Goal: Task Accomplishment & Management: Manage account settings

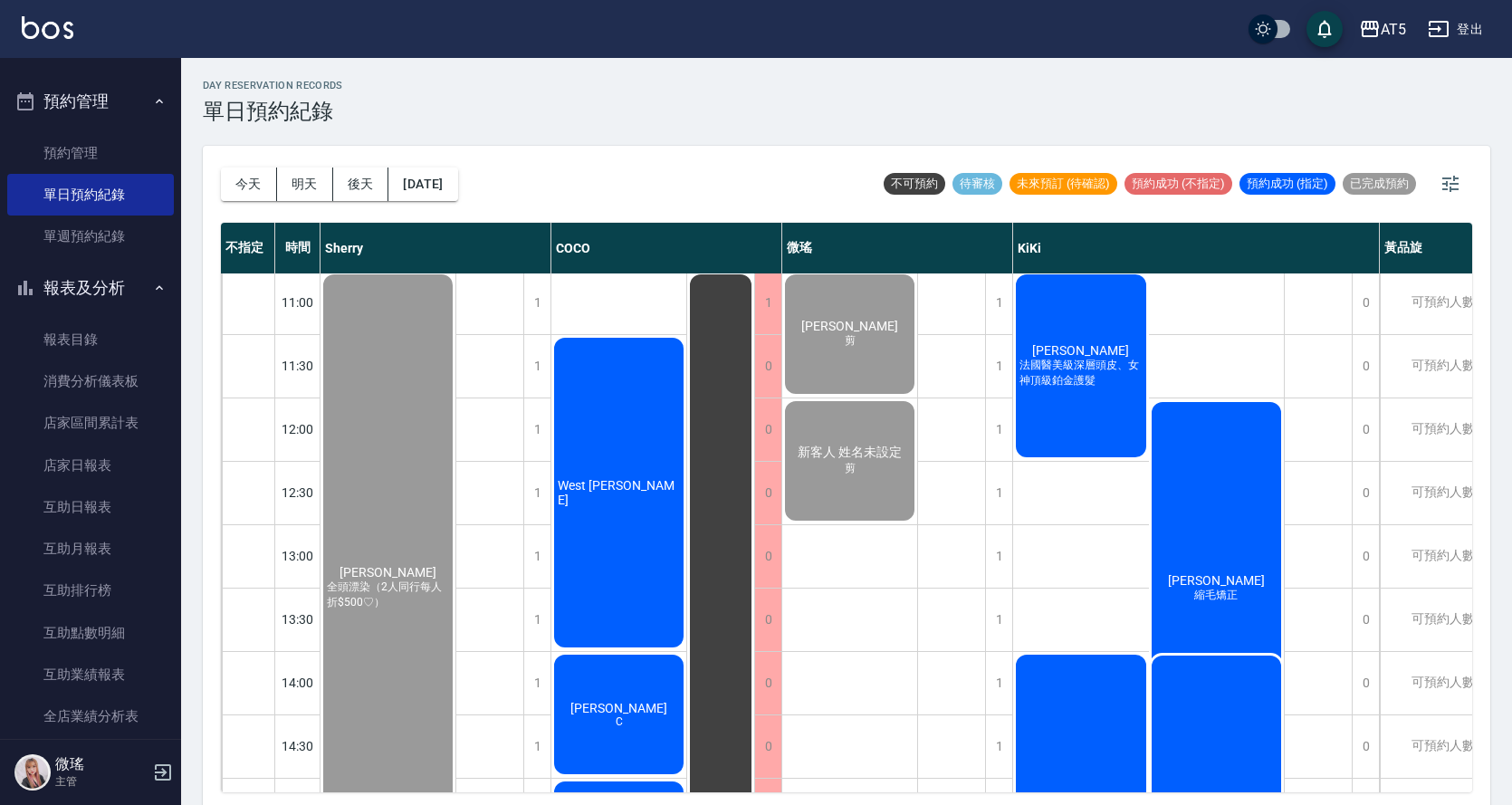
scroll to position [546, 0]
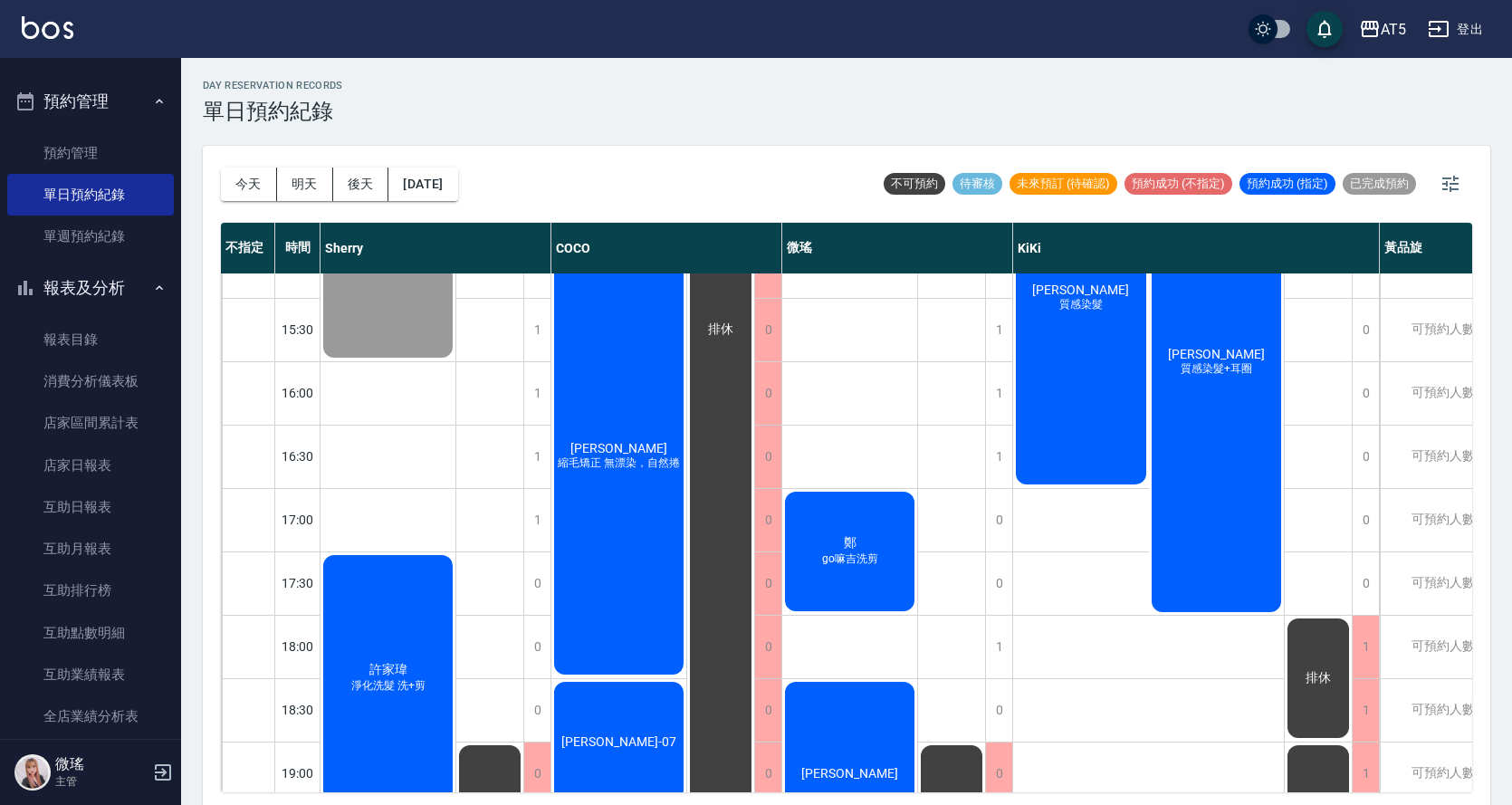
click at [862, 552] on span "go嘛吉洗剪" at bounding box center [851, 560] width 64 height 16
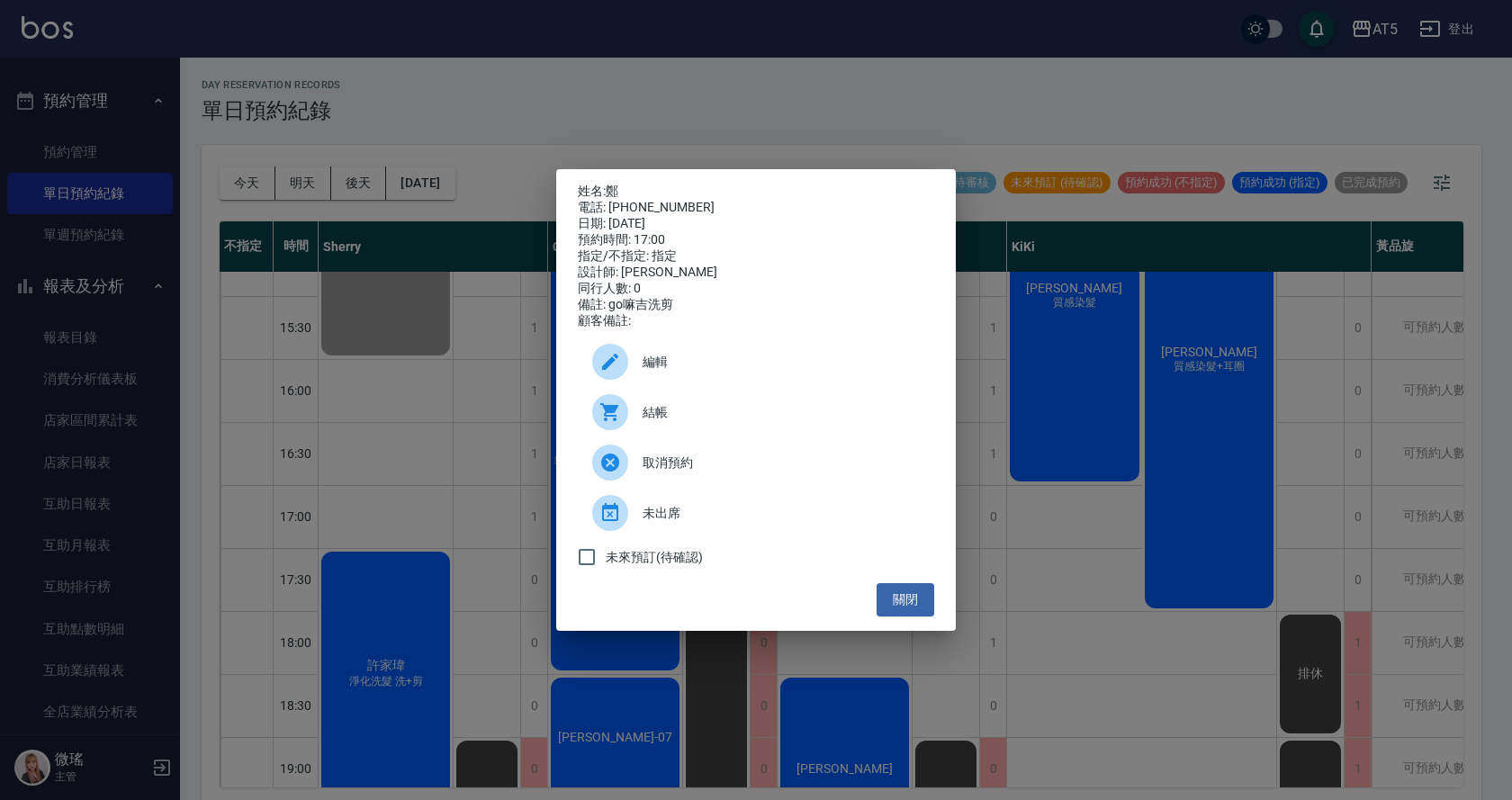
click at [702, 422] on span "結帳" at bounding box center [780, 412] width 277 height 19
click at [915, 609] on button "關閉" at bounding box center [905, 600] width 57 height 34
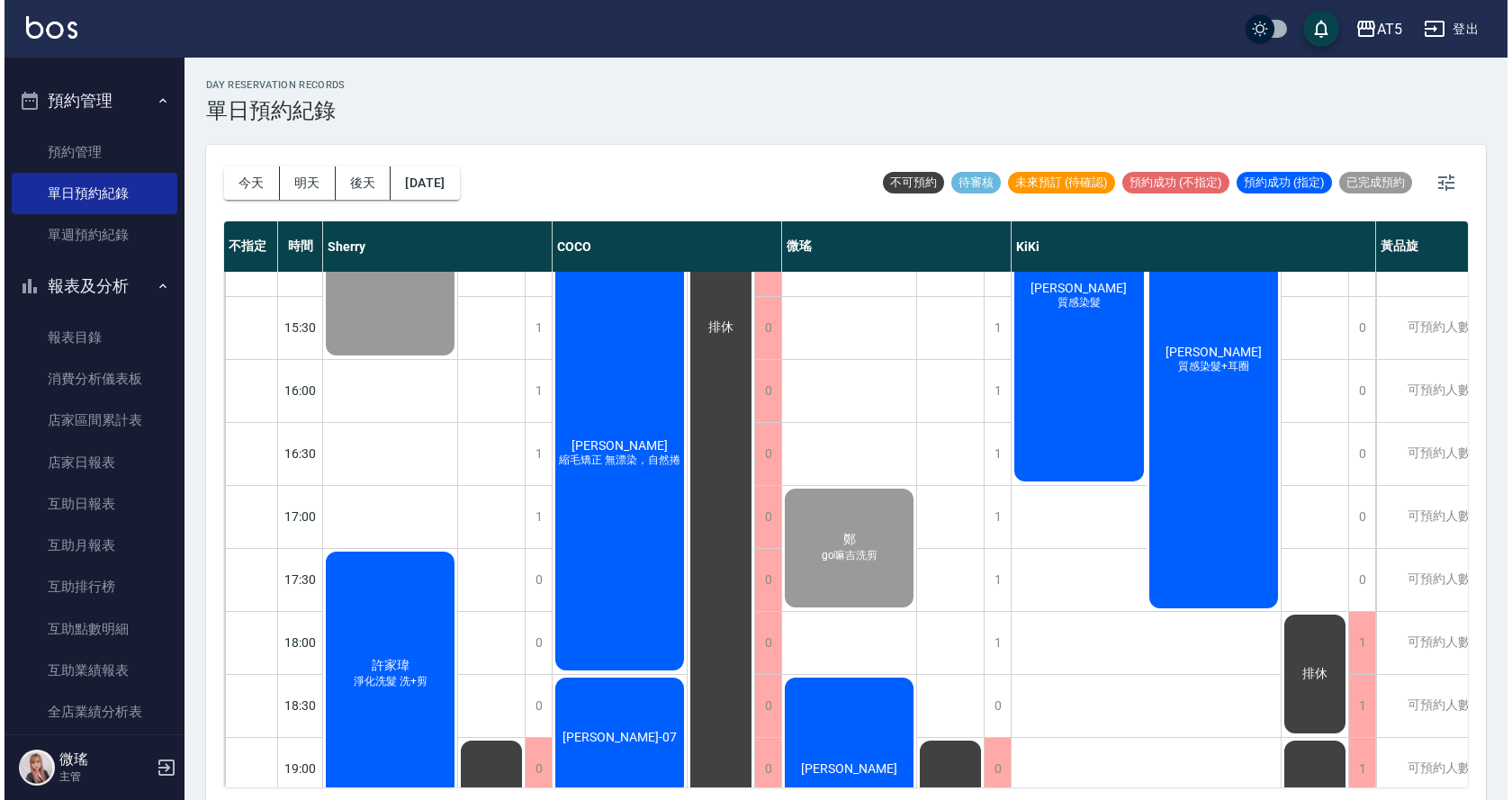
scroll to position [632, 0]
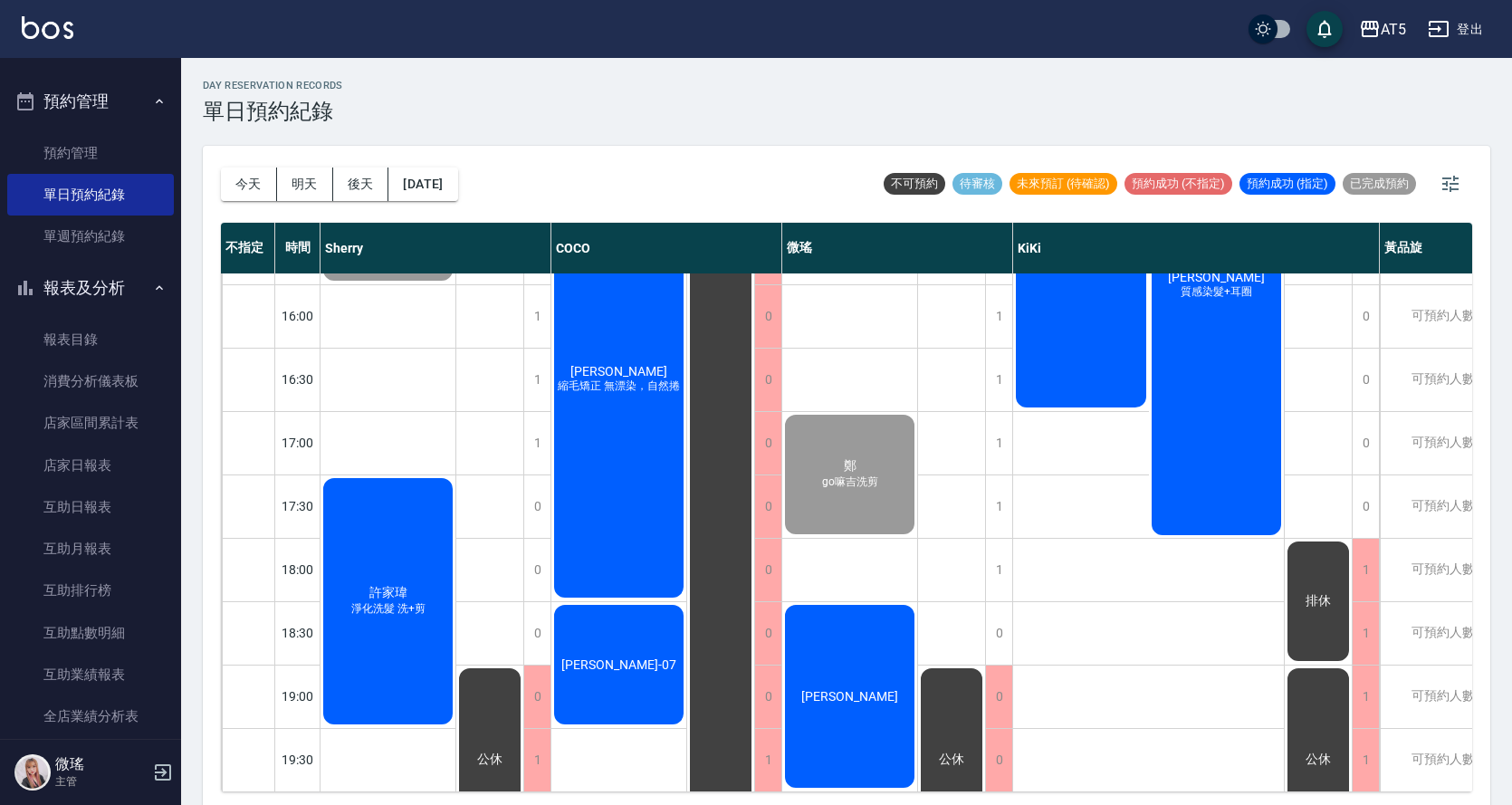
click at [858, 648] on div "[PERSON_NAME]" at bounding box center [850, 697] width 135 height 189
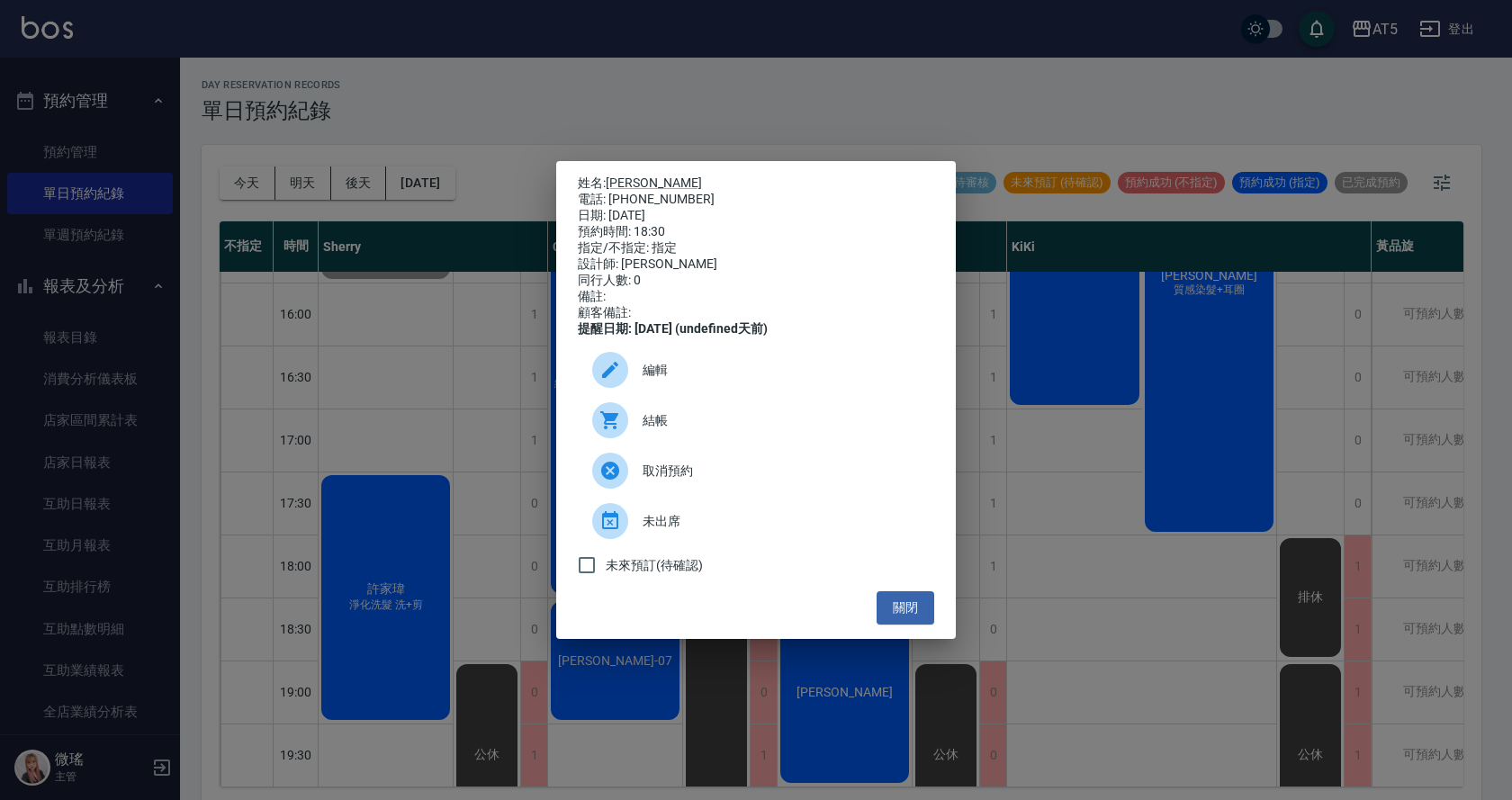
click at [679, 425] on span "結帳" at bounding box center [780, 420] width 277 height 19
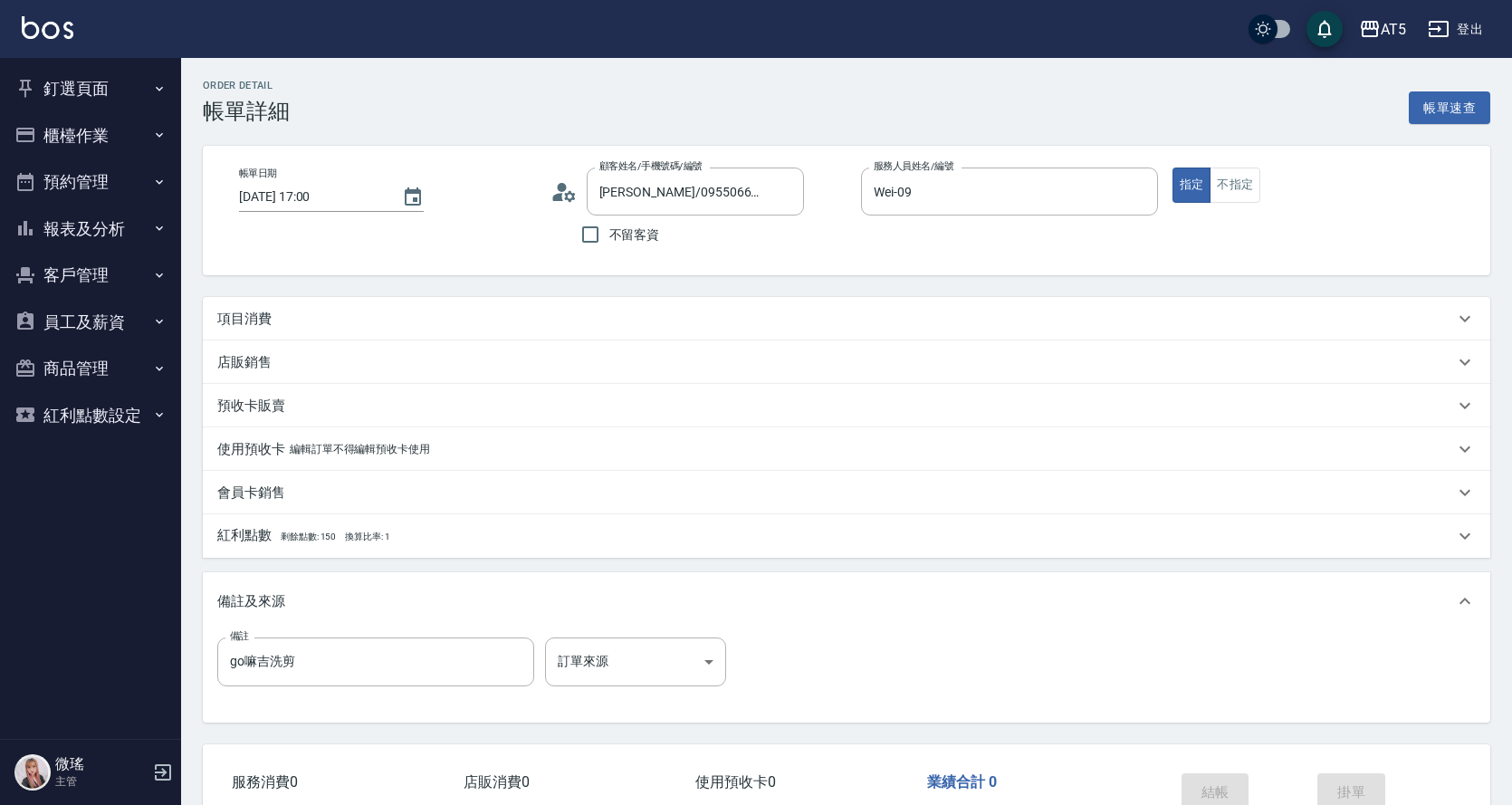
click at [249, 314] on p "項目消費" at bounding box center [244, 319] width 55 height 19
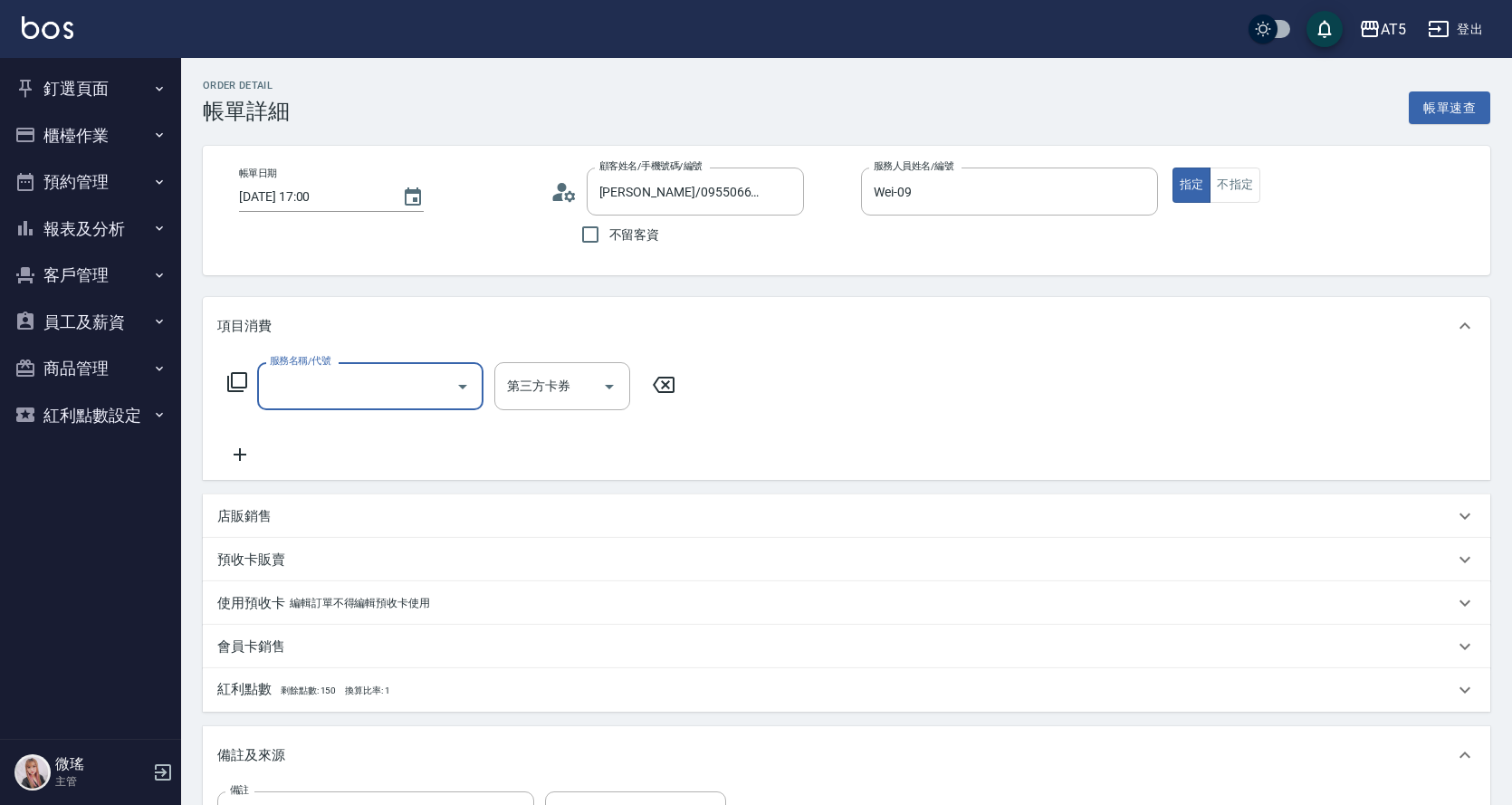
click at [292, 378] on input "服務名稱/代號" at bounding box center [356, 386] width 183 height 32
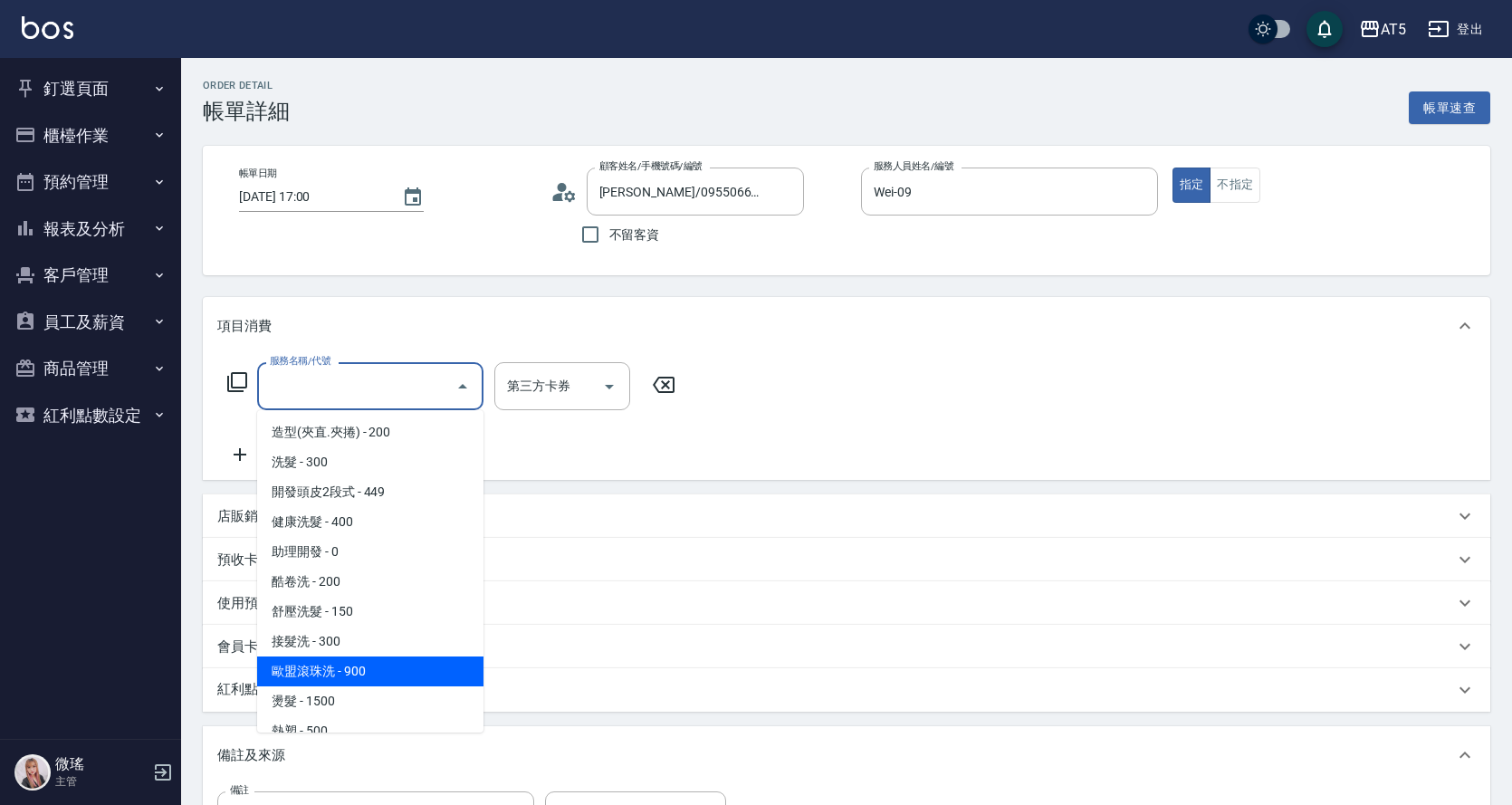
scroll to position [272, 0]
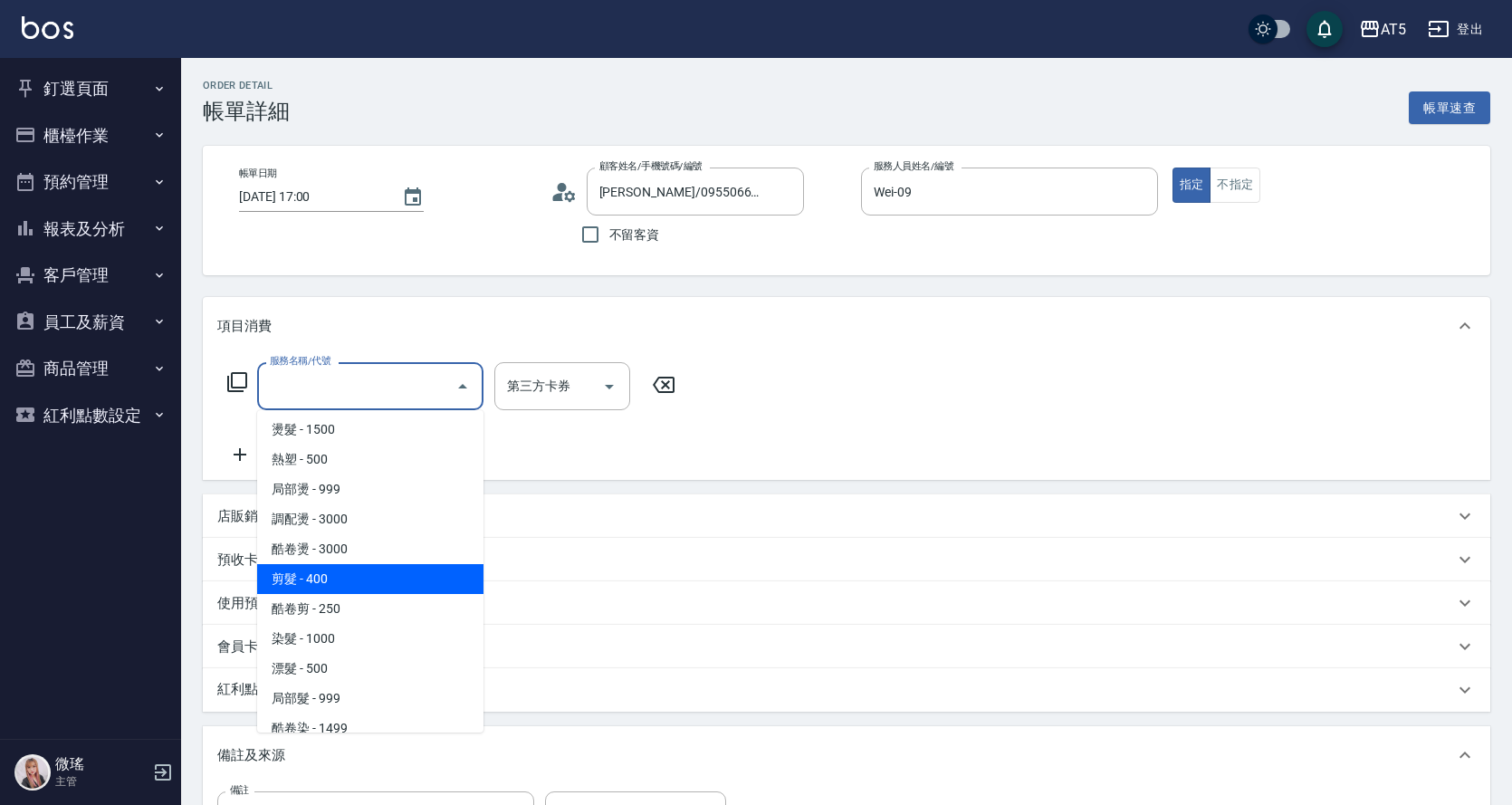
click at [328, 573] on span "剪髮 - 400" at bounding box center [370, 579] width 226 height 30
type input "剪髮(401)"
type input "40"
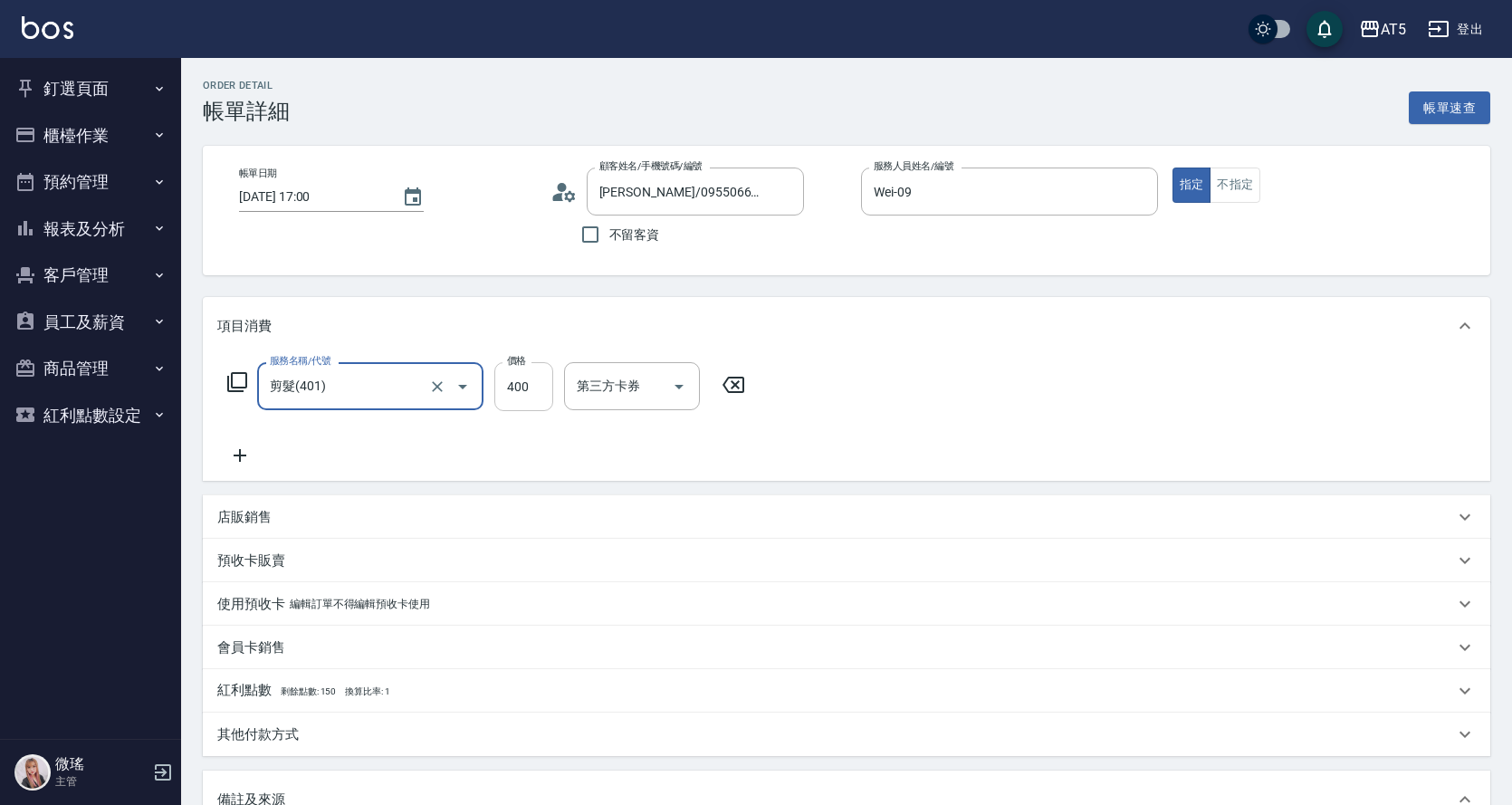
click at [533, 386] on input "400" at bounding box center [523, 386] width 59 height 49
type input "4"
type input "0"
type input "499"
type input "40"
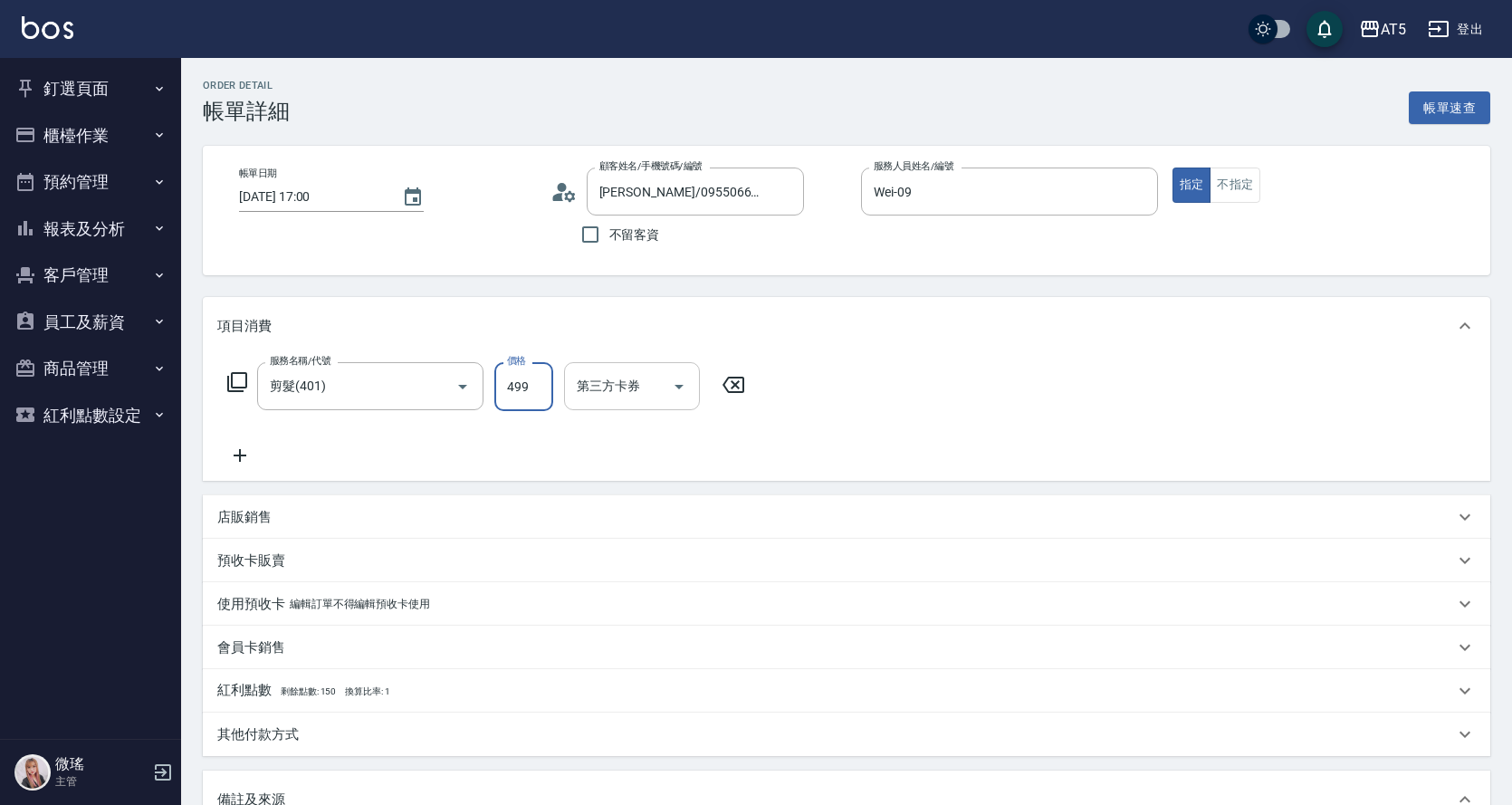
type input "499"
click at [612, 373] on div "第三方卡券 第三方卡券" at bounding box center [631, 386] width 136 height 48
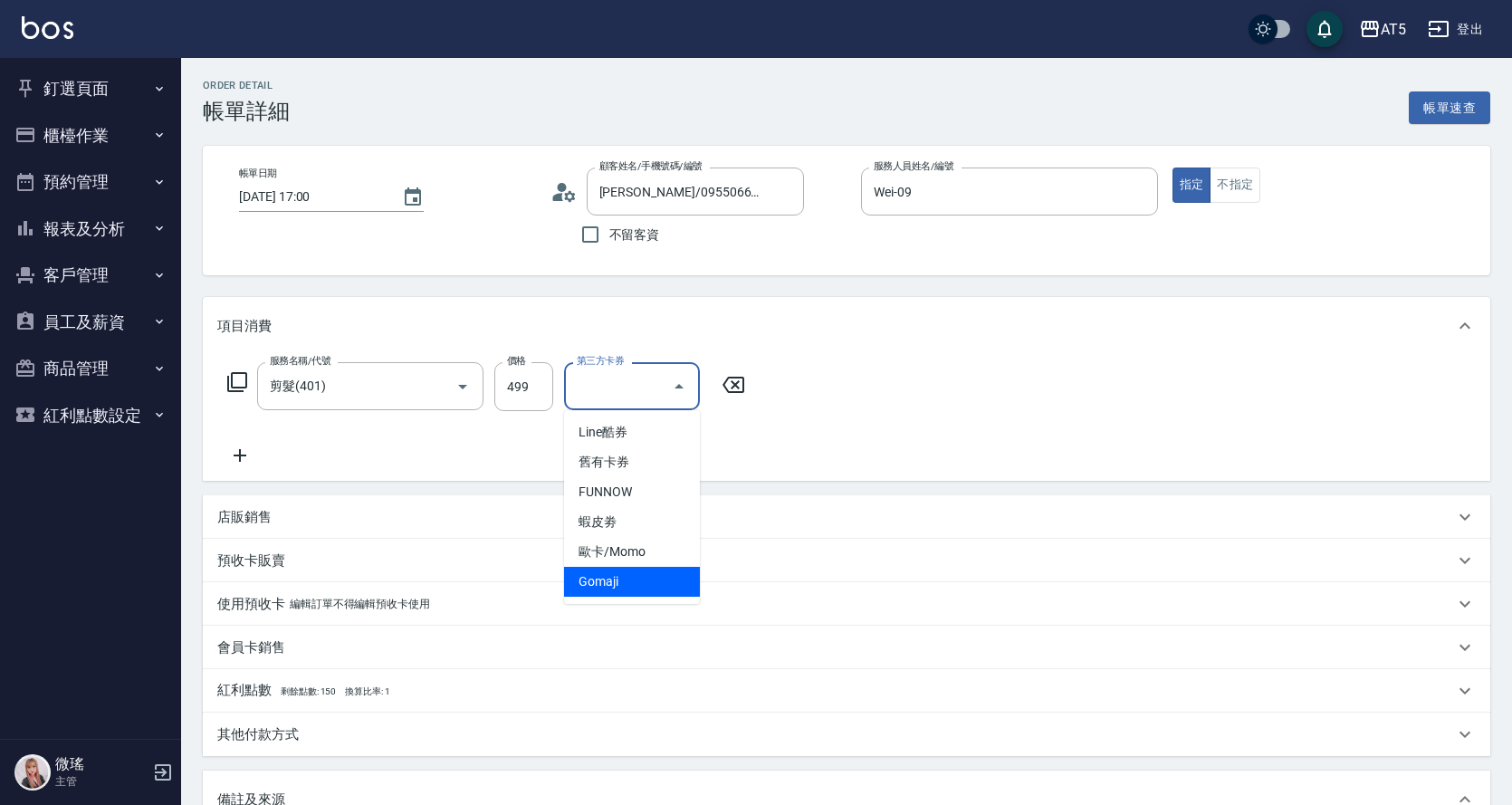
click at [615, 593] on span "Gomaji" at bounding box center [631, 582] width 136 height 30
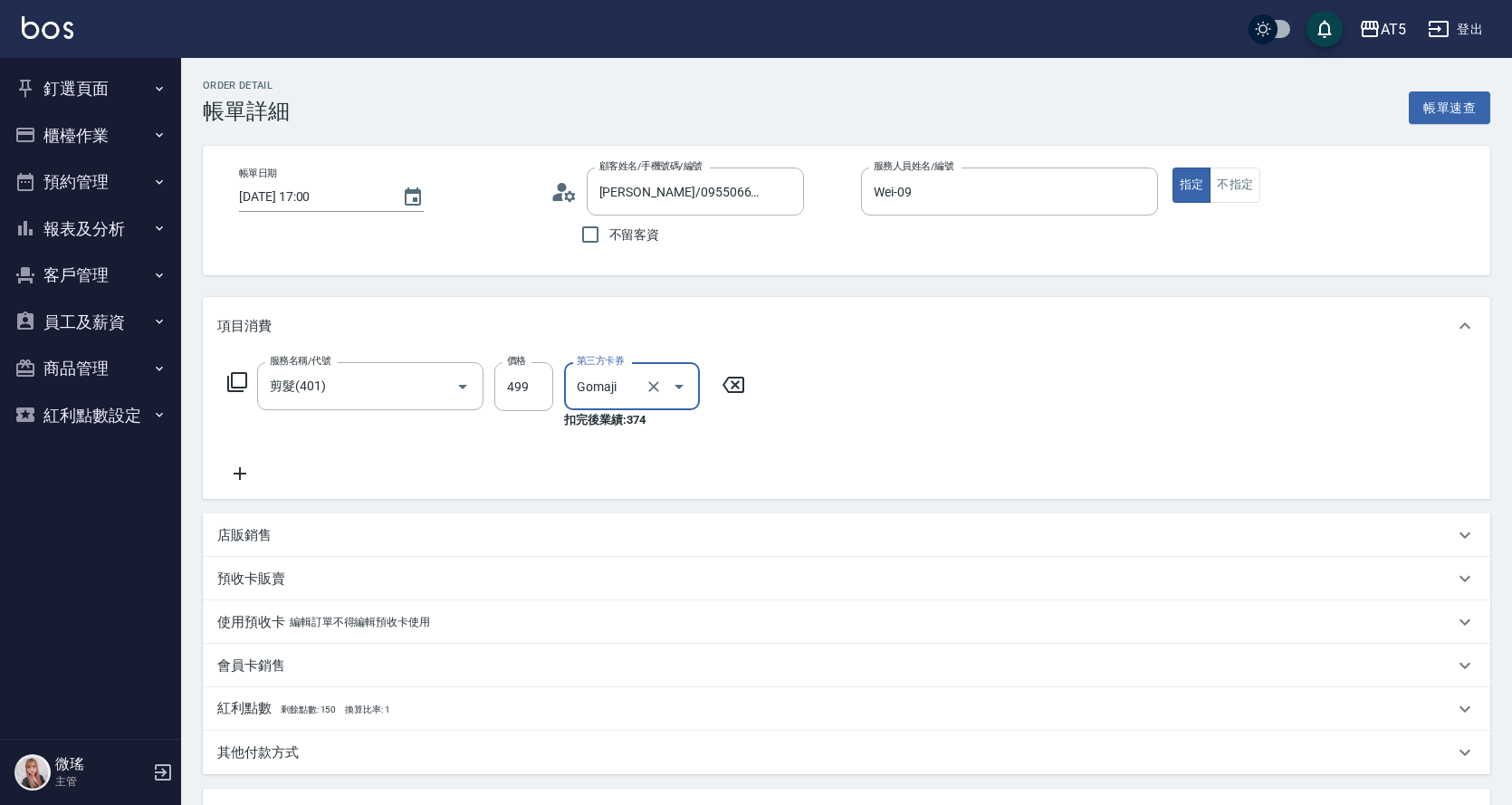
type input "Gomaji"
type input "0"
click at [851, 419] on div "服務名稱/代號 剪髮(401) 服務名稱/代號 價格 499 價格 第三方卡券 Gomaji 第三方卡券 扣完後業績: 374" at bounding box center [846, 427] width 1288 height 144
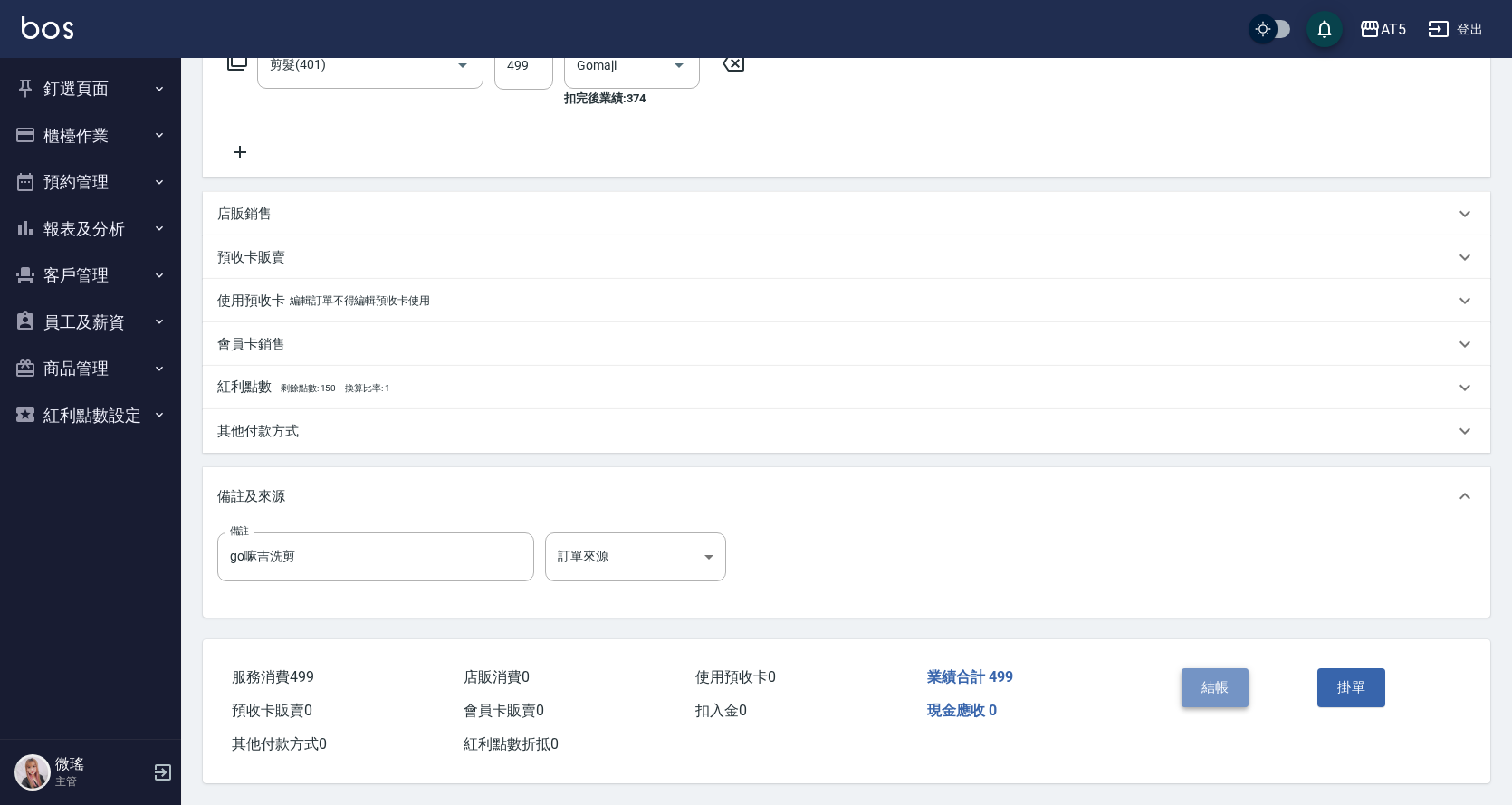
click at [1215, 681] on button "結帳" at bounding box center [1215, 687] width 68 height 38
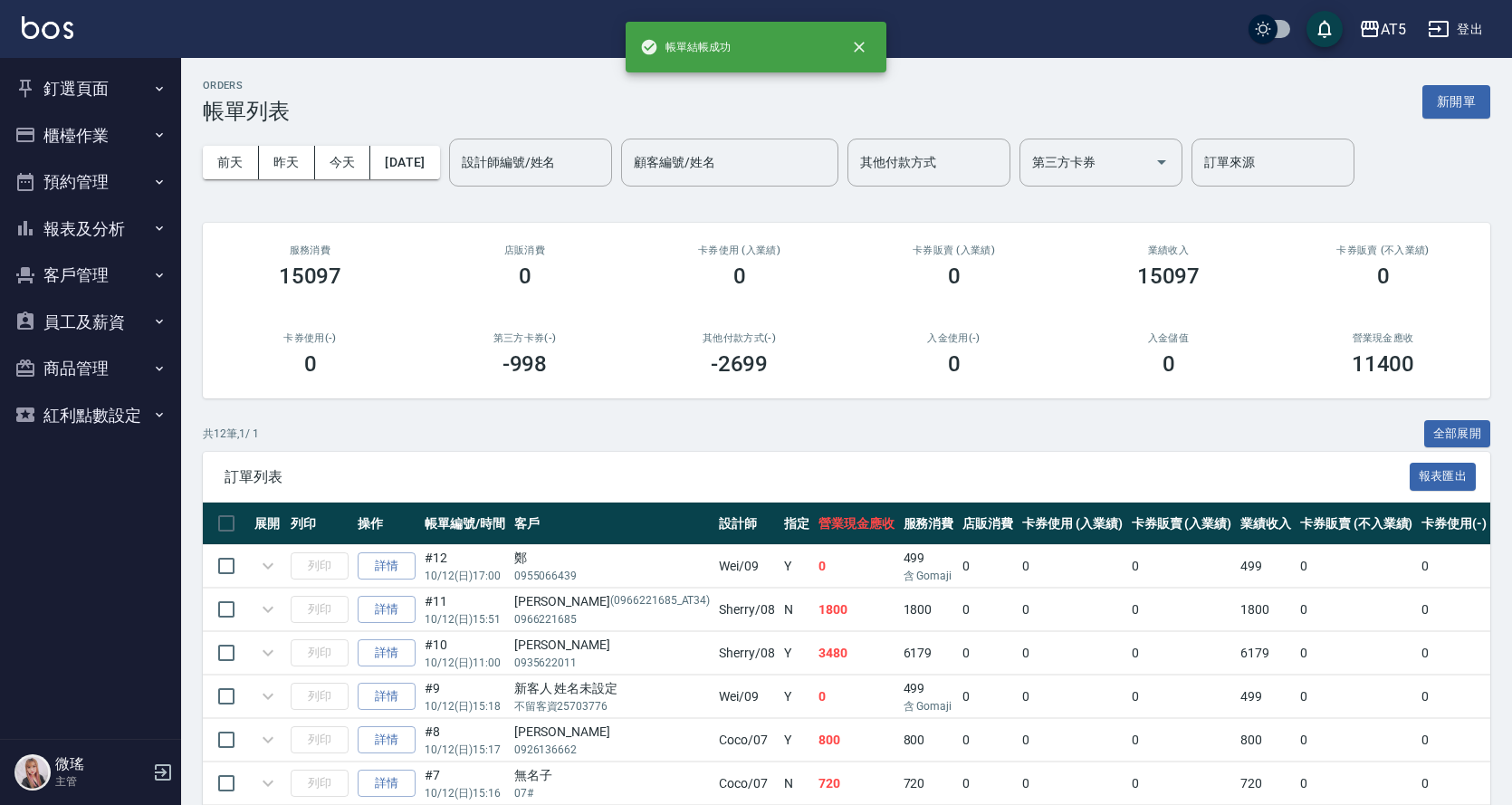
click at [78, 246] on button "報表及分析" at bounding box center [90, 228] width 167 height 47
click at [81, 267] on link "報表目錄" at bounding box center [90, 280] width 167 height 42
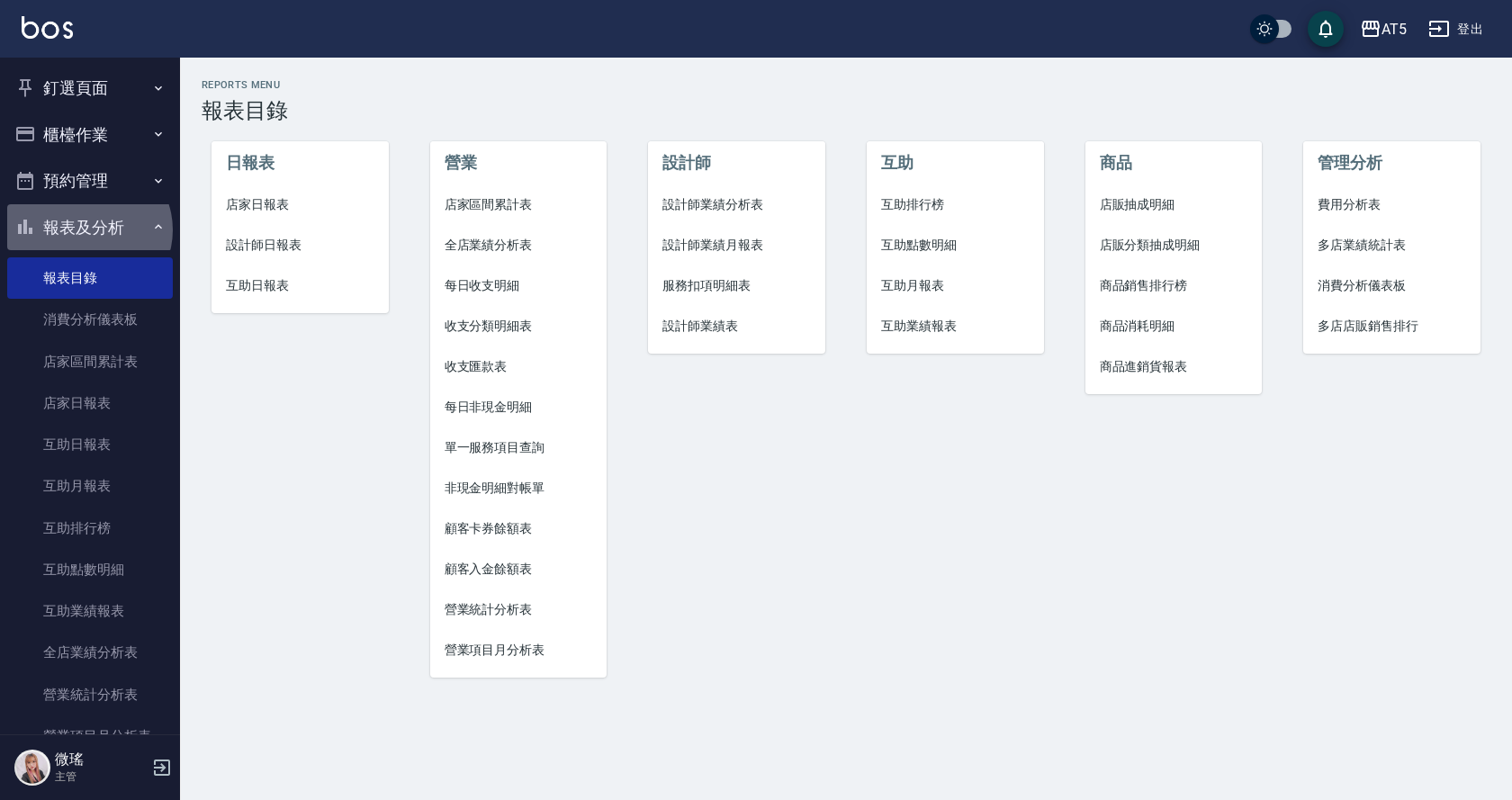
click at [87, 230] on button "報表及分析" at bounding box center [90, 227] width 166 height 46
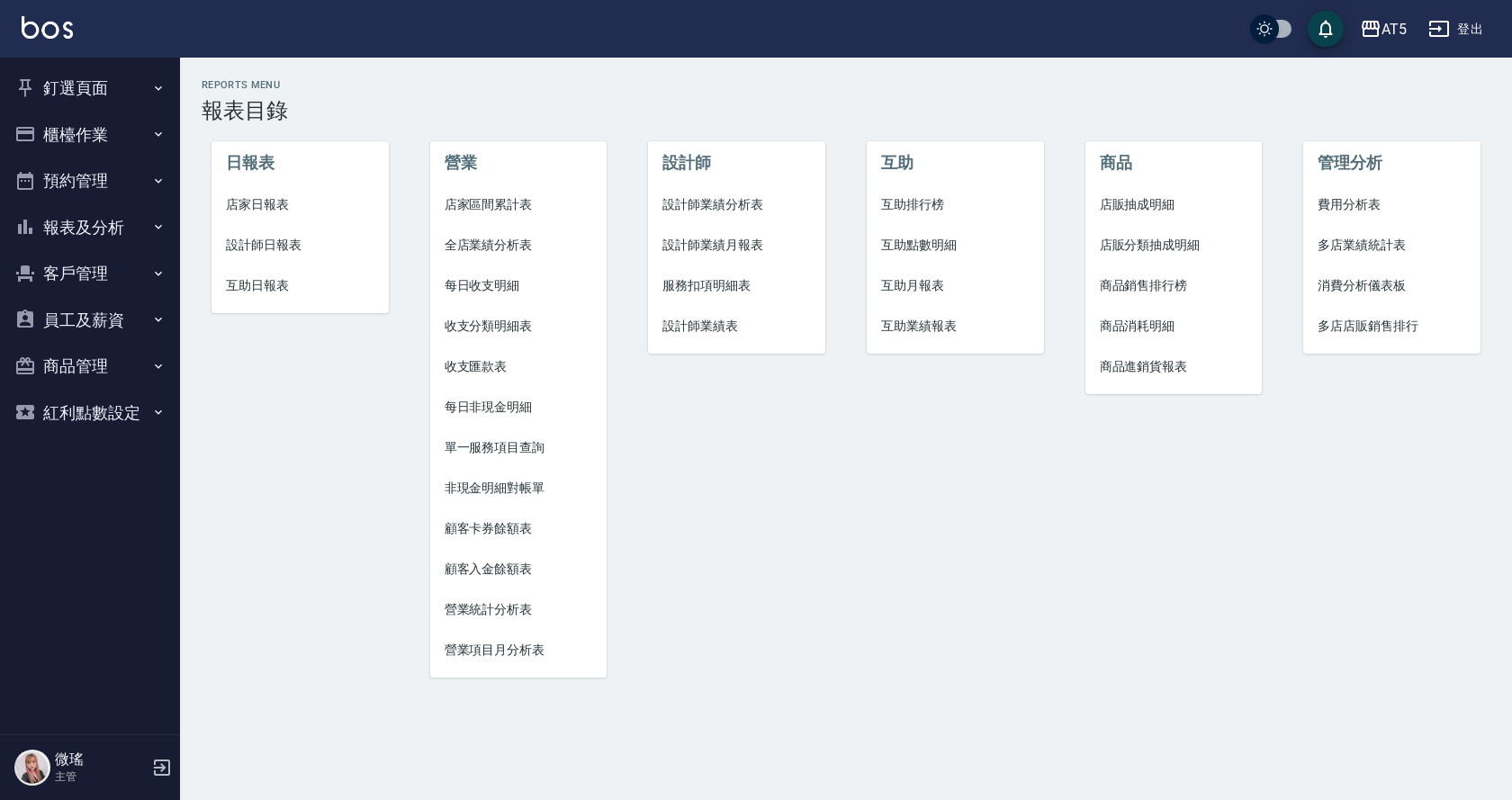
click at [94, 266] on button "客戶管理" at bounding box center [90, 273] width 166 height 46
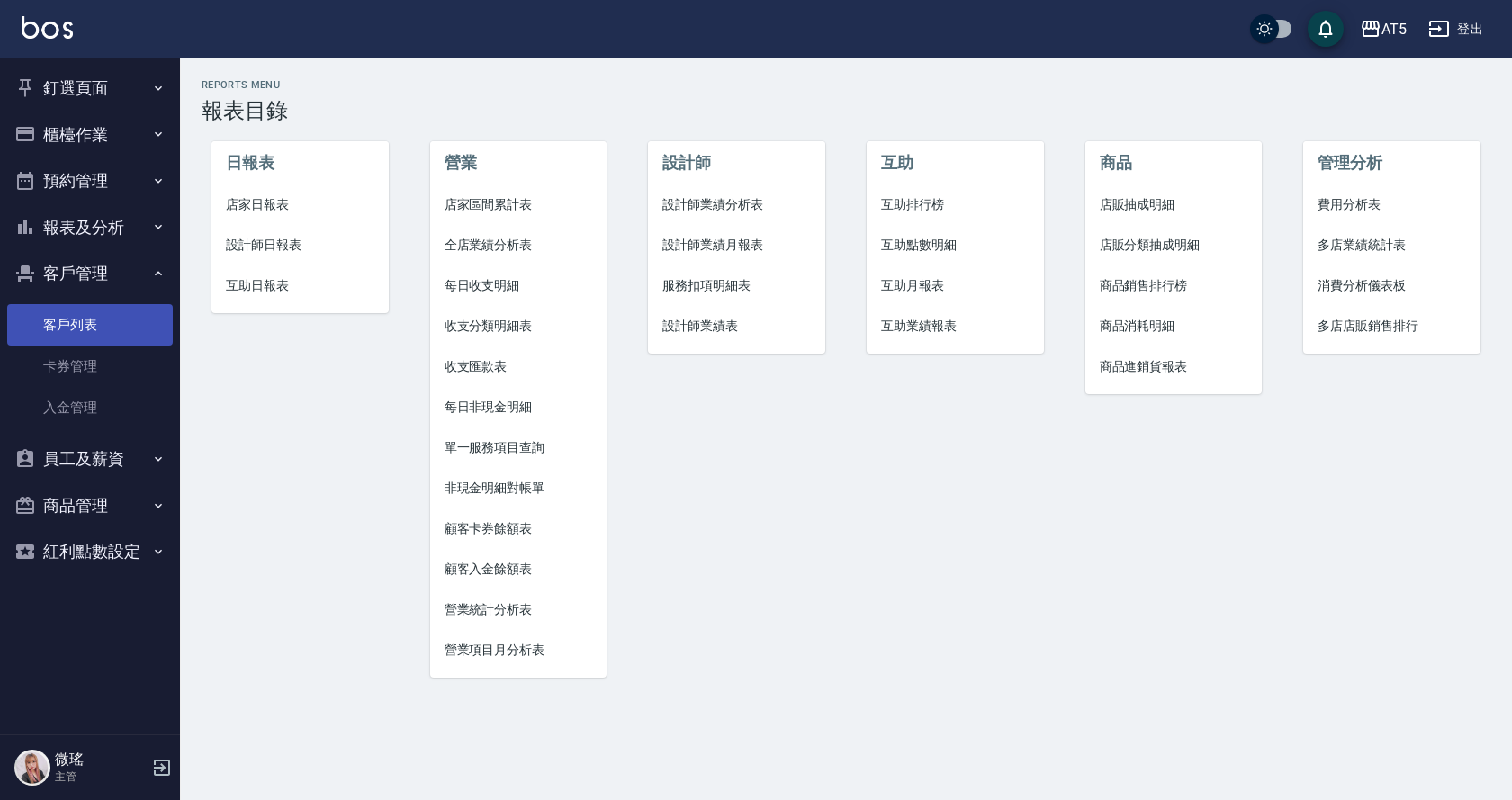
click at [75, 326] on link "客戶列表" at bounding box center [90, 325] width 166 height 41
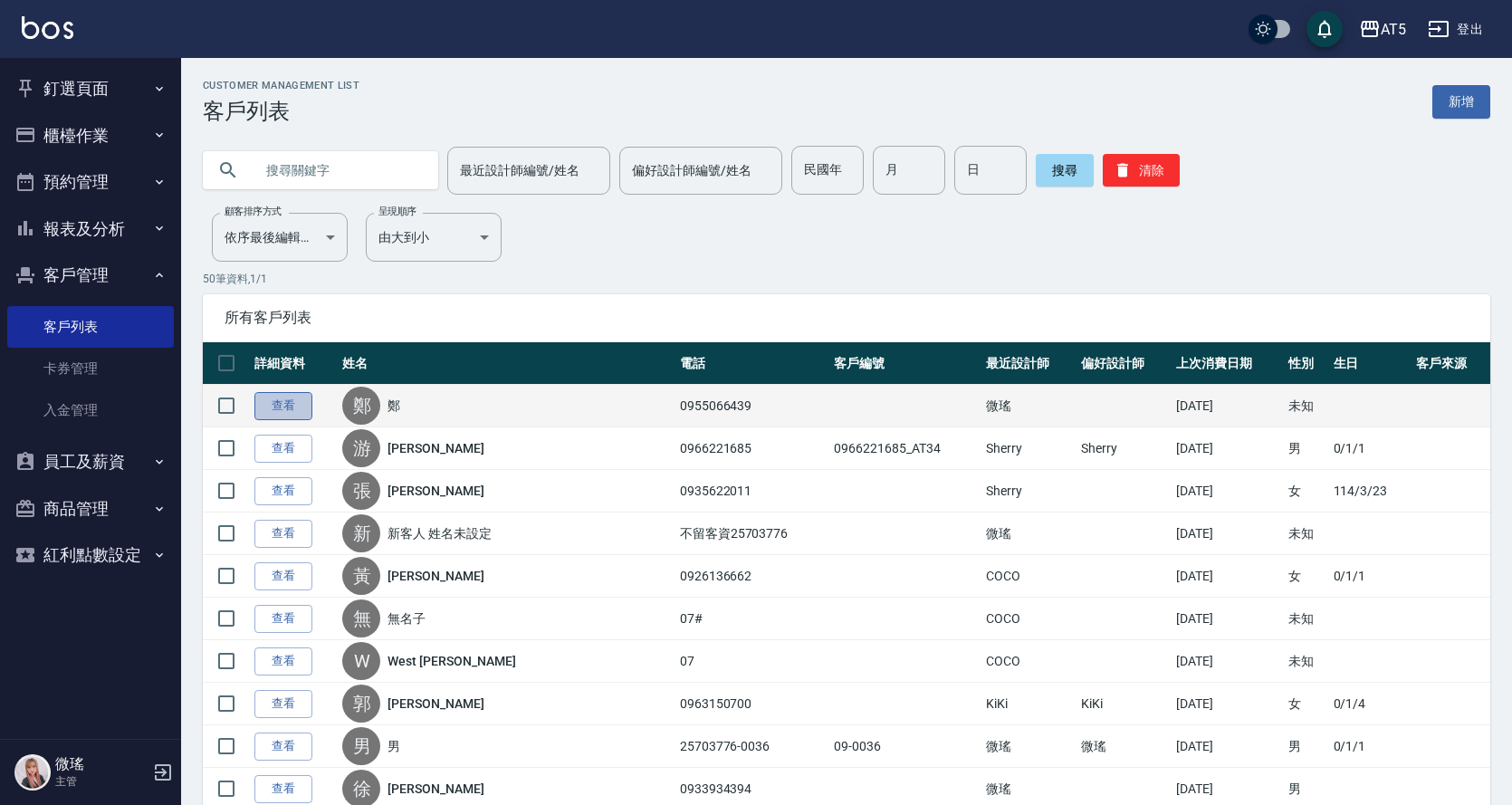
click at [272, 397] on link "查看" at bounding box center [283, 406] width 58 height 28
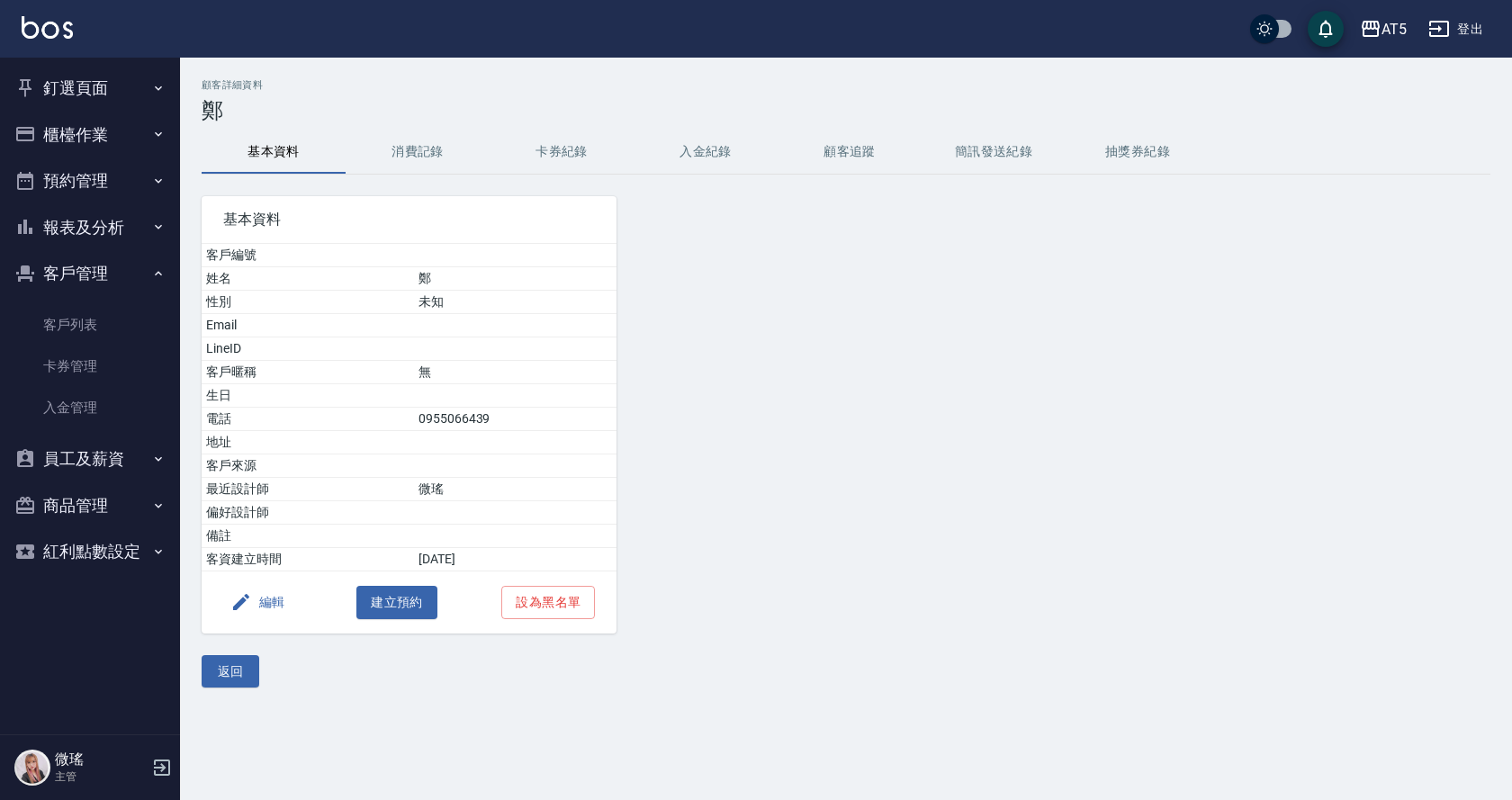
click at [263, 606] on button "編輯" at bounding box center [257, 603] width 69 height 34
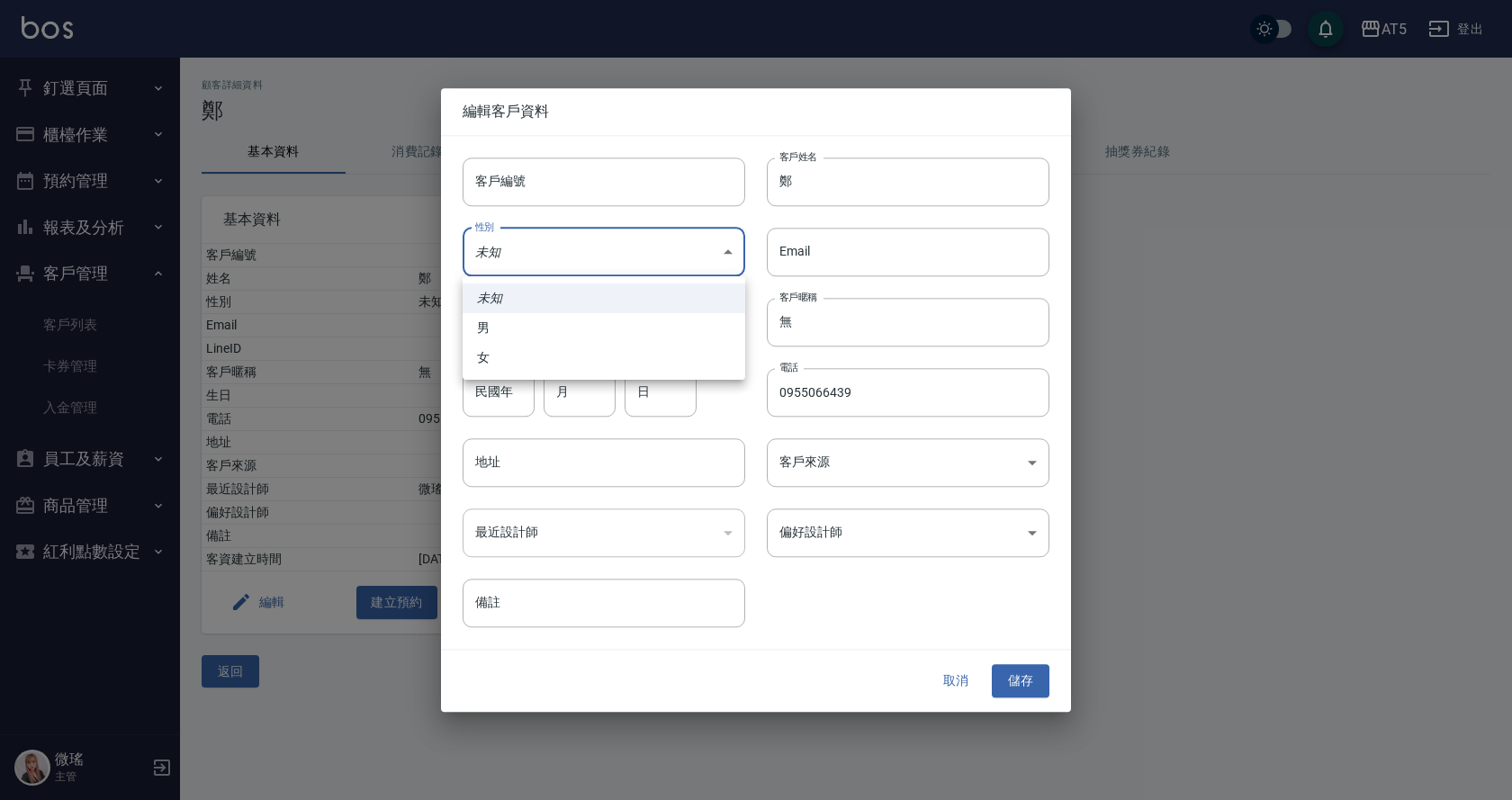
drag, startPoint x: 608, startPoint y: 261, endPoint x: 583, endPoint y: 284, distance: 34.0
click at [606, 261] on body "AT5 登出 釘選頁面 打帳單 店家日報表 設計師日報表 設計師業績月報表 櫃檯作業 打帳單 帳單列表 現金收支登錄 高階收支登錄 材料自購登錄 每日結帳 排…" at bounding box center [756, 400] width 1512 height 800
click at [539, 365] on li "女" at bounding box center [604, 358] width 282 height 30
type input "FEMALE"
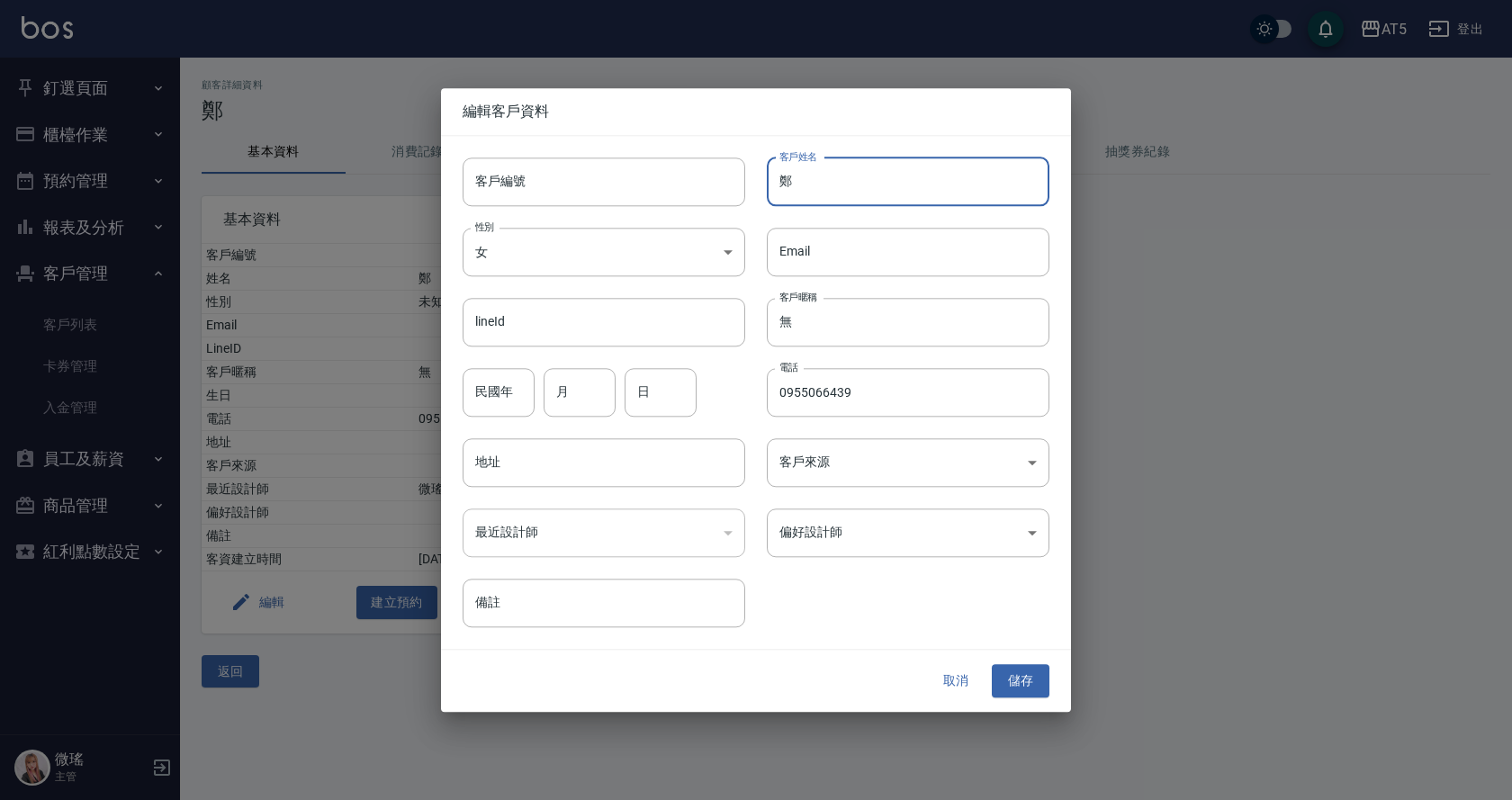
click at [800, 192] on input "鄭" at bounding box center [907, 182] width 282 height 48
paste input "[PERSON_NAME]"
click at [806, 179] on input "鄭鄭芝珊" at bounding box center [907, 182] width 282 height 48
type input "[PERSON_NAME]"
click at [891, 450] on body "AT5 登出 釘選頁面 打帳單 店家日報表 設計師日報表 設計師業績月報表 櫃檯作業 打帳單 帳單列表 現金收支登錄 高階收支登錄 材料自購登錄 每日結帳 排…" at bounding box center [756, 400] width 1512 height 800
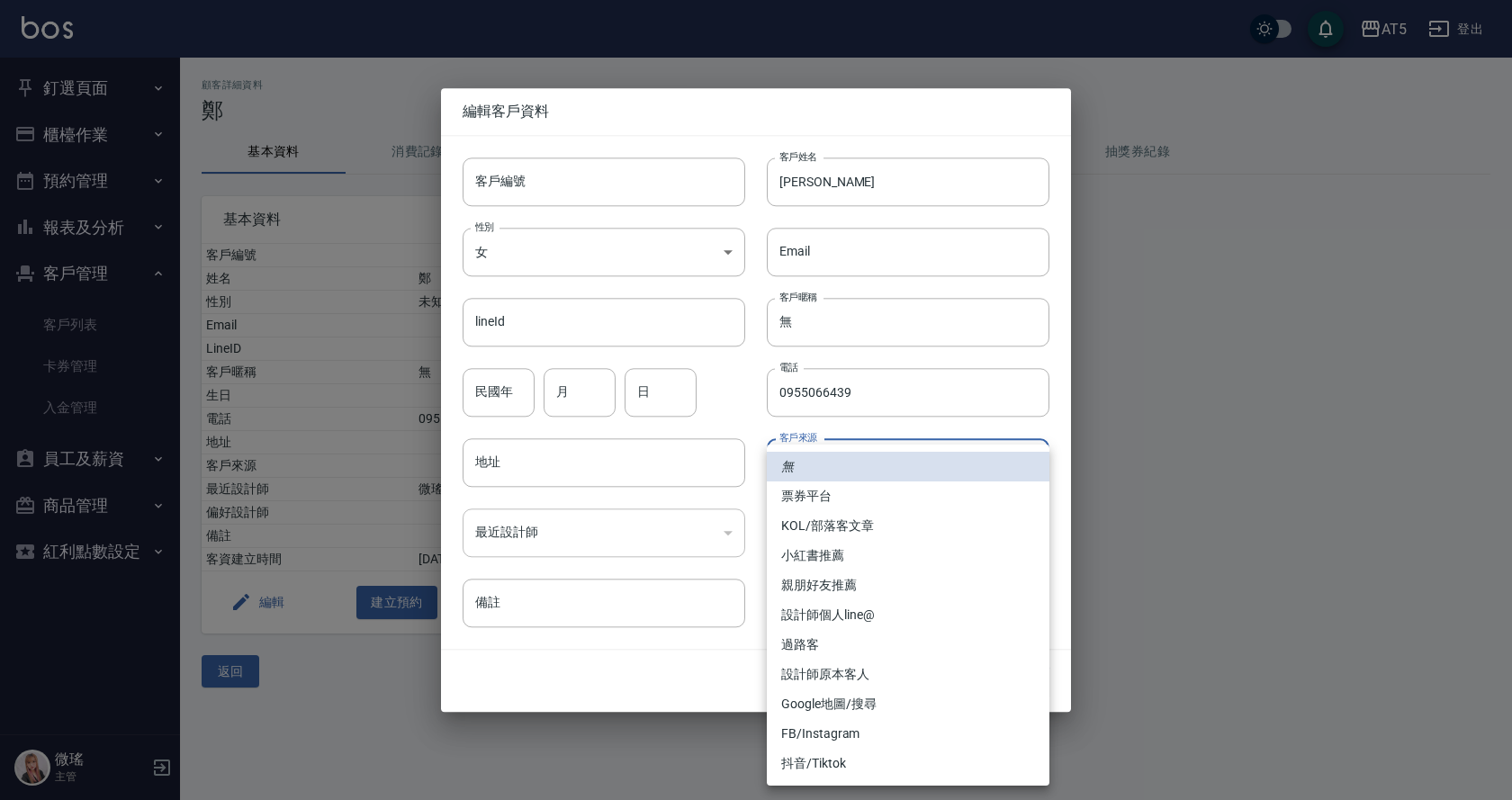
click at [832, 495] on li "票券平台" at bounding box center [907, 496] width 282 height 30
type input "票券平台"
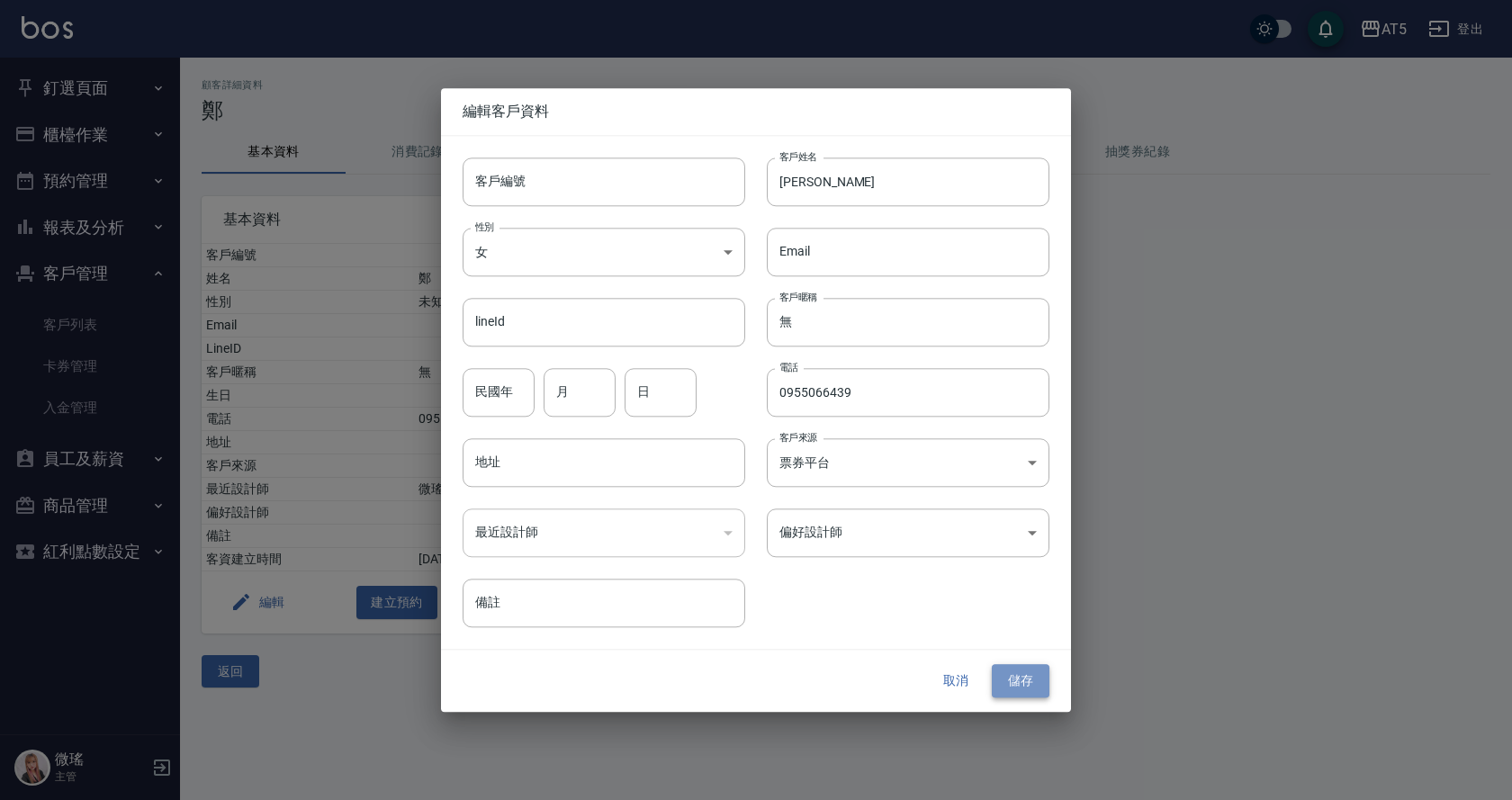
click at [1041, 683] on button "儲存" at bounding box center [1020, 682] width 57 height 34
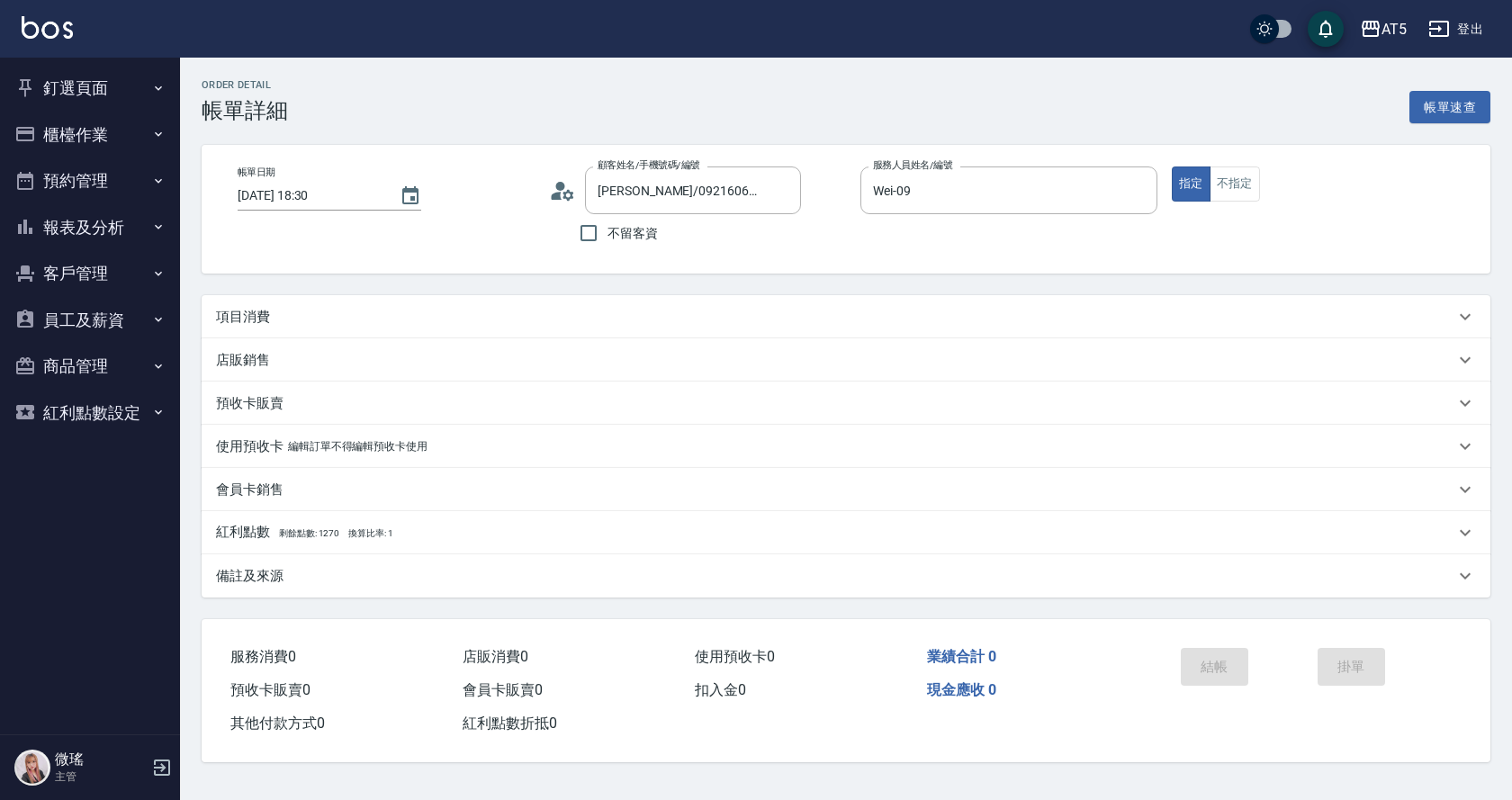
click at [231, 319] on p "項目消費" at bounding box center [243, 317] width 54 height 19
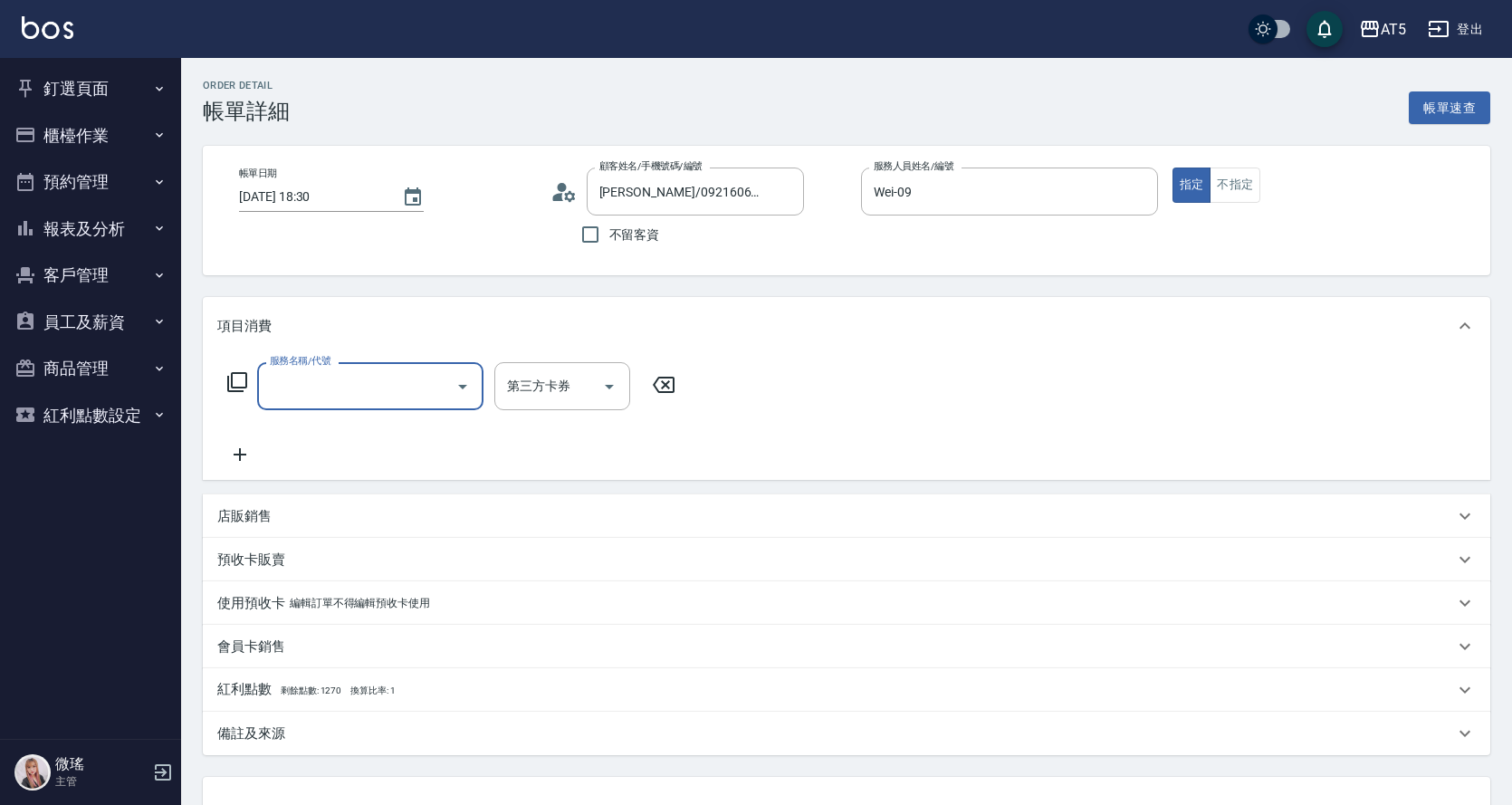
click at [336, 388] on input "服務名稱/代號" at bounding box center [356, 386] width 183 height 32
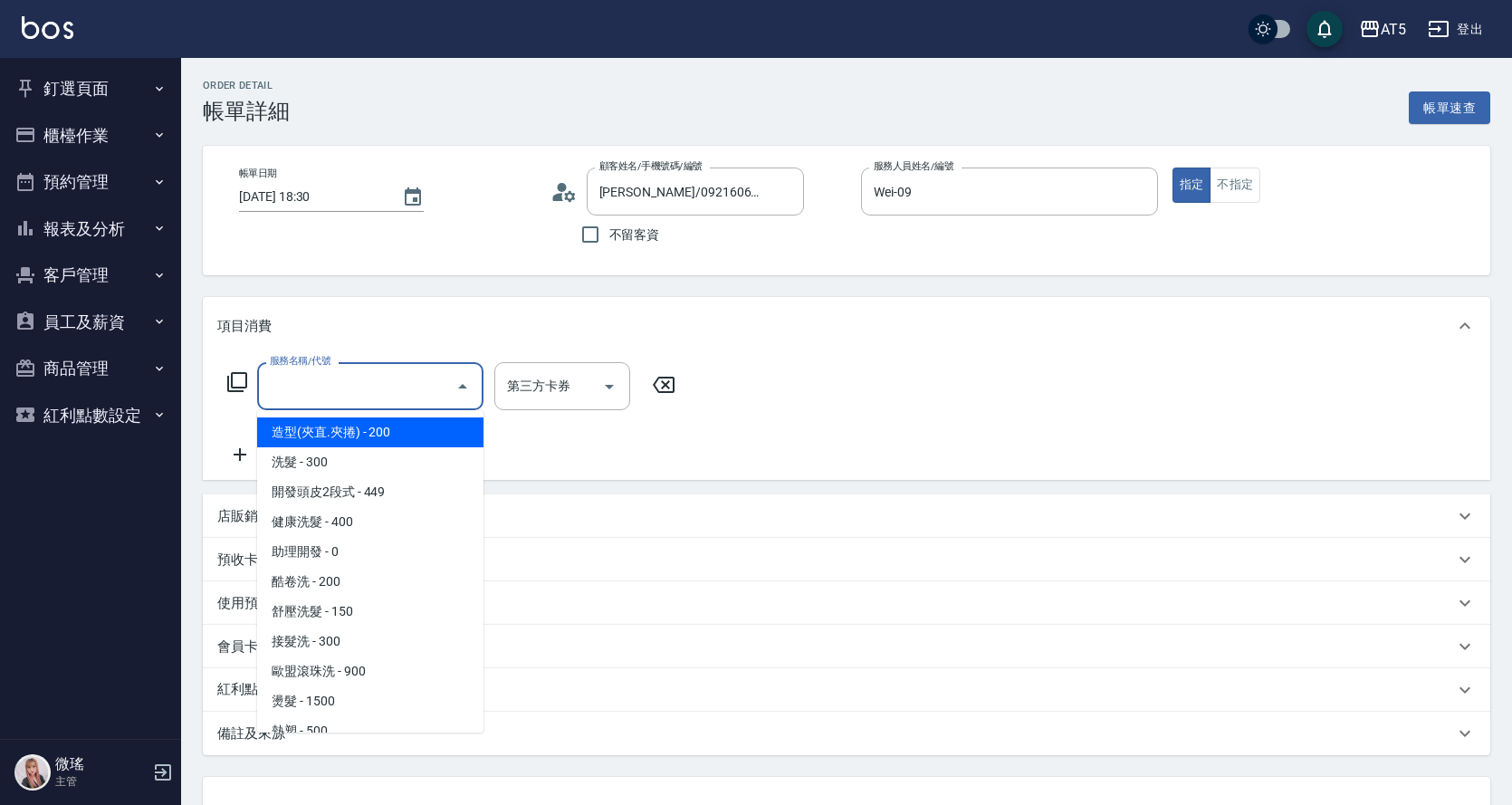
click at [303, 396] on input "服務名稱/代號" at bounding box center [356, 386] width 183 height 32
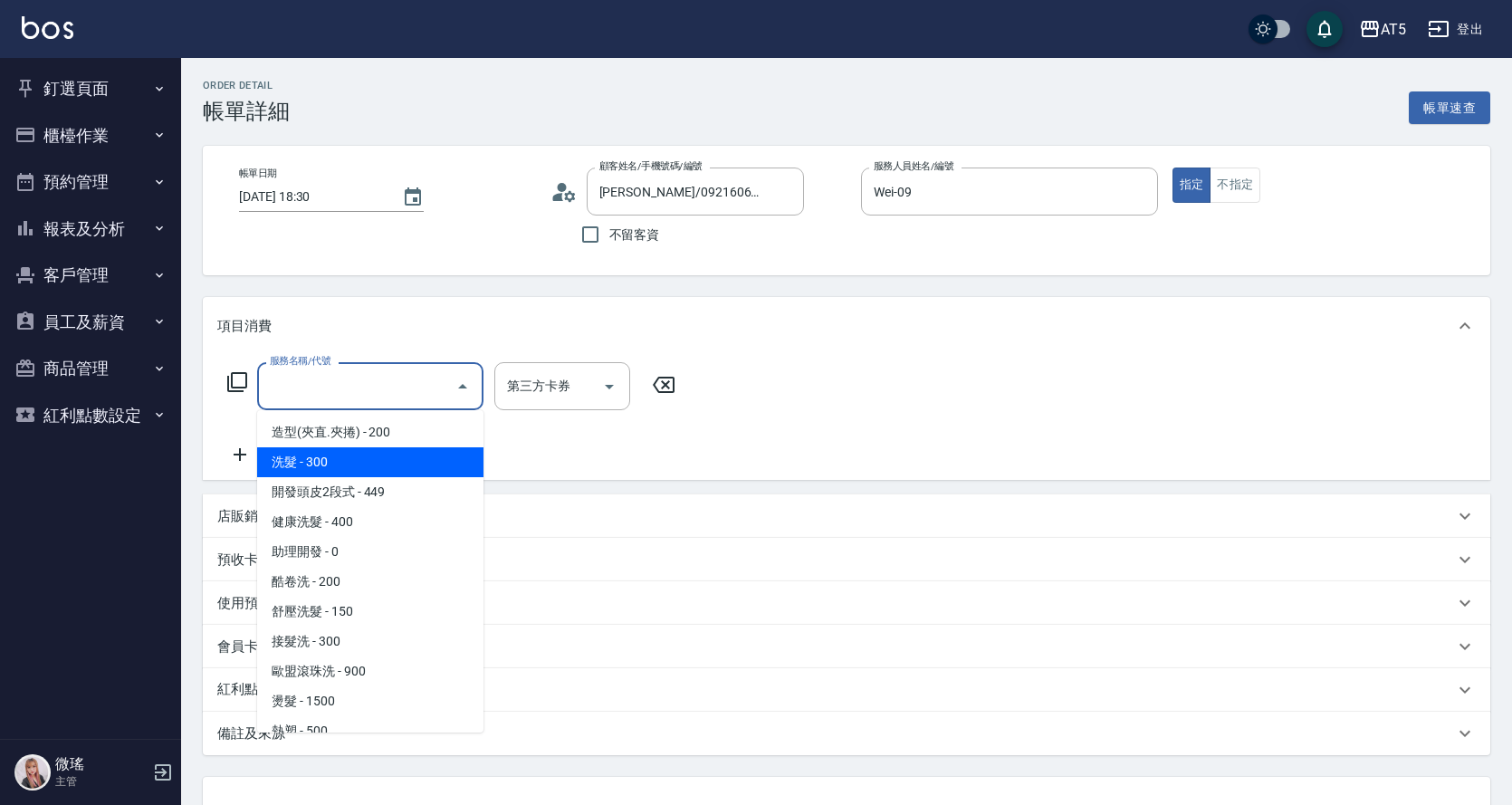
click at [315, 470] on span "洗髮 - 300" at bounding box center [370, 463] width 226 height 30
type input "洗髮(201)"
type input "30"
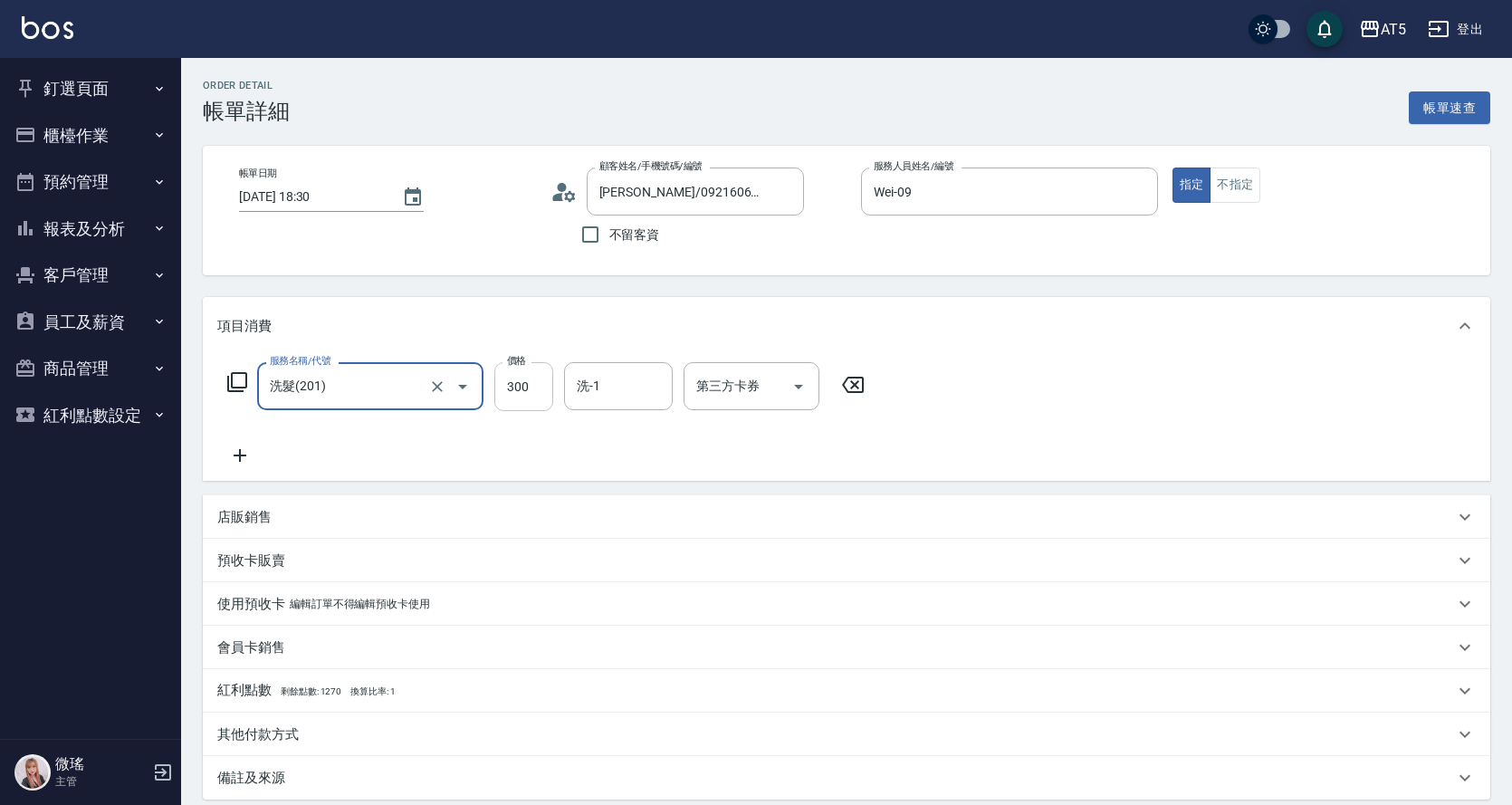
click at [510, 386] on input "300" at bounding box center [523, 386] width 59 height 49
type input "4"
type input "0"
type input "40"
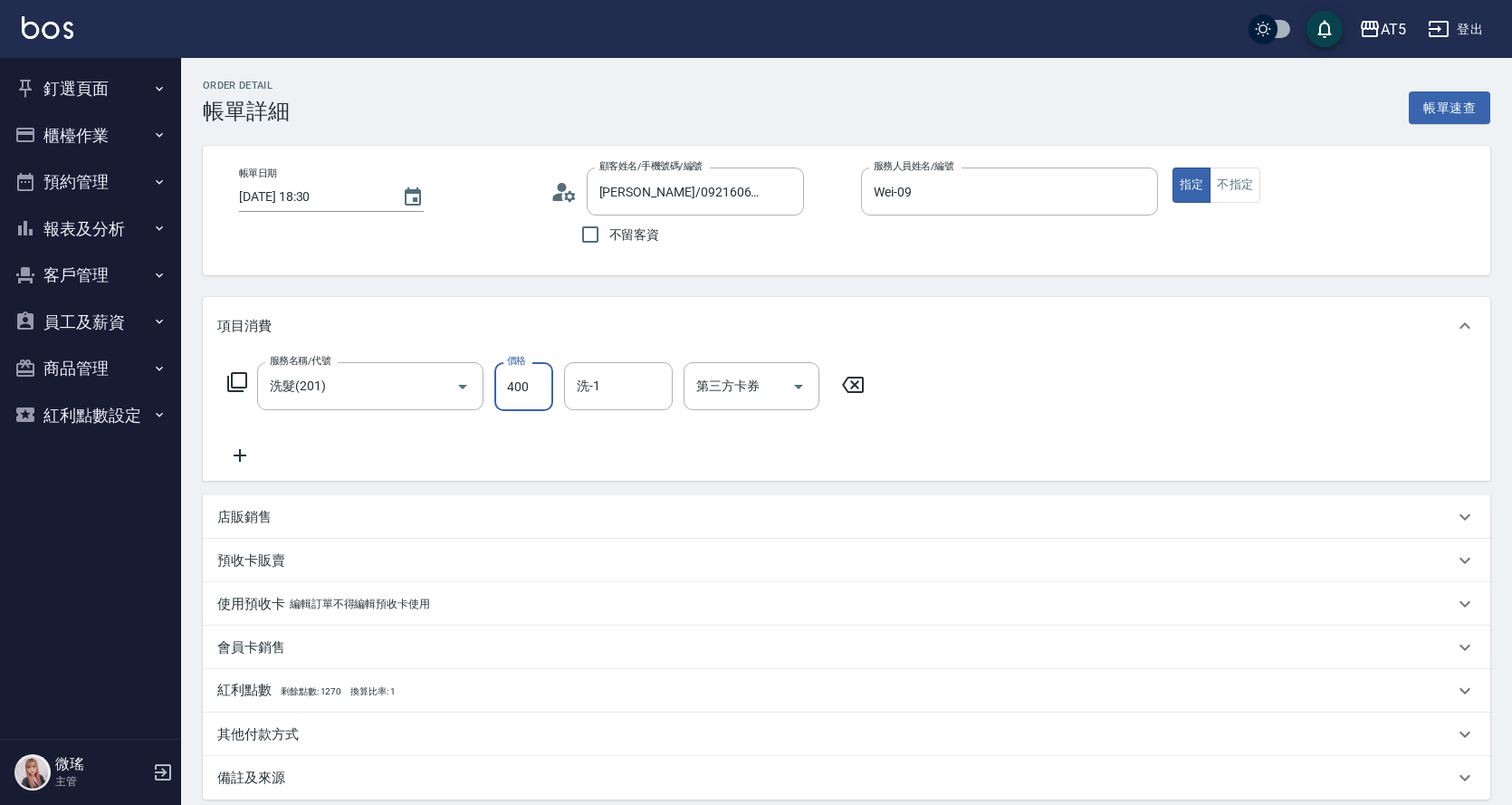
type input "400"
click at [431, 434] on div "服務名稱/代號 洗髮(201) 服務名稱/代號 價格 400 價格 洗-1 洗-1 第三方卡券 第三方卡券" at bounding box center [546, 414] width 658 height 104
click at [241, 455] on icon at bounding box center [239, 455] width 13 height 13
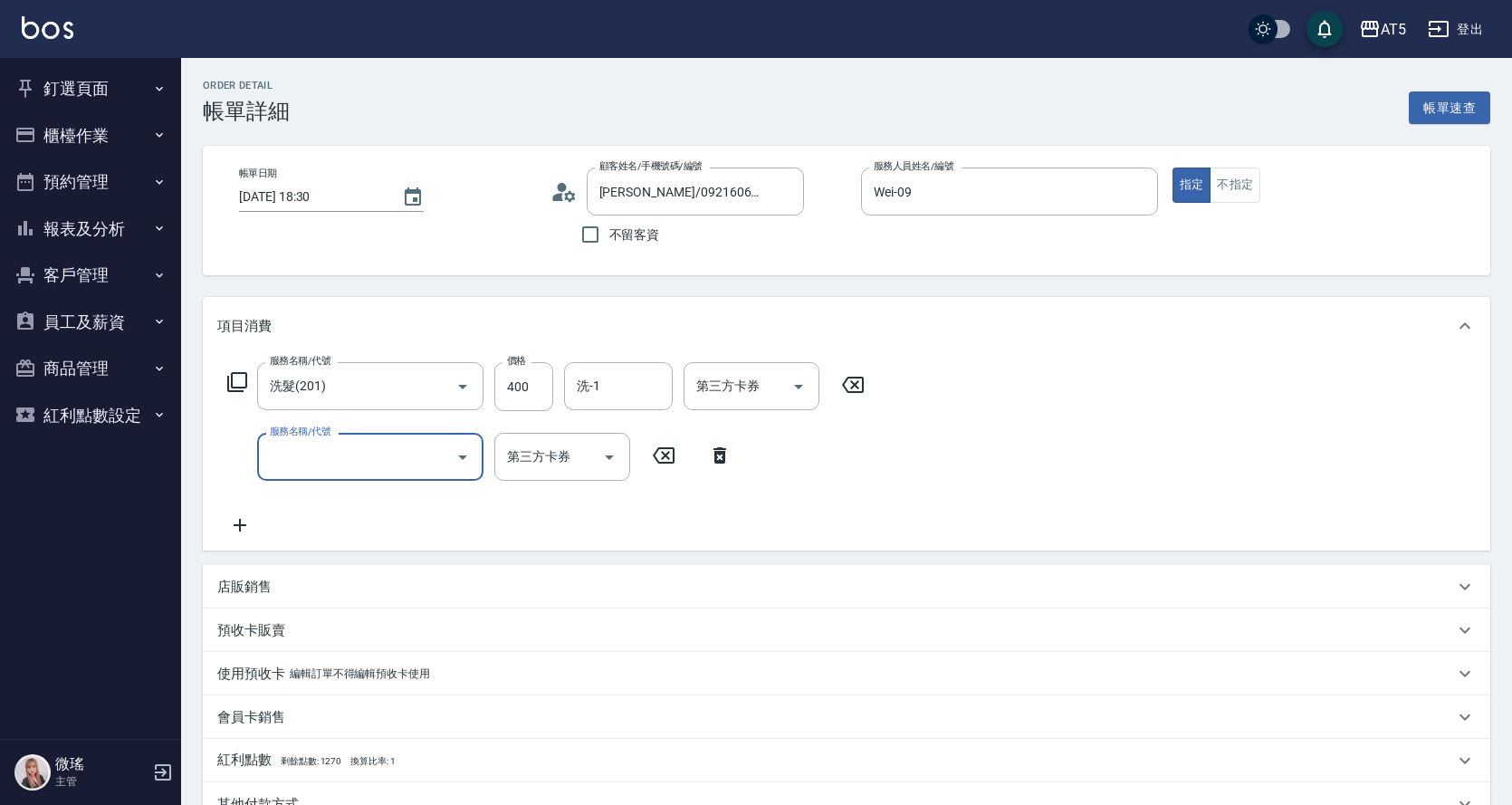
click at [273, 455] on input "服務名稱/代號" at bounding box center [356, 457] width 183 height 32
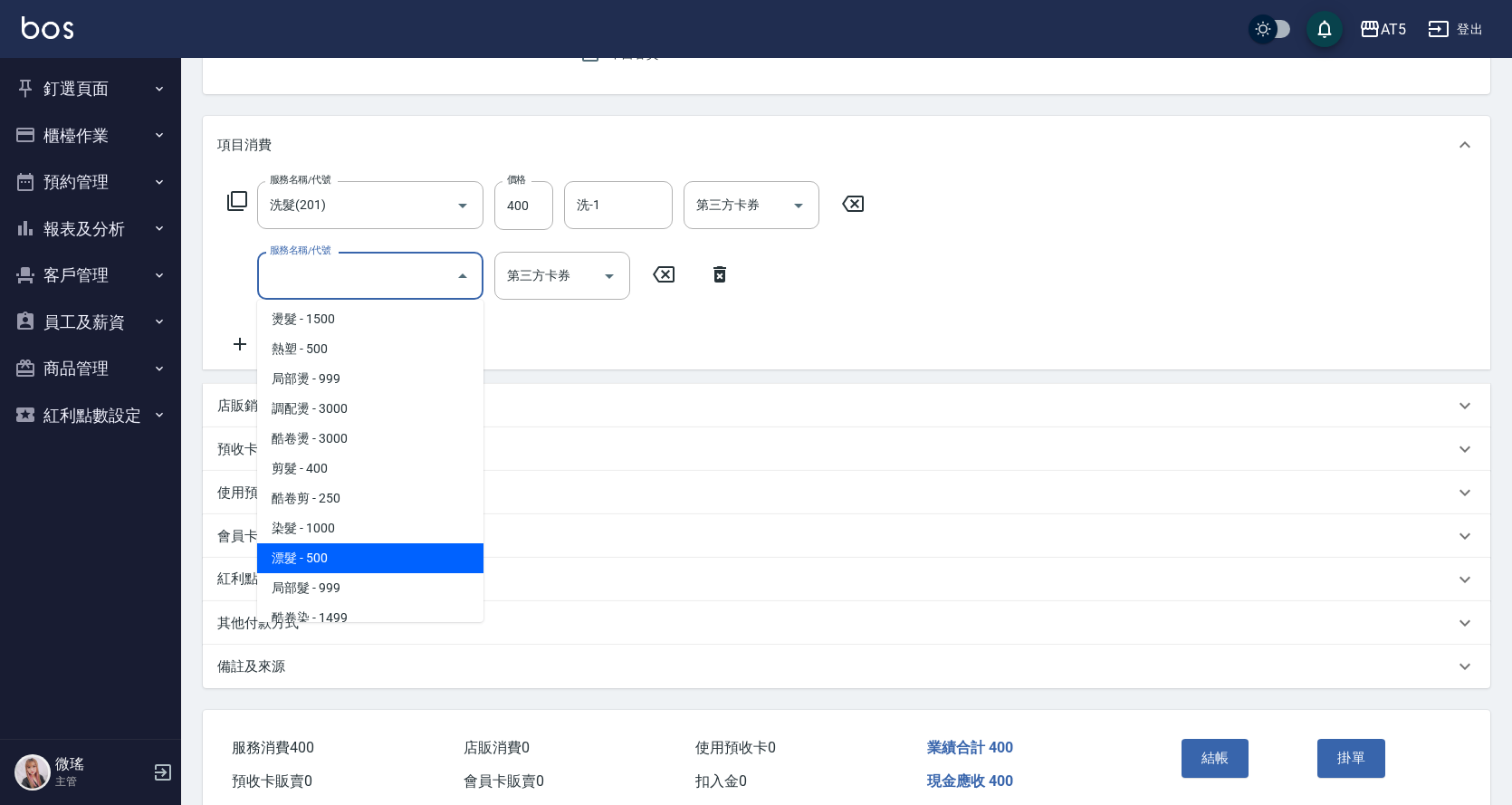
scroll to position [725, 0]
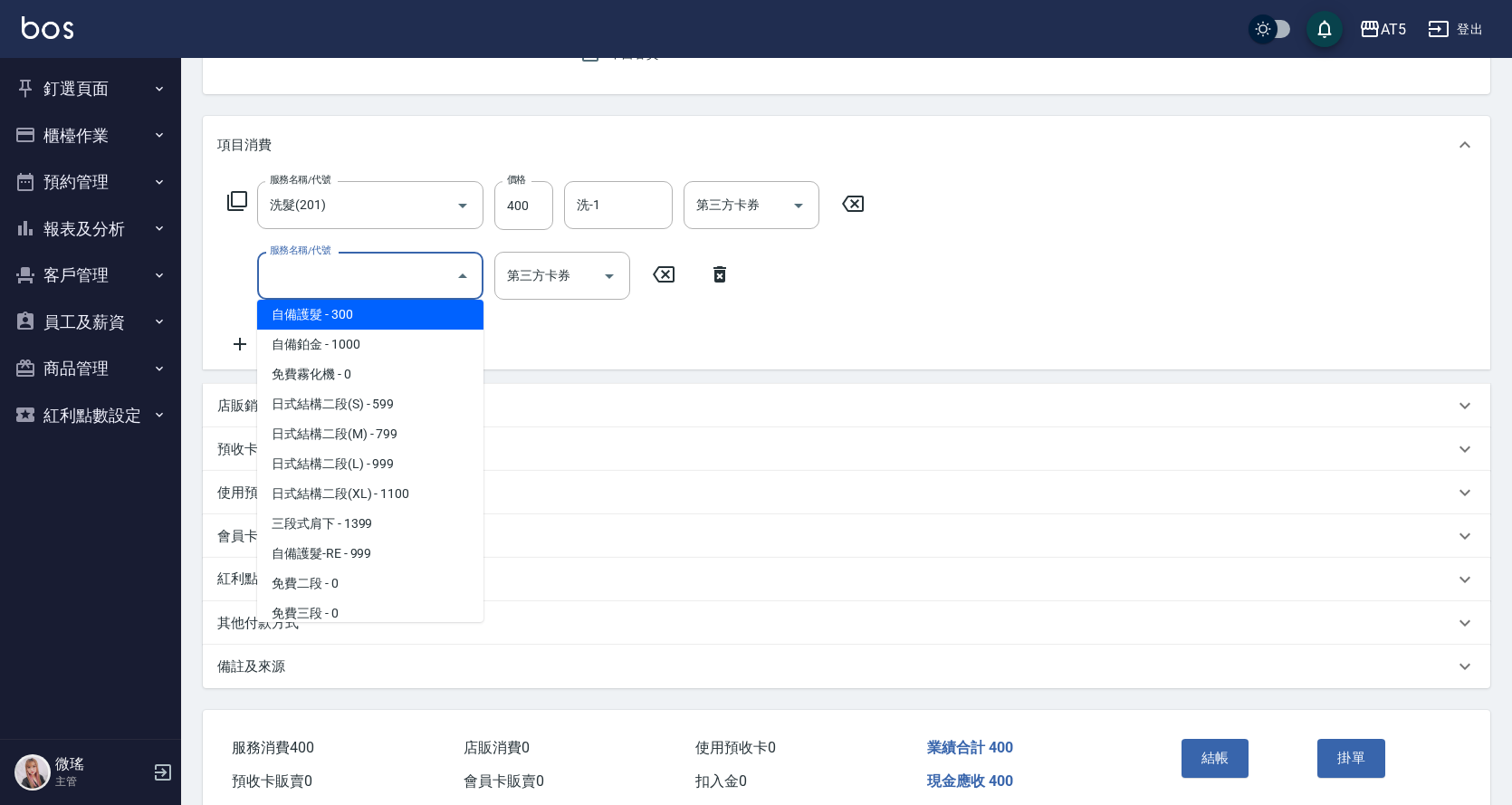
click at [351, 326] on span "自備護髮 - 300" at bounding box center [370, 315] width 226 height 30
type input "70"
type input "自備護髮(601)"
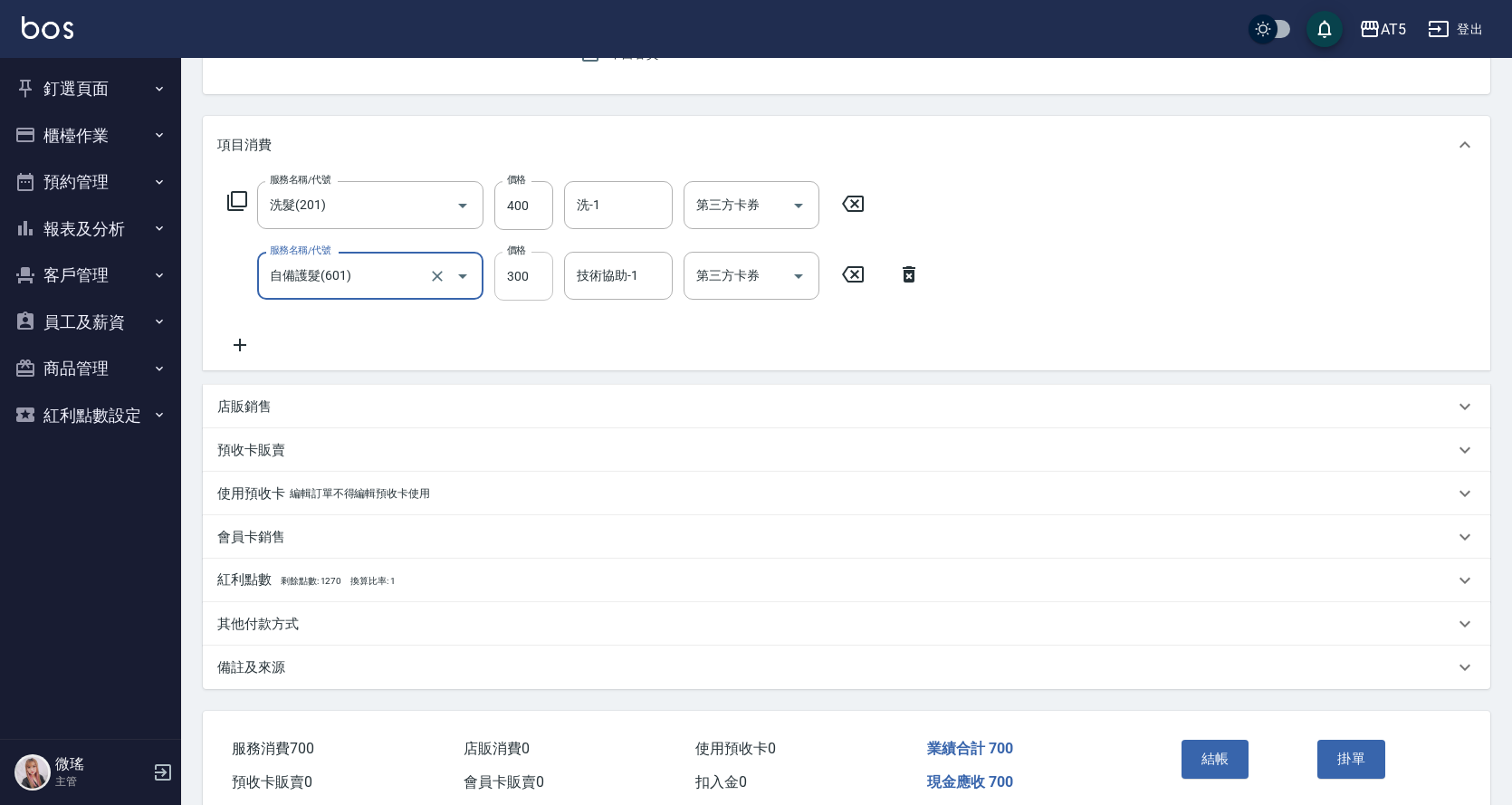
click at [545, 275] on input "300" at bounding box center [523, 276] width 59 height 49
type input "40"
type input "80"
type input "400"
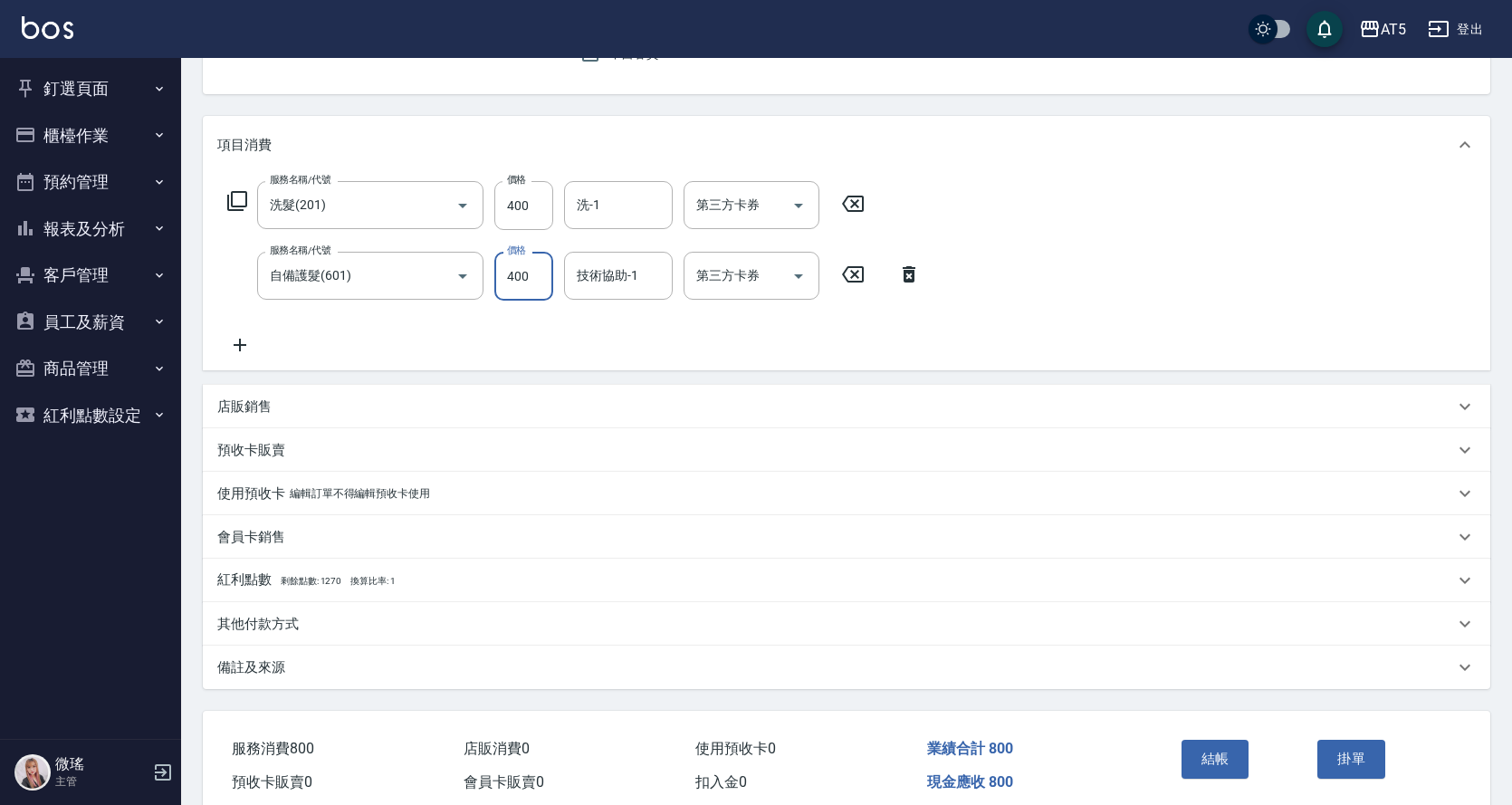
click at [1206, 273] on div "服務名稱/代號 洗髮(201) 服務名稱/代號 價格 400 價格 洗-1 洗-1 第三方卡券 第三方卡券 服務名稱/代號 自備護髮(601) 服務名稱/代號…" at bounding box center [846, 272] width 1288 height 197
click at [1211, 752] on button "結帳" at bounding box center [1215, 758] width 68 height 38
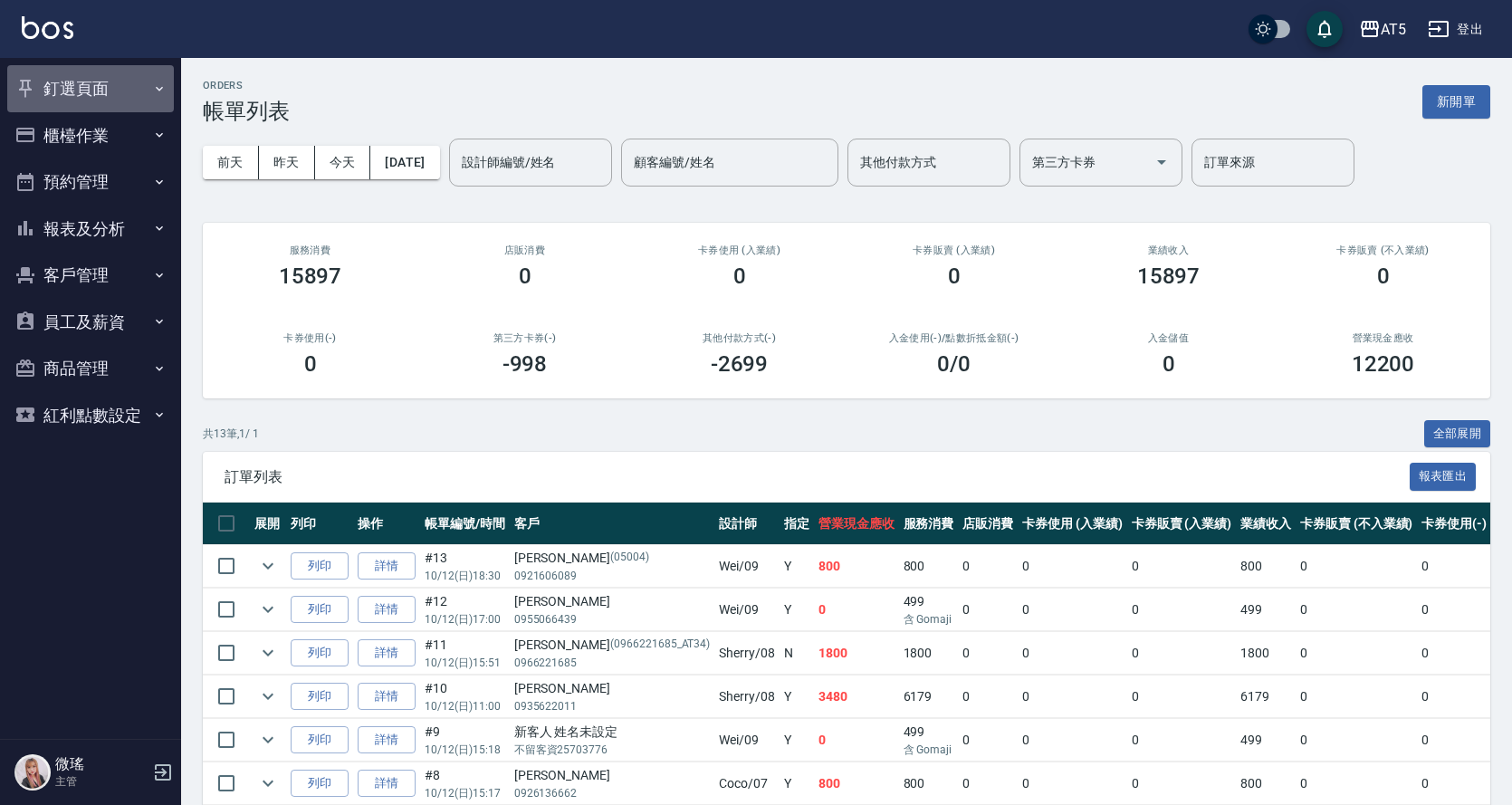
click at [47, 88] on button "釘選頁面" at bounding box center [90, 88] width 167 height 47
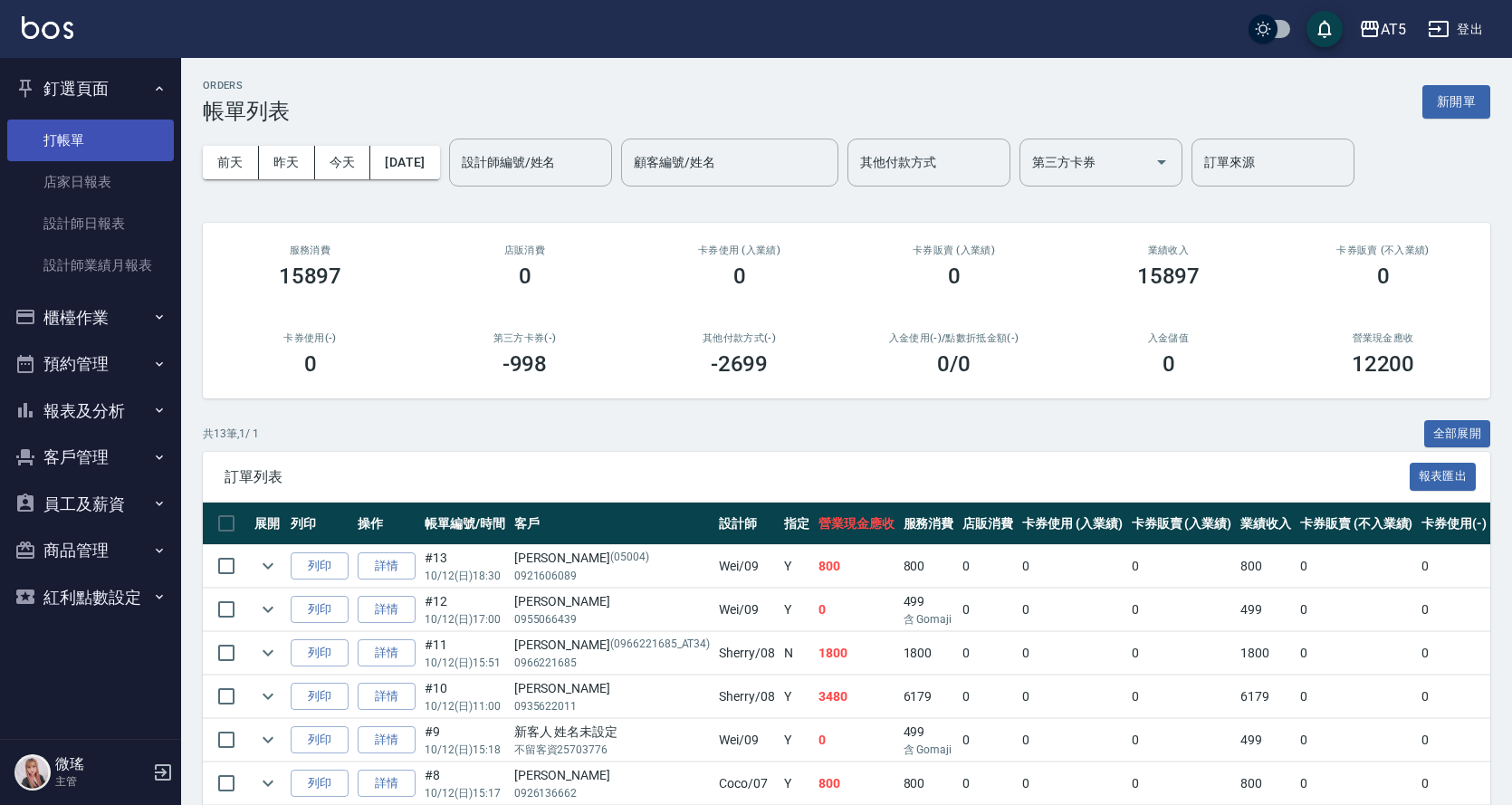
click at [84, 129] on link "打帳單" at bounding box center [90, 140] width 167 height 42
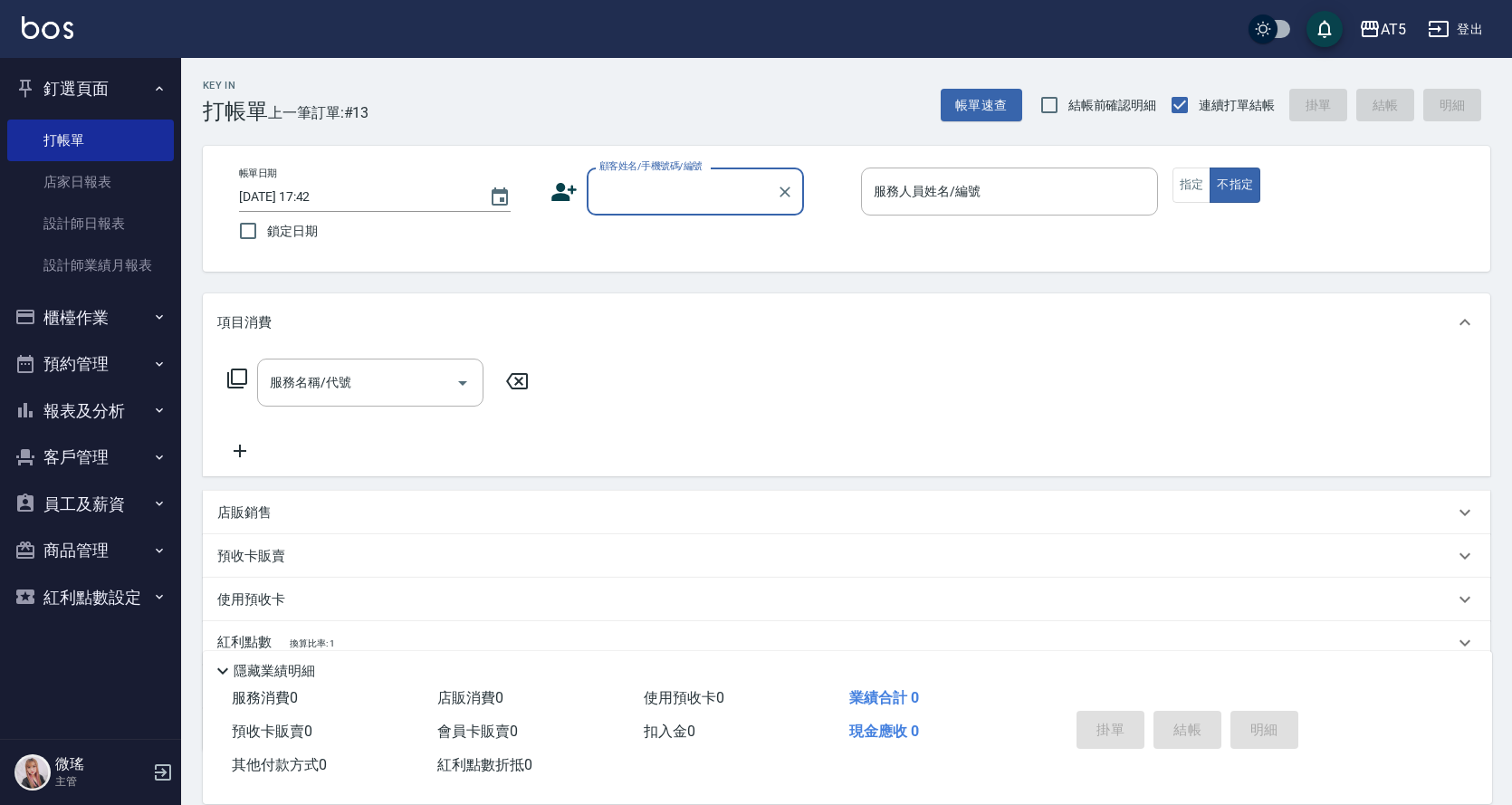
click at [691, 203] on input "顧客姓名/手機號碼/編號" at bounding box center [681, 192] width 174 height 32
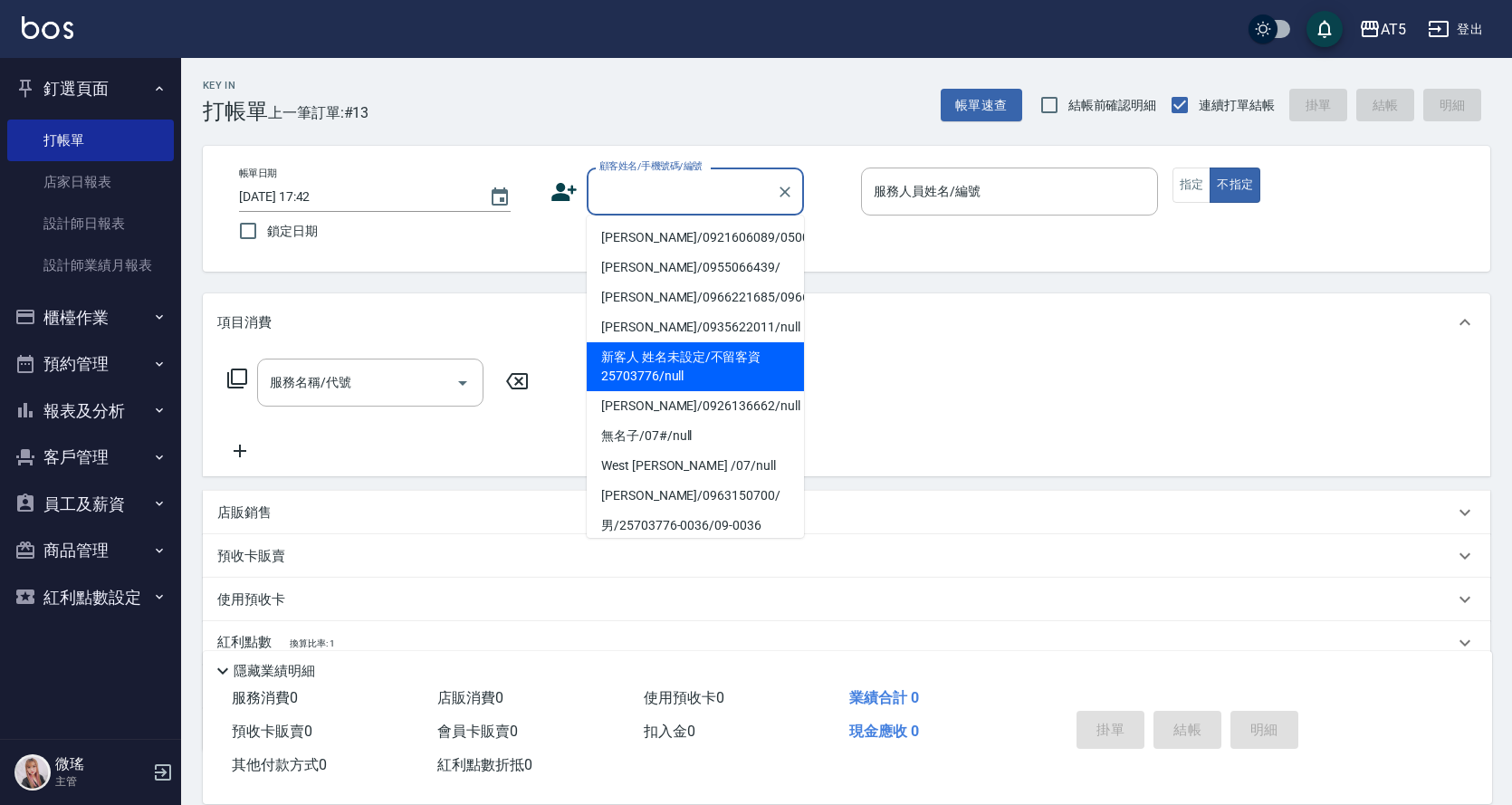
click at [734, 387] on li "新客人 姓名未設定/不留客資25703776/null" at bounding box center [695, 366] width 217 height 49
type input "新客人 姓名未設定/不留客資25703776/null"
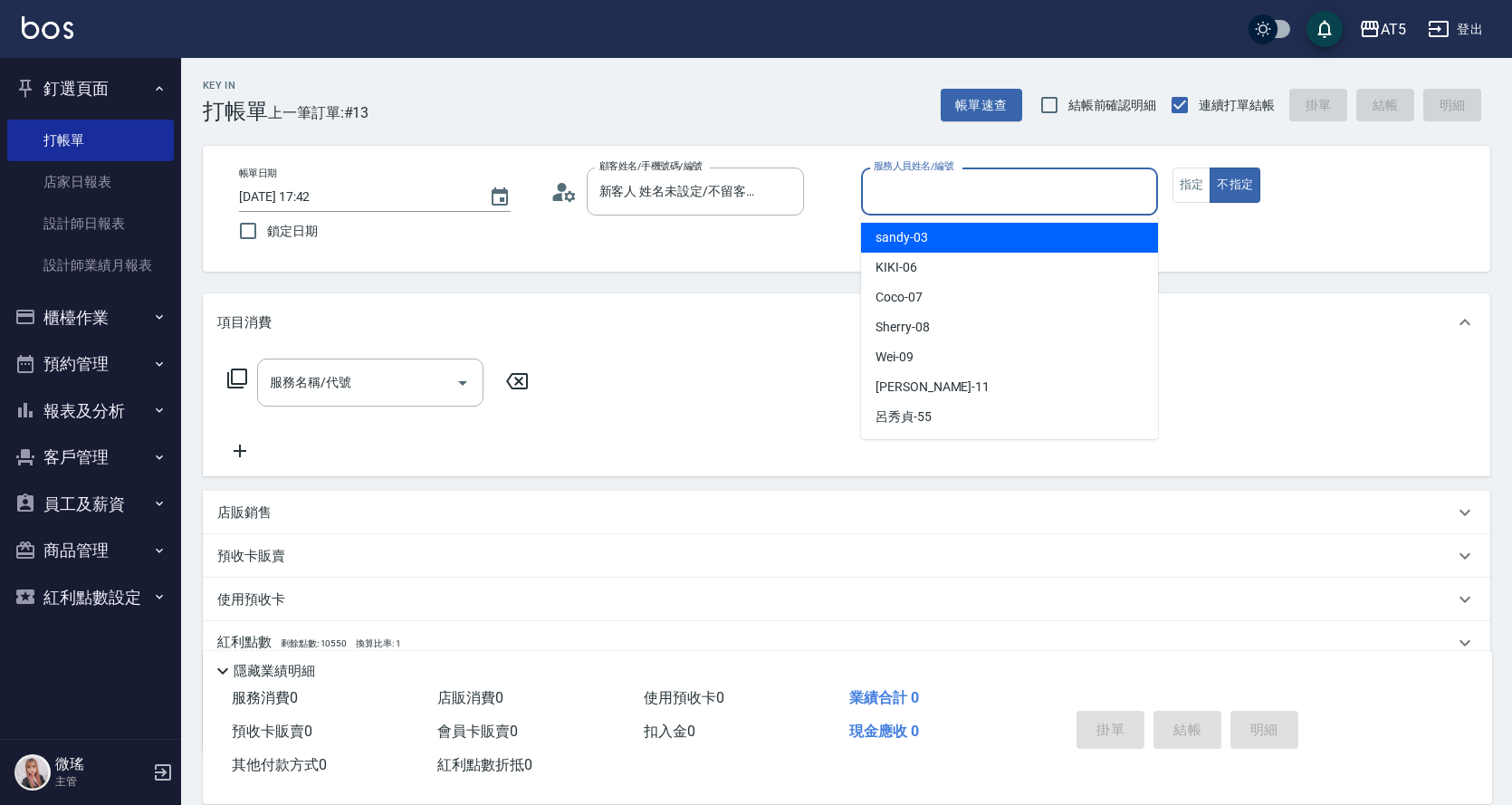
click at [1070, 191] on input "服務人員姓名/編號" at bounding box center [1010, 192] width 281 height 32
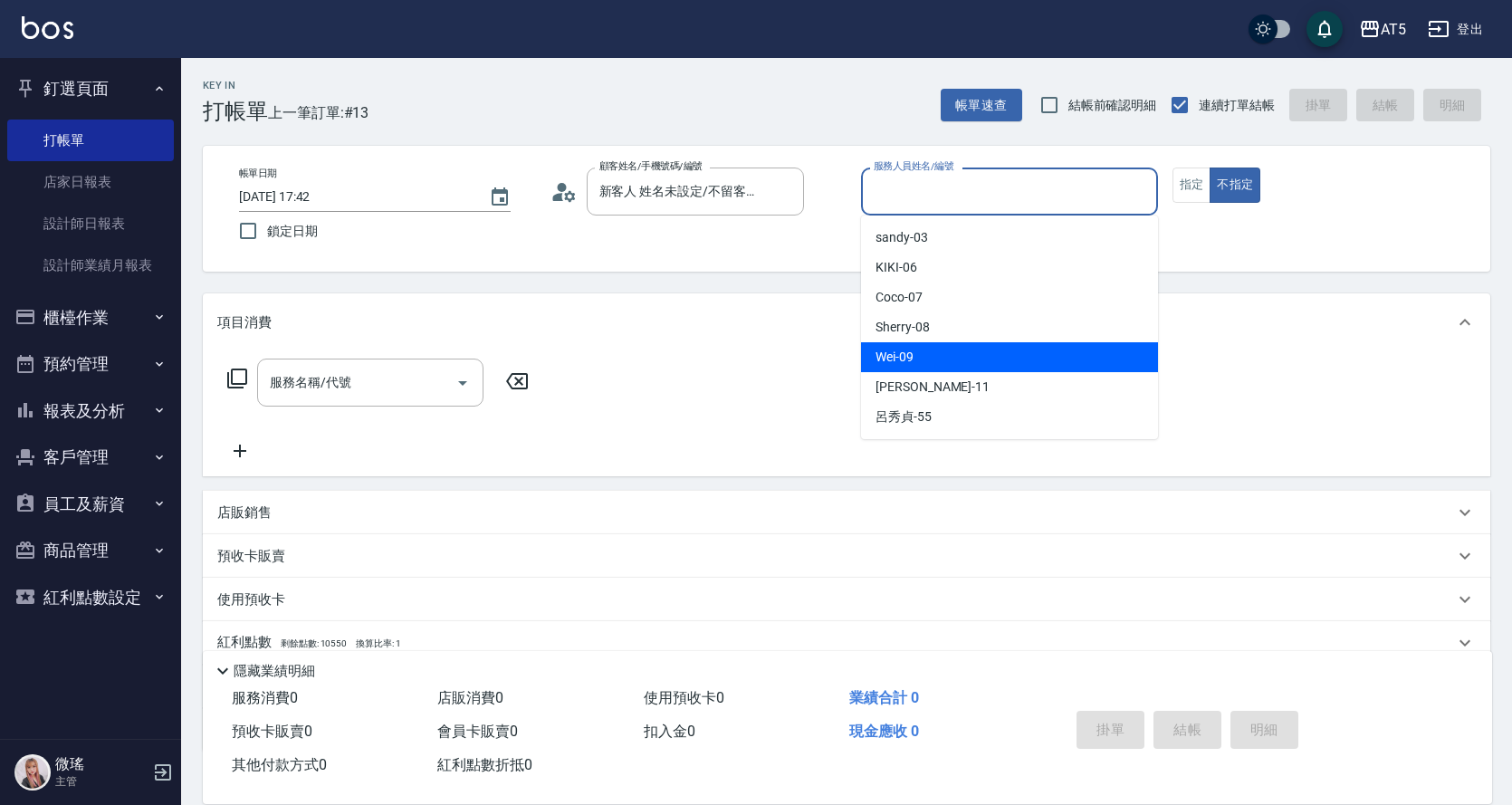
click at [935, 362] on div "Wei -09" at bounding box center [1010, 357] width 297 height 30
type input "Wei-09"
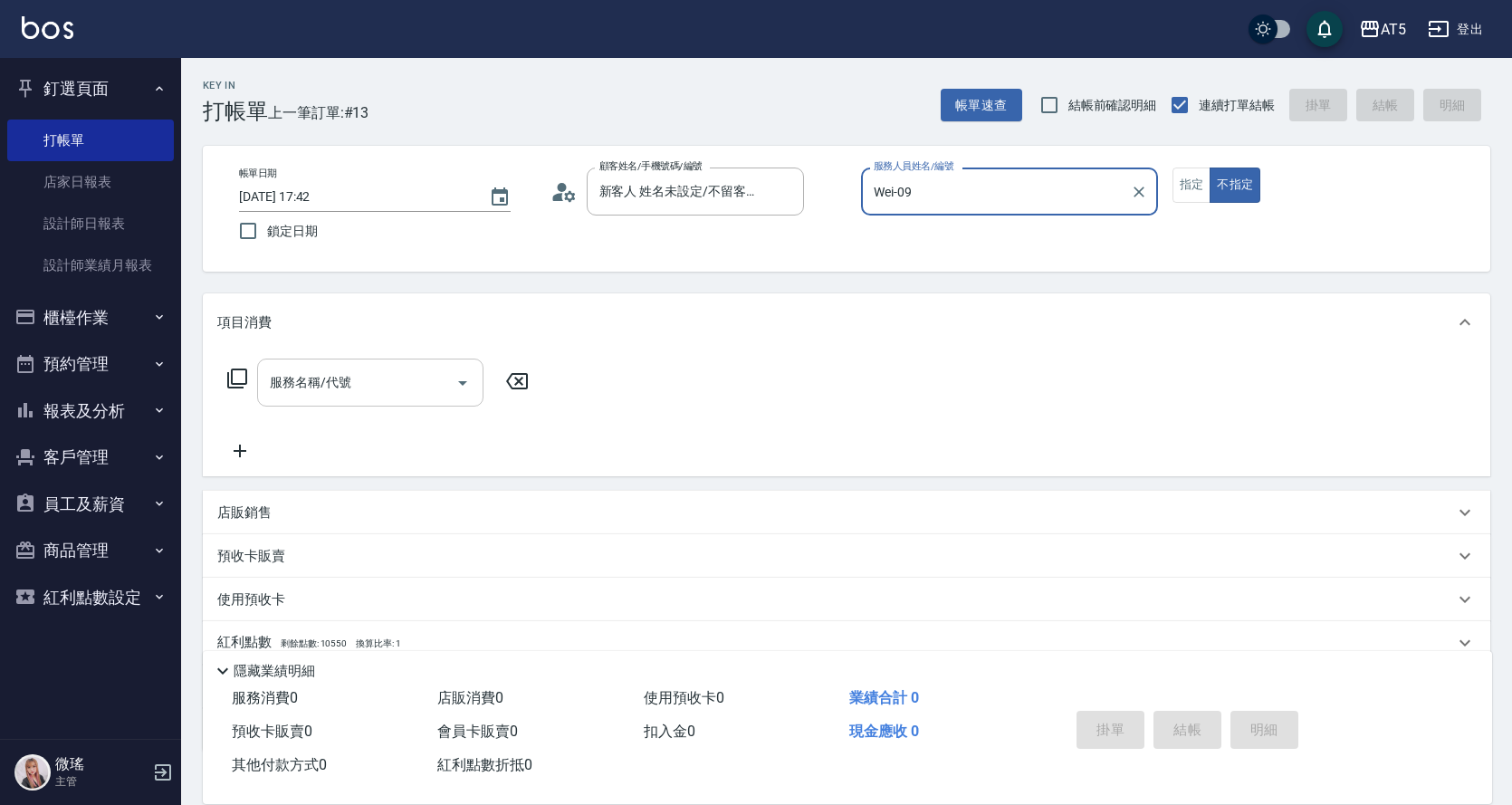
click at [330, 384] on div "服務名稱/代號 服務名稱/代號" at bounding box center [370, 382] width 226 height 48
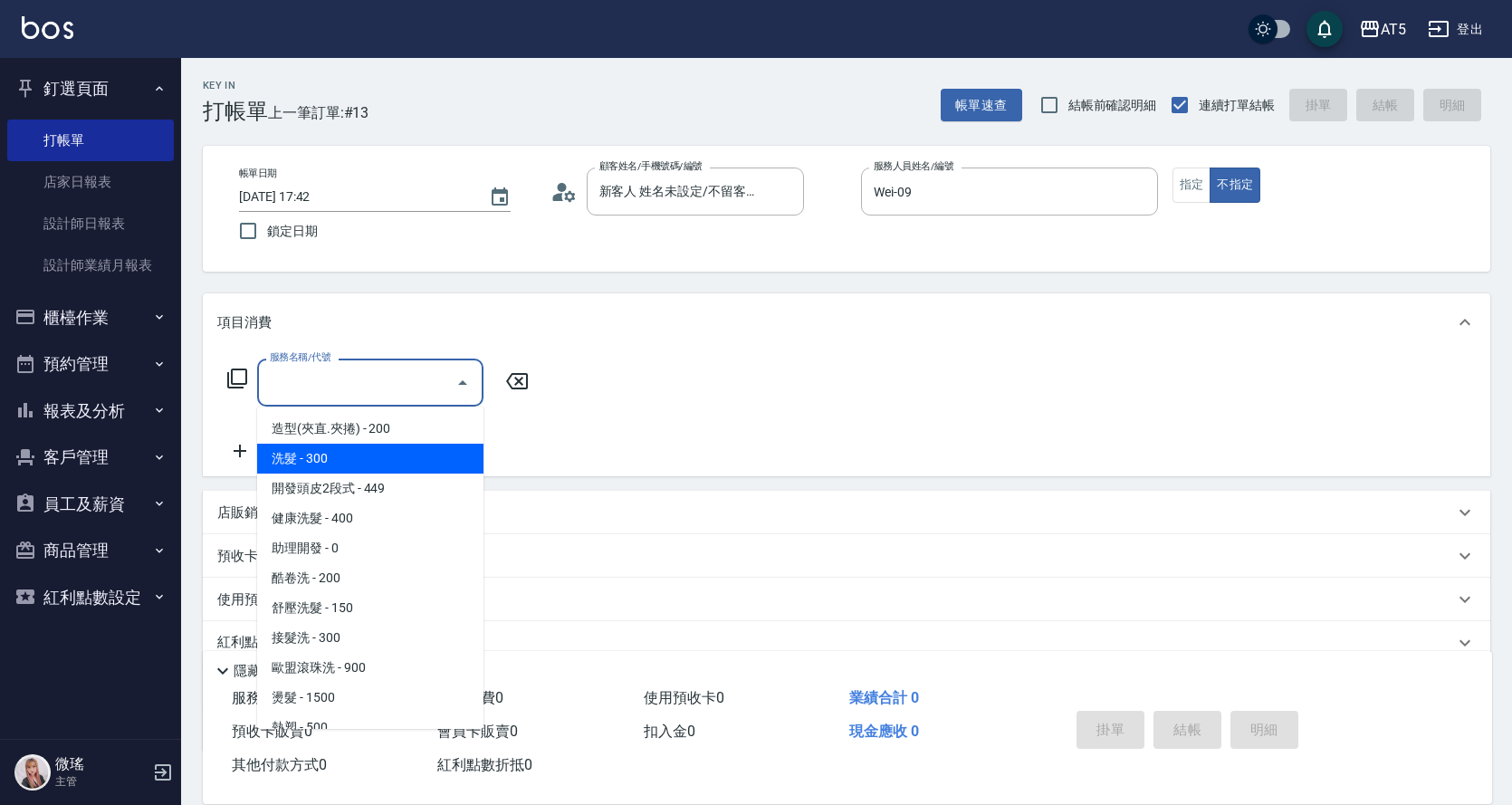
click at [338, 456] on span "洗髮 - 300" at bounding box center [370, 459] width 226 height 30
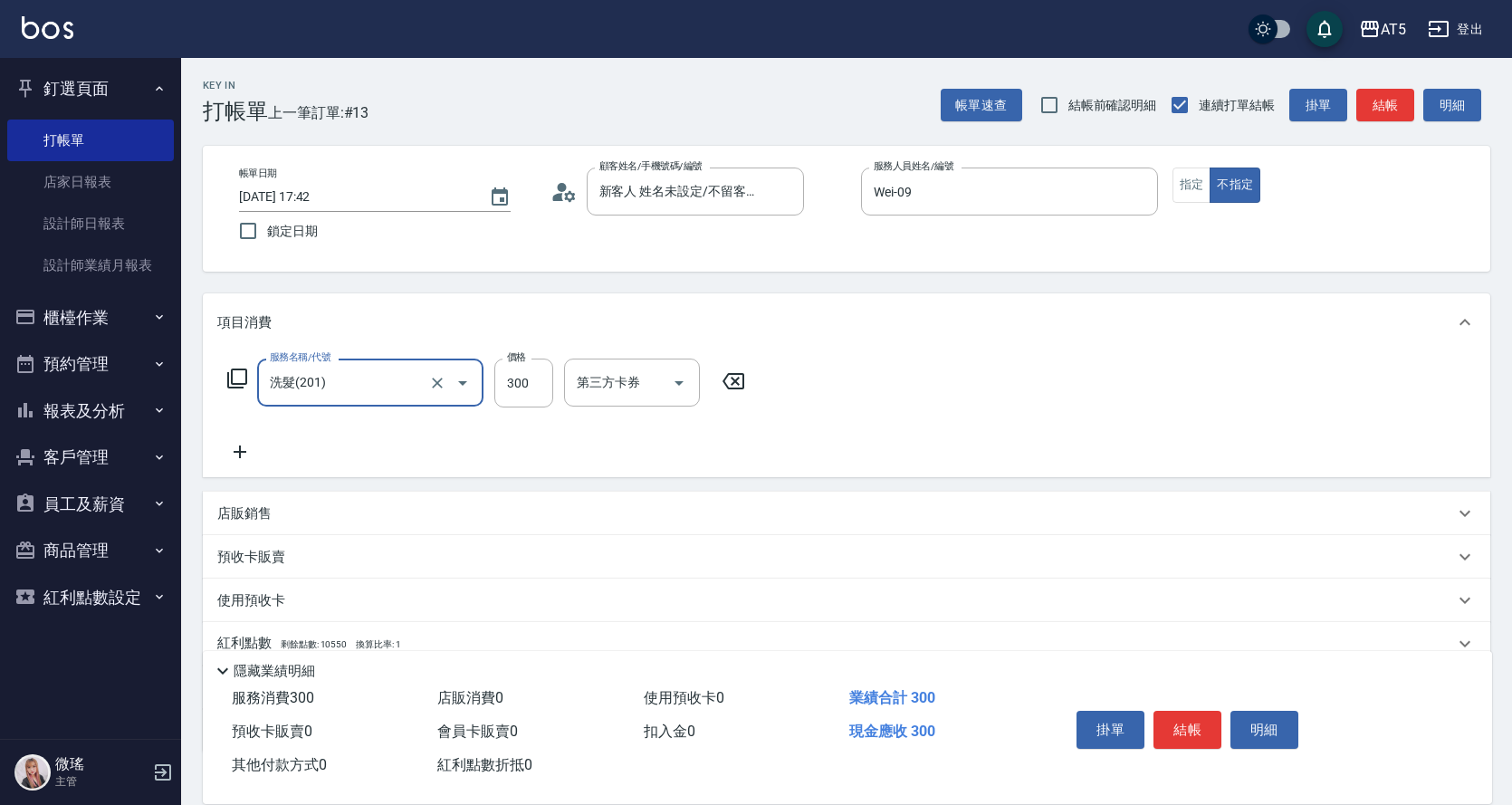
type input "洗髮(201)"
type input "30"
click at [545, 389] on input "300" at bounding box center [523, 382] width 59 height 49
click at [634, 404] on div "洗-1" at bounding box center [618, 382] width 108 height 48
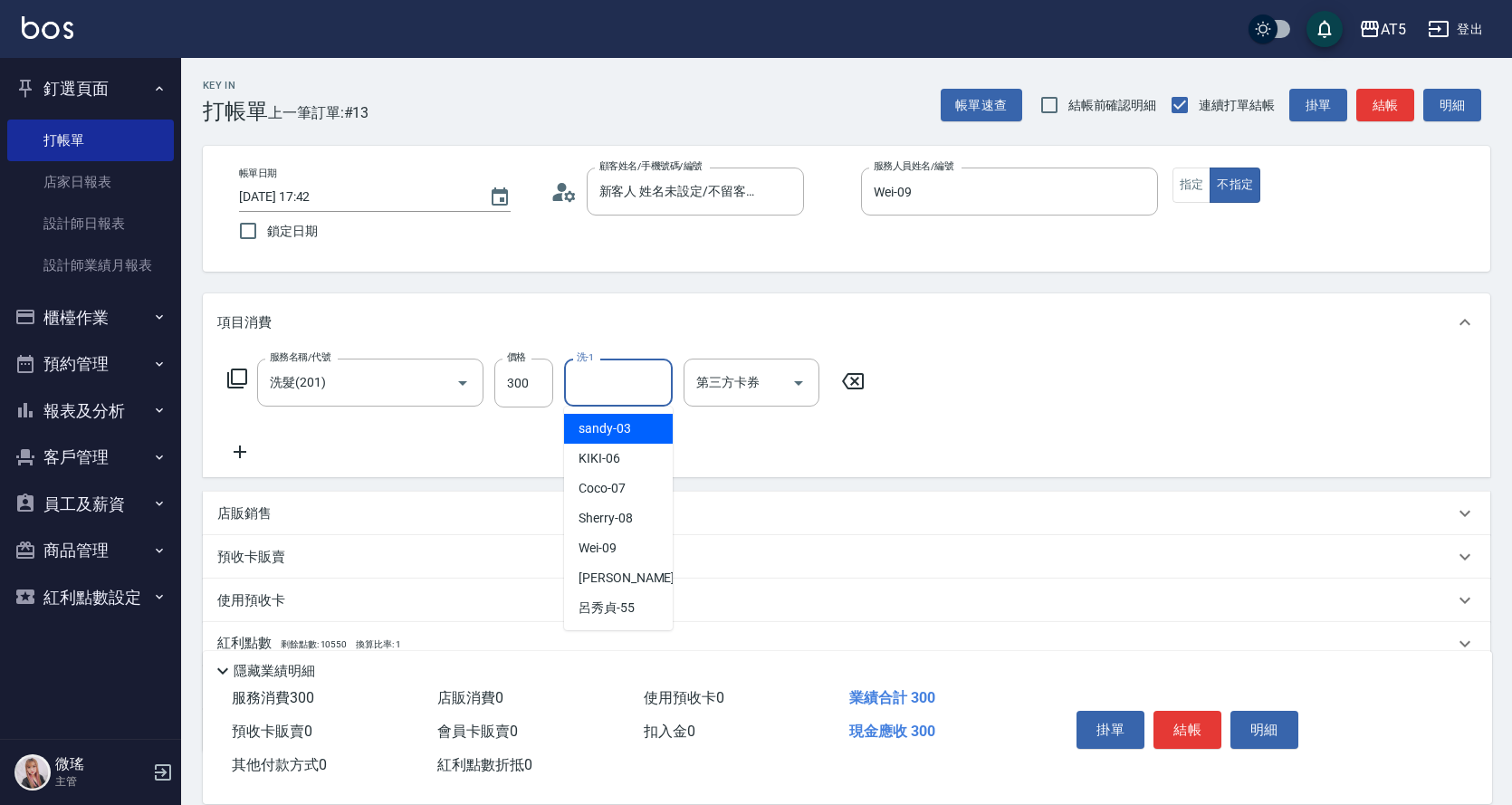
click at [626, 438] on span "sandy -03" at bounding box center [605, 428] width 53 height 19
type input "sandy-03"
click at [1169, 408] on div "服務名稱/代號 洗髮(201) 服務名稱/代號 價格 300 價格 洗-1 sandy-03 洗-1 第三方卡券 第三方卡券" at bounding box center [846, 414] width 1288 height 126
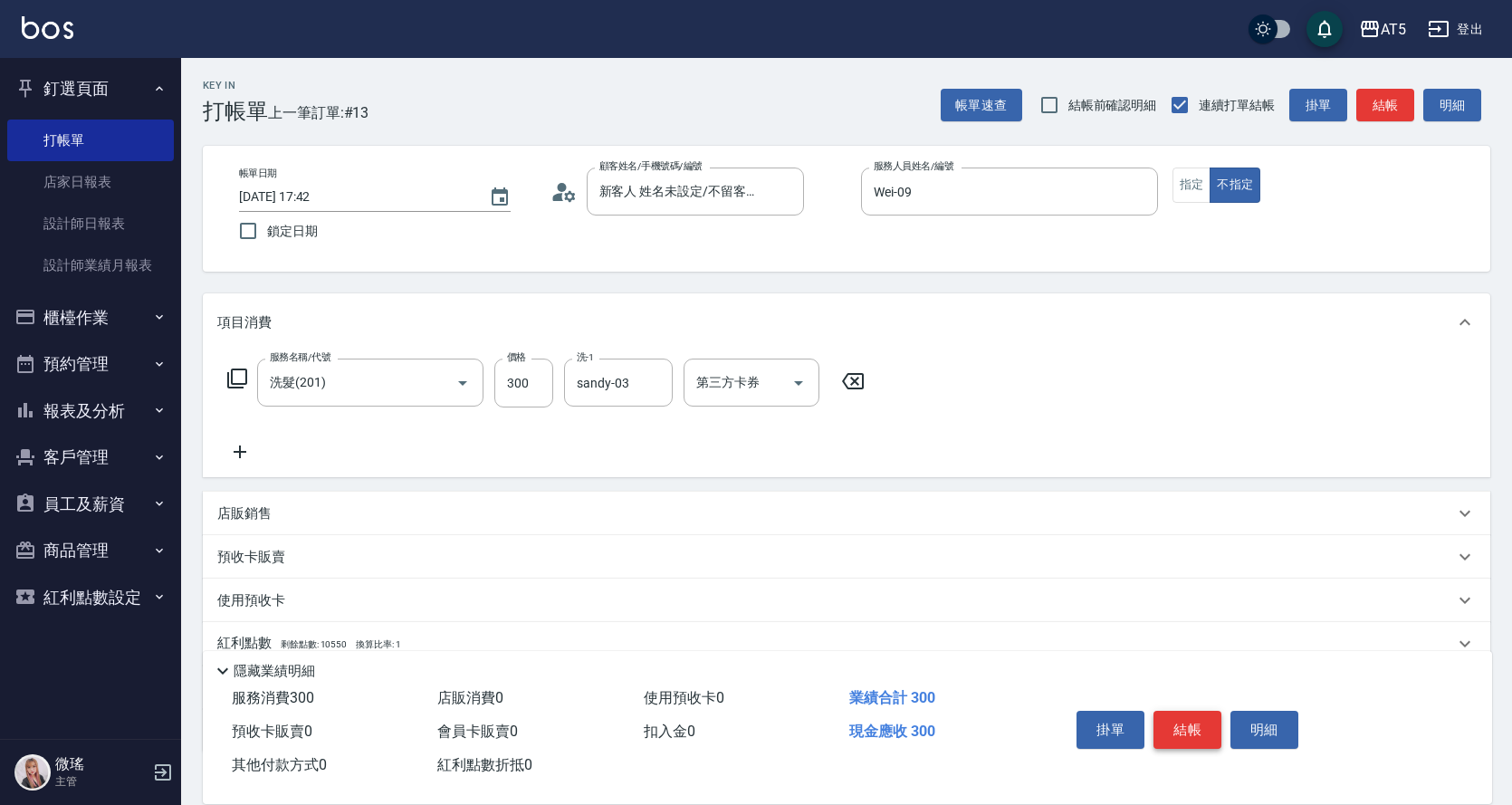
click at [1168, 717] on button "結帳" at bounding box center [1187, 730] width 68 height 38
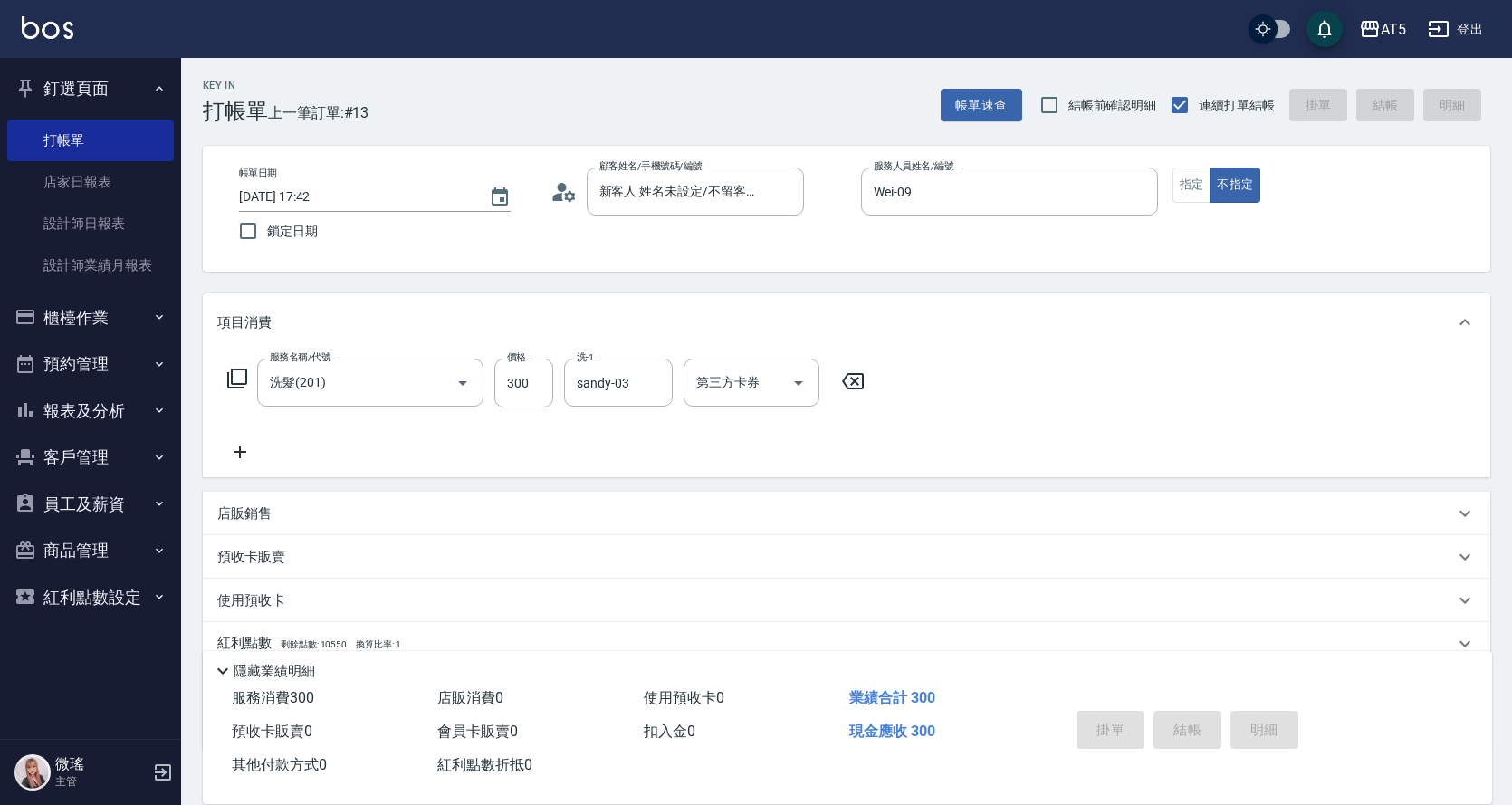
type input "0"
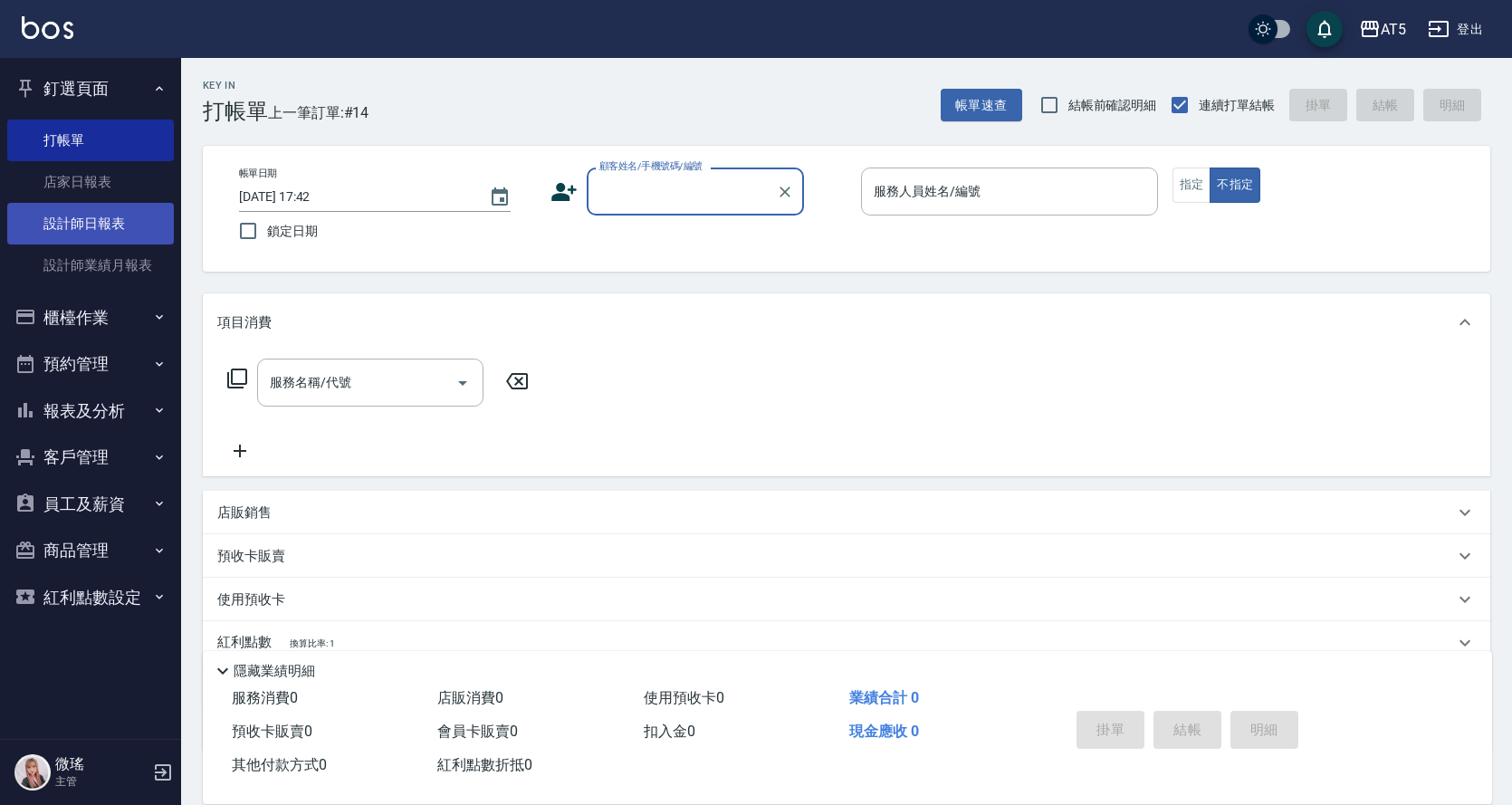
click at [95, 221] on link "設計師日報表" at bounding box center [90, 223] width 167 height 42
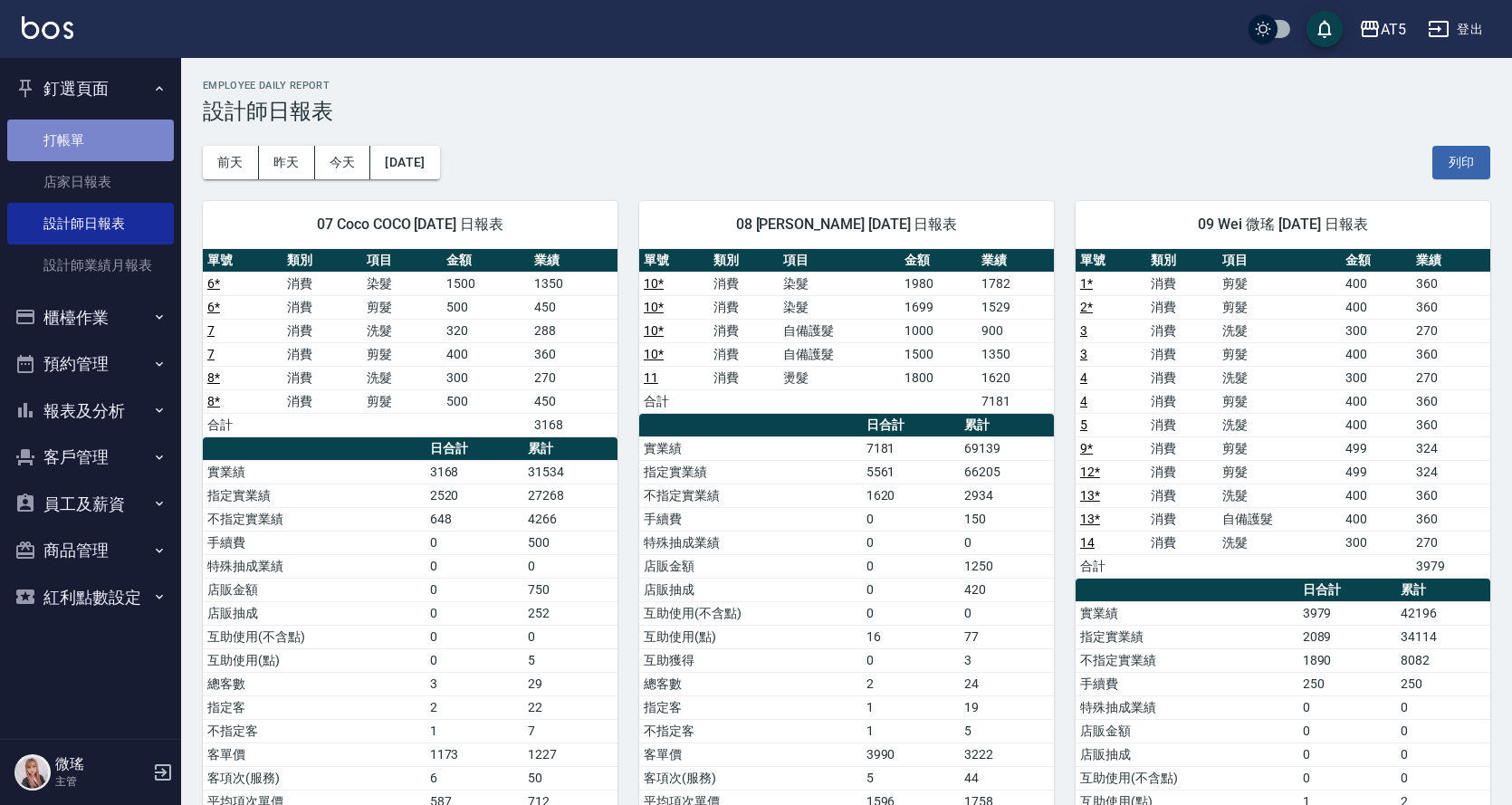
click at [77, 136] on link "打帳單" at bounding box center [90, 140] width 167 height 42
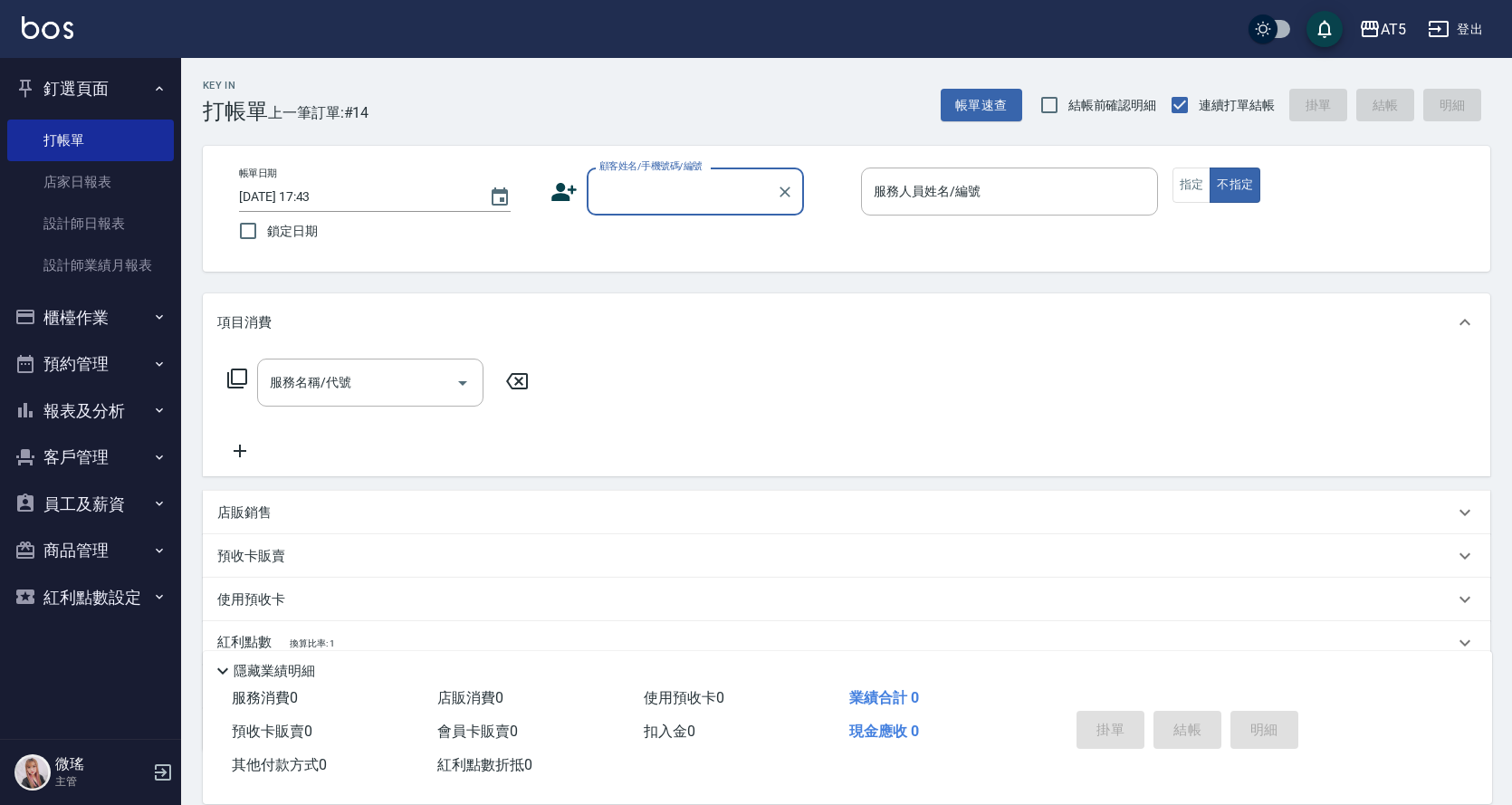
click at [77, 310] on button "櫃檯作業" at bounding box center [90, 317] width 167 height 47
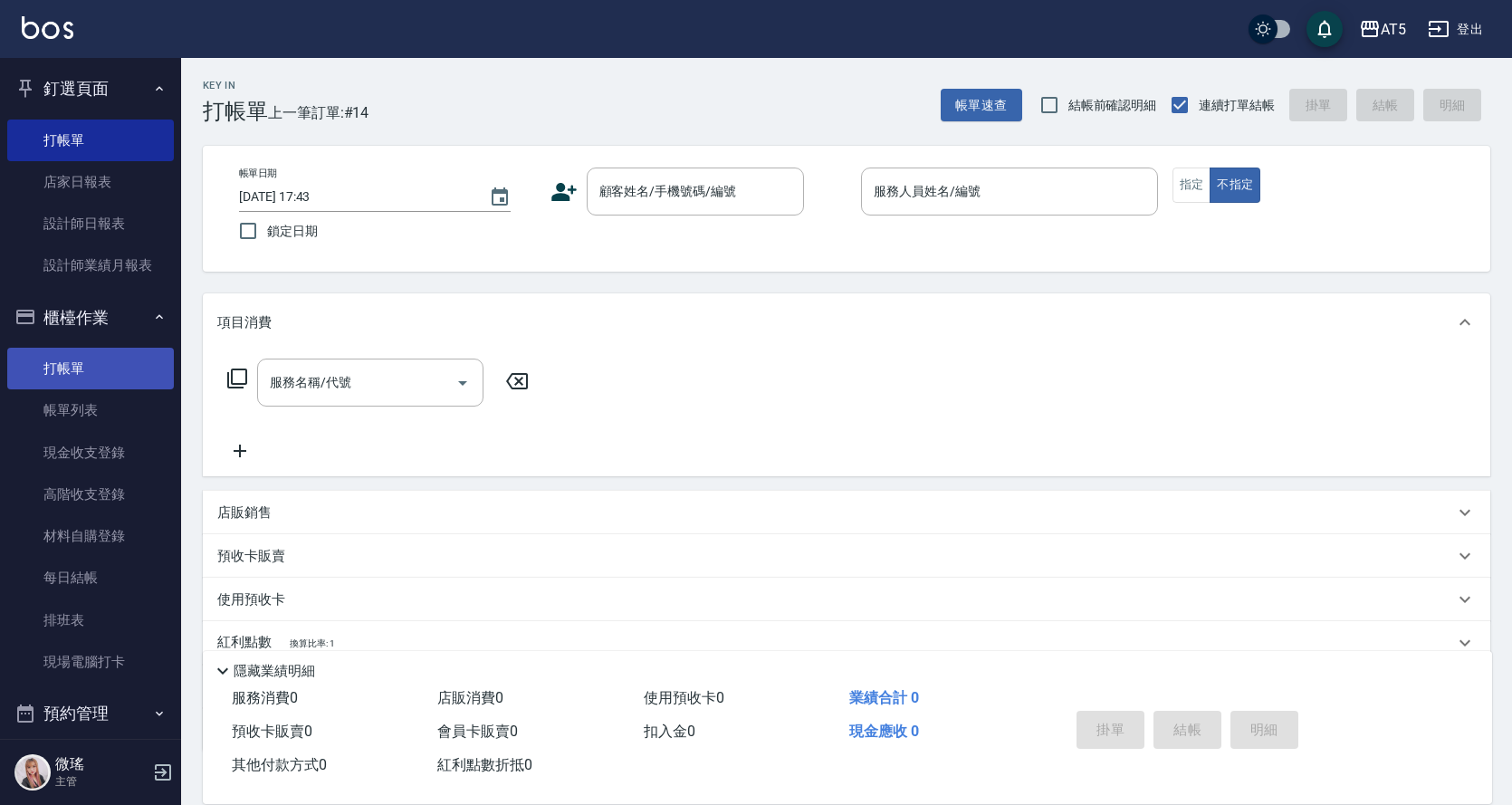
click at [74, 376] on link "打帳單" at bounding box center [90, 368] width 167 height 42
click at [76, 395] on link "帳單列表" at bounding box center [90, 410] width 167 height 42
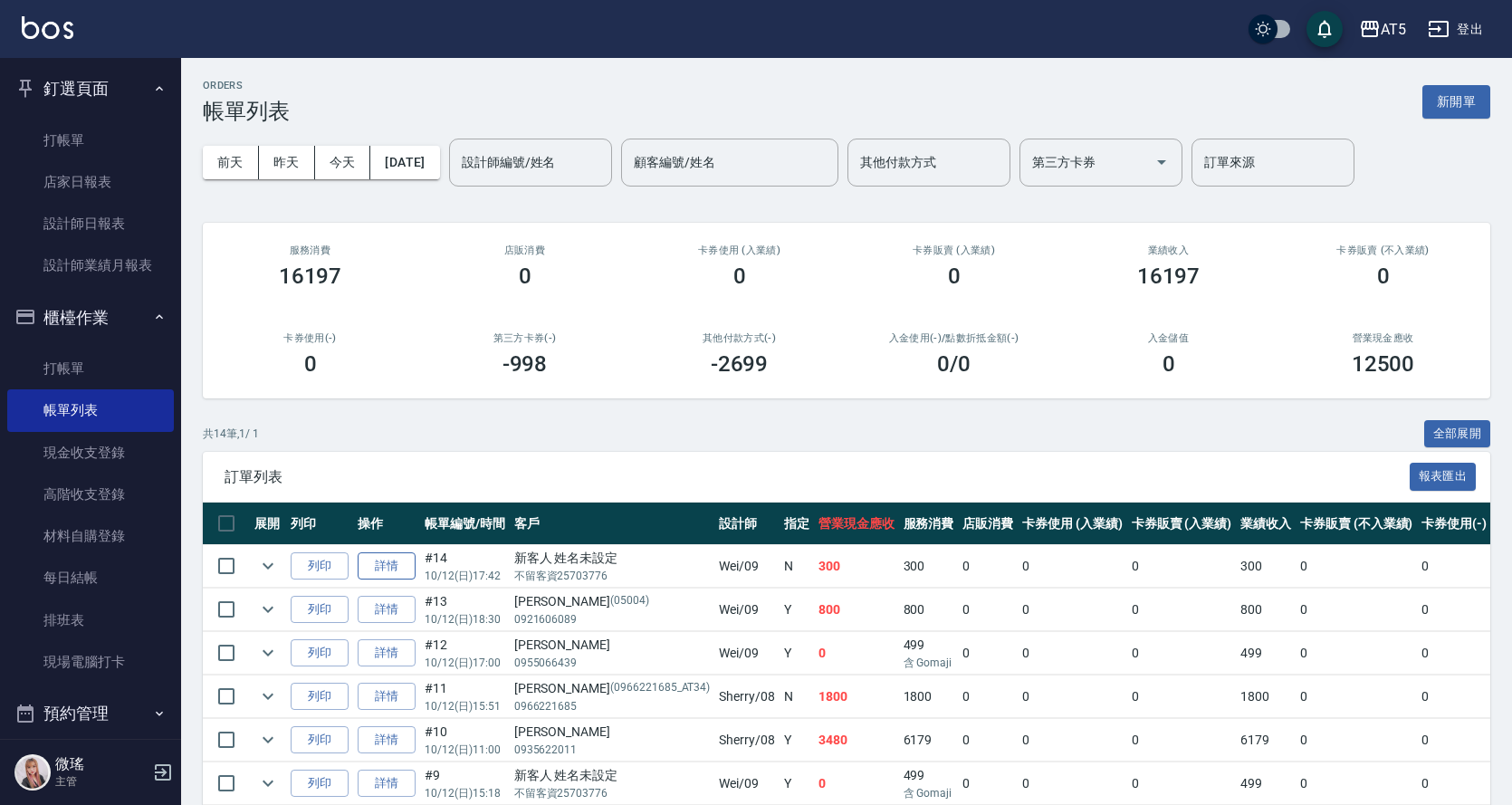
click at [387, 577] on link "詳情" at bounding box center [386, 566] width 58 height 28
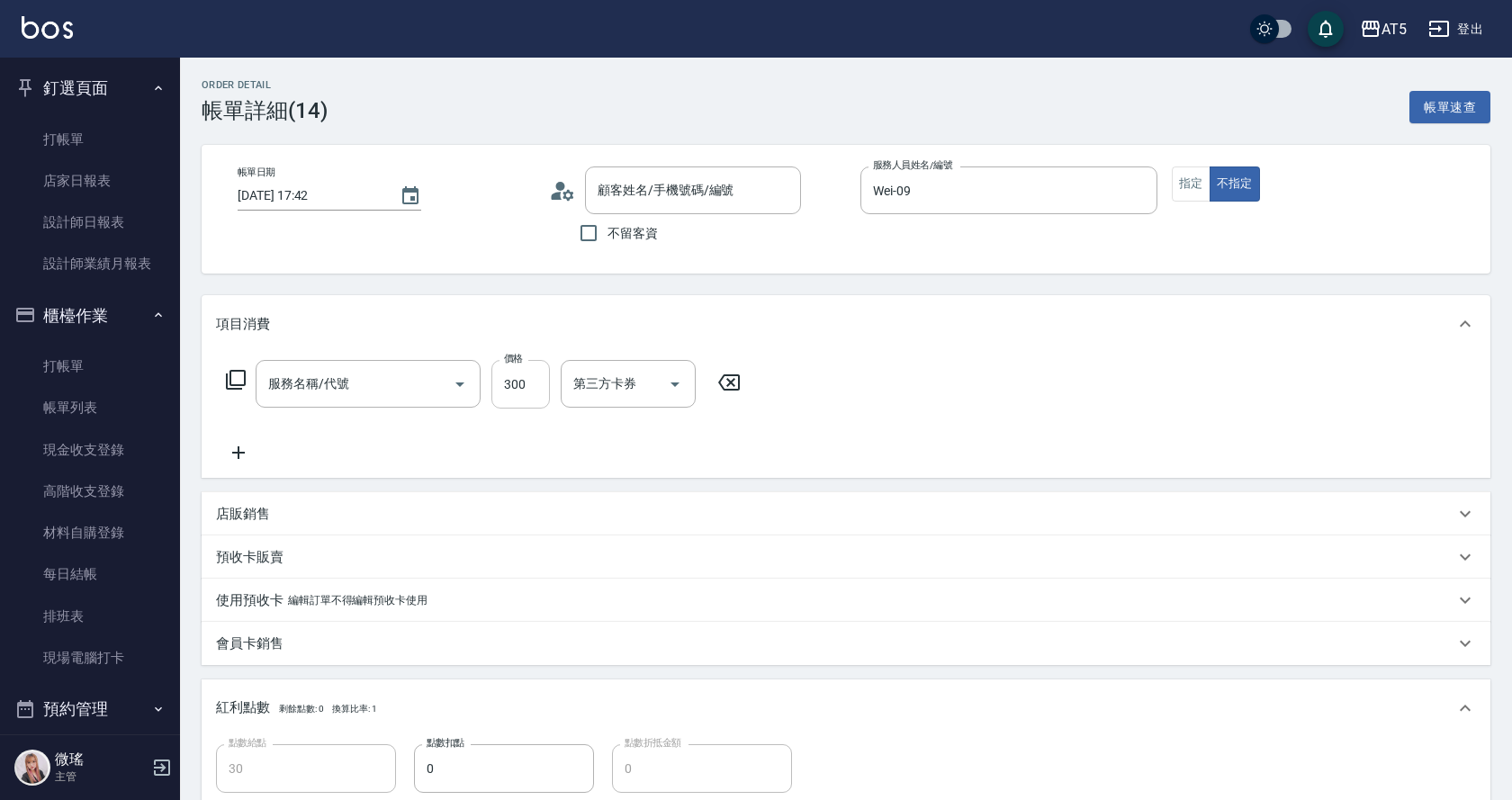
type input "2025/10/12 17:42"
type input "Wei-09"
type input "30"
type input "新客人 姓名未設定/不留客資25703776/null"
type input "洗髮(201)"
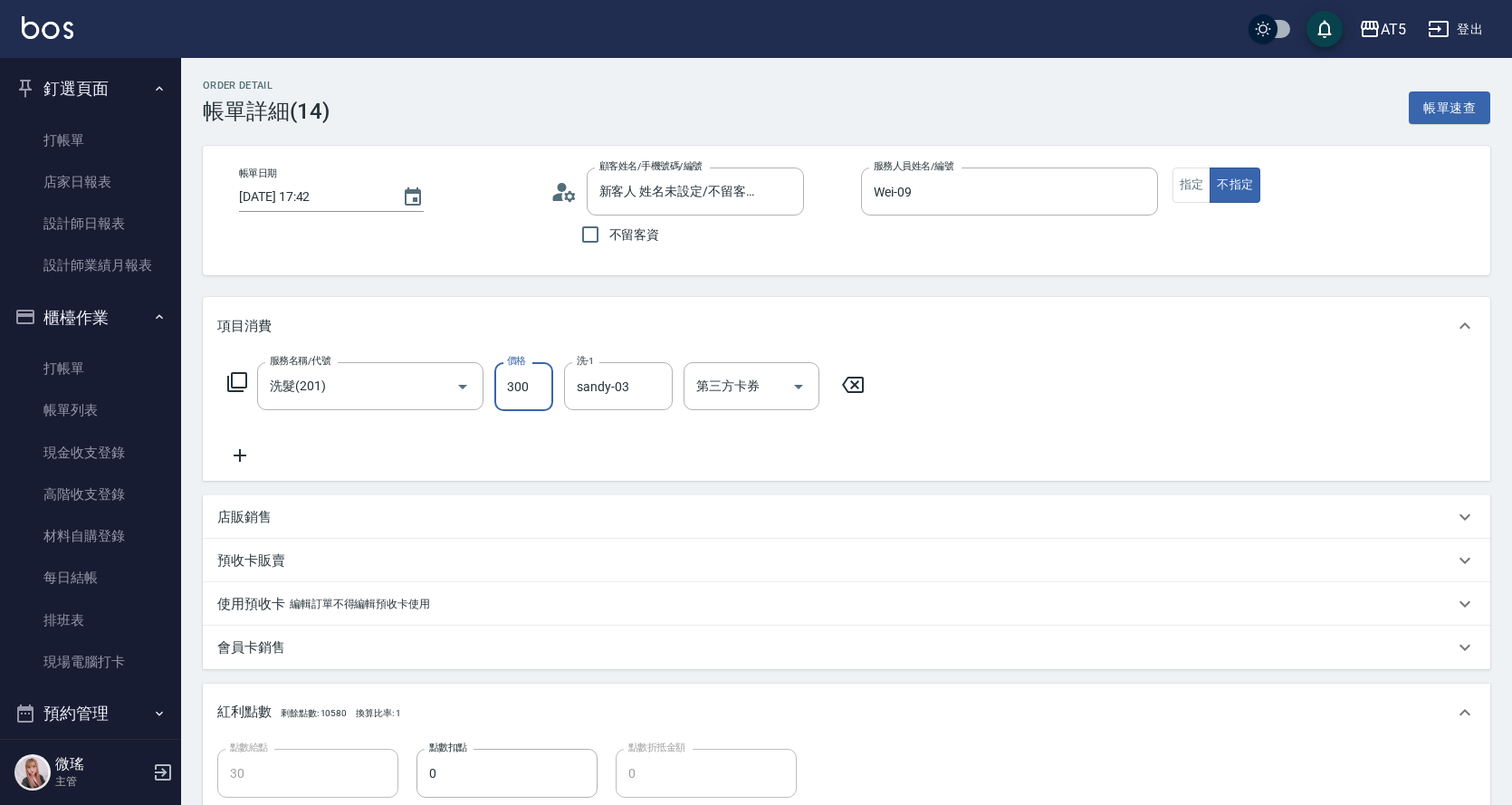
click at [527, 387] on input "300" at bounding box center [523, 386] width 59 height 49
type input "0"
type input "32"
type input "30"
type input "320"
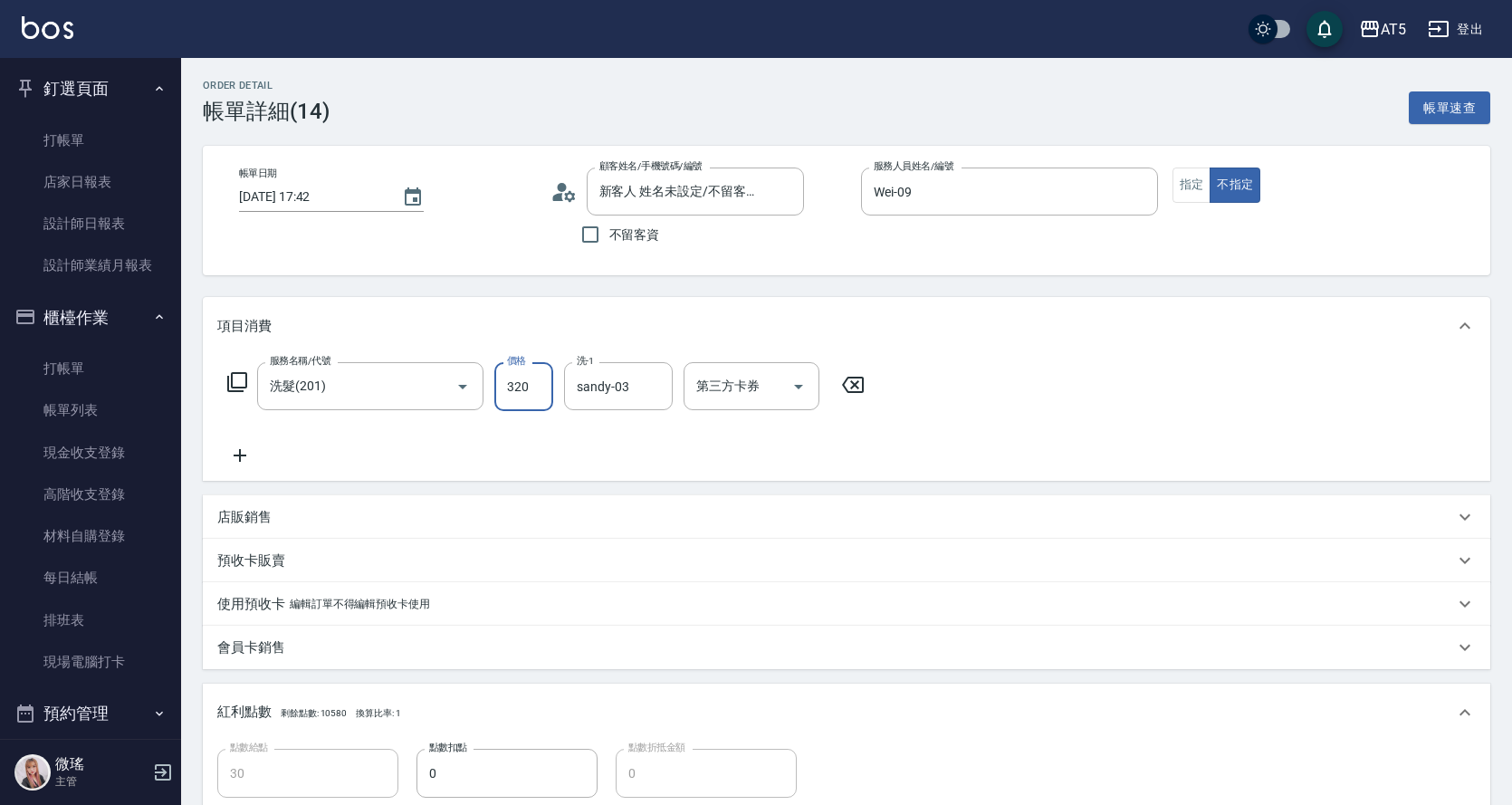
click at [1229, 378] on div "服務名稱/代號 洗髮(201) 服務名稱/代號 價格 320 價格 洗-1 sandy-03 洗-1 第三方卡券 第三方卡券" at bounding box center [846, 418] width 1288 height 126
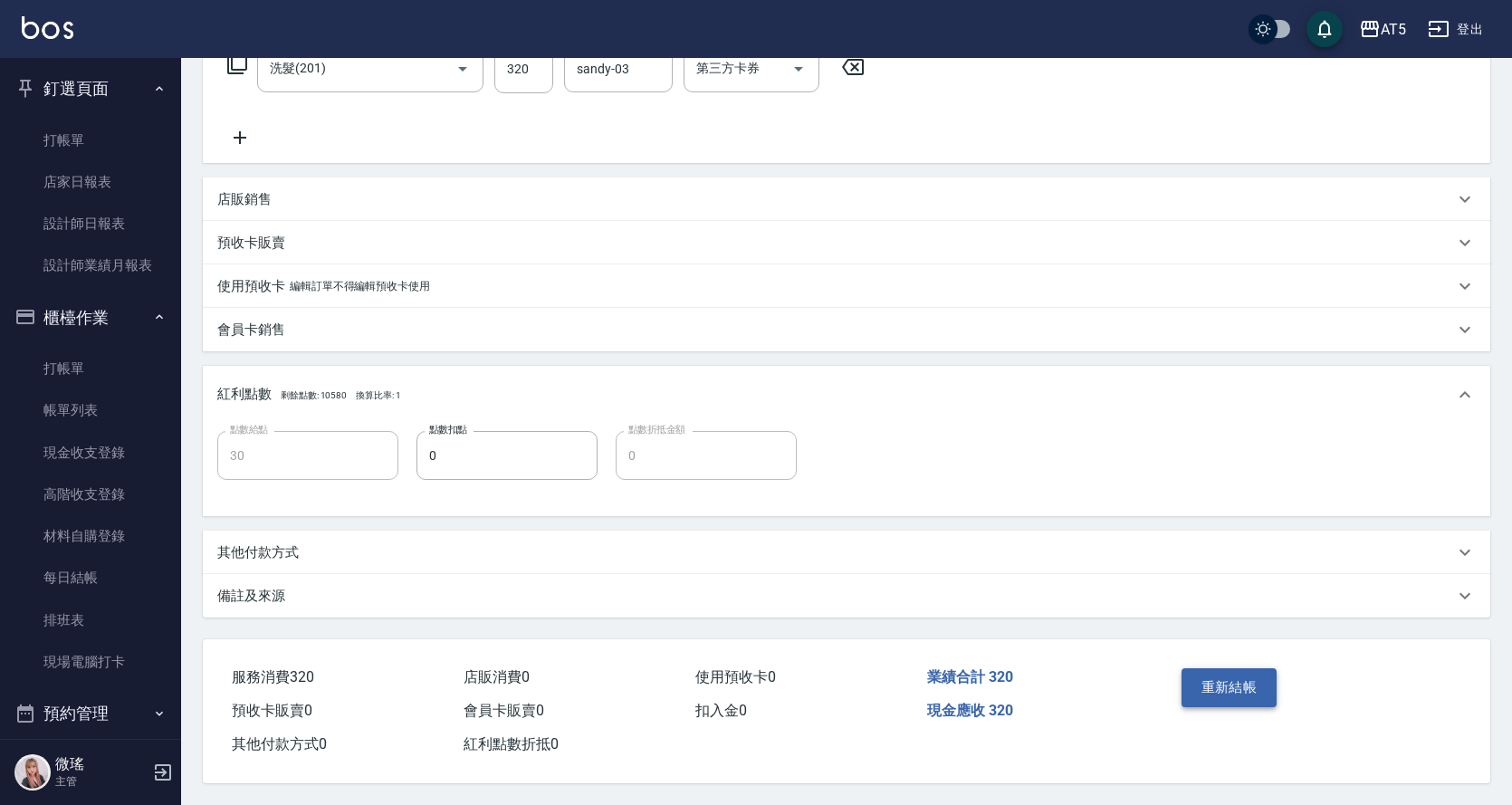
click at [1228, 676] on button "重新結帳" at bounding box center [1229, 687] width 96 height 38
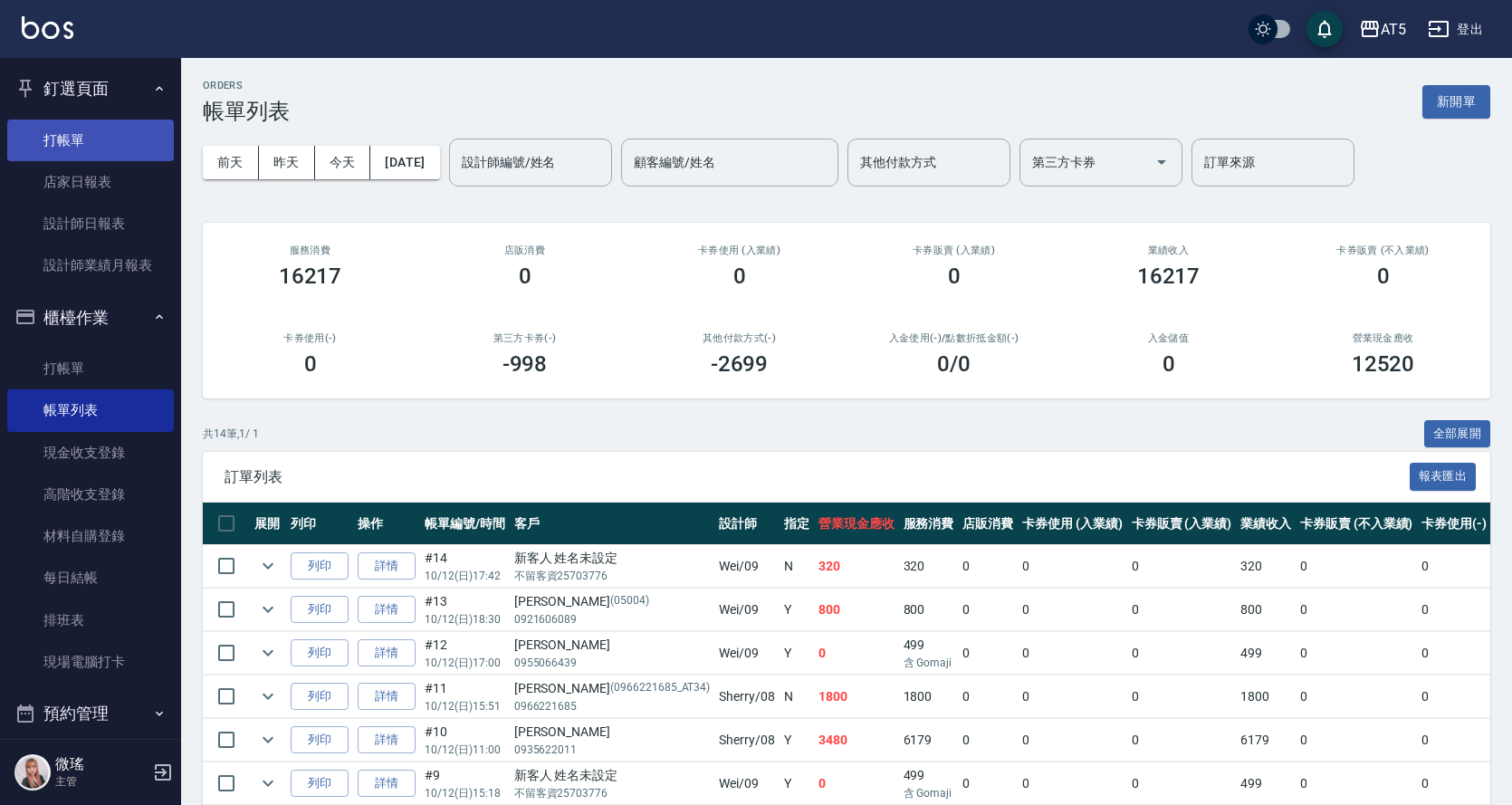
click at [66, 134] on link "打帳單" at bounding box center [90, 140] width 167 height 42
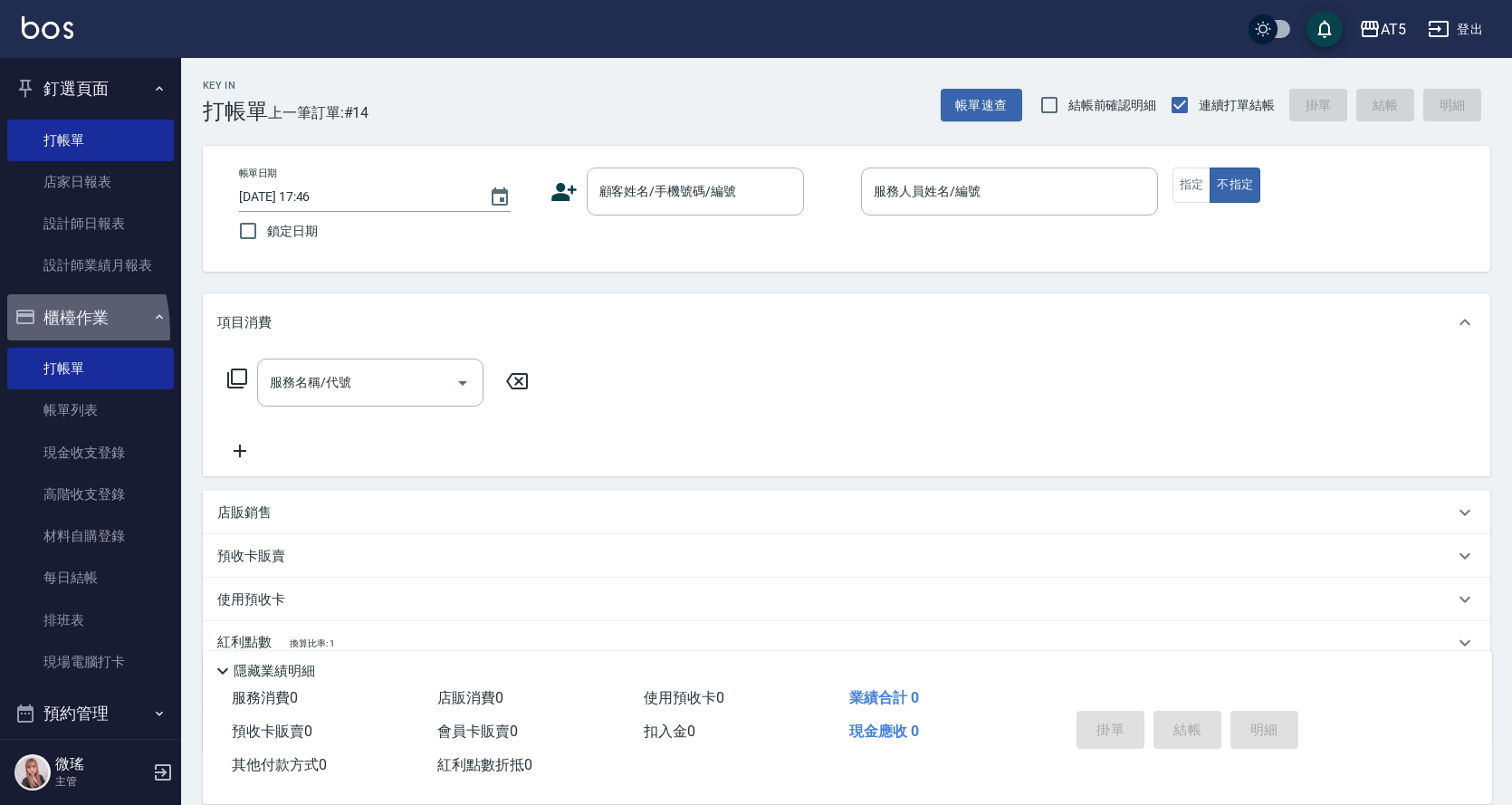
drag, startPoint x: 8, startPoint y: 331, endPoint x: 0, endPoint y: 302, distance: 30.1
click at [0, 305] on nav "釘選頁面 打帳單 店家日報表 設計師日報表 設計師業績月報表 櫃檯作業 打帳單 帳單列表 現金收支登錄 高階收支登錄 材料自購登錄 每日結帳 排班表 現場電腦…" at bounding box center [90, 398] width 181 height 681
drag, startPoint x: 0, startPoint y: 302, endPoint x: 26, endPoint y: 312, distance: 27.9
click at [0, 303] on nav "釘選頁面 打帳單 店家日報表 設計師日報表 設計師業績月報表 櫃檯作業 打帳單 帳單列表 現金收支登錄 高階收支登錄 材料自購登錄 每日結帳 排班表 現場電腦…" at bounding box center [90, 398] width 181 height 681
click at [245, 437] on div "服務名稱/代號 服務名稱/代號" at bounding box center [378, 410] width 323 height 103
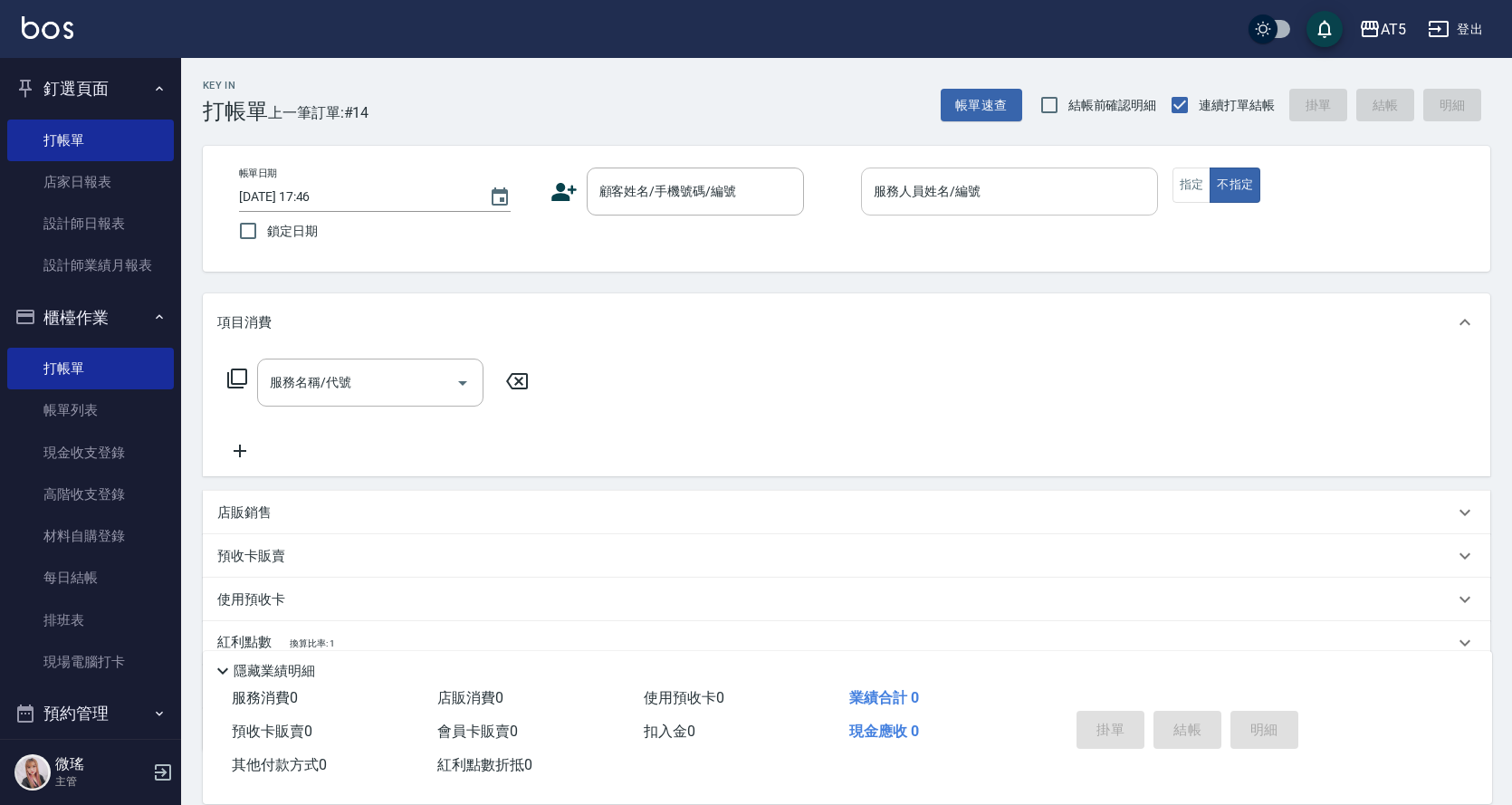
click at [915, 209] on div "服務人員姓名/編號" at bounding box center [1010, 192] width 297 height 48
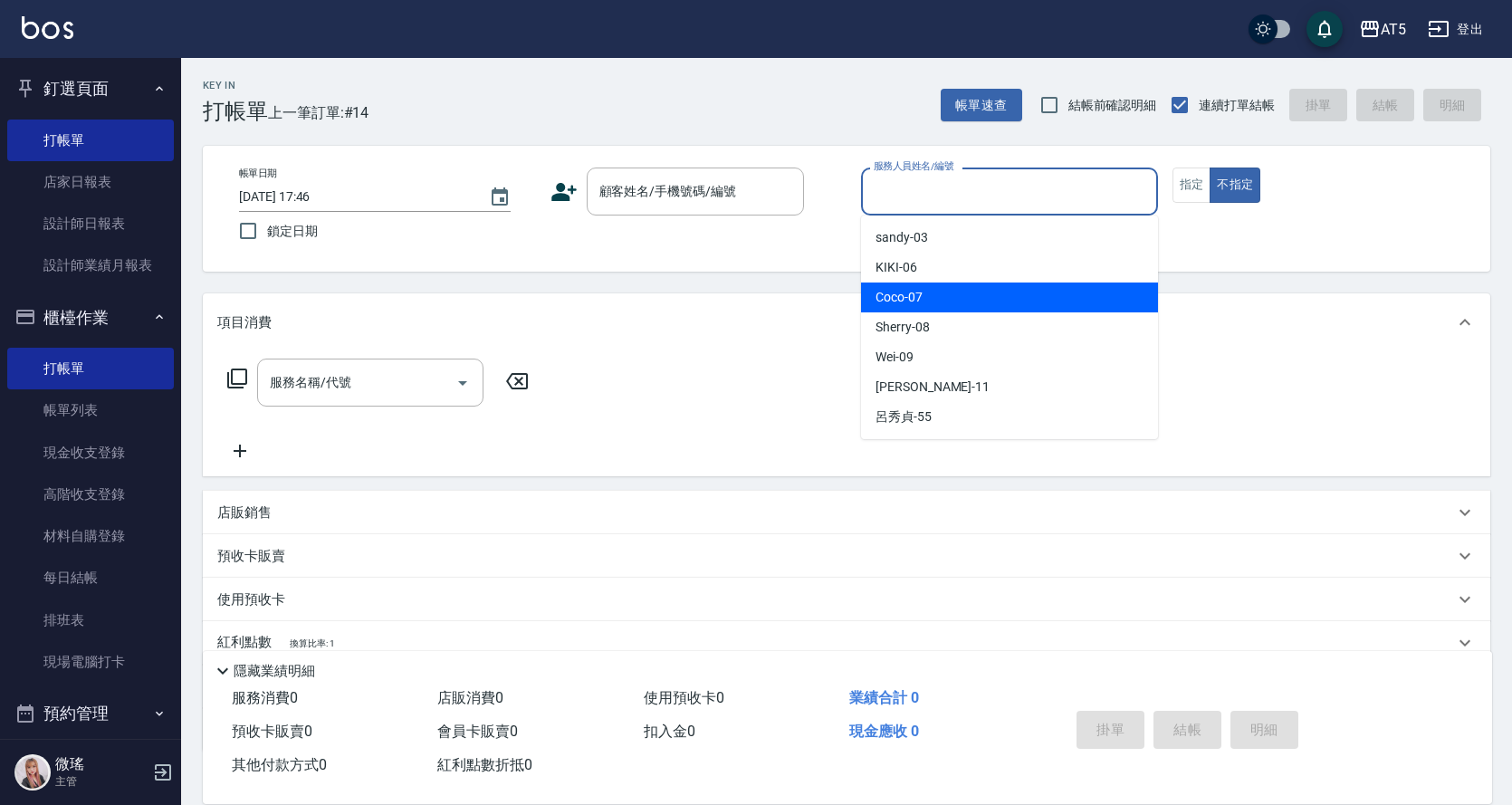
click at [898, 294] on span "Coco -07" at bounding box center [898, 297] width 47 height 19
type input "Coco-07"
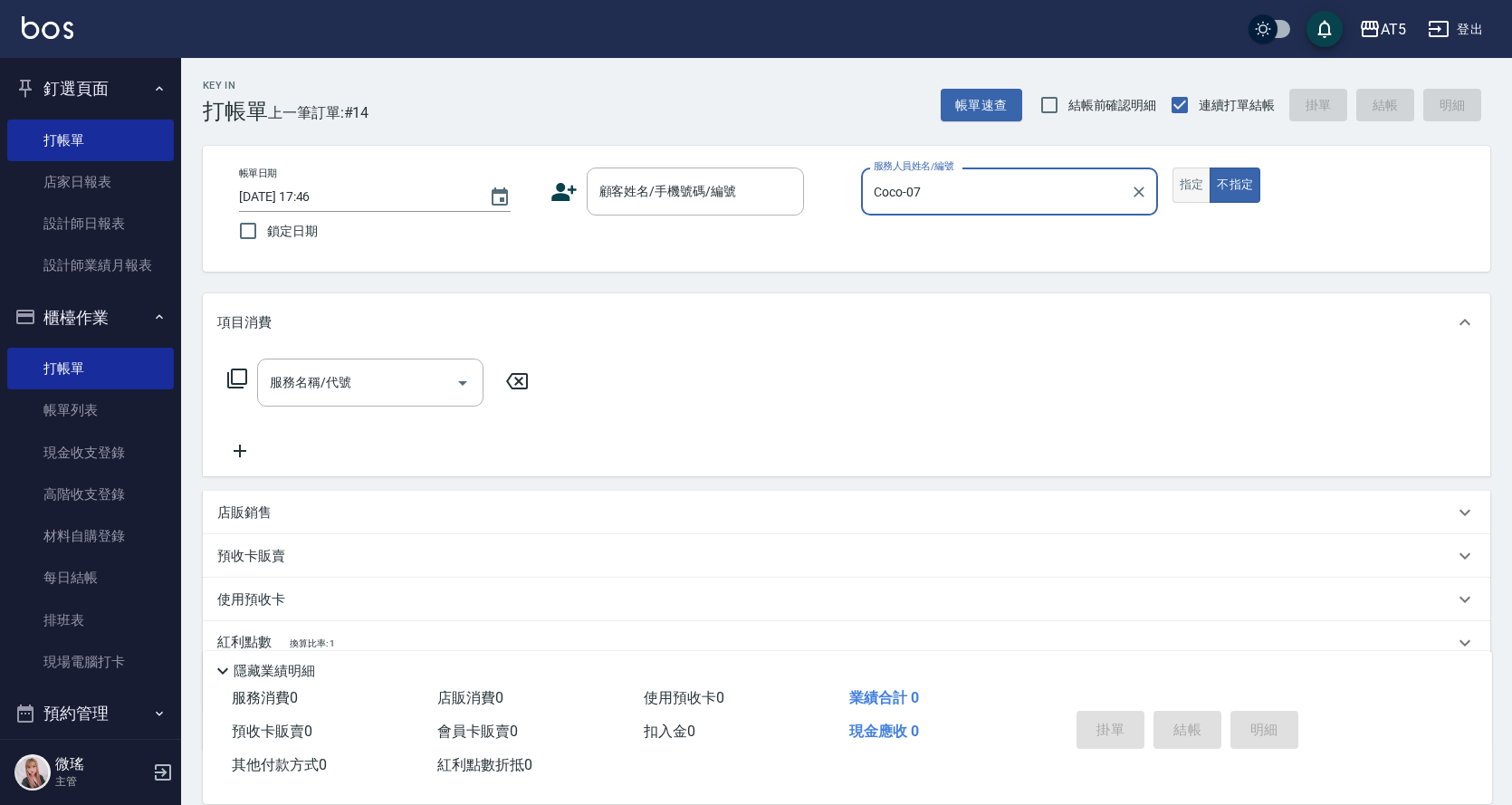
click at [1199, 191] on button "指定" at bounding box center [1191, 186] width 39 height 36
click at [697, 187] on input "顧客姓名/手機號碼/編號" at bounding box center [681, 192] width 174 height 32
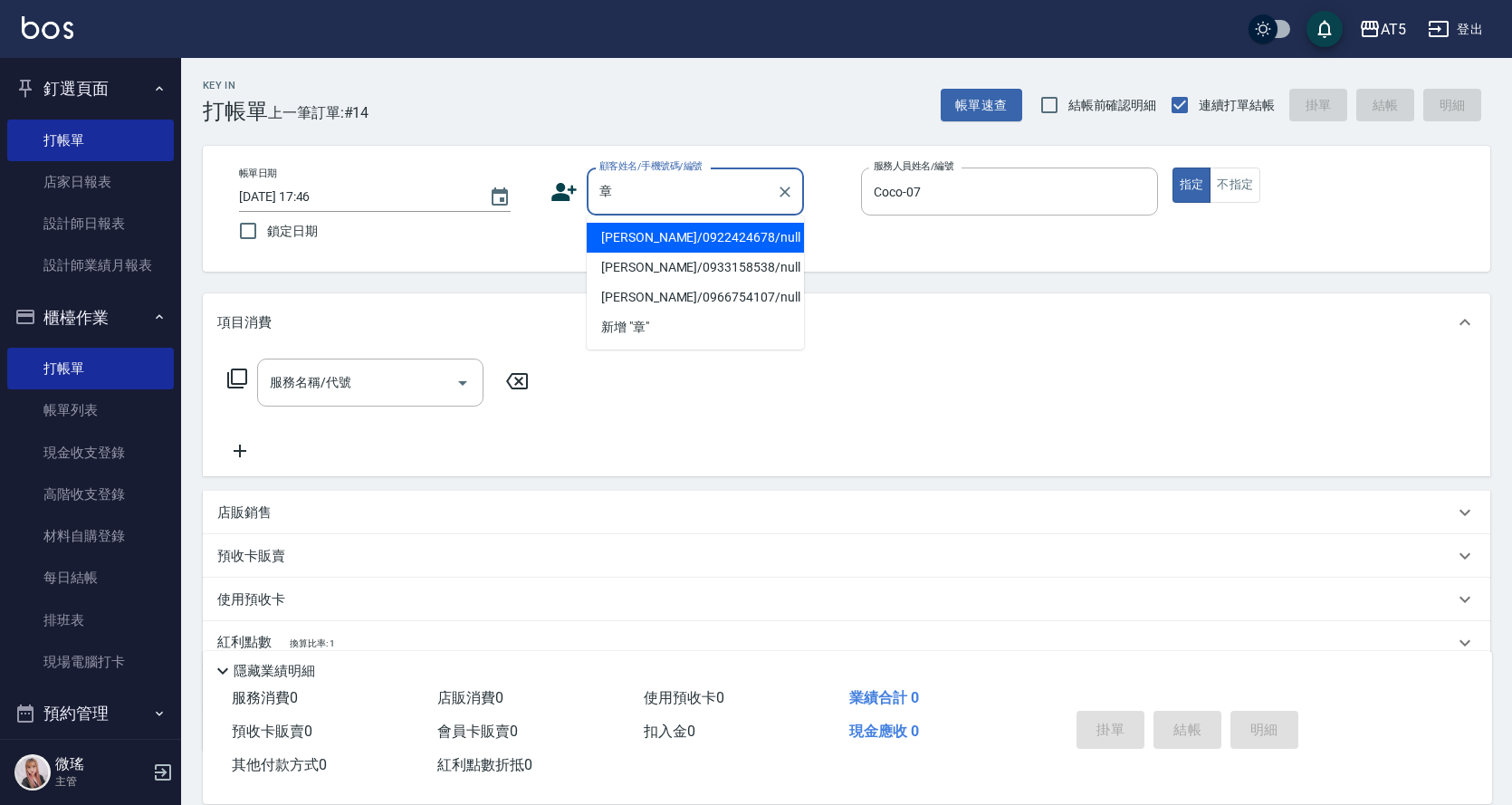
click at [647, 242] on li "章金鳳/0922424678/null" at bounding box center [695, 237] width 217 height 30
type input "章金鳳/0922424678/null"
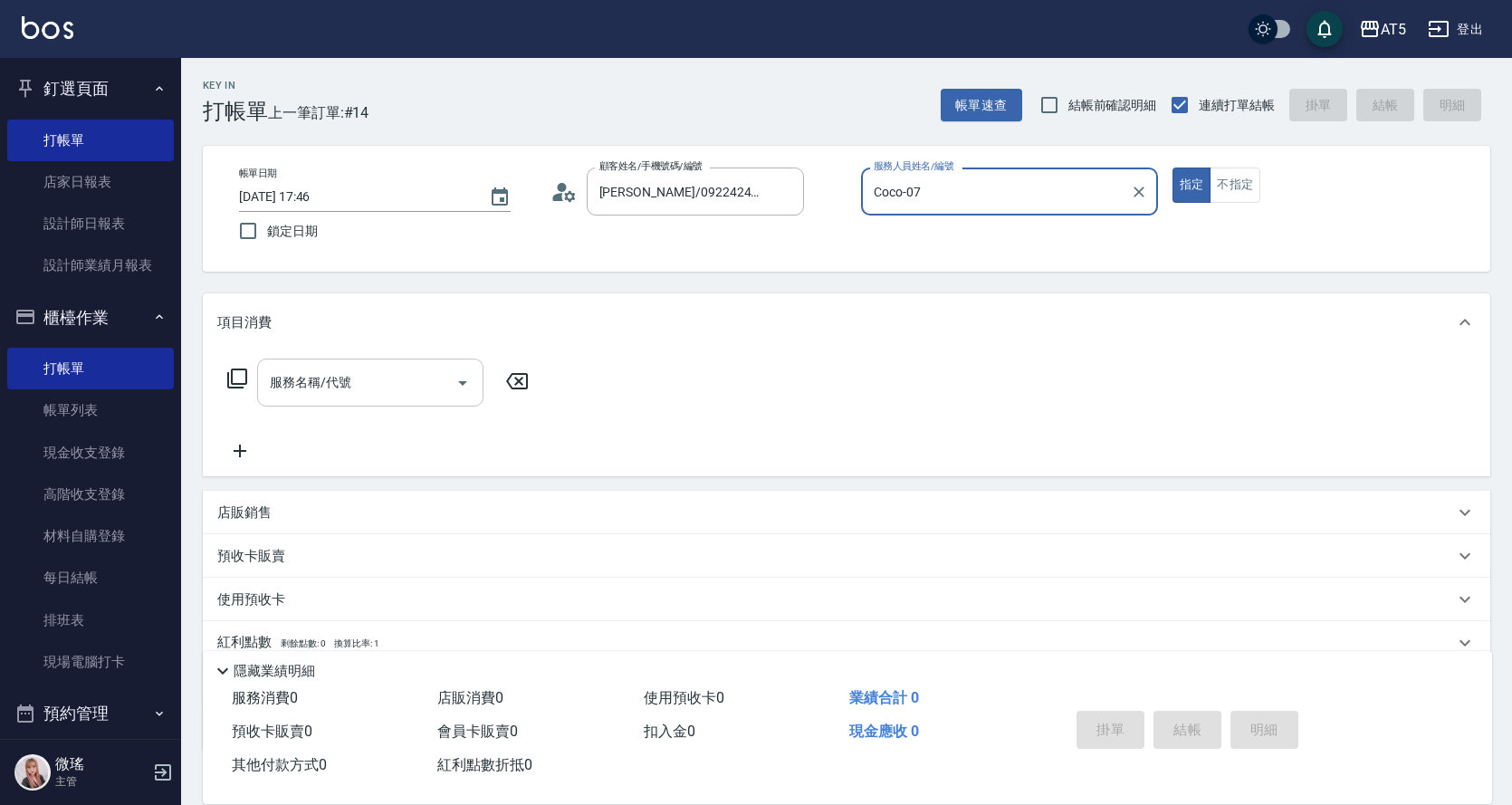
click at [367, 395] on input "服務名稱/代號" at bounding box center [356, 382] width 183 height 32
click at [239, 385] on icon at bounding box center [237, 378] width 20 height 20
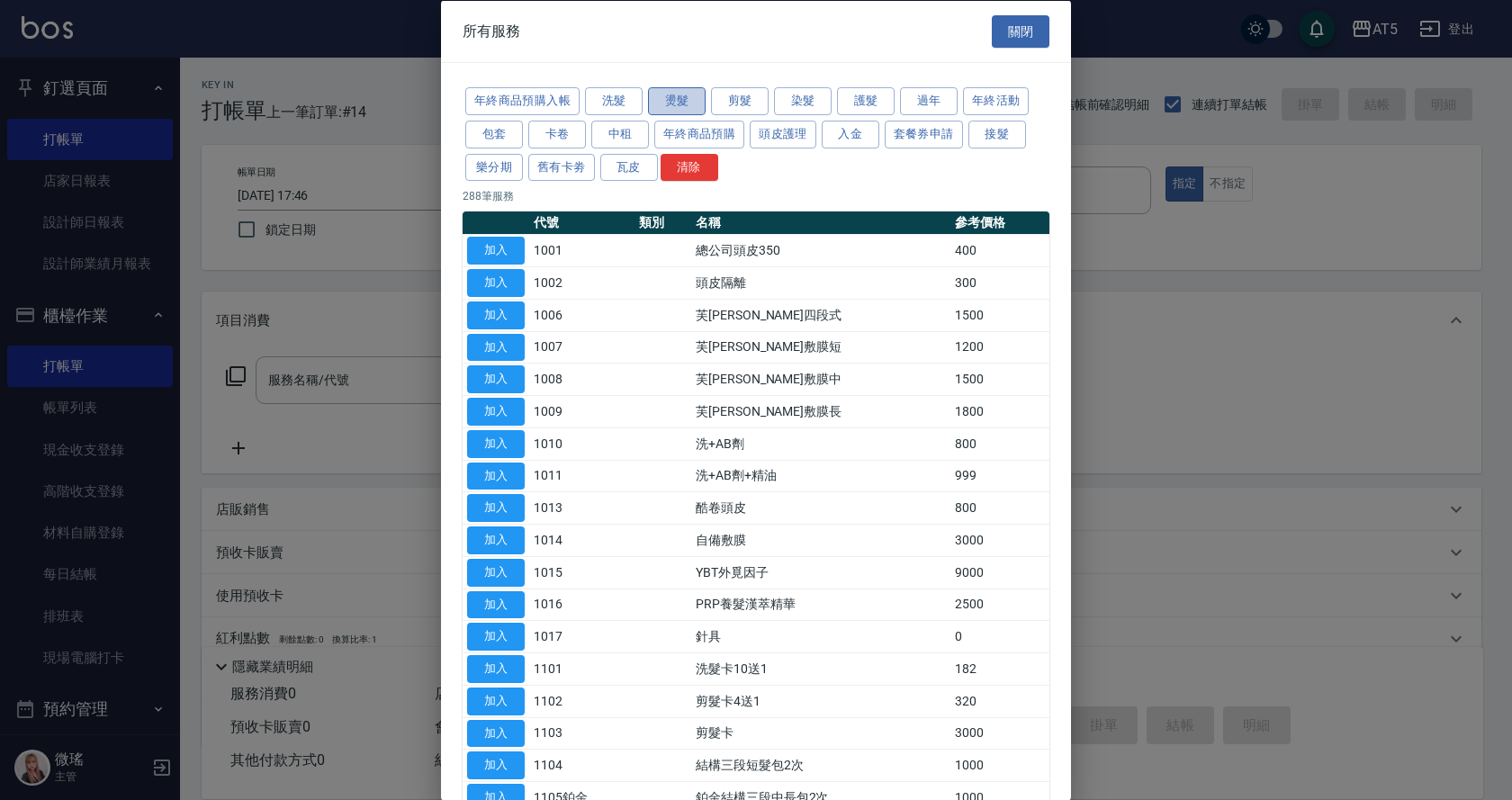
click at [684, 100] on button "燙髮" at bounding box center [677, 101] width 57 height 28
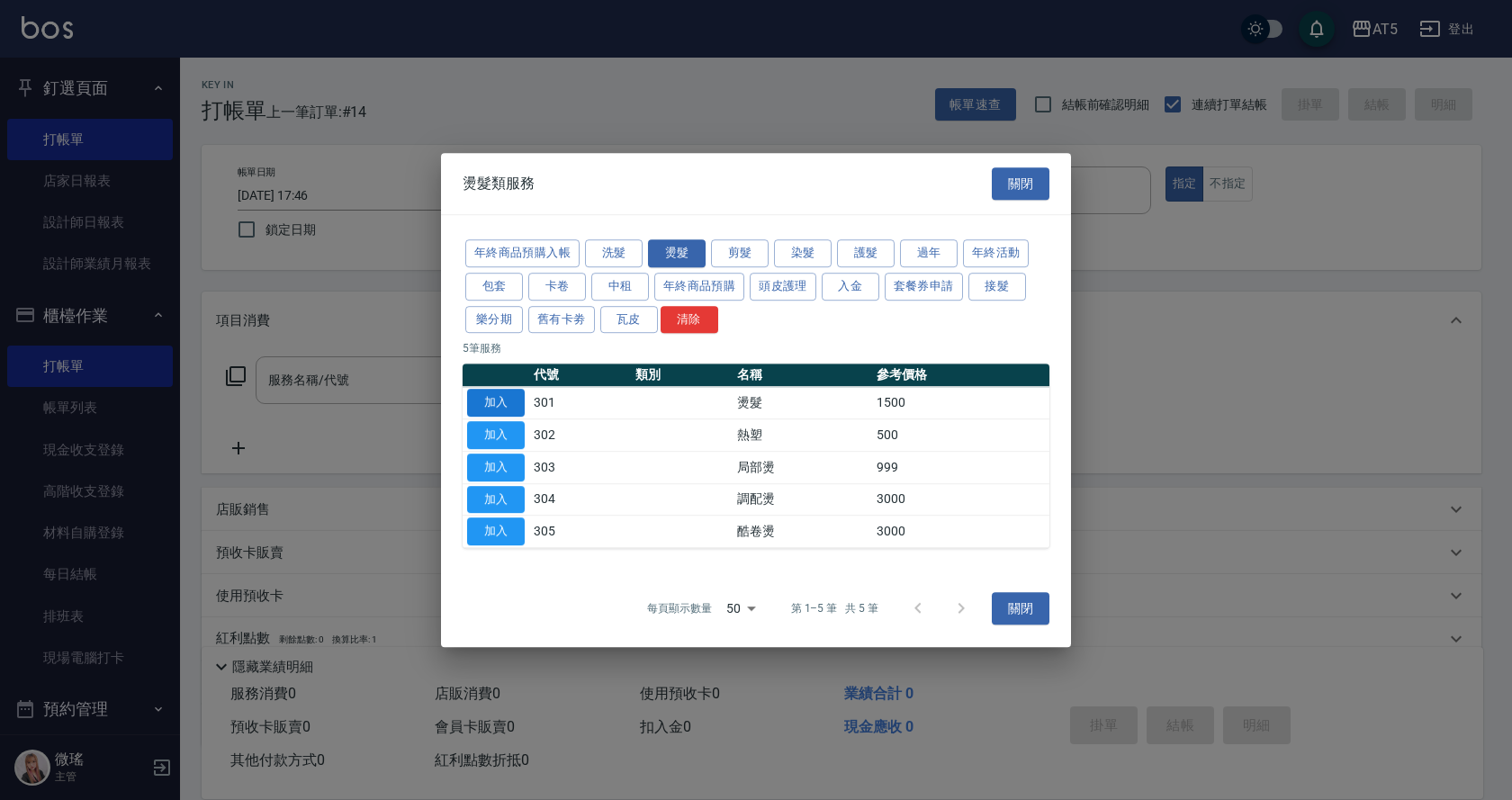
click at [476, 400] on button "加入" at bounding box center [495, 402] width 57 height 28
type input "燙髮(301)"
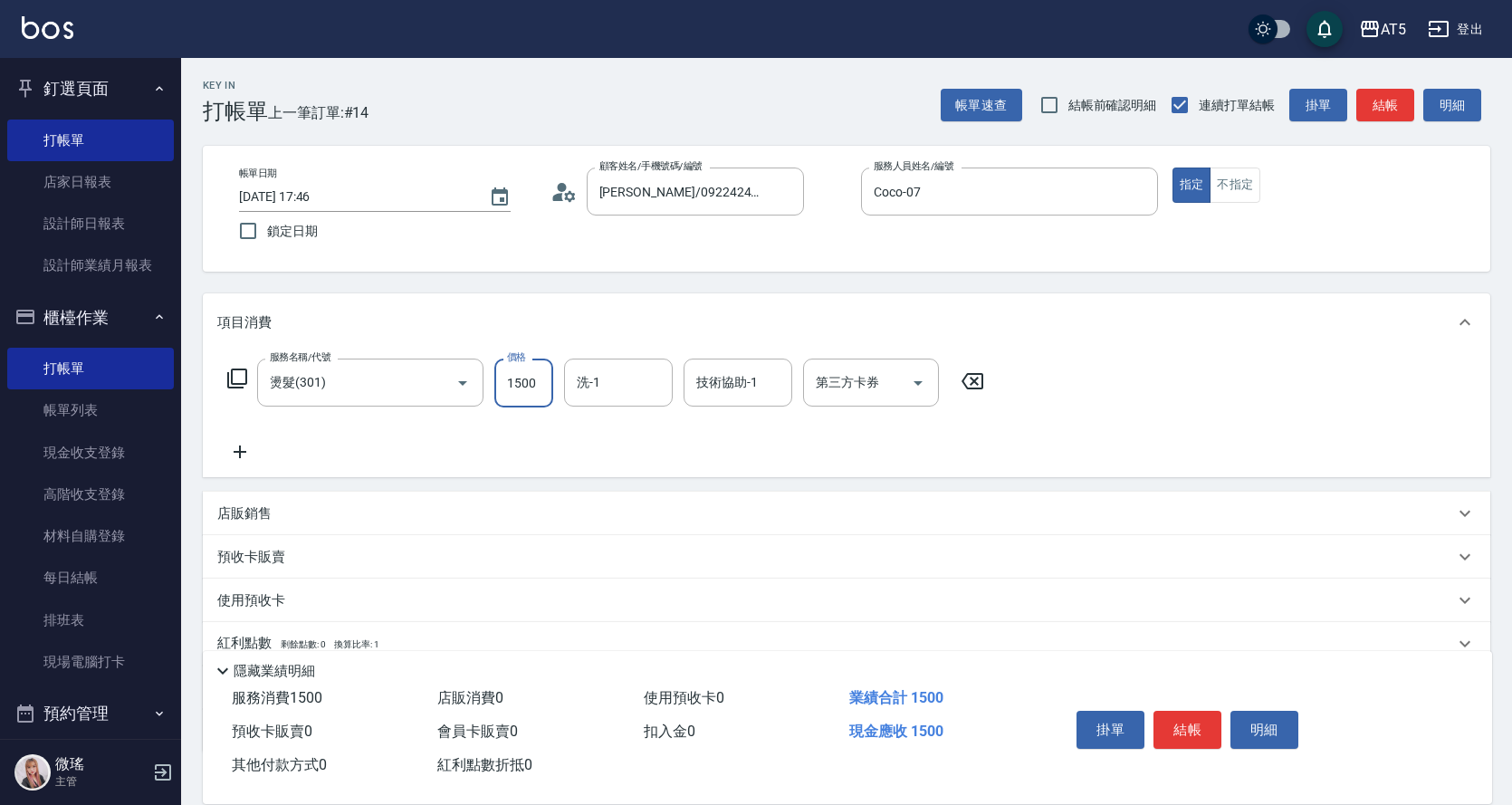
click at [542, 390] on input "1500" at bounding box center [523, 382] width 59 height 49
type input "0"
type input "118"
type input "10"
type input "1188"
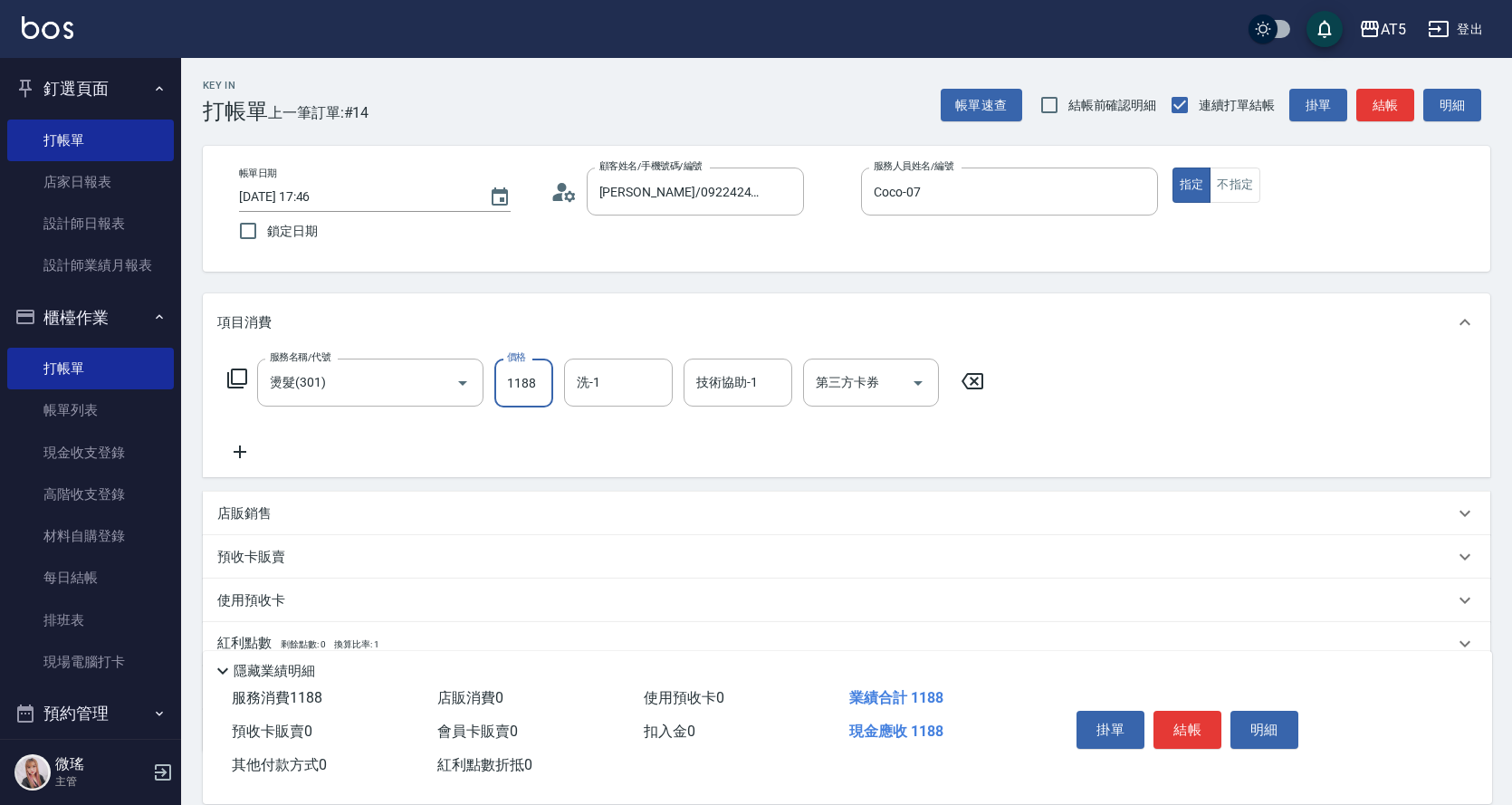
type input "10"
type input "118"
type input "0"
type input "188"
type input "10"
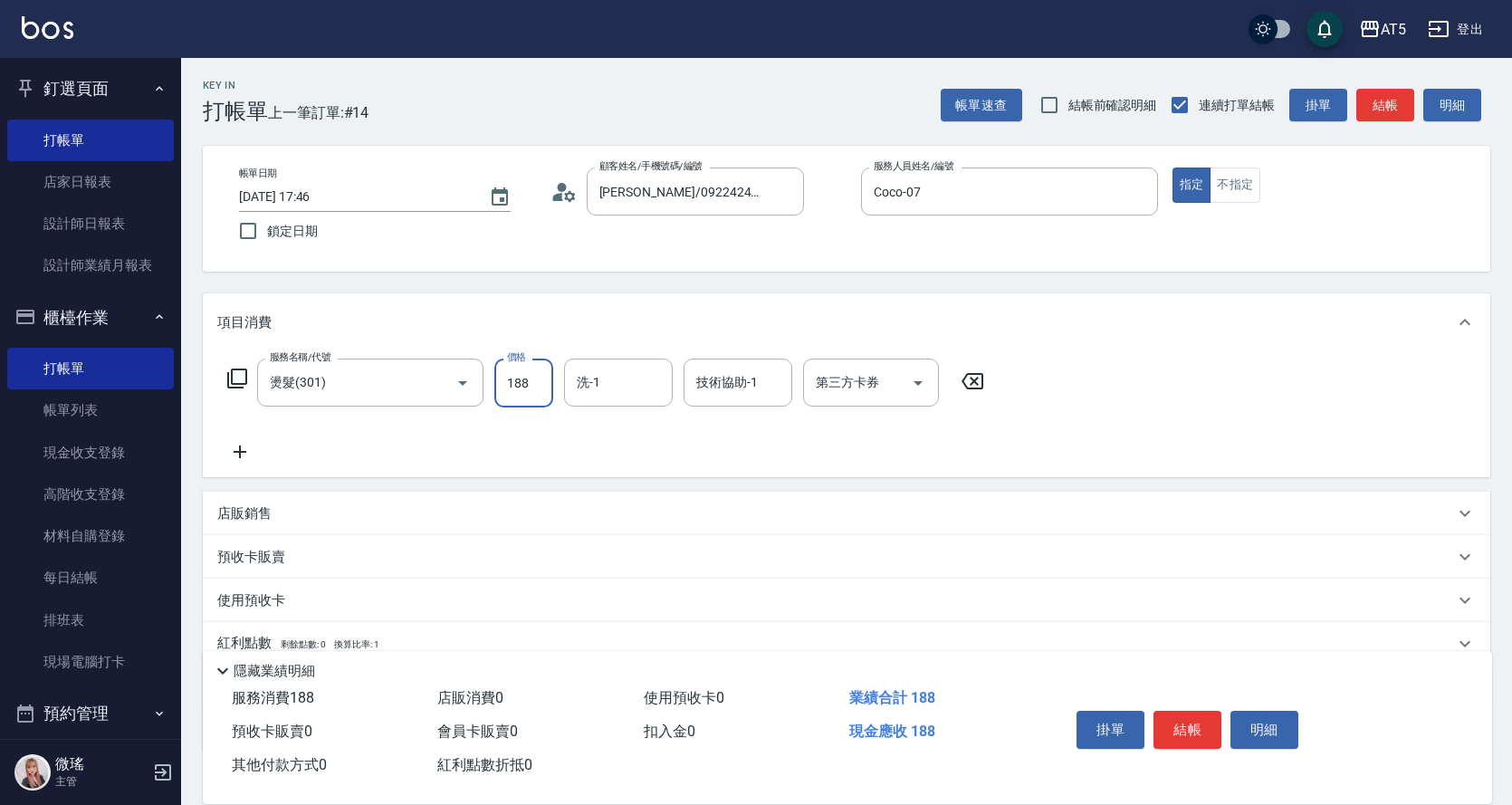
type input "1880"
type input "180"
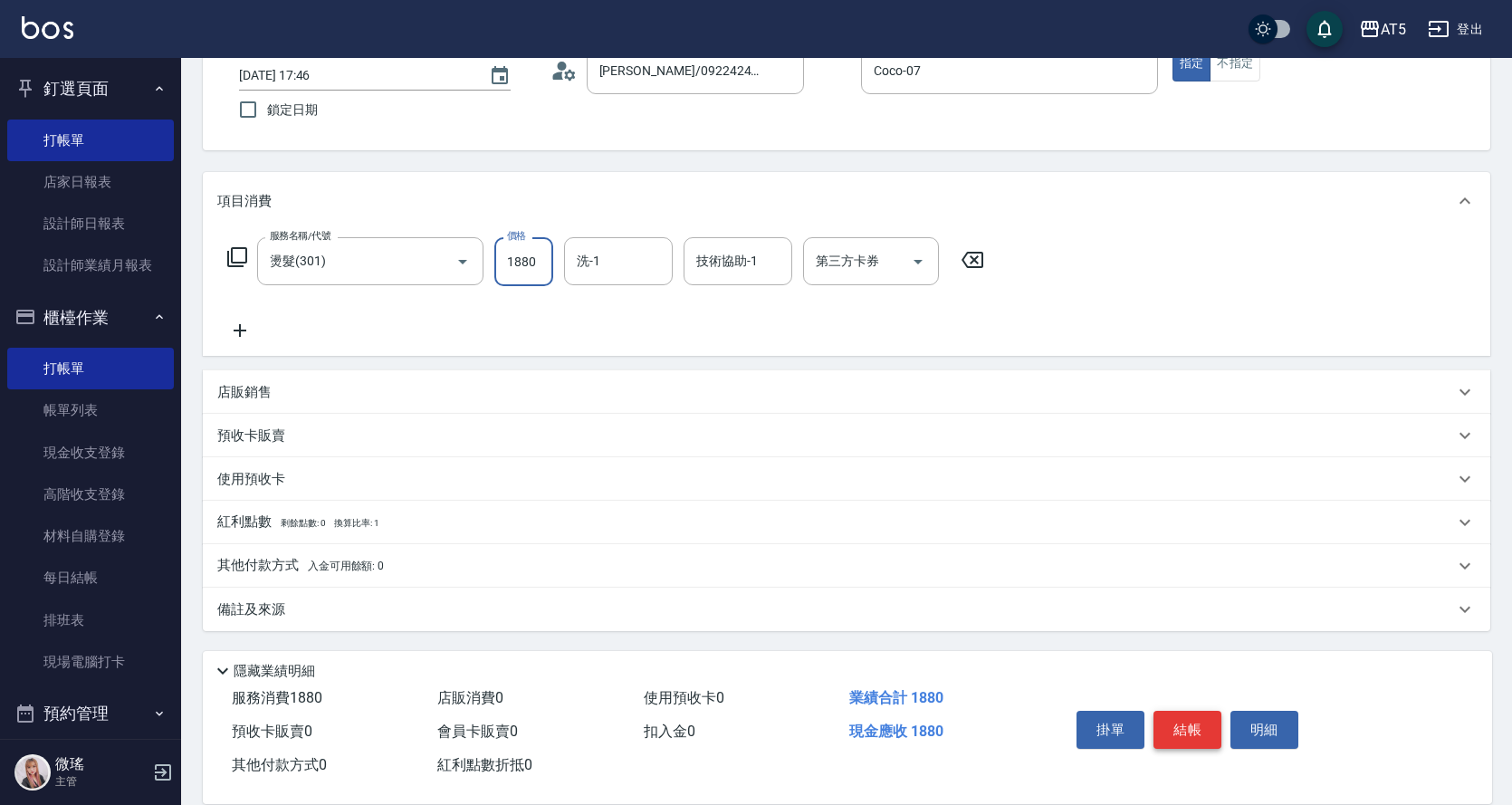
type input "1880"
click at [1206, 730] on button "結帳" at bounding box center [1187, 730] width 68 height 38
type input "2025/10/12 18:27"
type input "0"
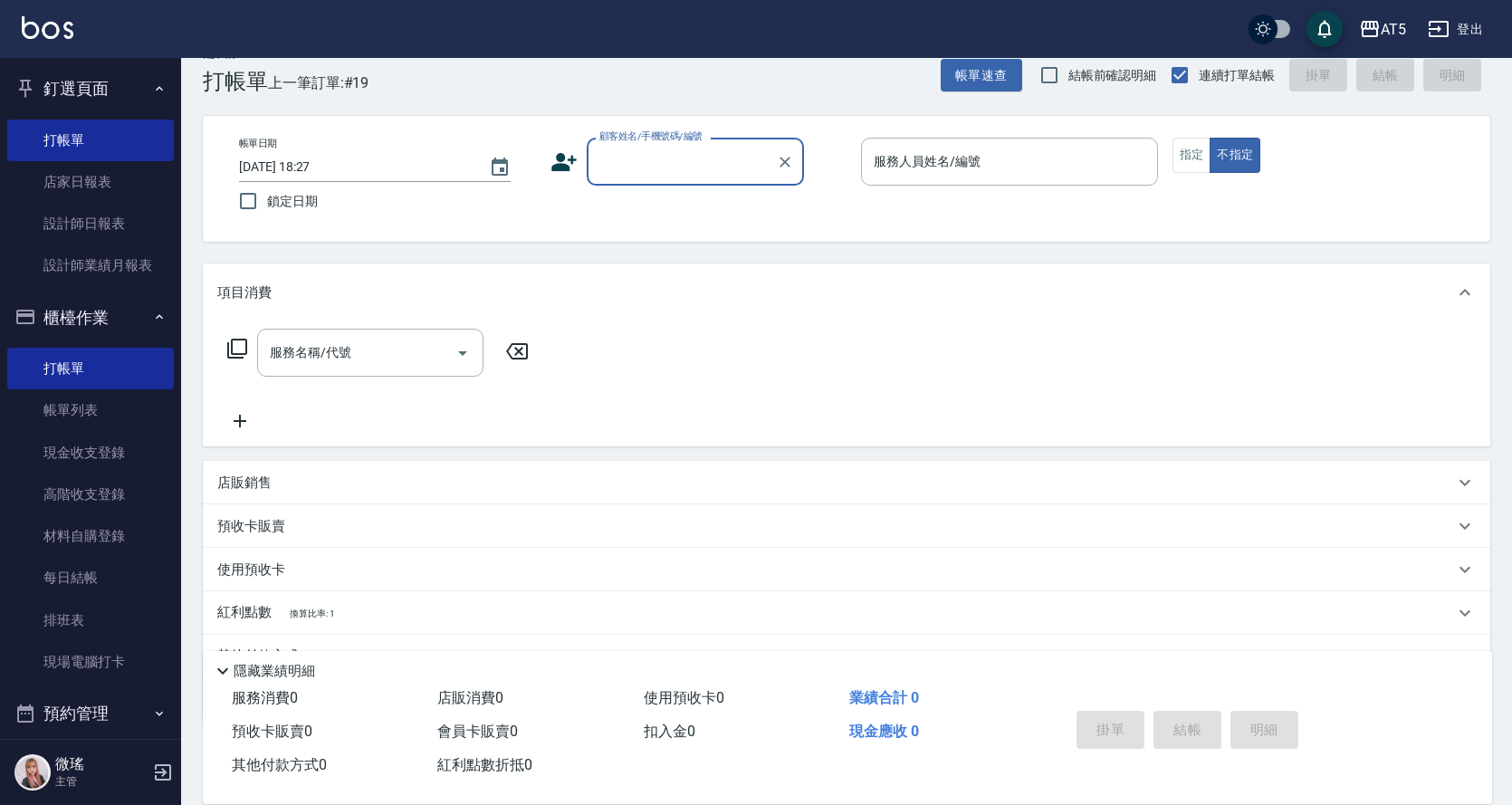
scroll to position [0, 0]
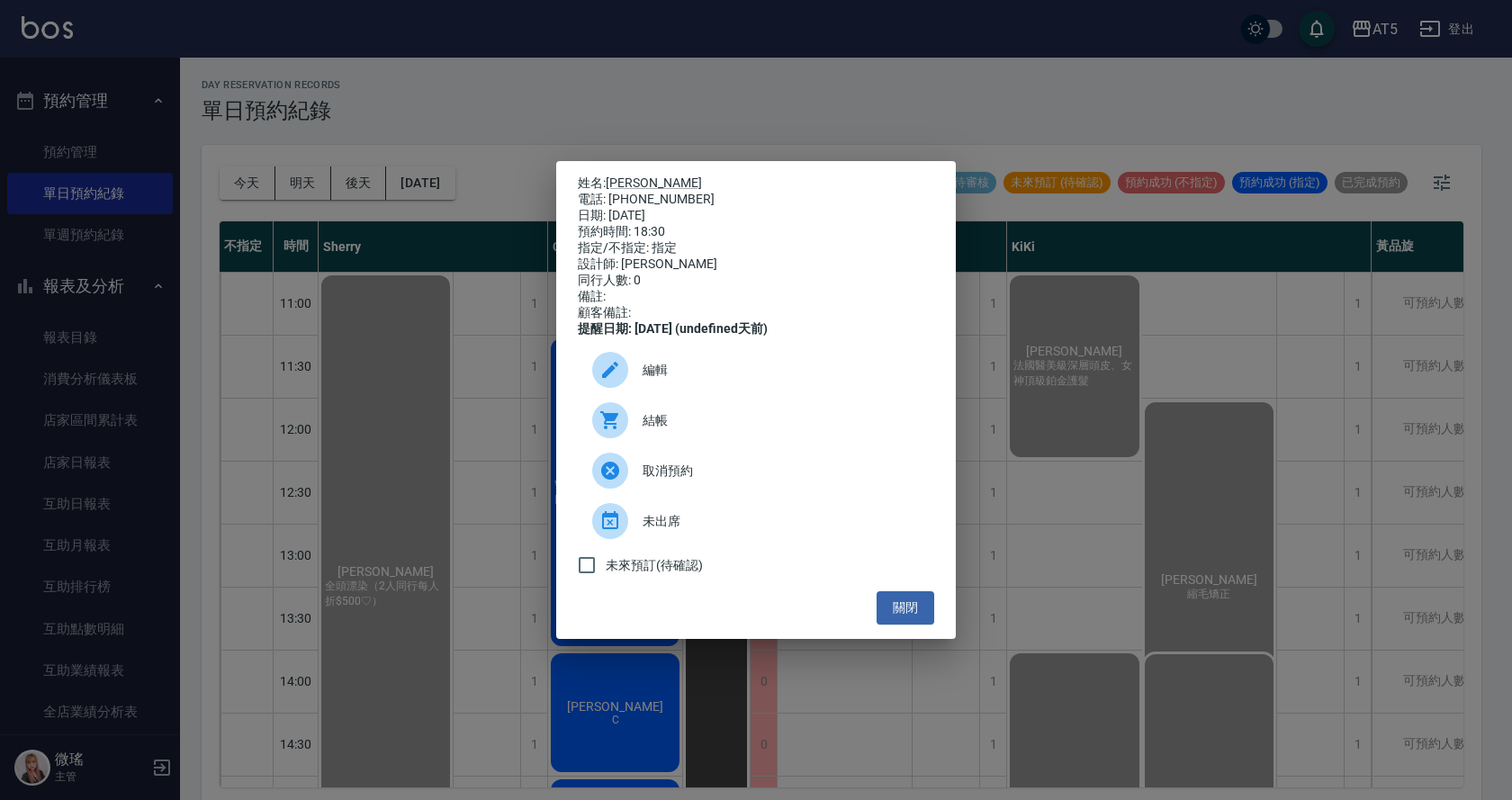
scroll to position [632, 0]
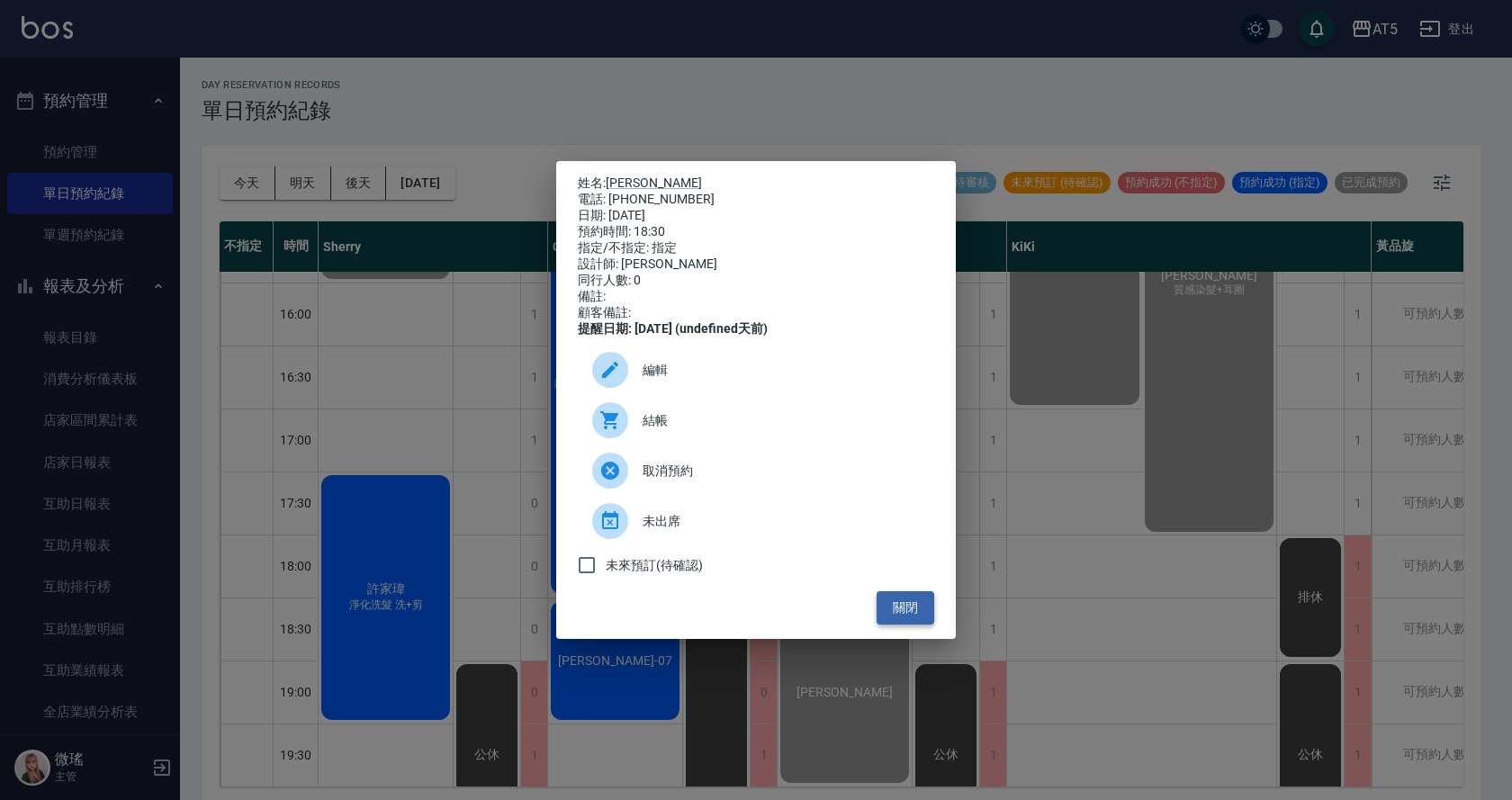
click at [905, 610] on button "關閉" at bounding box center [905, 608] width 57 height 34
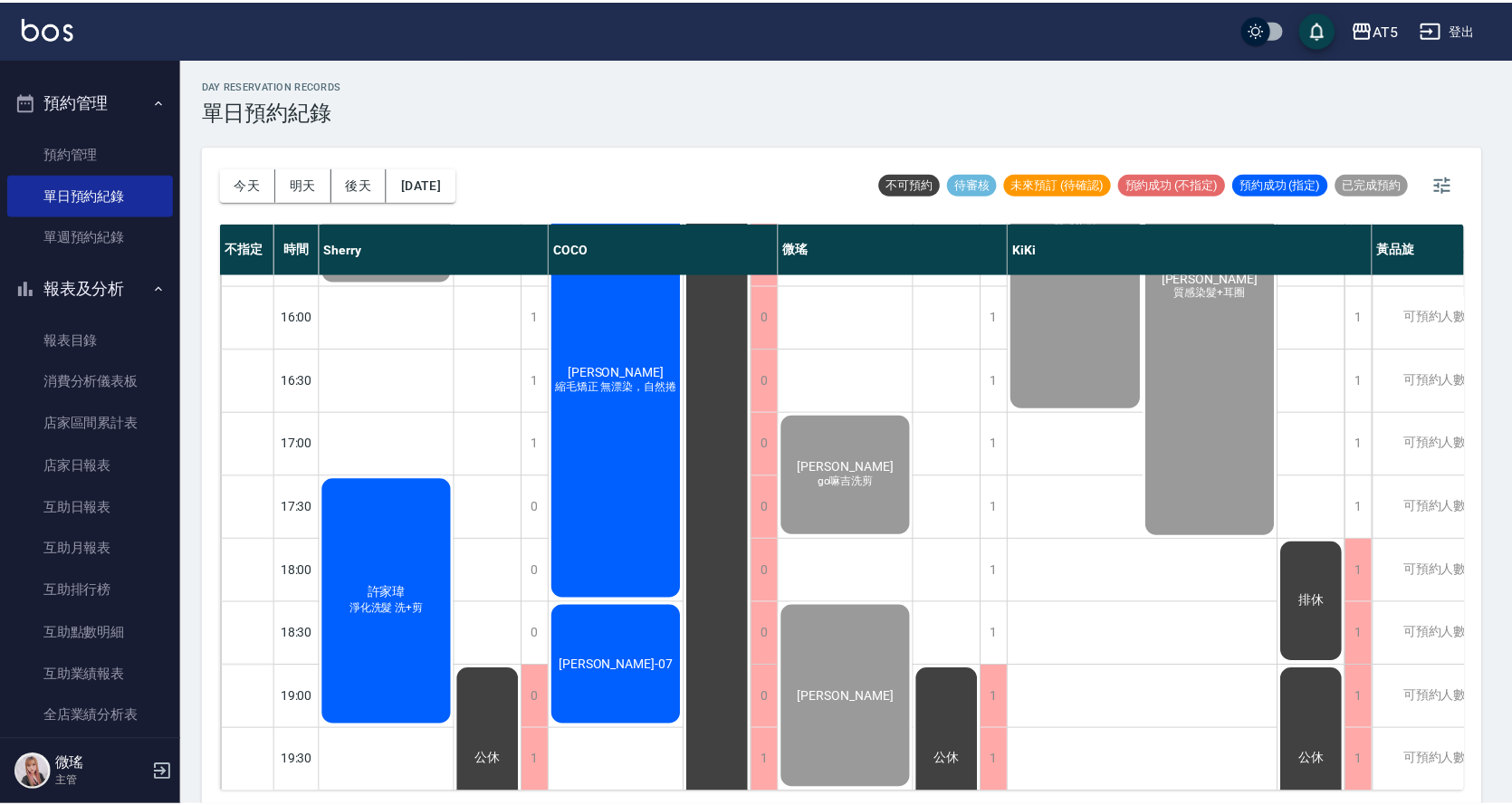
scroll to position [5, 0]
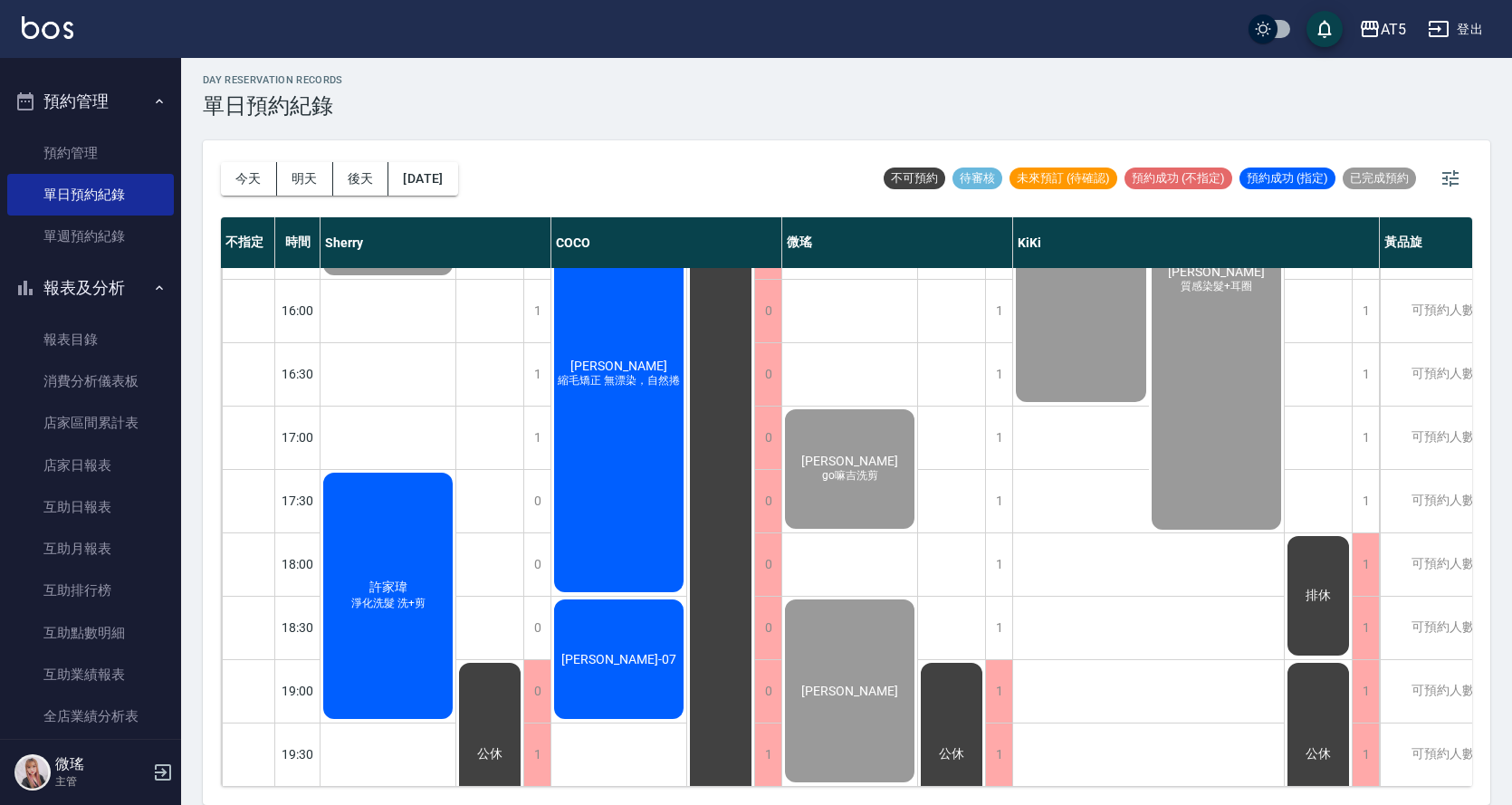
click at [427, 596] on span "淨化洗髮 洗+剪" at bounding box center [388, 604] width 81 height 16
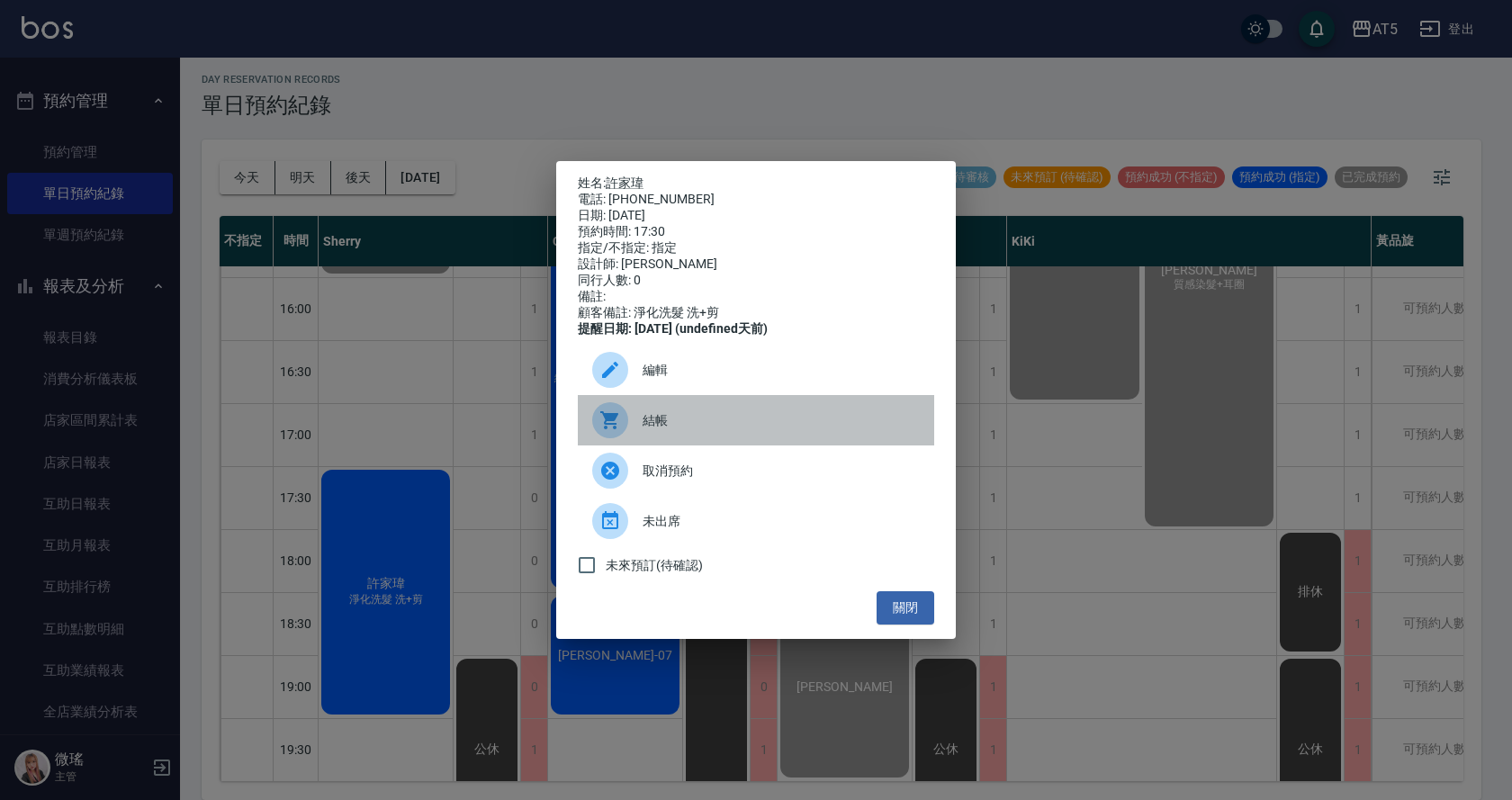
click at [651, 417] on div "結帳" at bounding box center [756, 419] width 356 height 50
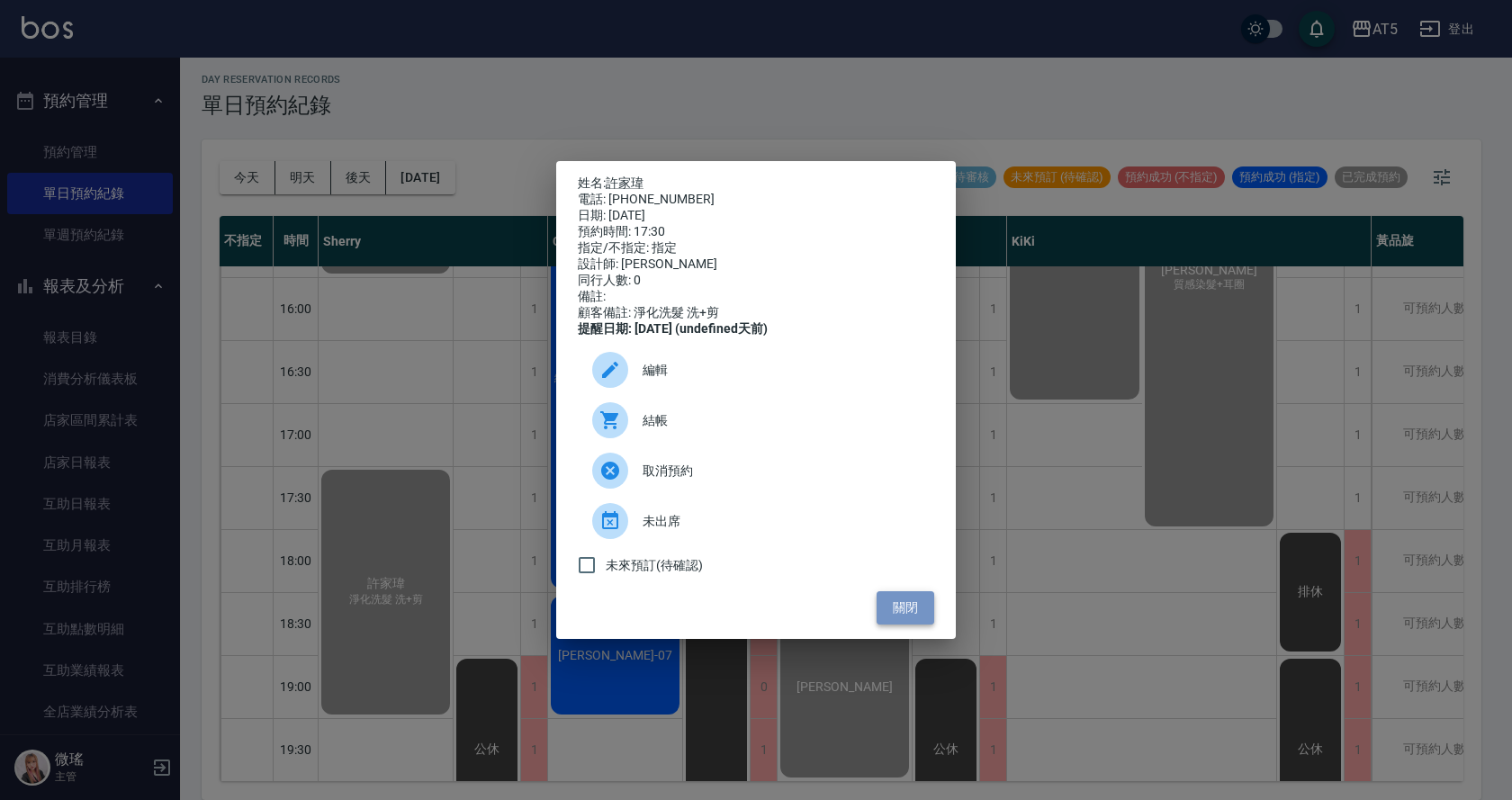
click at [899, 624] on button "關閉" at bounding box center [905, 608] width 57 height 34
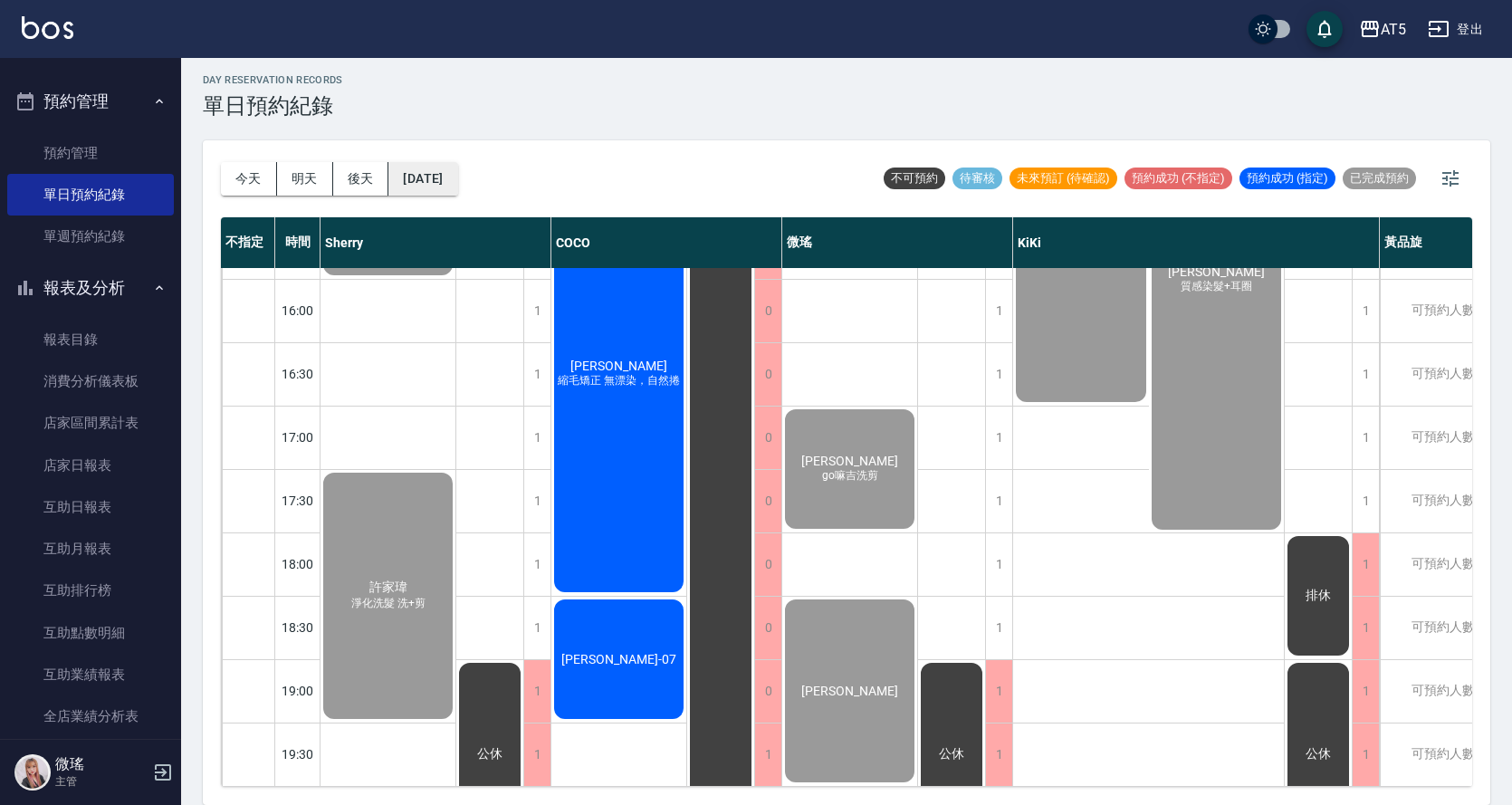
click at [431, 182] on button "[DATE]" at bounding box center [422, 179] width 69 height 34
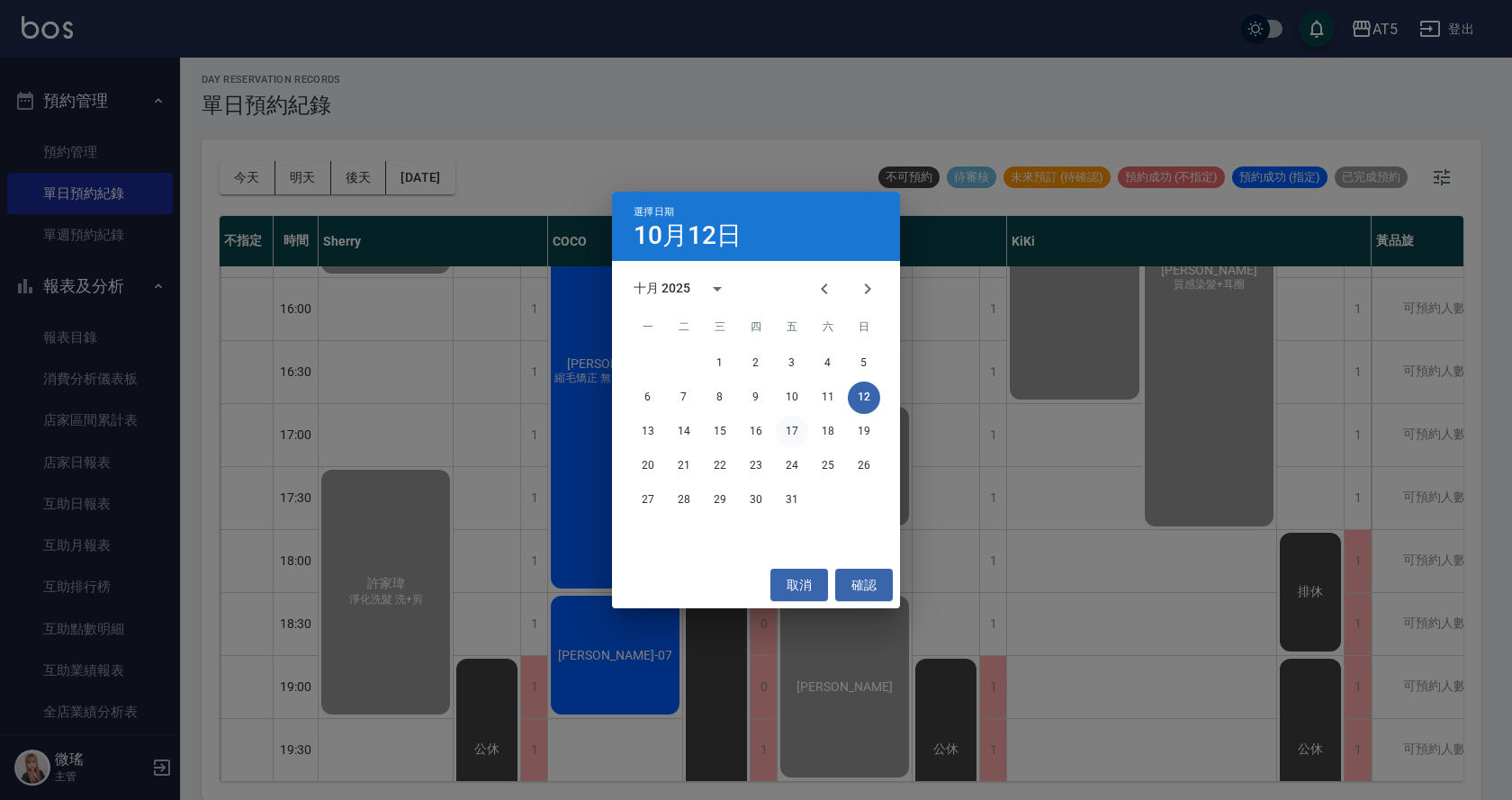
click at [798, 426] on button "17" at bounding box center [791, 431] width 33 height 33
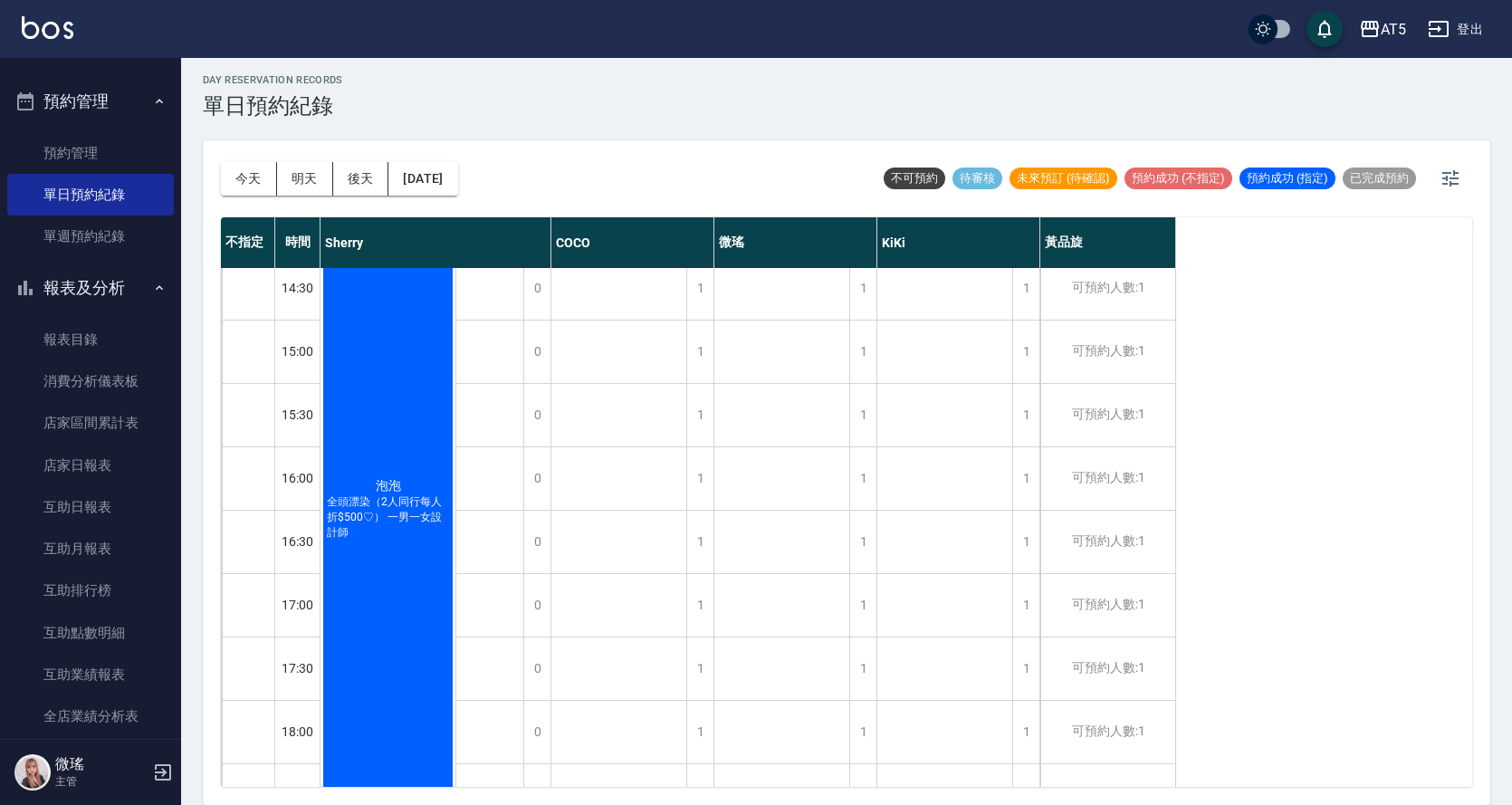
scroll to position [636, 0]
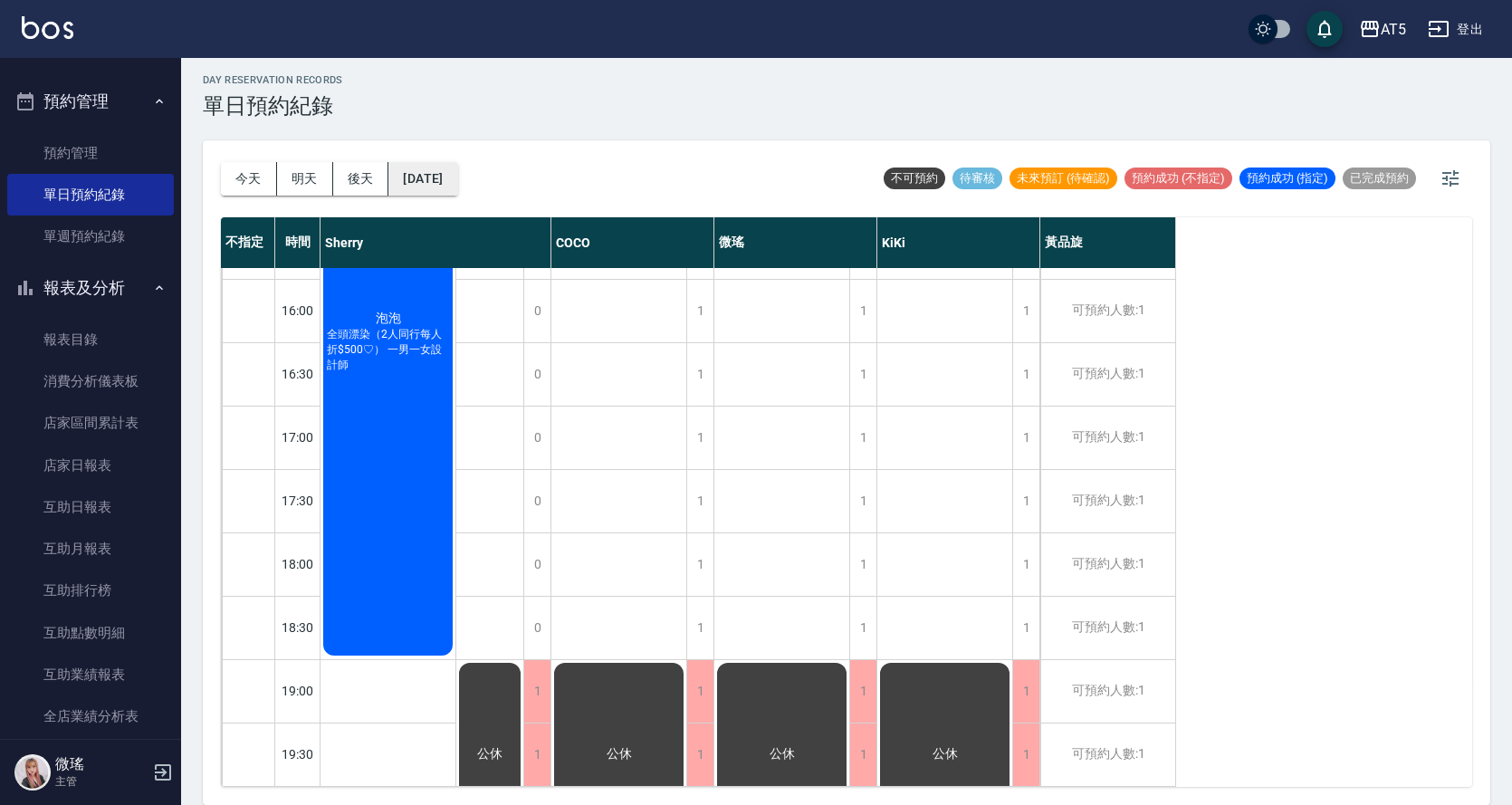
click at [458, 190] on button "2025/10/17" at bounding box center [422, 179] width 69 height 34
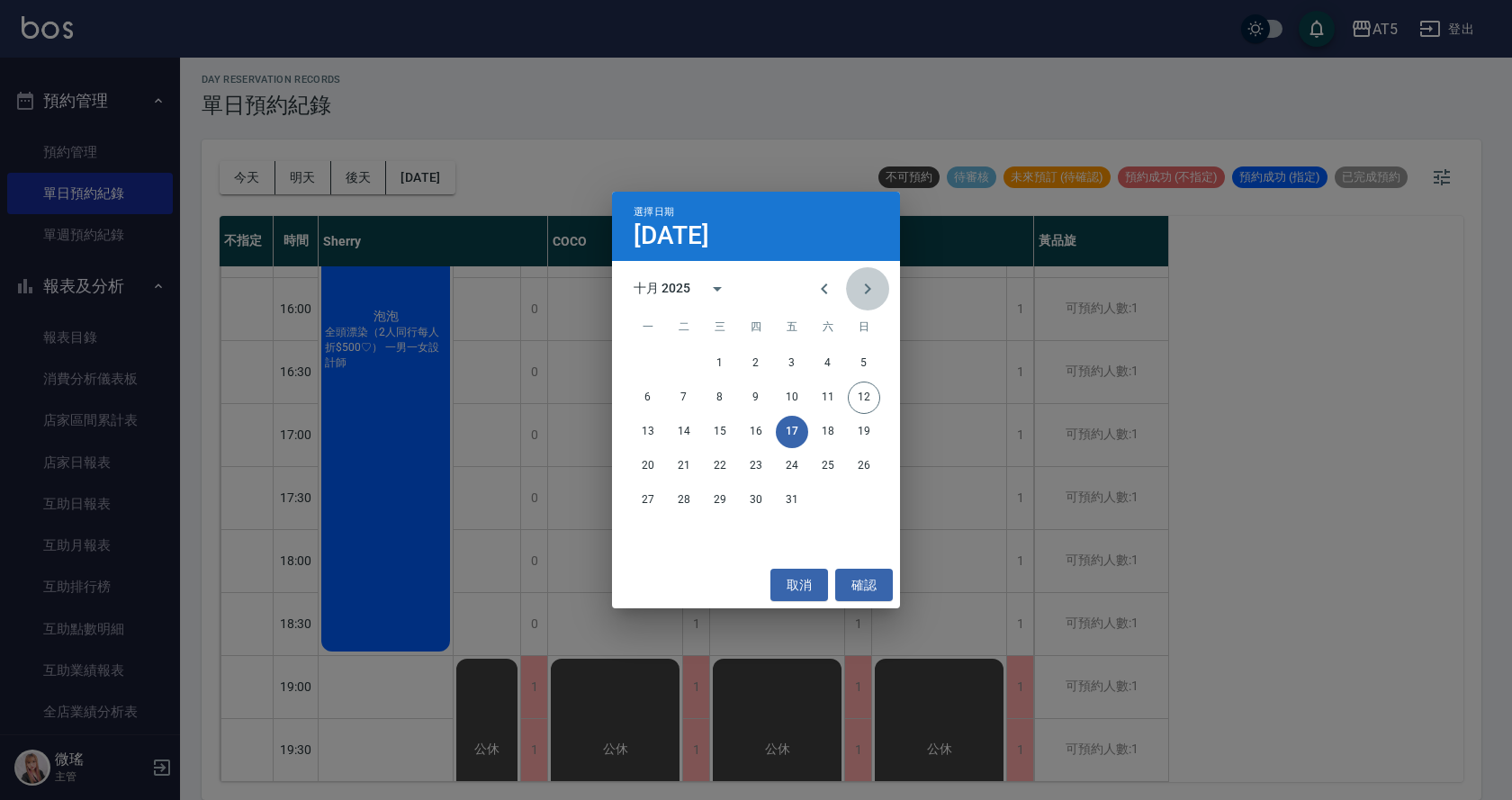
click at [866, 283] on icon "Next month" at bounding box center [867, 289] width 22 height 22
click at [866, 436] on button "16" at bounding box center [863, 431] width 33 height 33
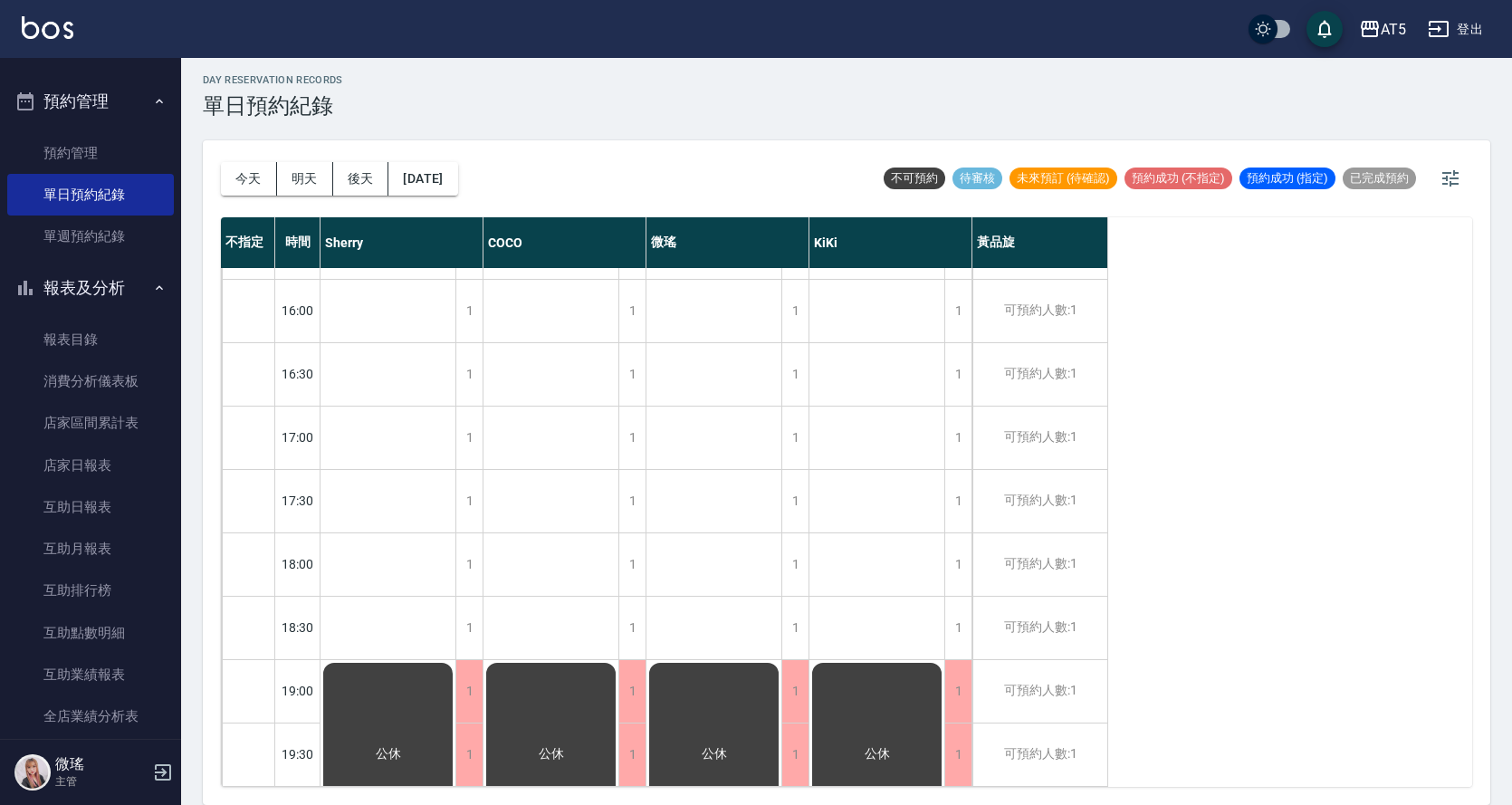
scroll to position [365, 0]
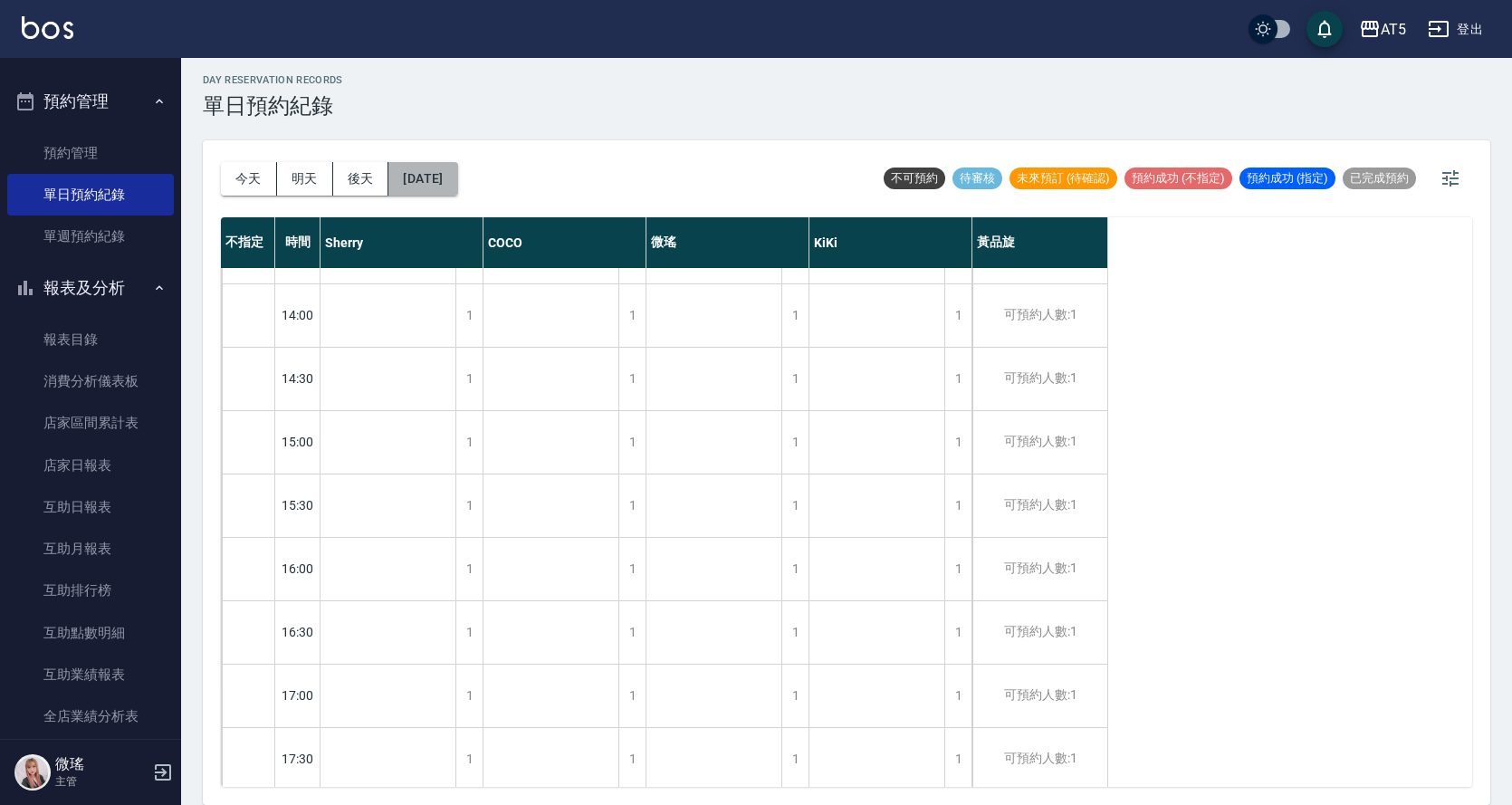
click at [458, 186] on button "2025/11/16" at bounding box center [422, 179] width 69 height 34
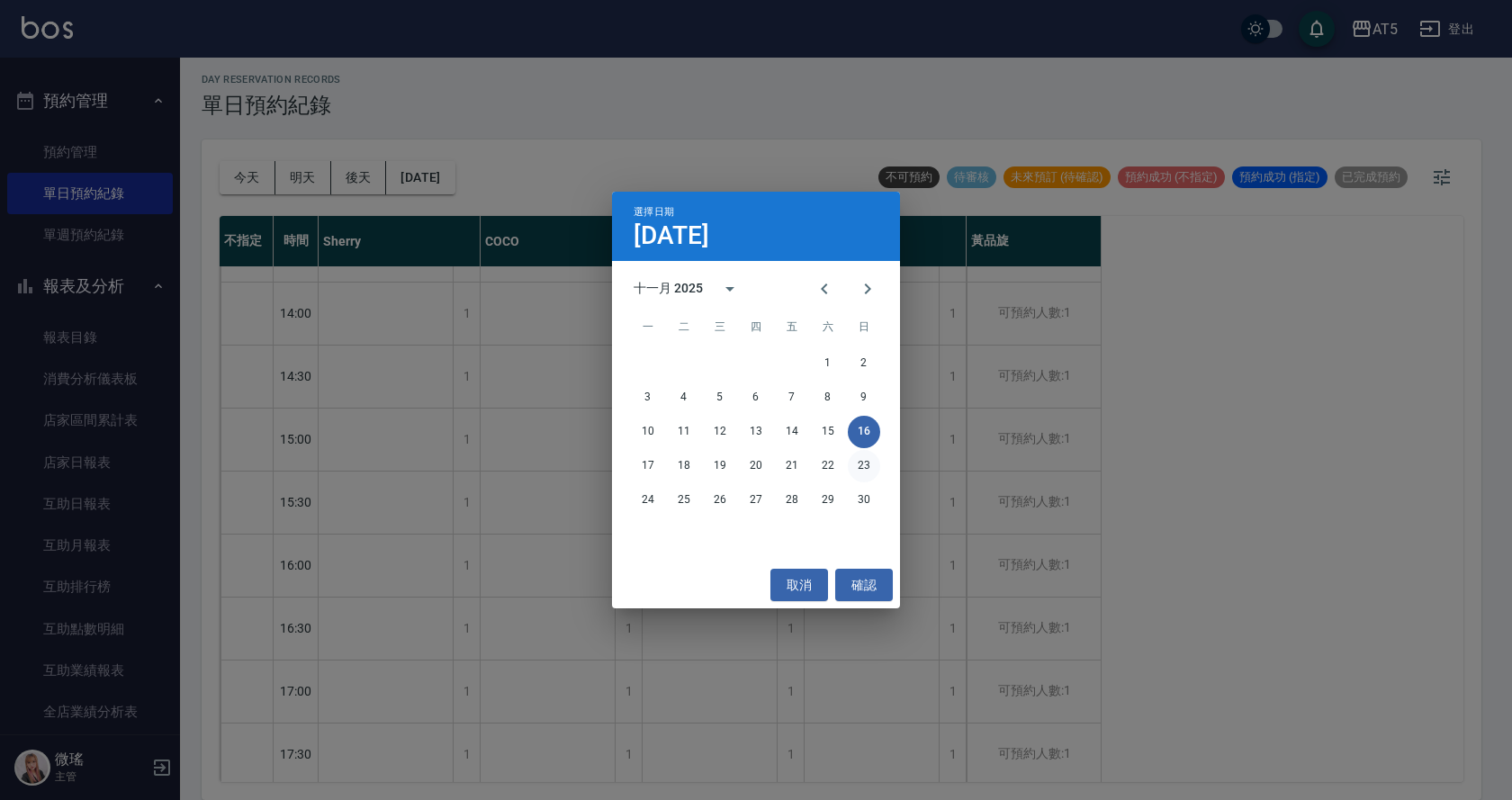
click at [868, 459] on button "23" at bounding box center [863, 466] width 33 height 33
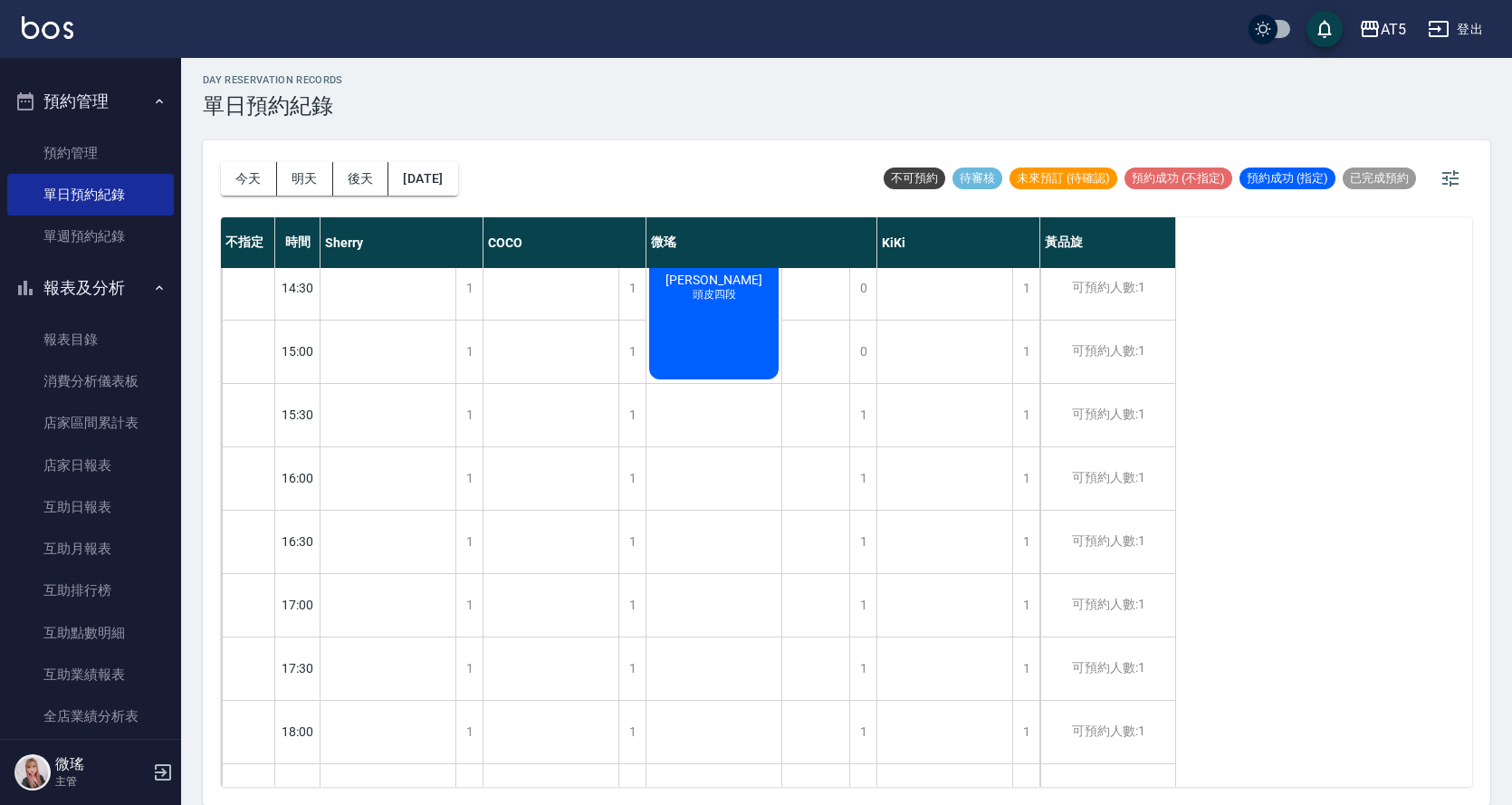
scroll to position [636, 0]
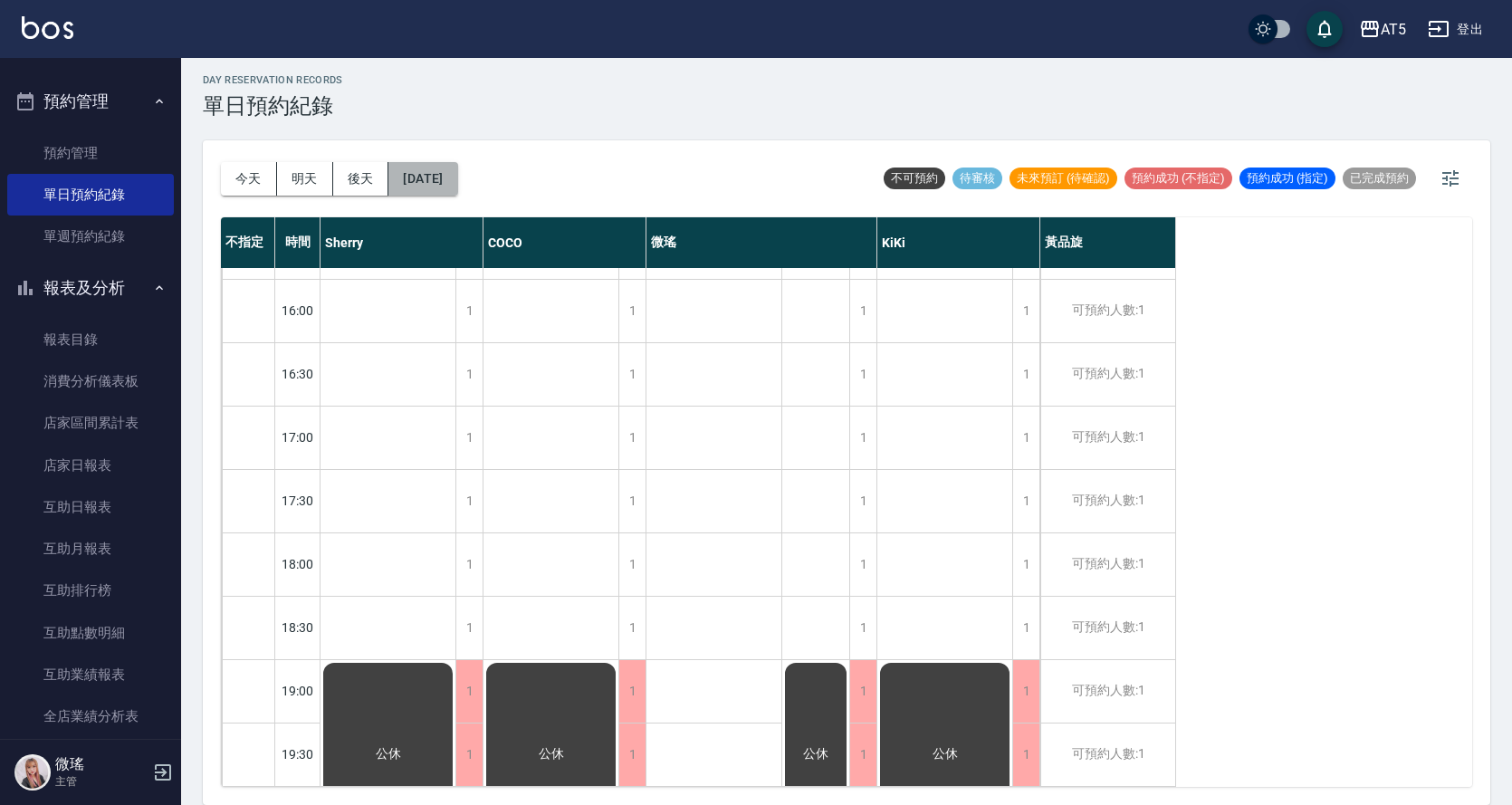
click at [456, 183] on button "2025/11/23" at bounding box center [422, 179] width 69 height 34
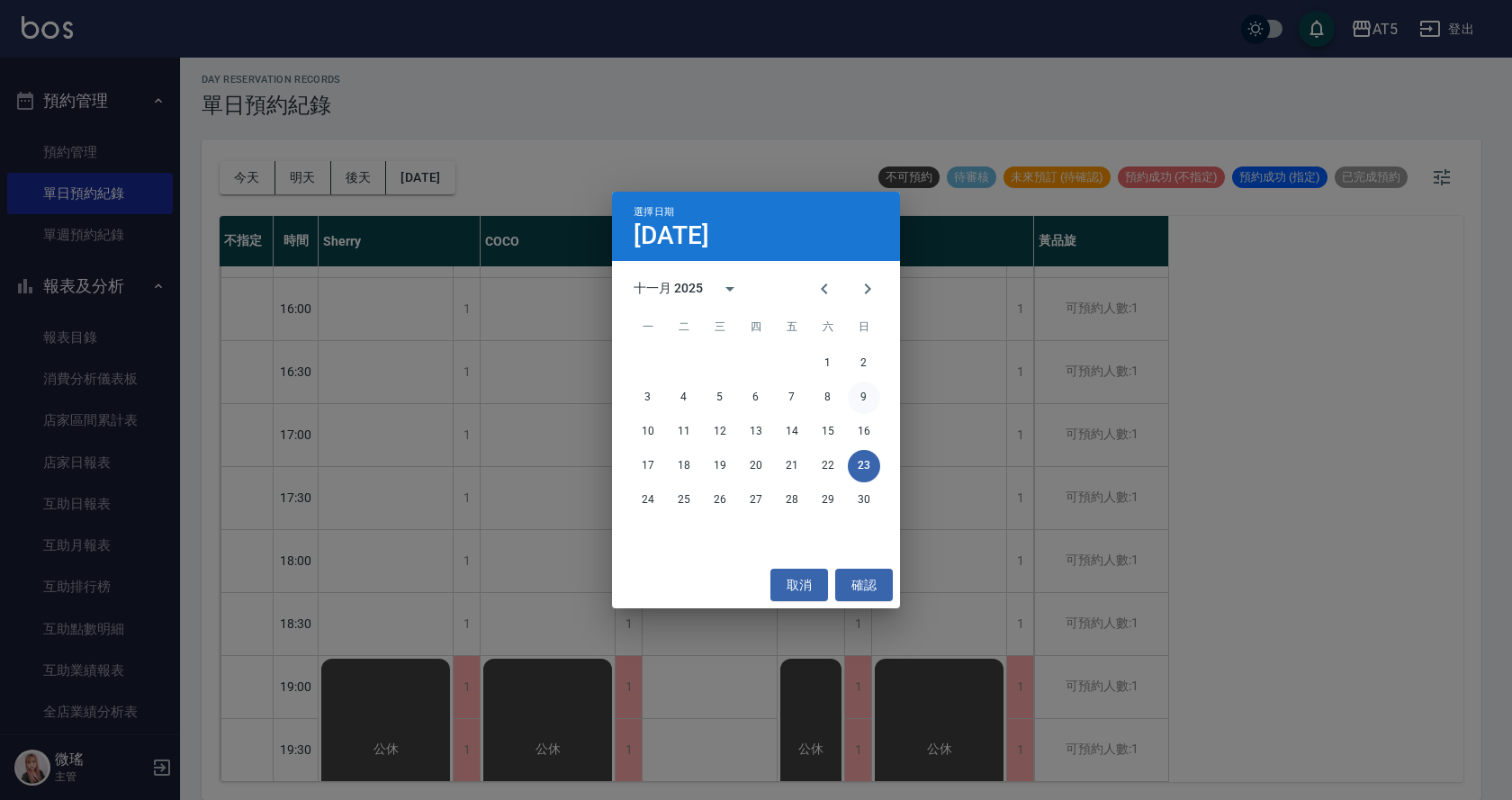
click at [862, 400] on button "9" at bounding box center [863, 398] width 33 height 33
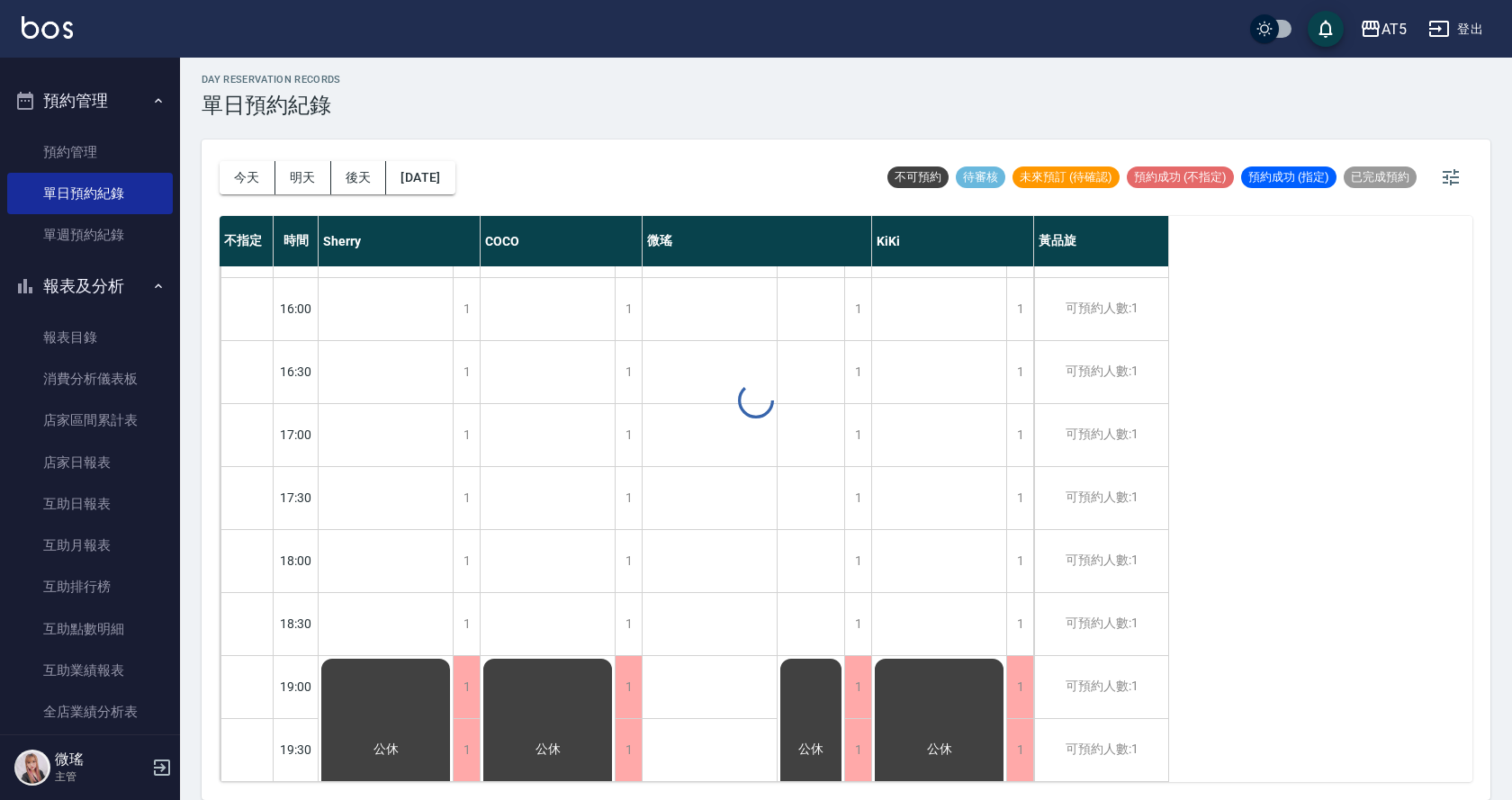
click at [862, 400] on div at bounding box center [756, 400] width 1512 height 800
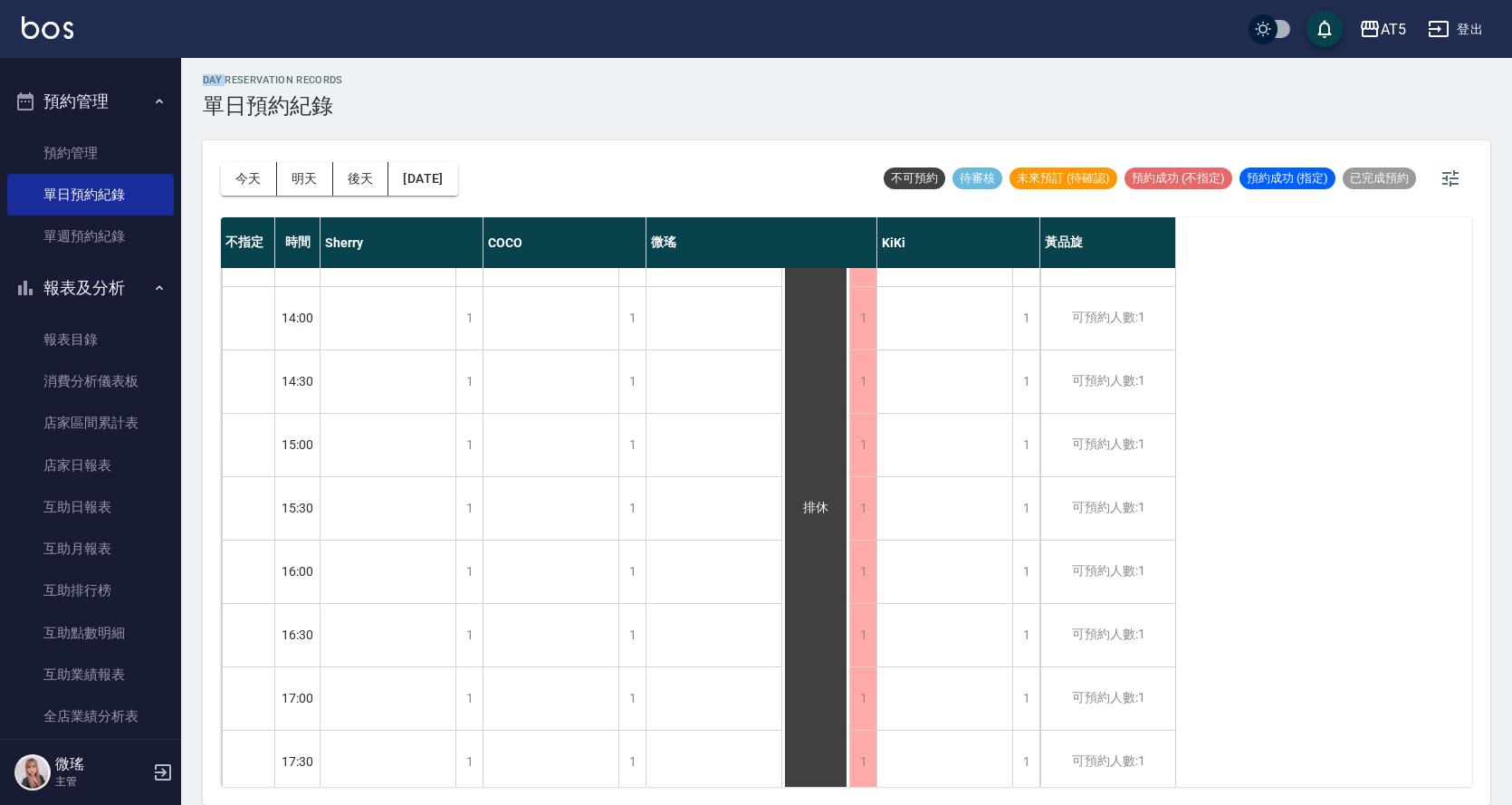
scroll to position [636, 0]
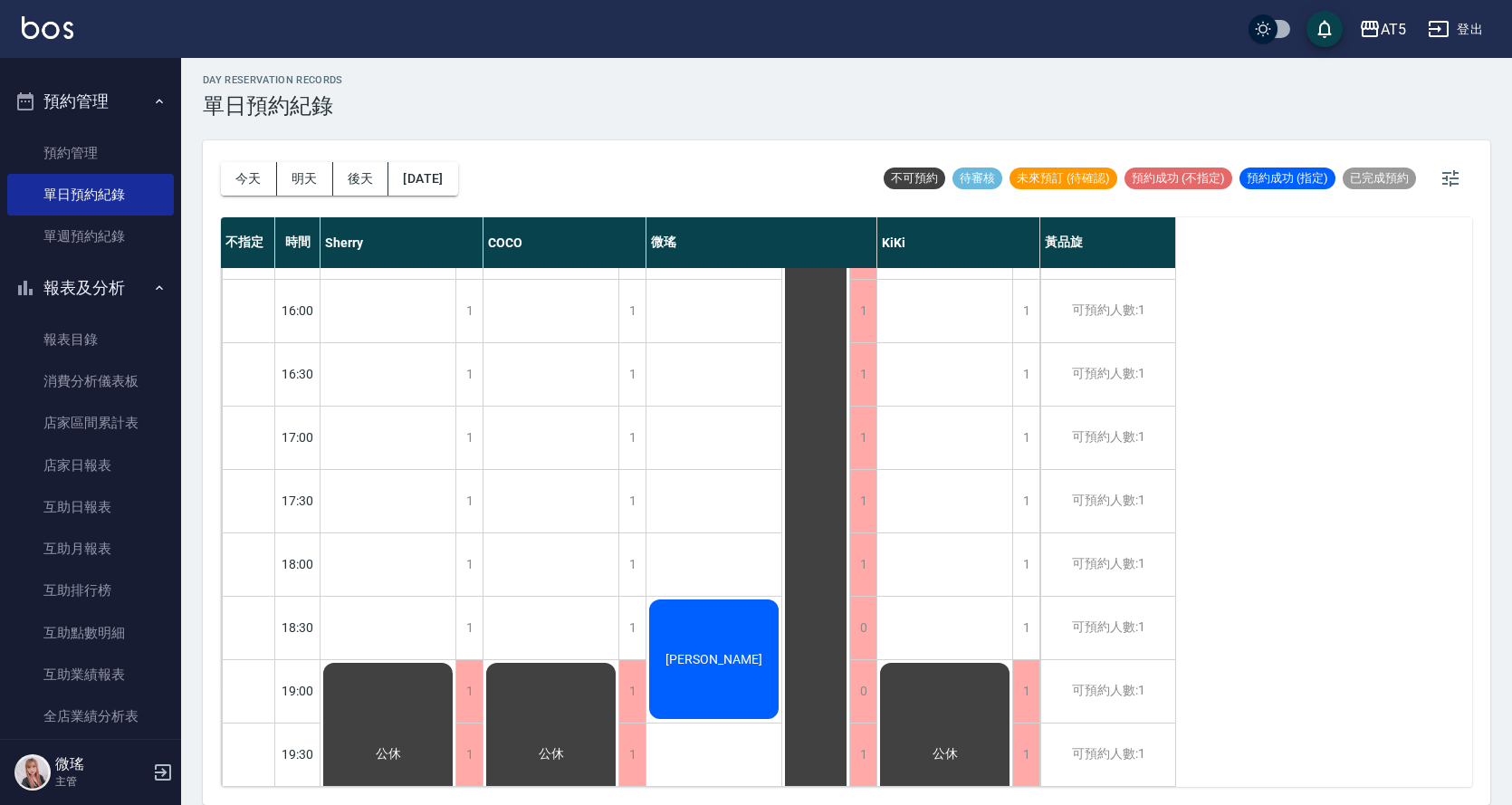
click at [699, 654] on span "[PERSON_NAME]" at bounding box center [714, 659] width 104 height 15
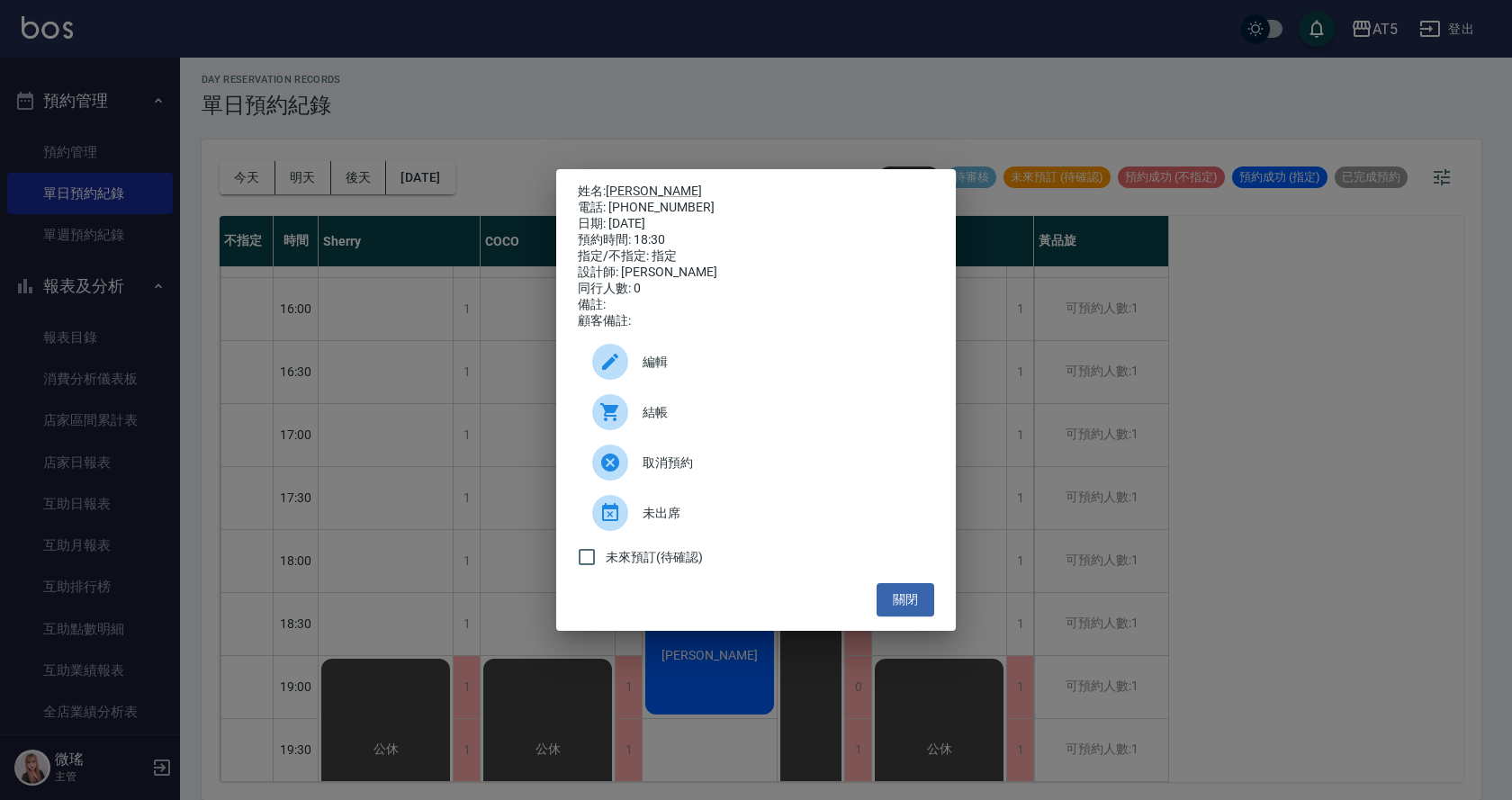
click at [674, 372] on span "編輯" at bounding box center [780, 362] width 277 height 19
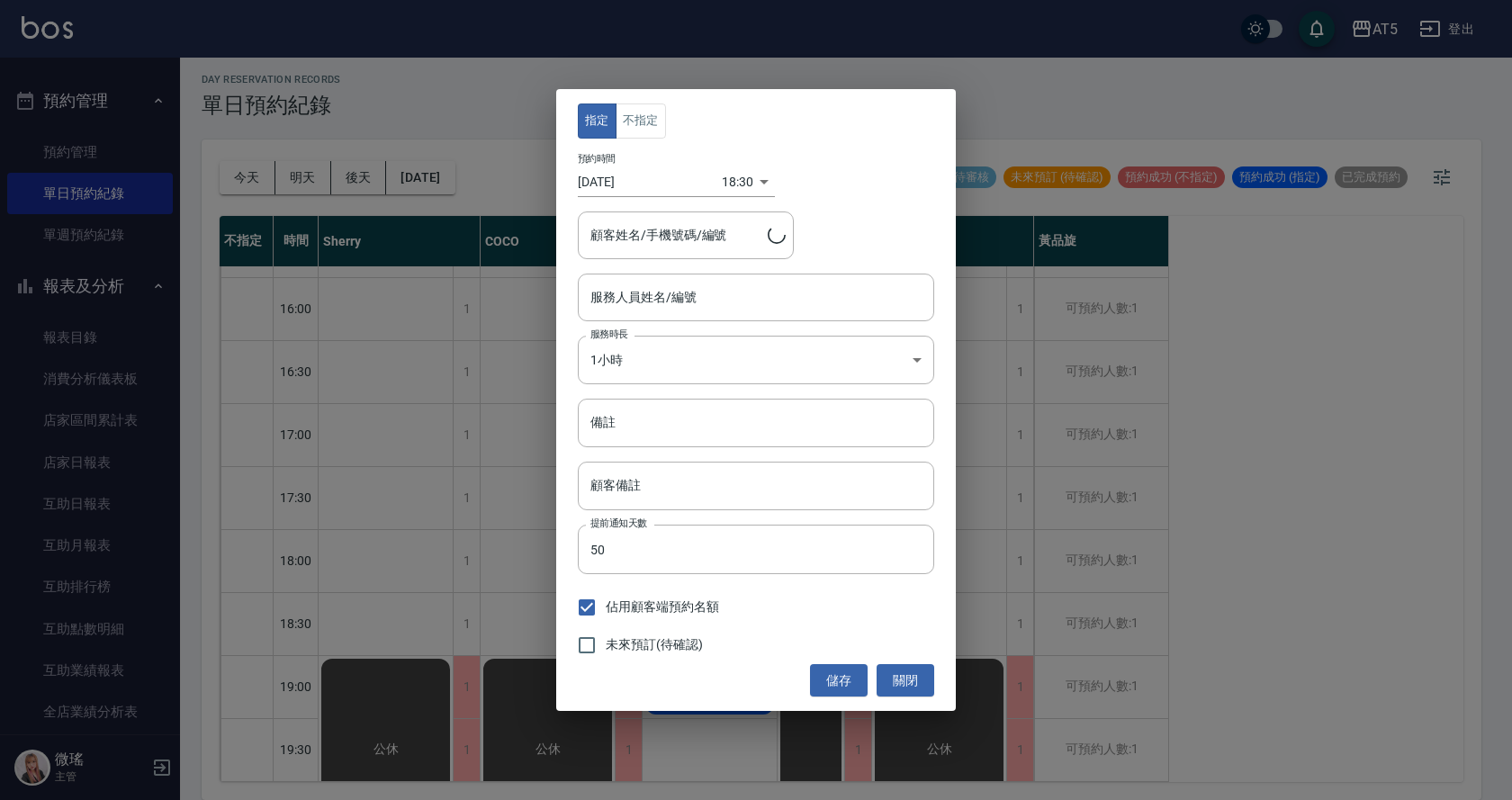
type input "Wei-09"
type input "王薏茹/0921606089/05004"
click at [640, 184] on input "2025/11/09" at bounding box center [650, 182] width 144 height 30
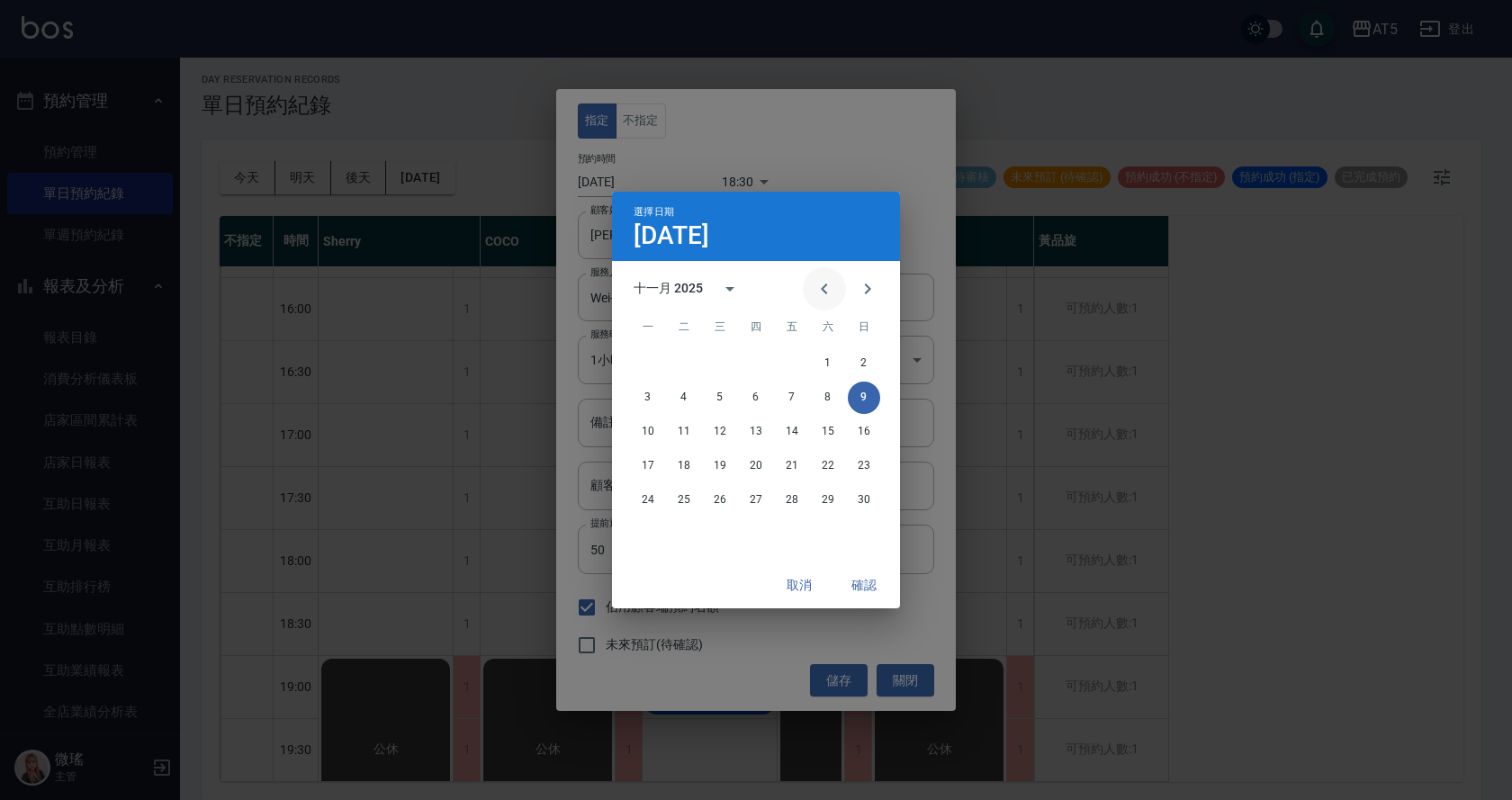
click at [821, 288] on icon "Previous month" at bounding box center [825, 289] width 22 height 22
click at [831, 426] on button "18" at bounding box center [828, 431] width 33 height 33
type input "2025/10/18"
type input "1760783400000"
click at [790, 437] on button "17" at bounding box center [791, 431] width 33 height 33
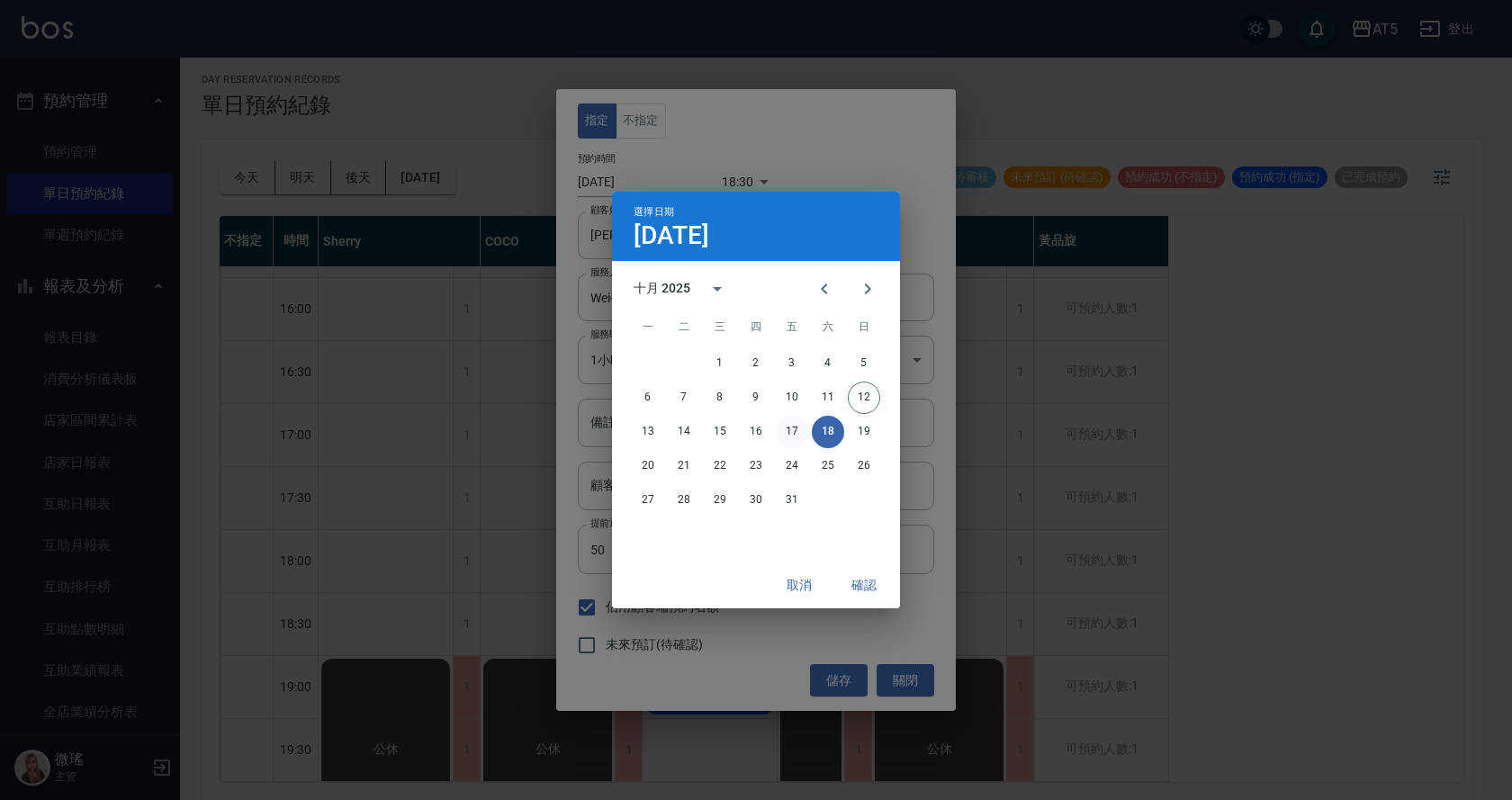
type input "2025/10/17"
type input "1760697000000"
drag, startPoint x: 868, startPoint y: 583, endPoint x: 796, endPoint y: 352, distance: 242.0
click at [870, 580] on button "確認" at bounding box center [864, 586] width 57 height 34
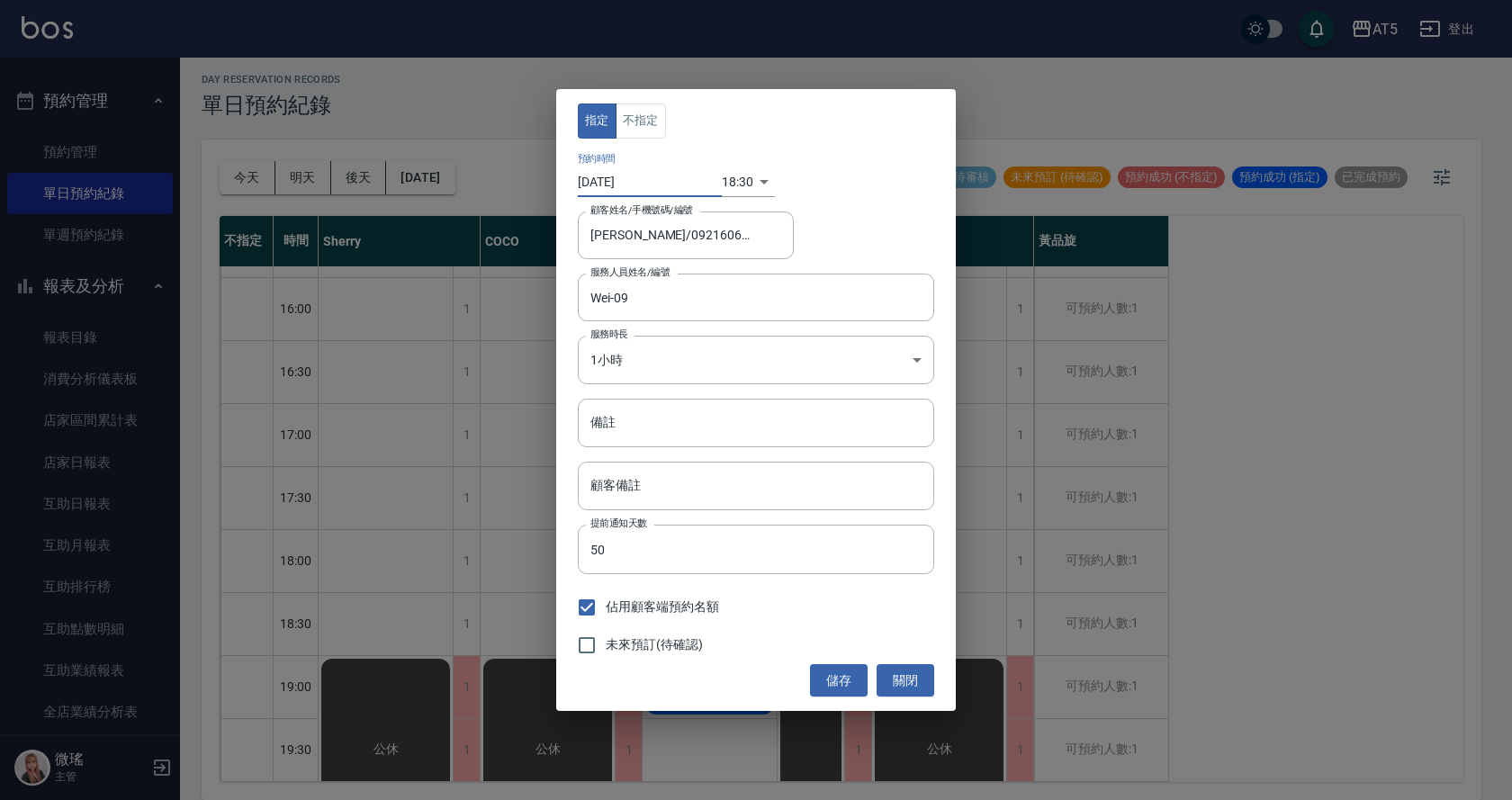
click at [750, 180] on div "18:30 1760697000000" at bounding box center [749, 182] width 53 height 30
click at [854, 671] on button "儲存" at bounding box center [838, 681] width 57 height 34
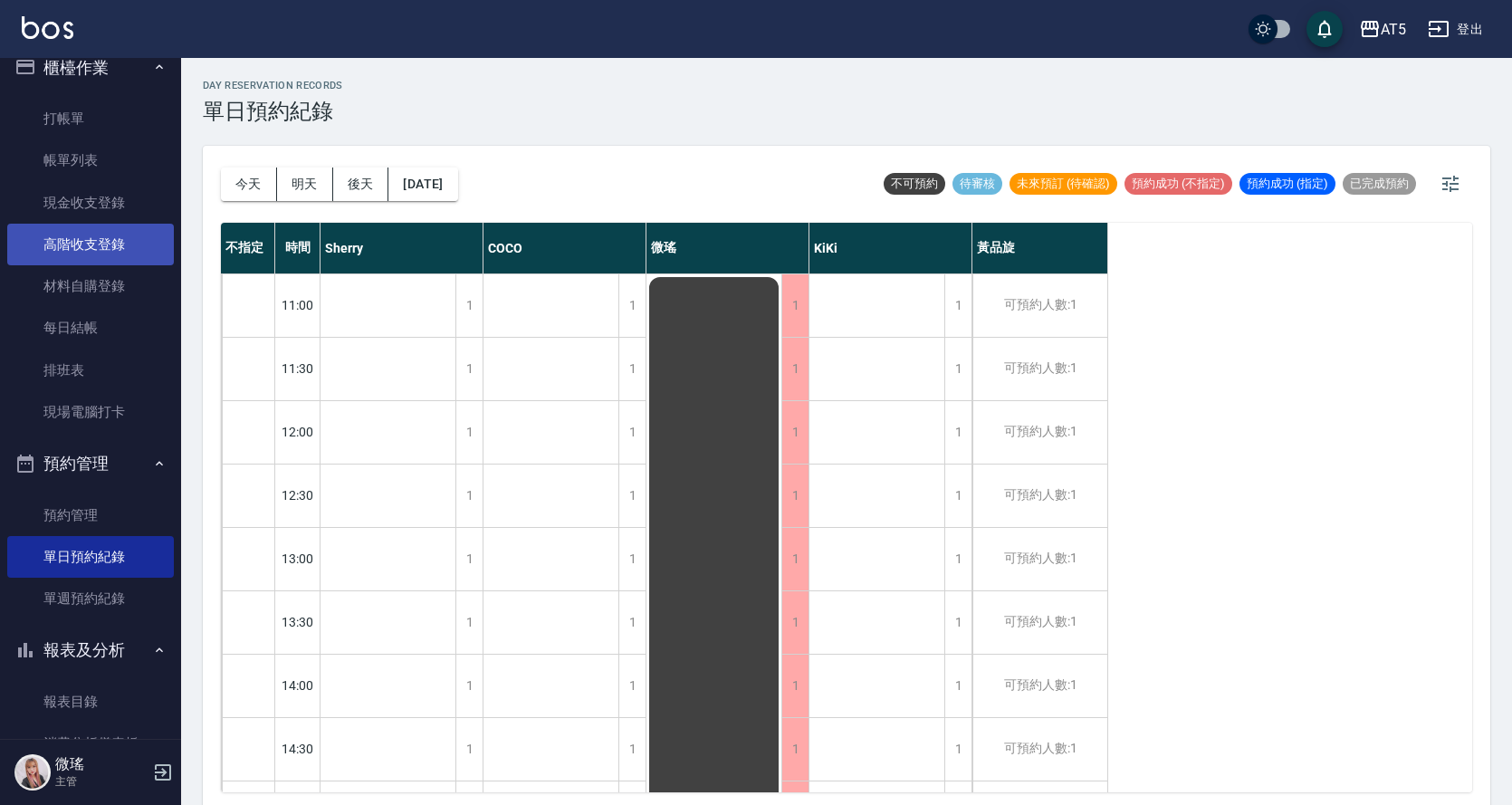
scroll to position [0, 0]
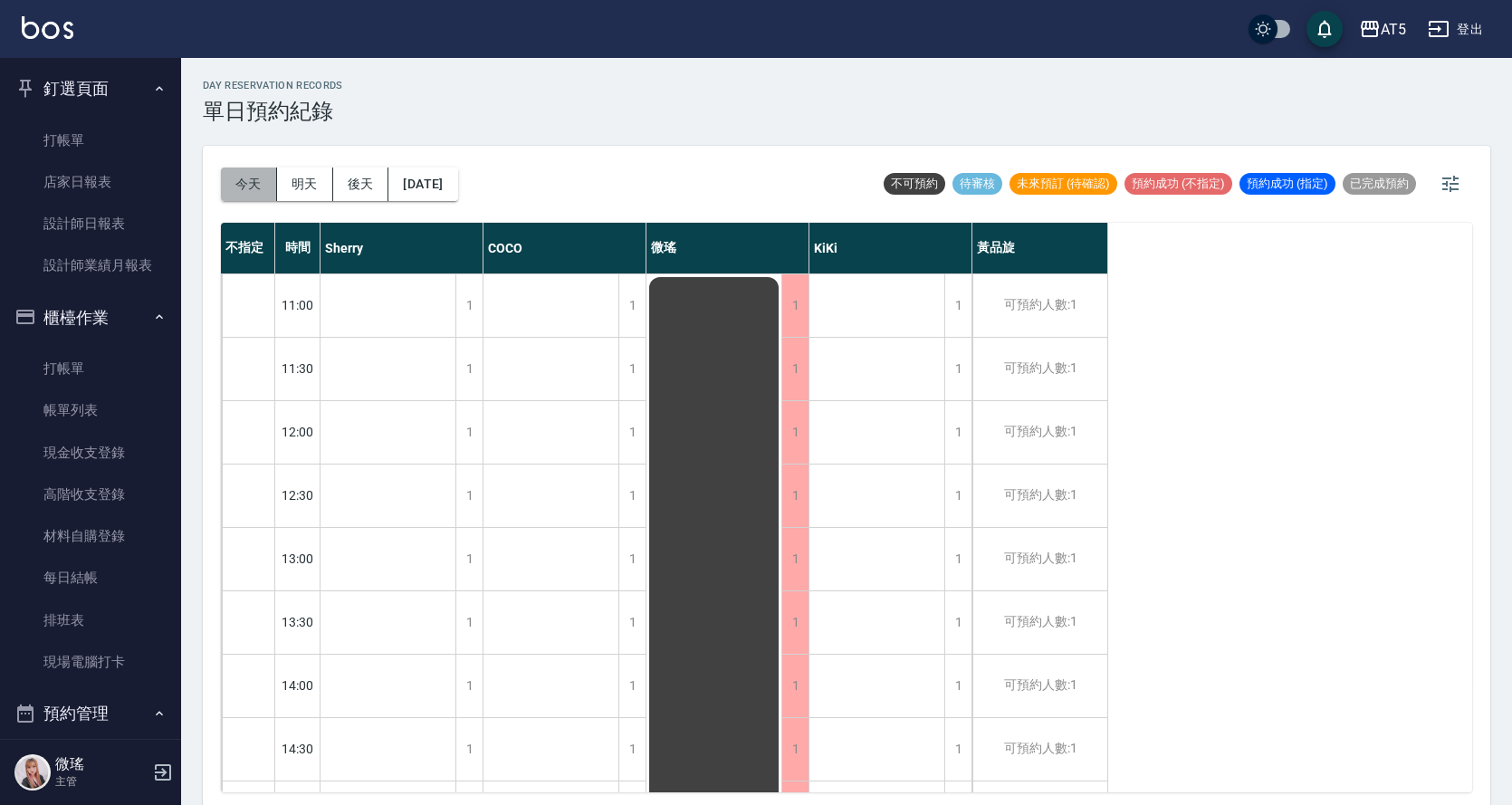
click at [263, 184] on button "今天" at bounding box center [249, 185] width 57 height 34
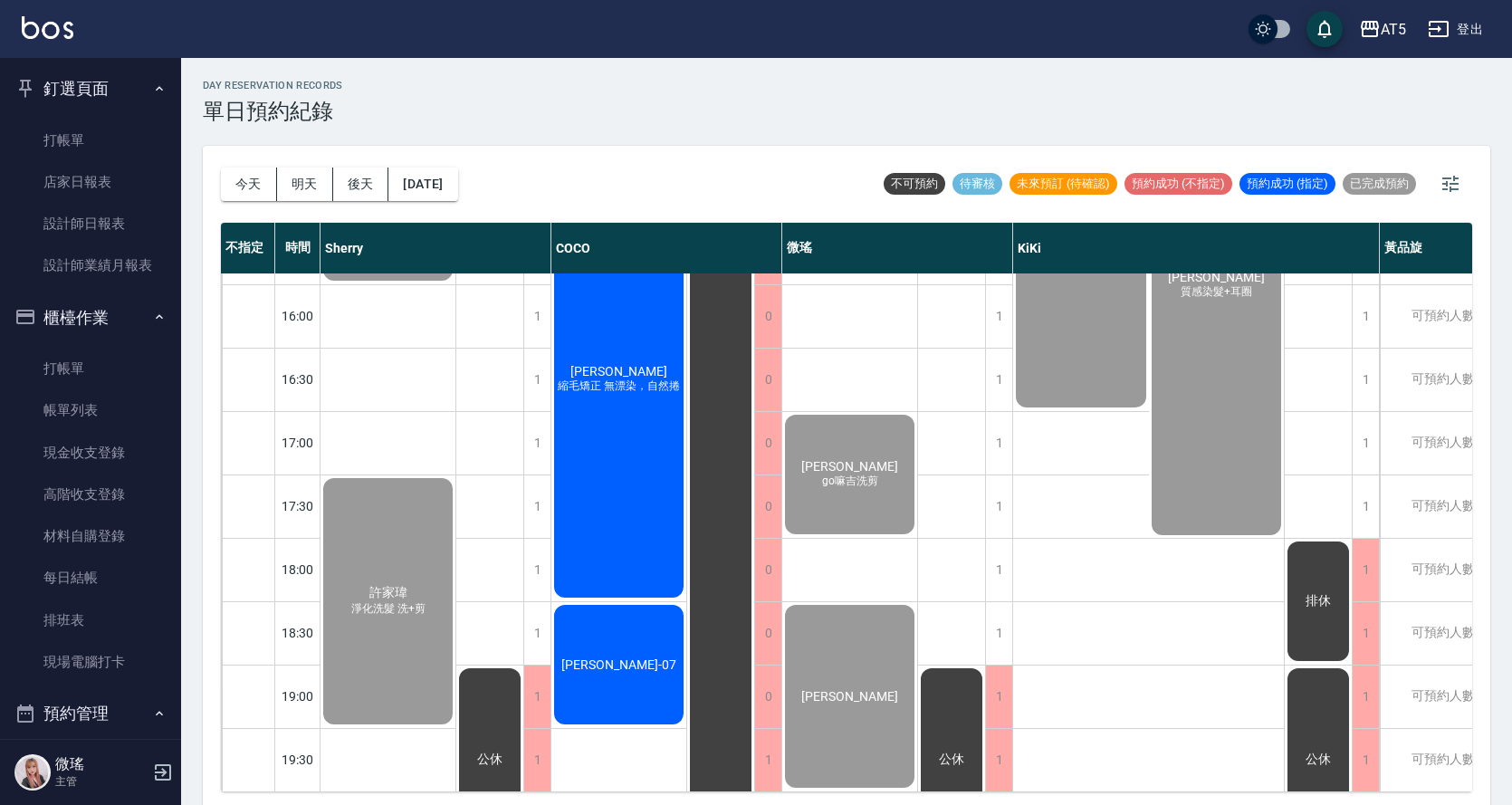
scroll to position [636, 0]
click at [459, 166] on div "今天 明天 後天 2025/10/12" at bounding box center [340, 185] width 237 height 77
click at [458, 184] on button "[DATE]" at bounding box center [422, 185] width 69 height 34
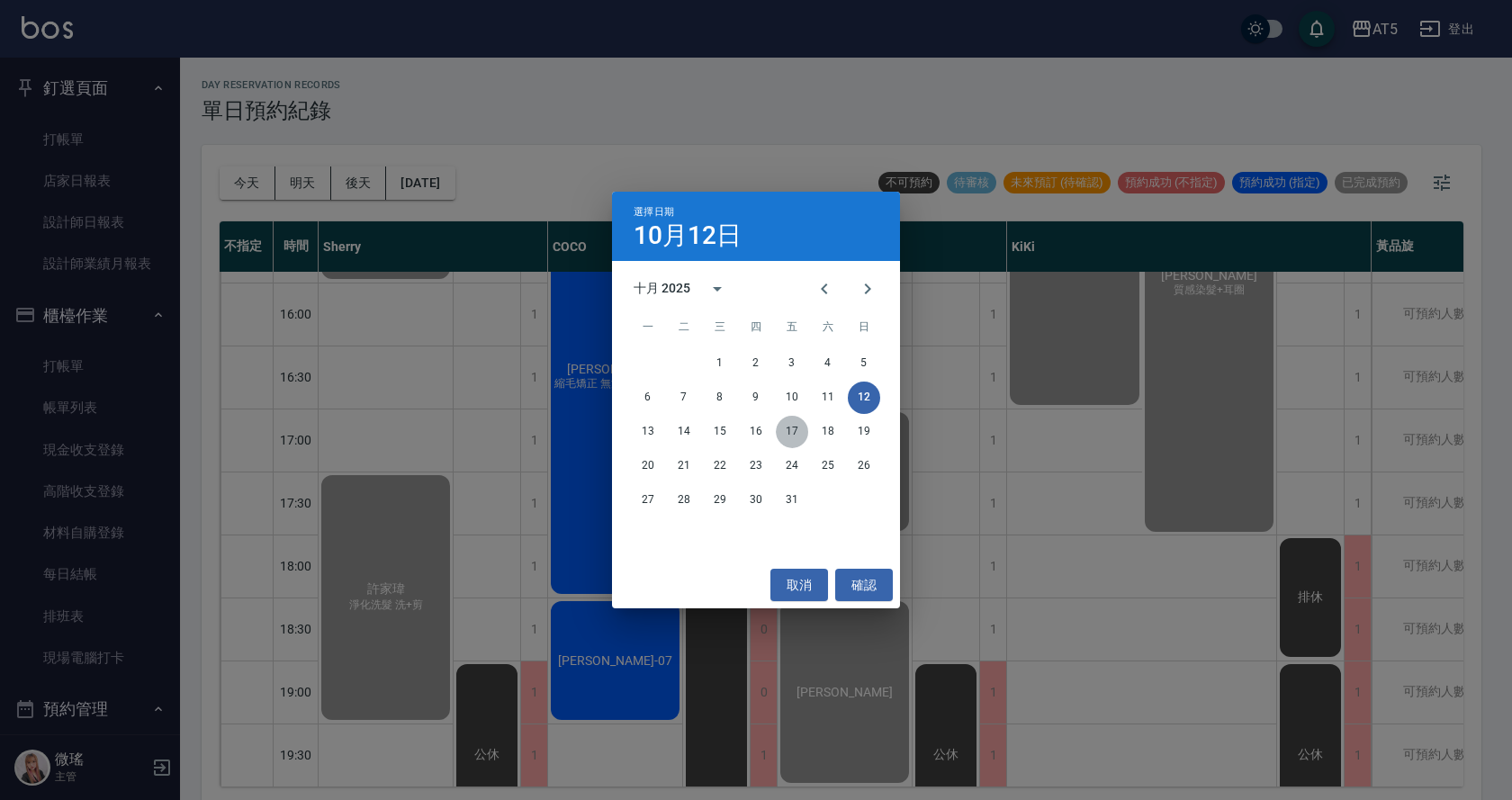
click at [796, 430] on button "17" at bounding box center [791, 431] width 33 height 33
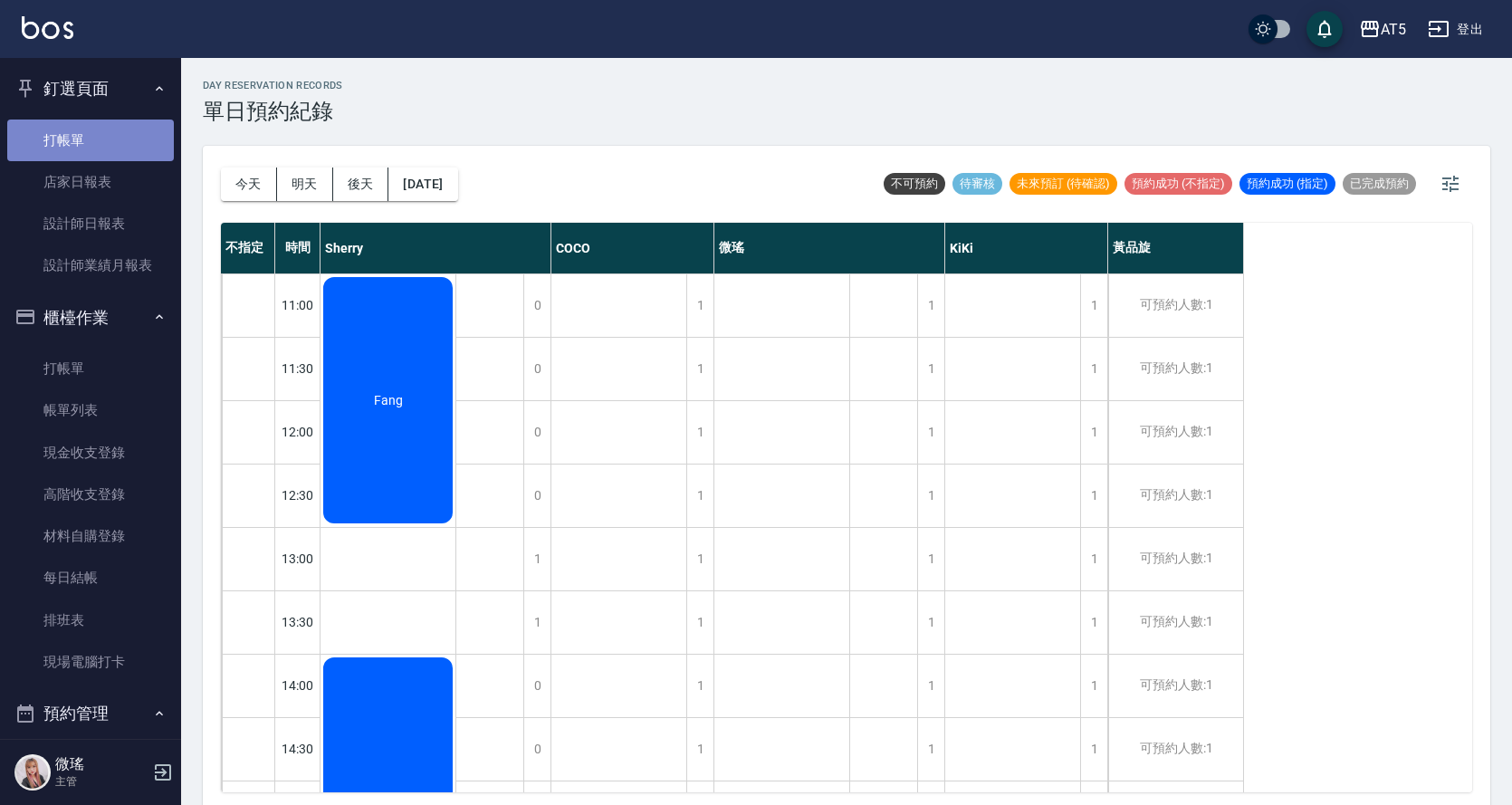
click at [91, 147] on link "打帳單" at bounding box center [90, 140] width 167 height 42
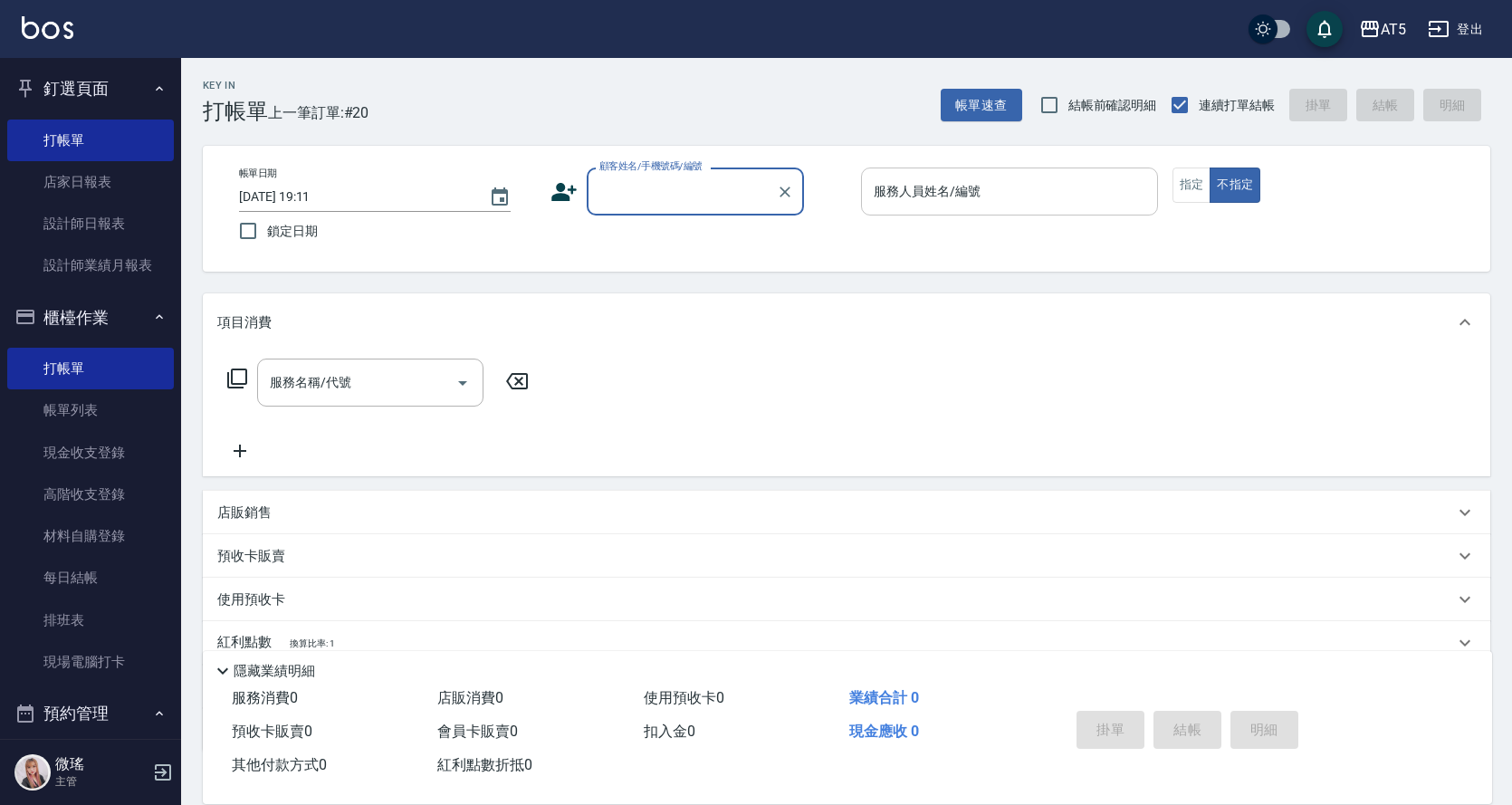
click at [986, 188] on input "服務人員姓名/編號" at bounding box center [1010, 192] width 281 height 32
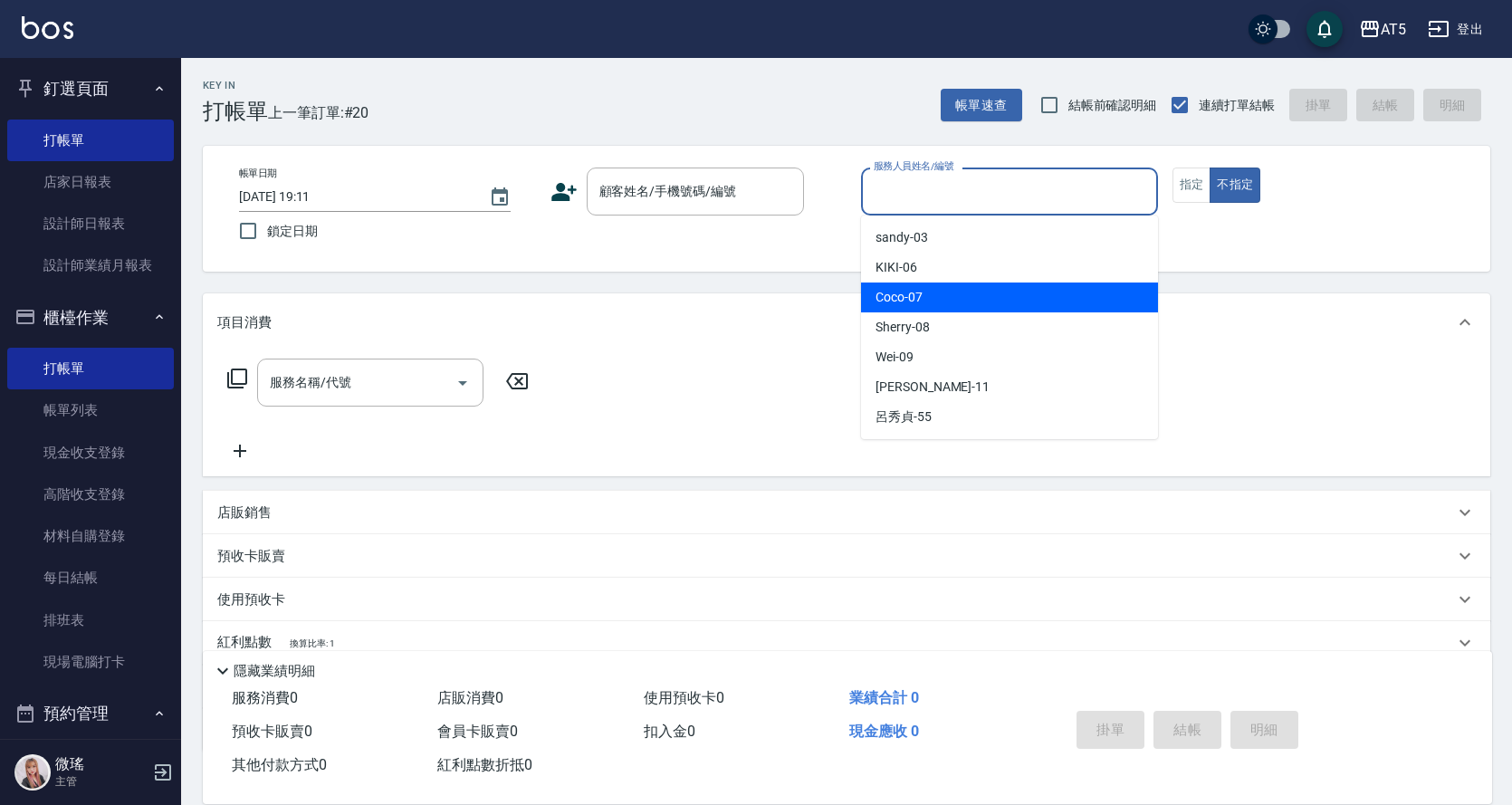
click at [986, 293] on div "Coco -07" at bounding box center [1010, 298] width 297 height 30
type input "Coco-07"
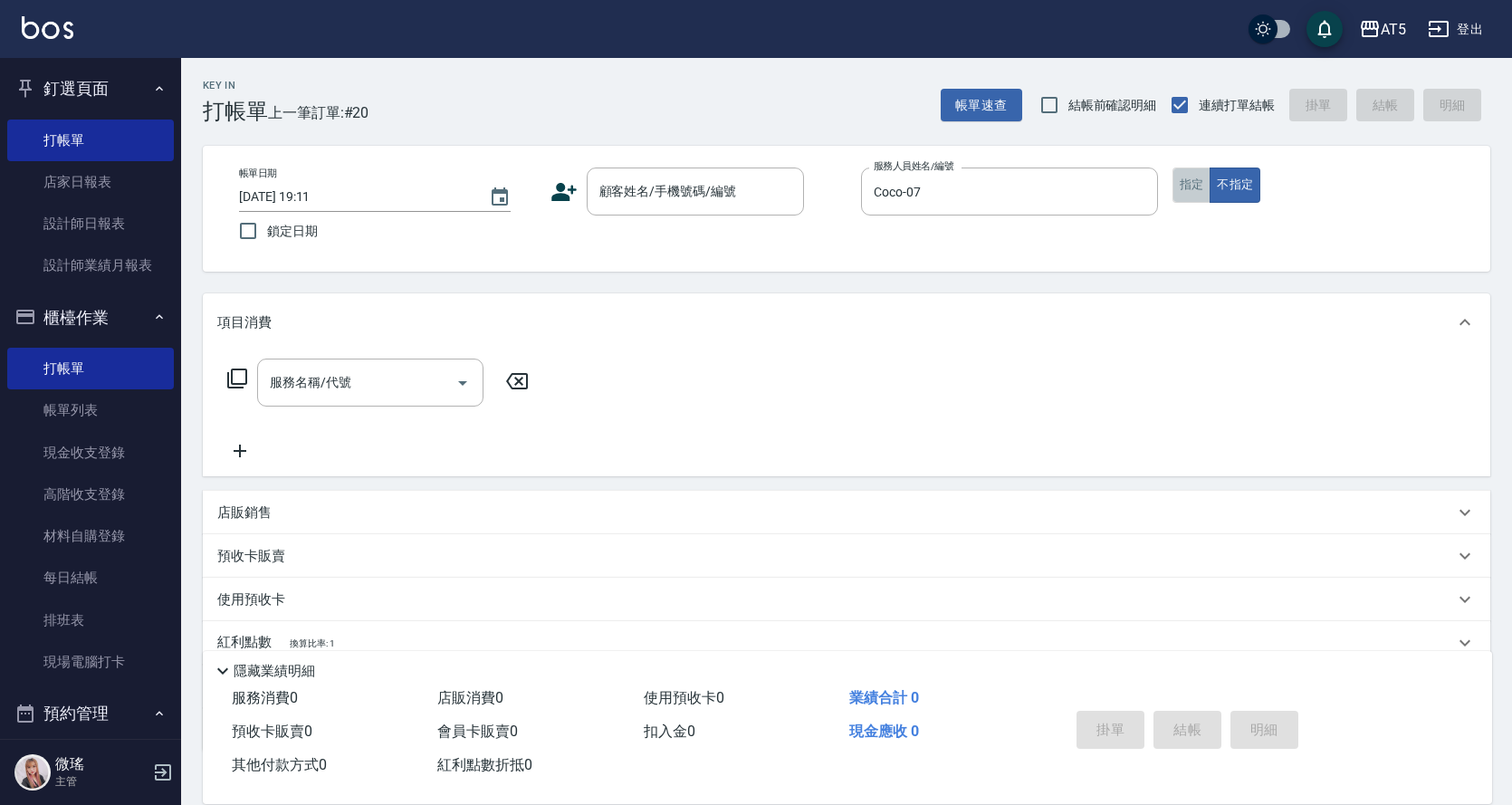
click at [1184, 180] on button "指定" at bounding box center [1191, 186] width 39 height 36
click at [633, 193] on input "顧客姓名/手機號碼/編號" at bounding box center [681, 192] width 174 height 32
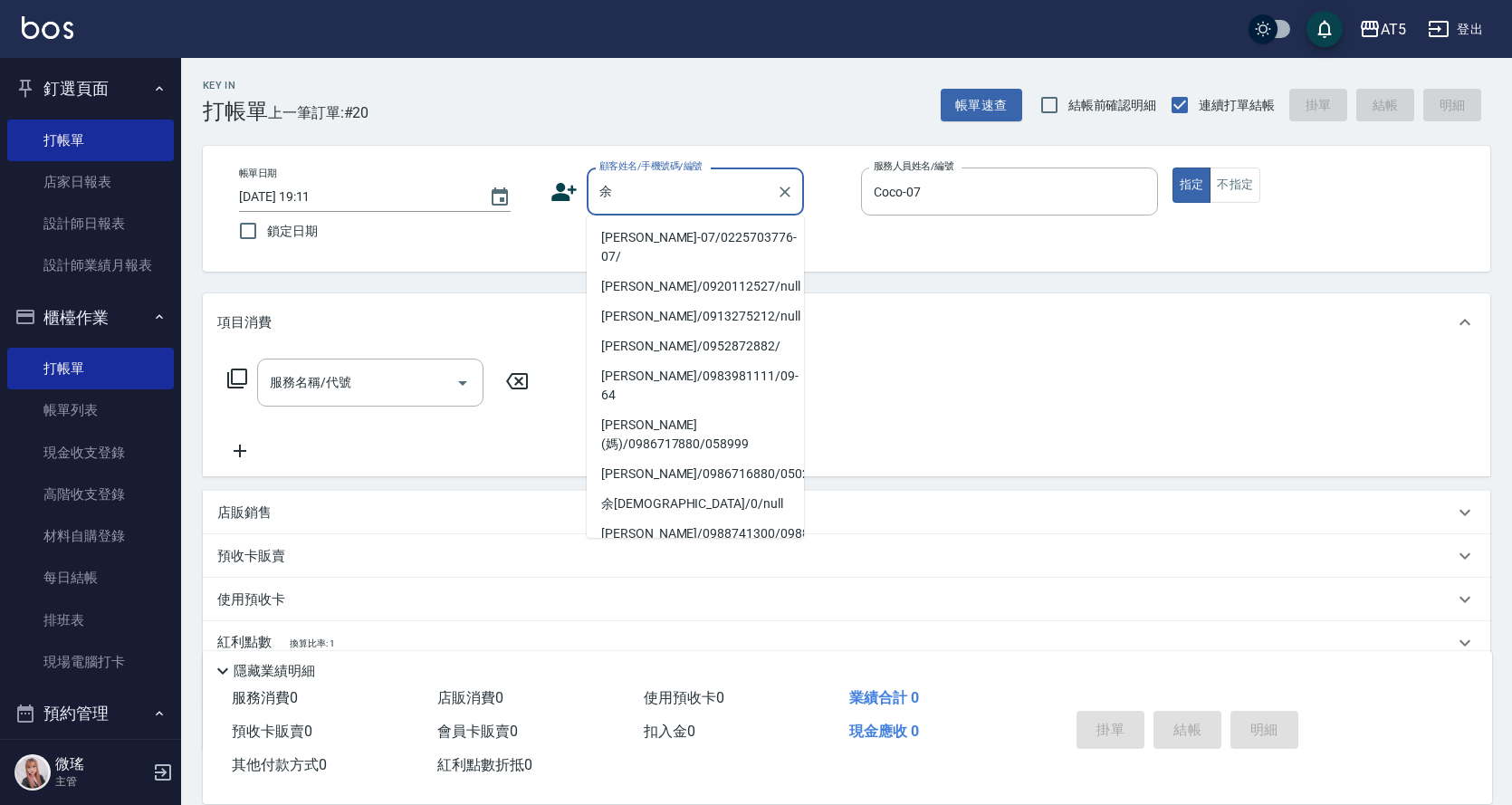
click at [641, 242] on li "余珮瑜-07/0225703776-07/" at bounding box center [695, 246] width 217 height 49
type input "余珮瑜-07/0225703776-07/"
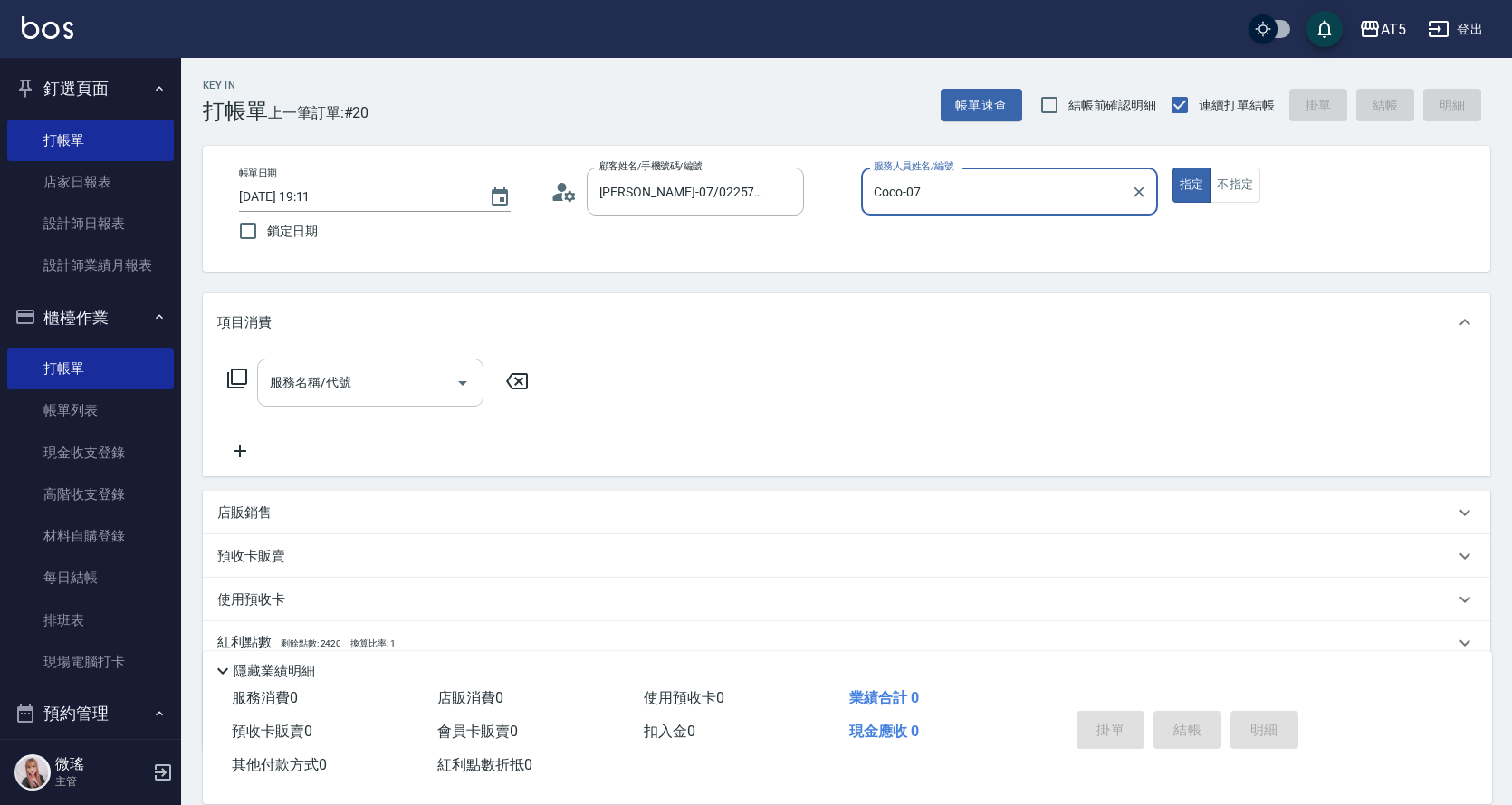
click at [409, 387] on input "服務名稱/代號" at bounding box center [356, 382] width 183 height 32
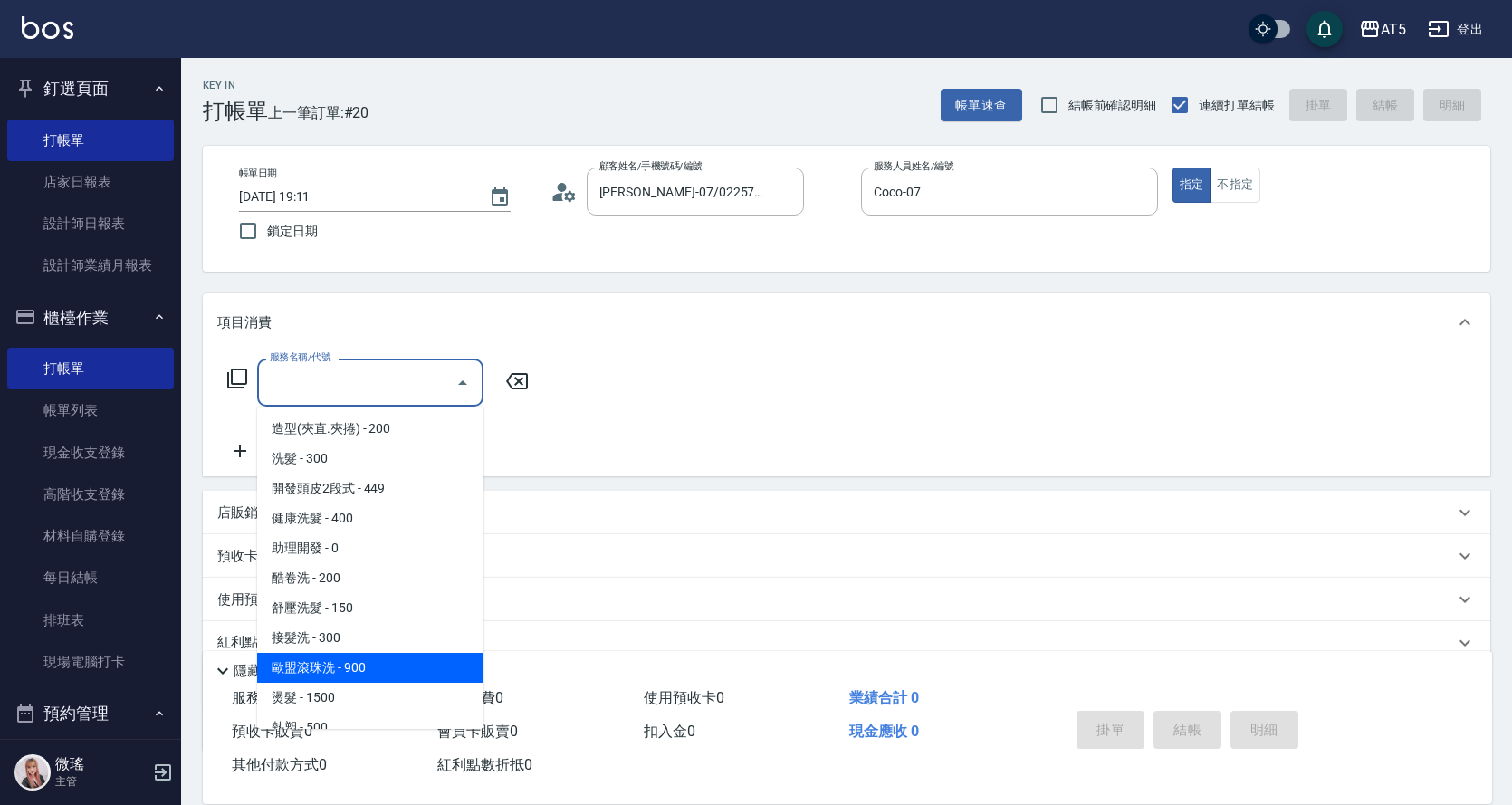
click at [374, 677] on span "歐盟滾珠洗 - 900" at bounding box center [370, 668] width 226 height 30
type input "歐盟滾珠洗(215)"
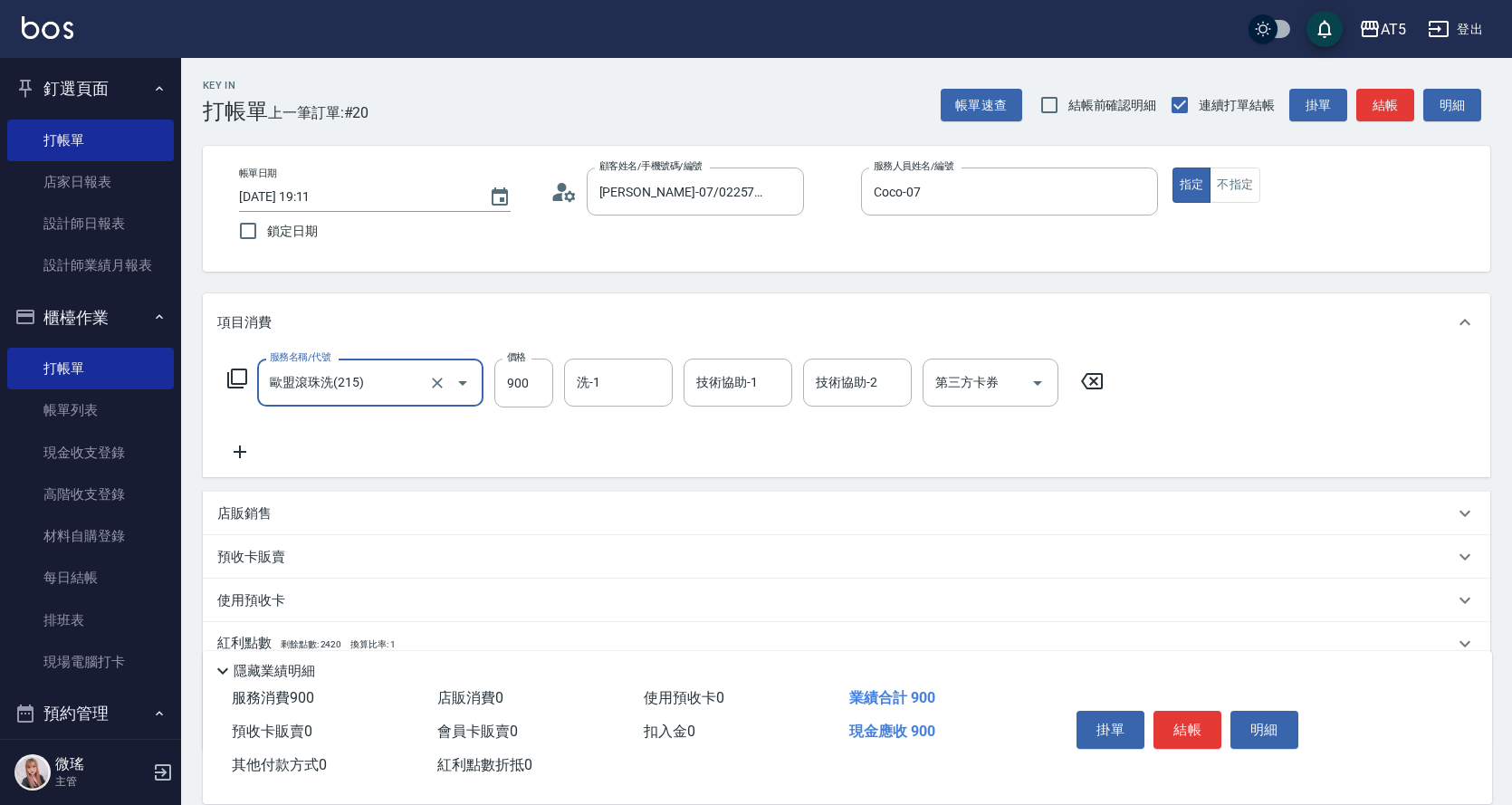
click at [247, 376] on icon at bounding box center [237, 378] width 20 height 20
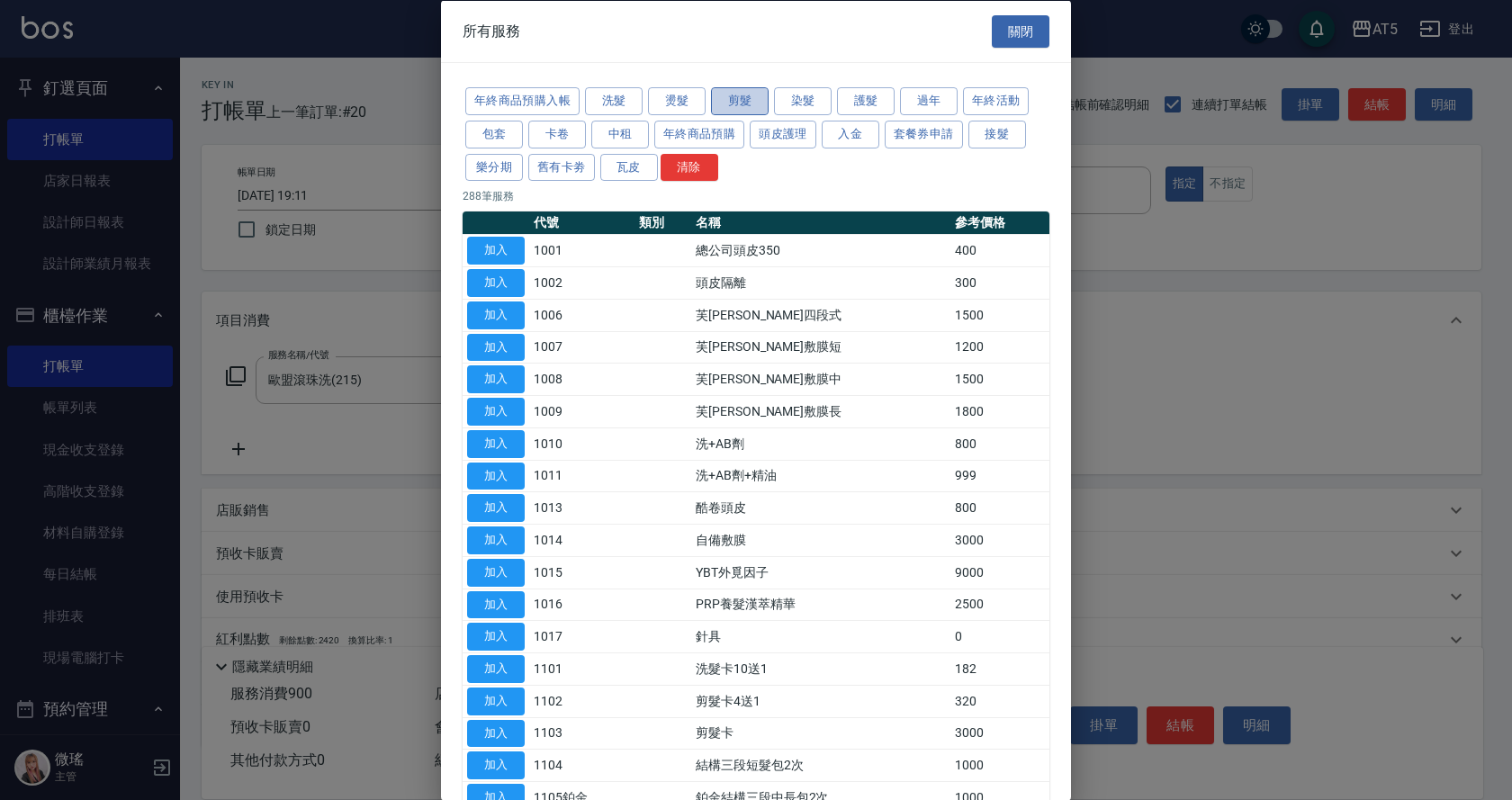
click at [730, 103] on button "剪髮" at bounding box center [740, 101] width 57 height 28
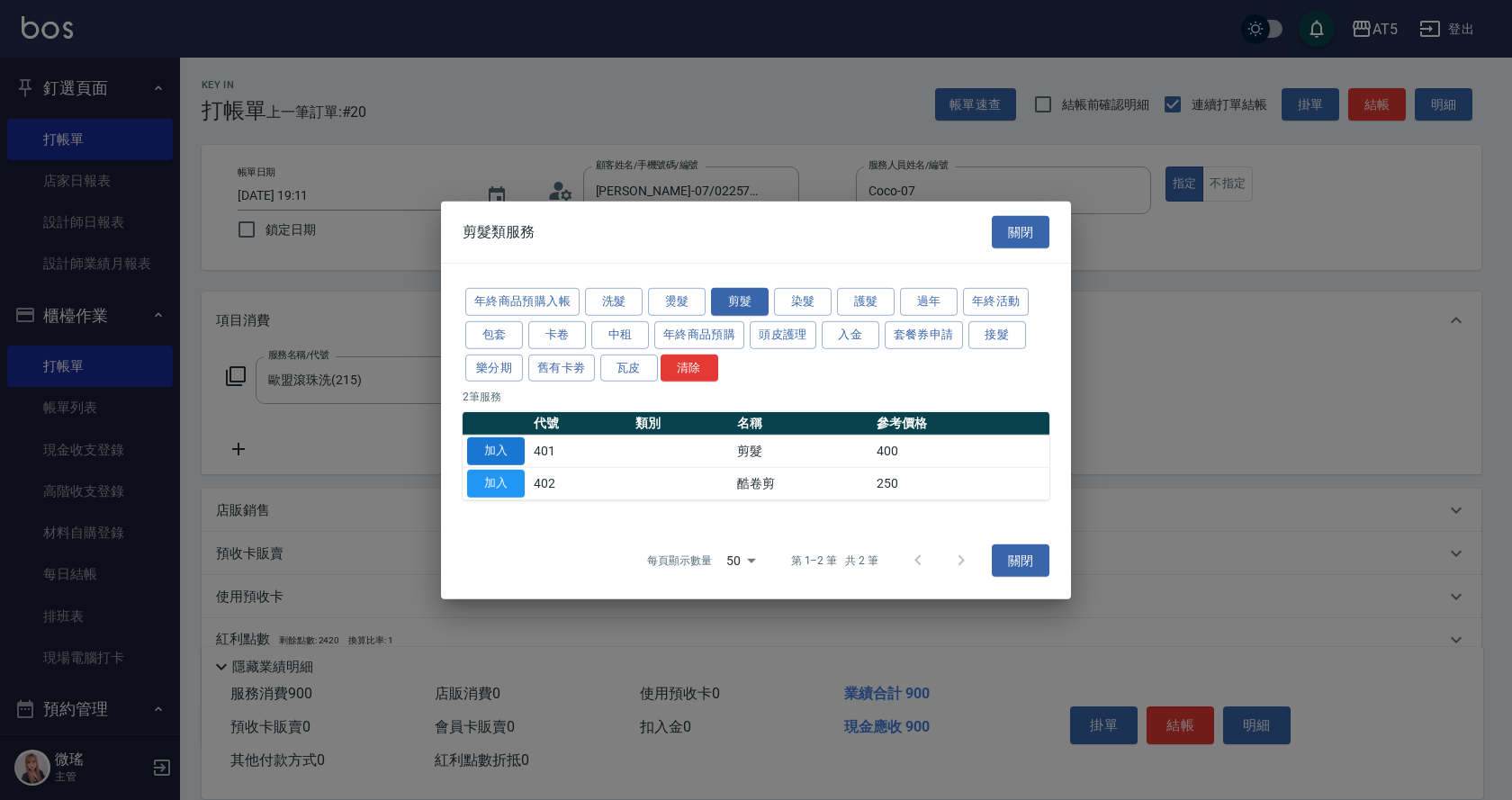
click at [481, 449] on button "加入" at bounding box center [495, 451] width 57 height 28
type input "130"
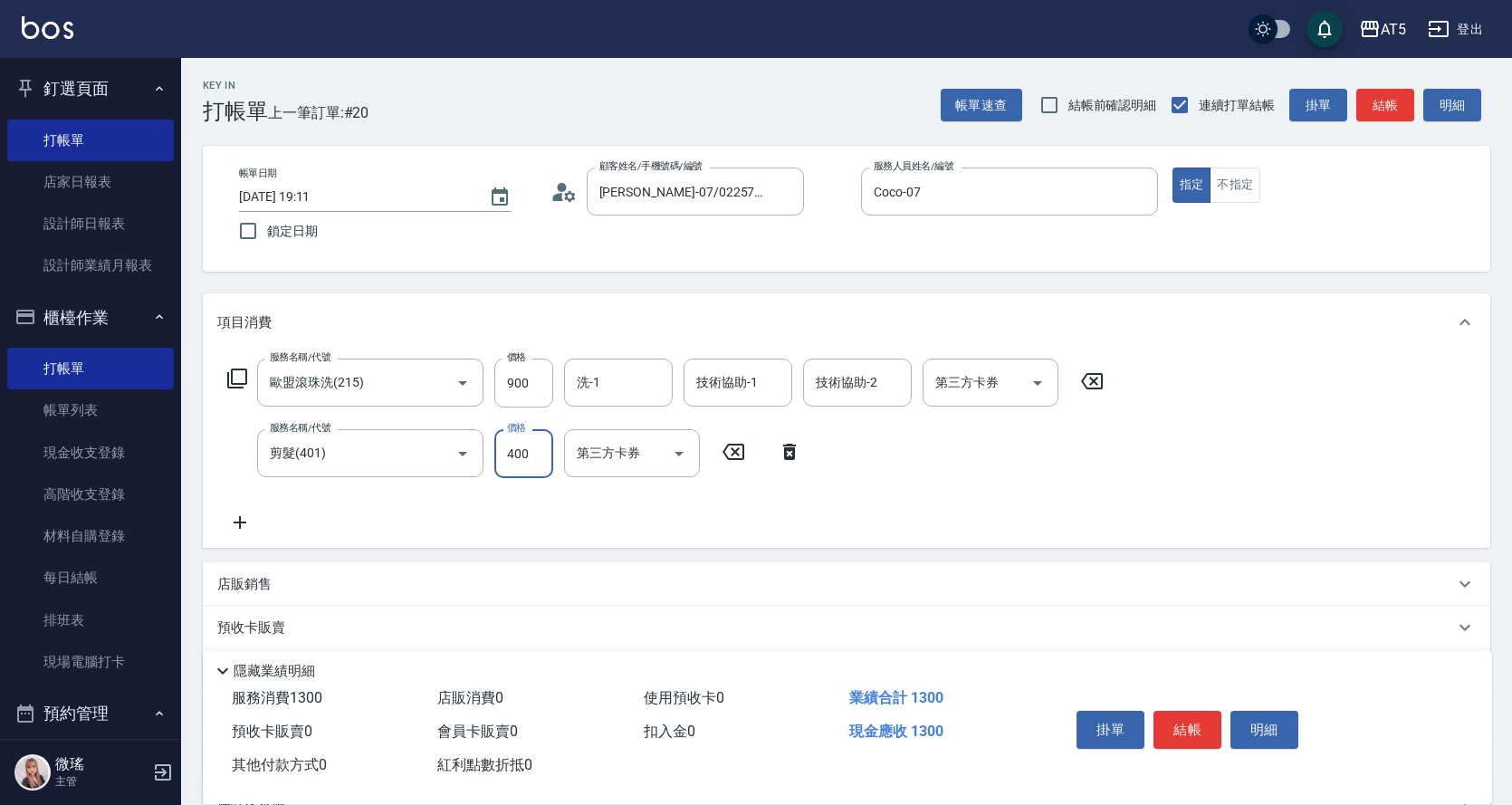
click at [512, 450] on input "400" at bounding box center [523, 453] width 59 height 49
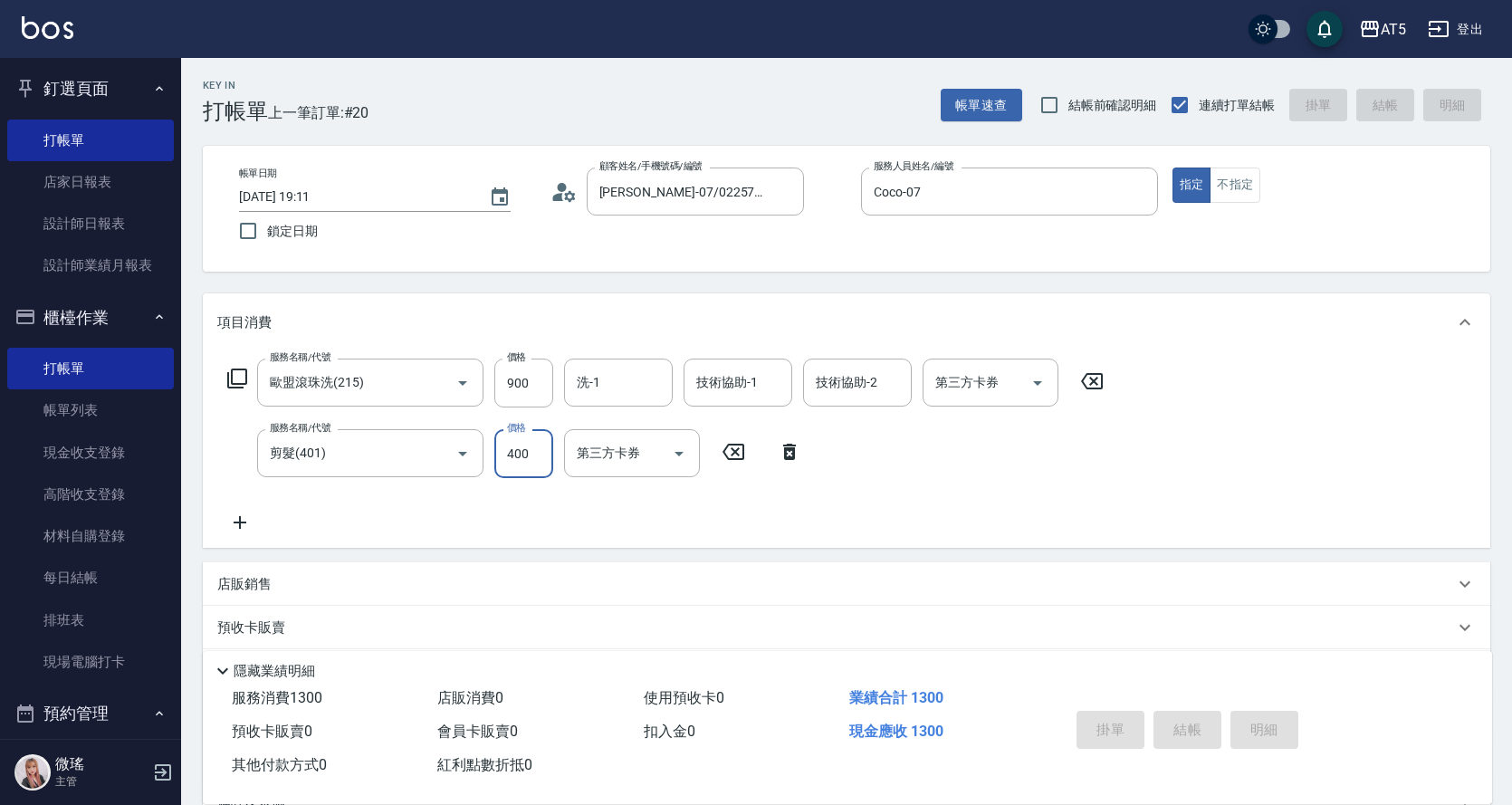
type input "0"
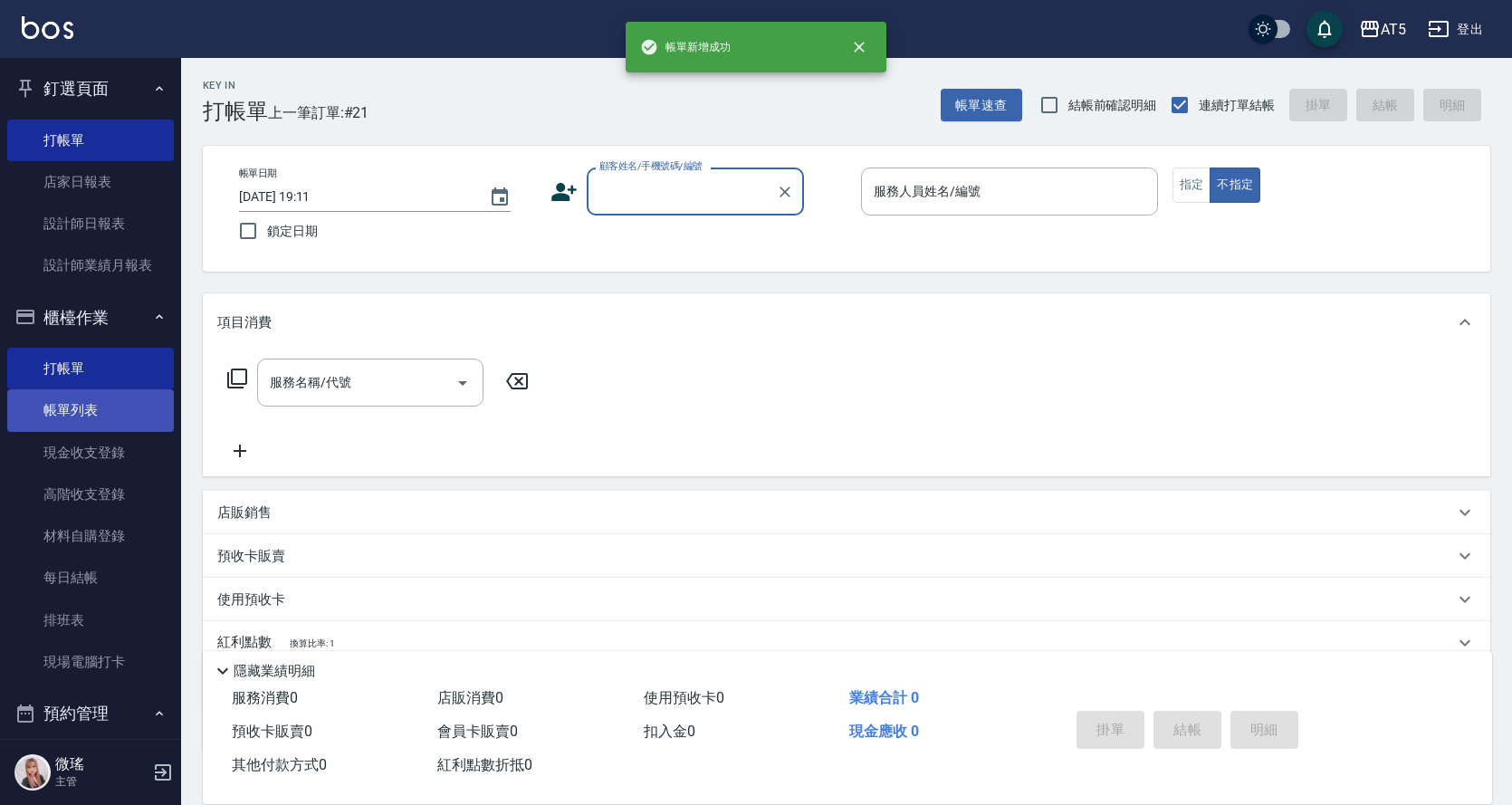
click at [94, 408] on link "帳單列表" at bounding box center [90, 410] width 167 height 42
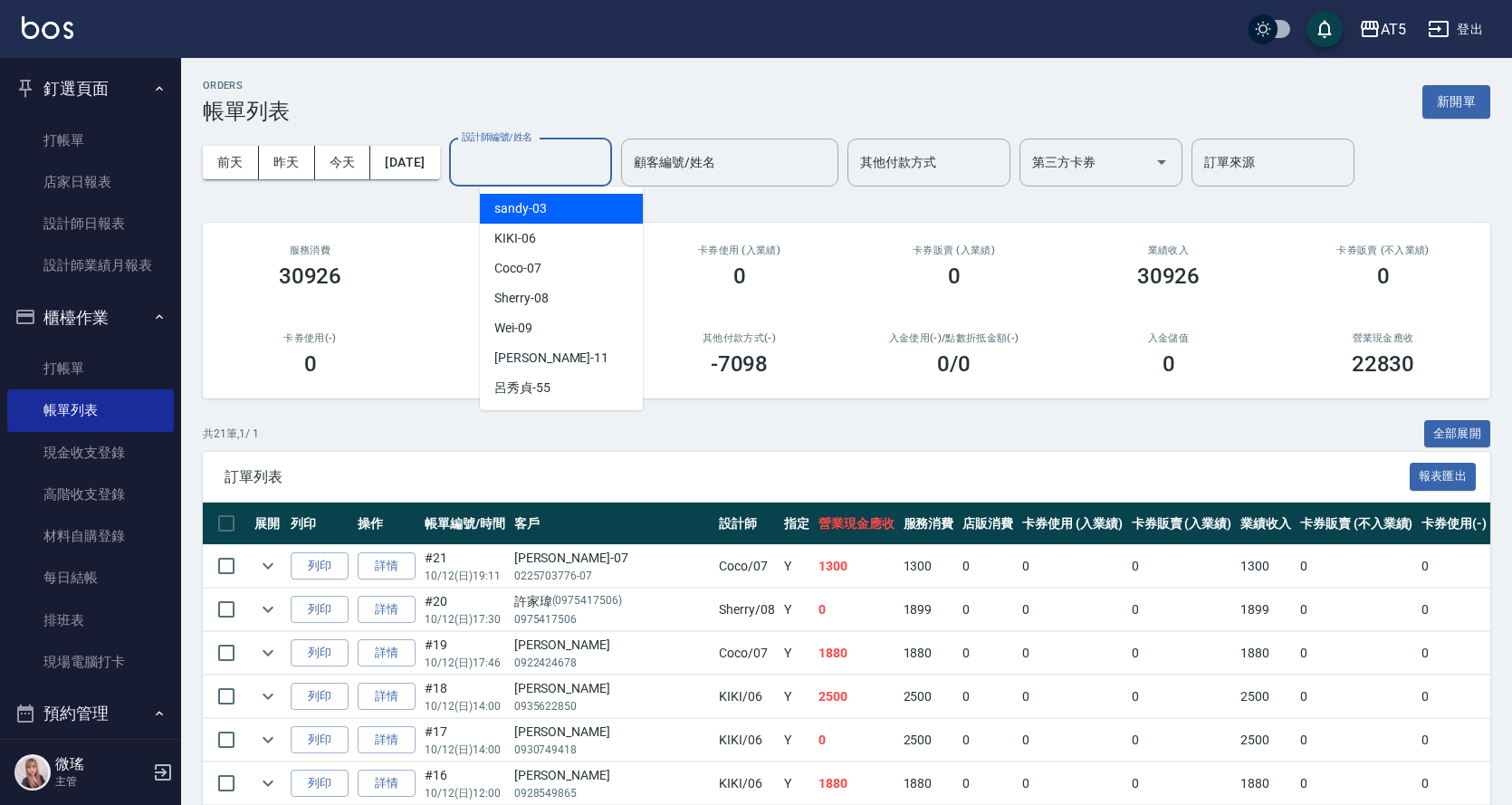
click at [493, 170] on input "設計師編號/姓名" at bounding box center [531, 163] width 147 height 32
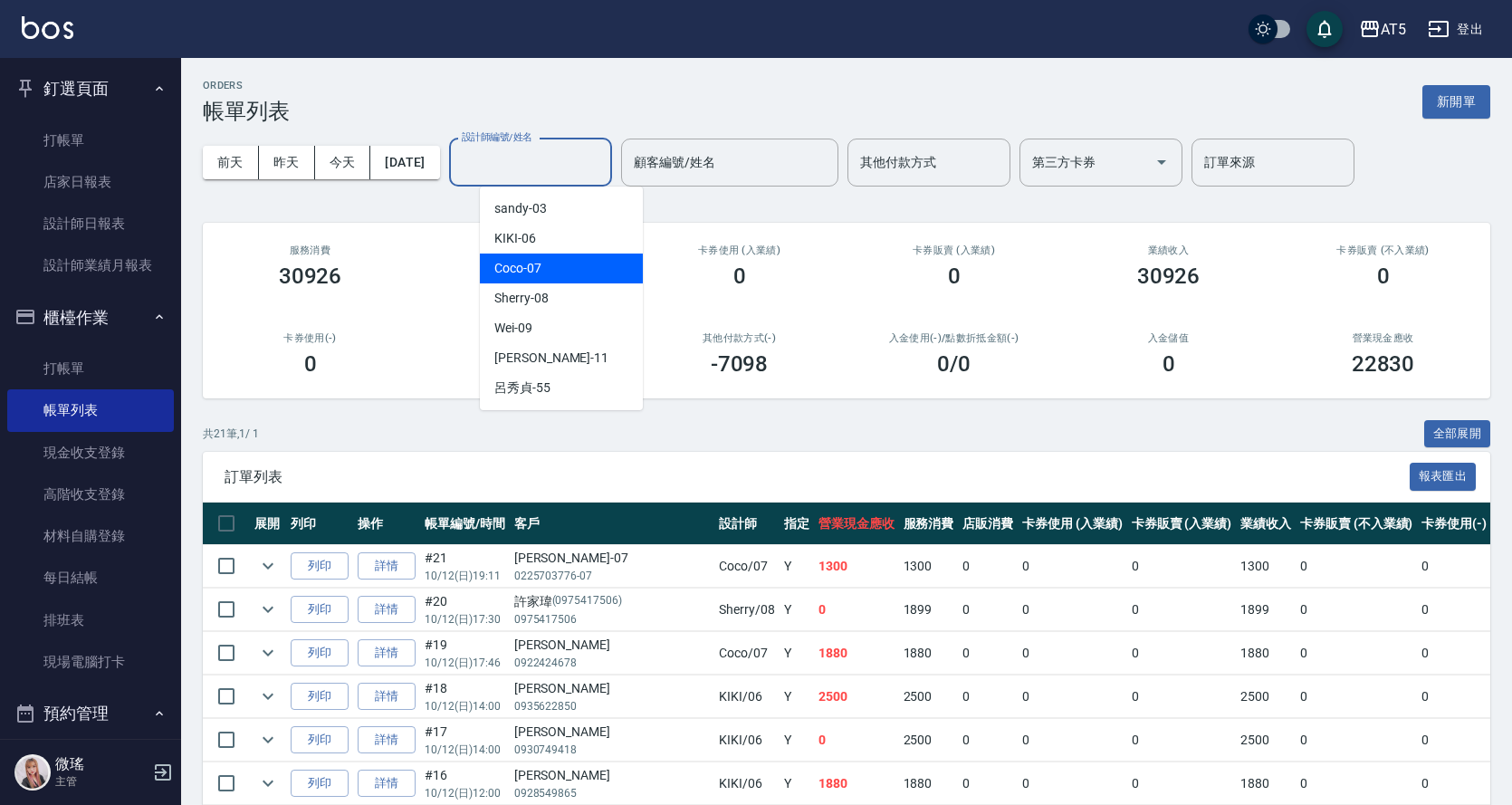
click at [540, 271] on span "Coco -07" at bounding box center [517, 268] width 47 height 19
type input "Coco-07"
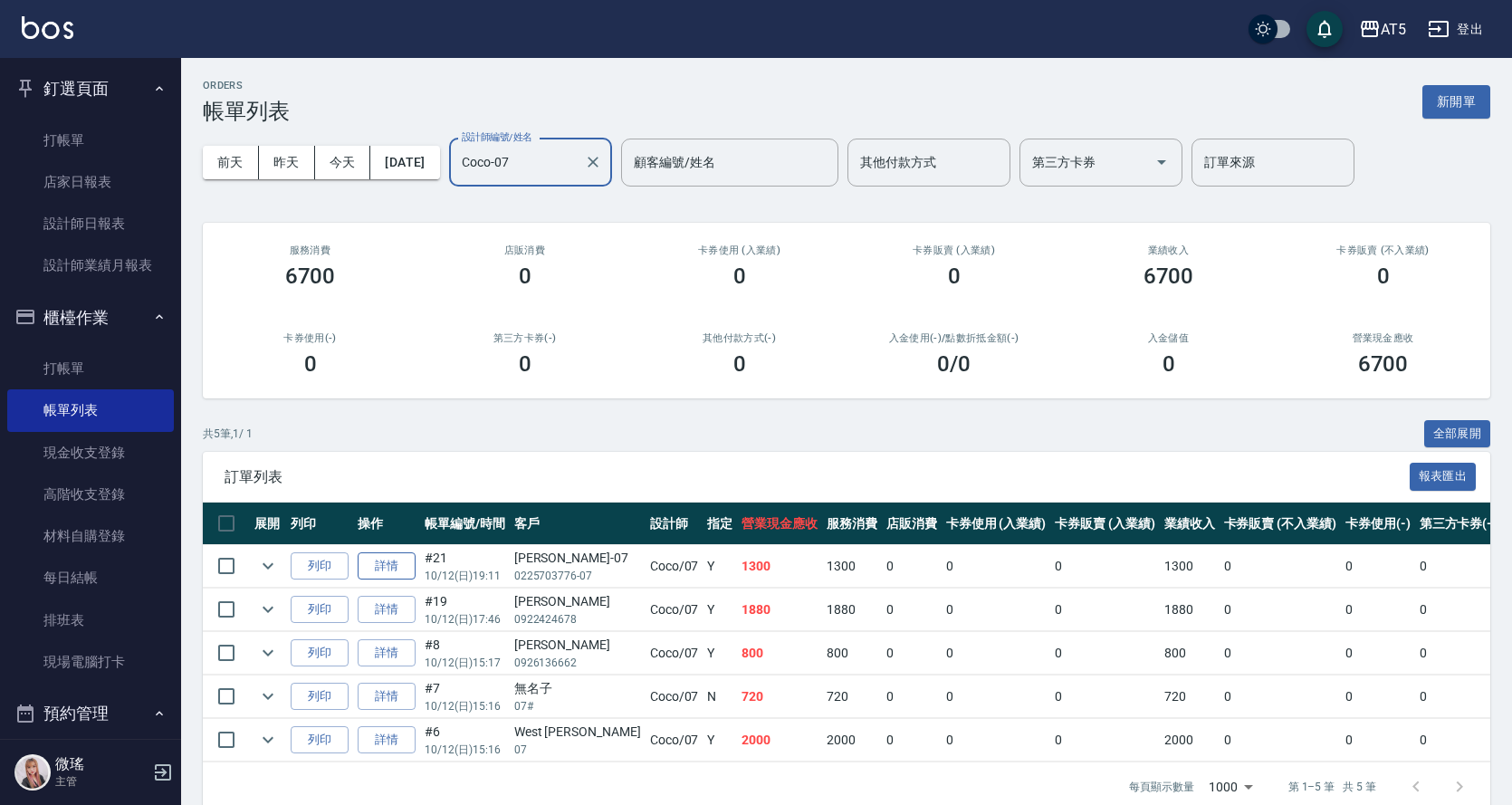
click at [390, 560] on link "詳情" at bounding box center [386, 566] width 58 height 28
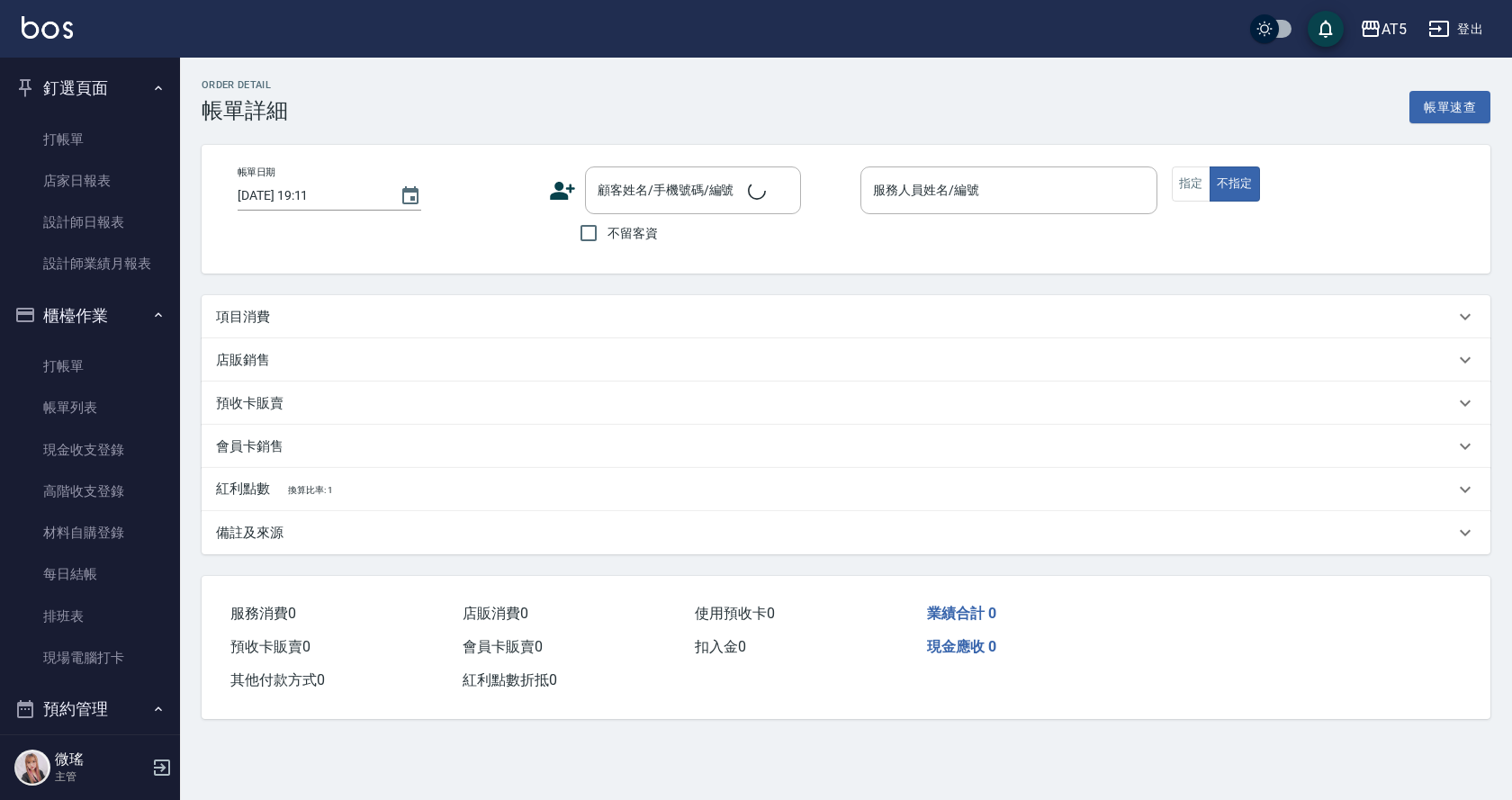
type input "Coco-07"
type input "130"
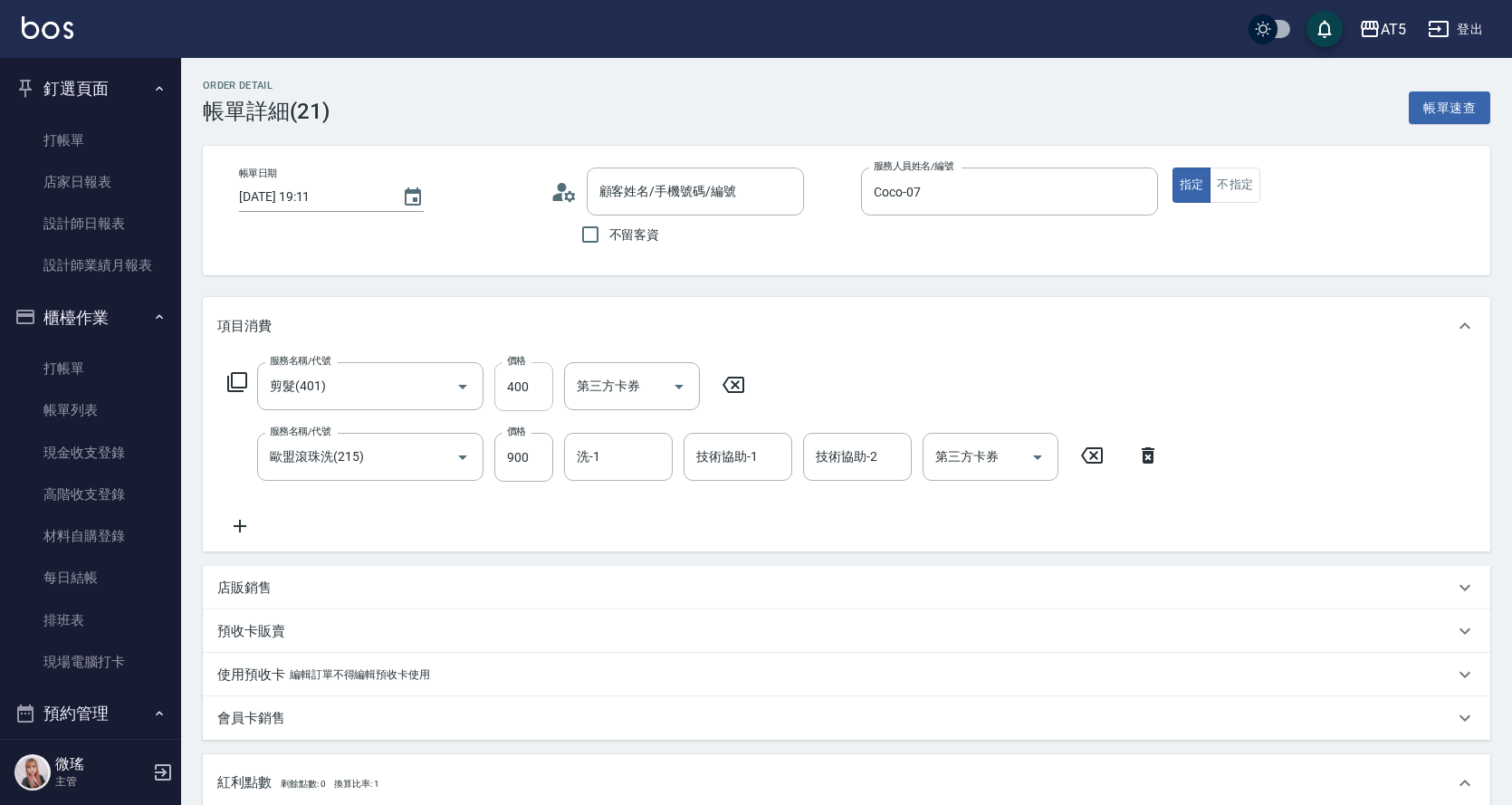
type input "剪髮(401)"
type input "歐盟滾珠洗(215)"
type input "余珮瑜-07/0225703776-07/"
click at [531, 400] on input "400" at bounding box center [523, 386] width 59 height 49
type input "90"
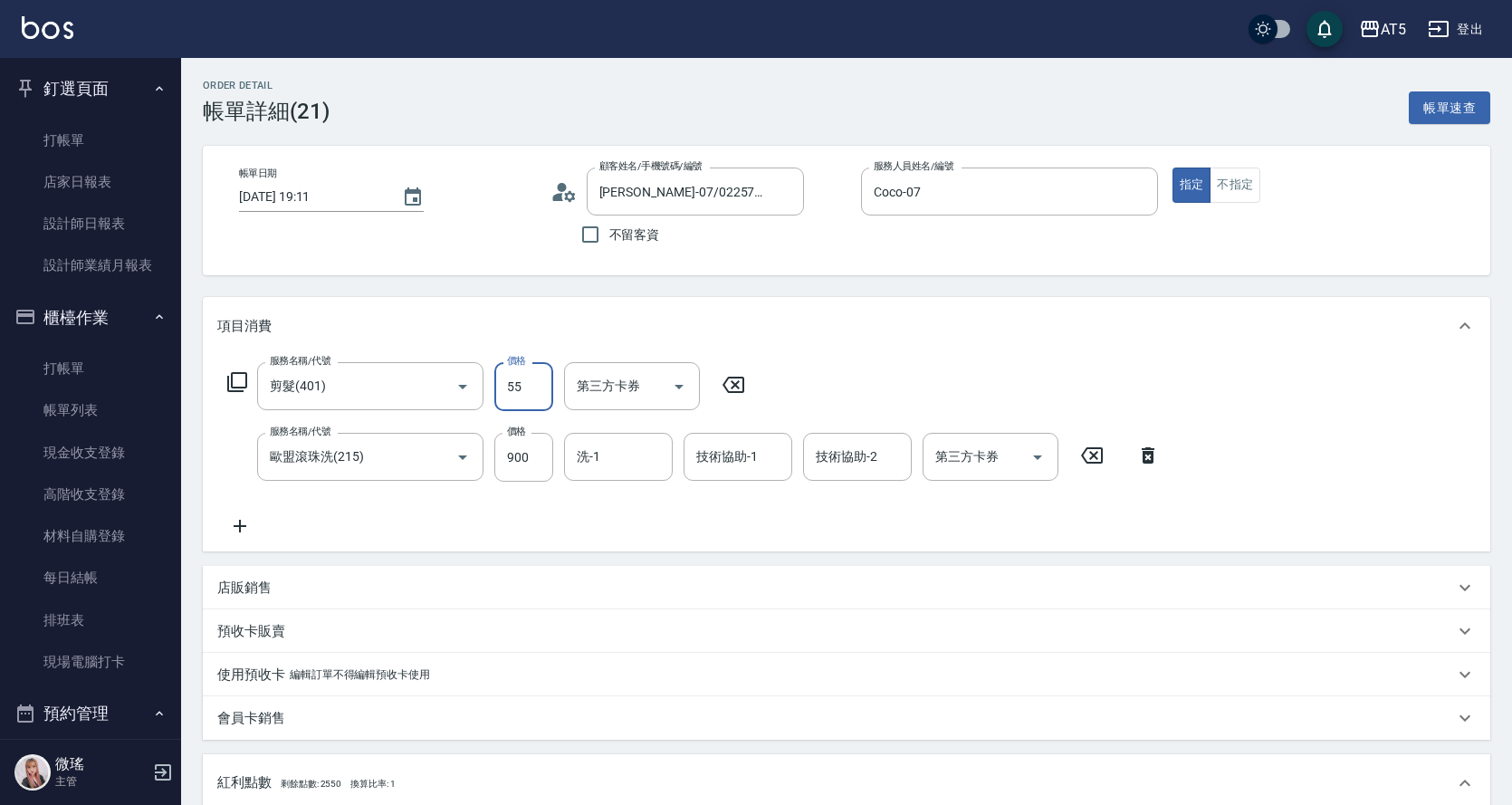
type input "550"
type input "90"
type input "50"
type input "140"
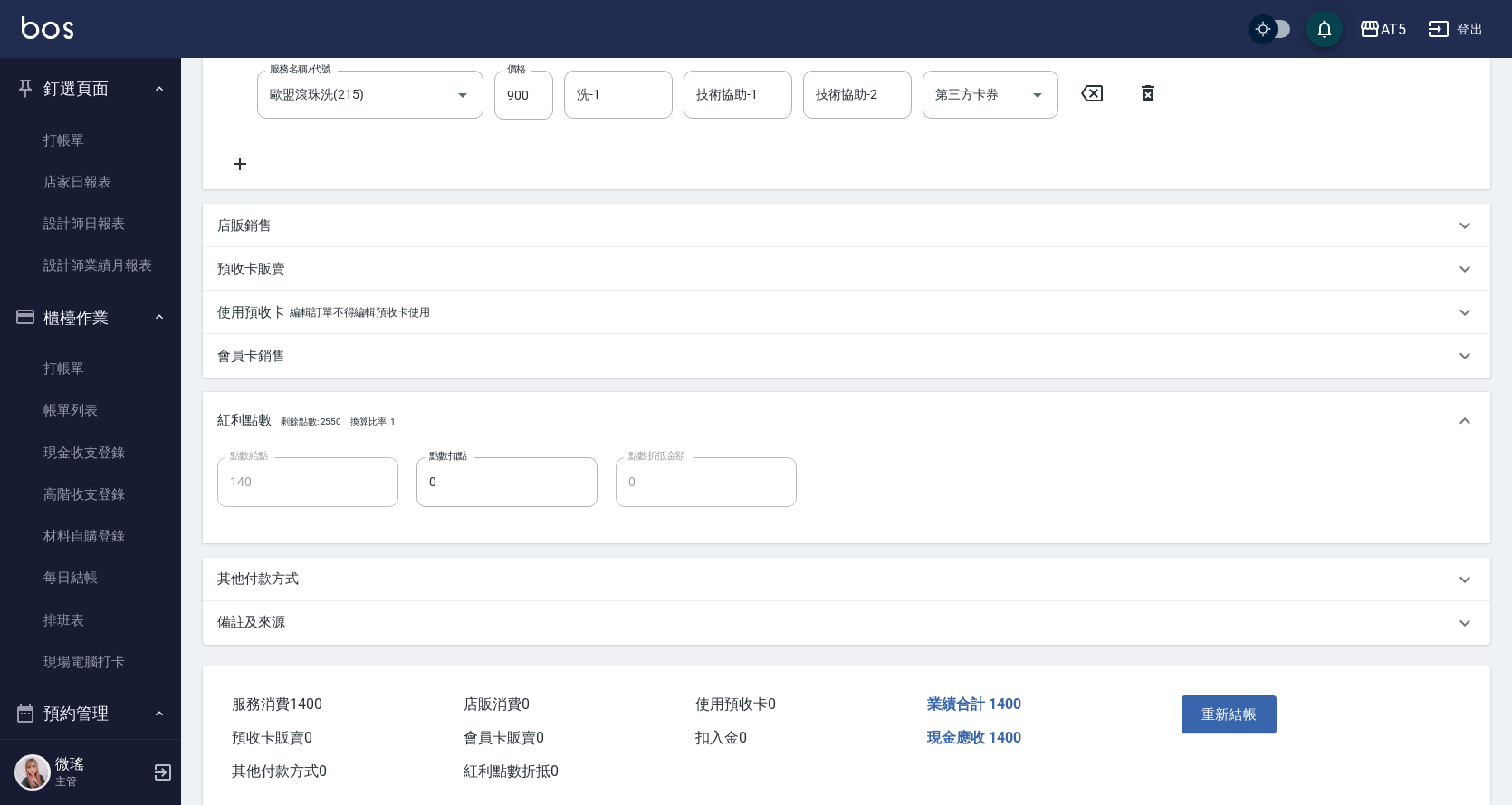
scroll to position [397, 0]
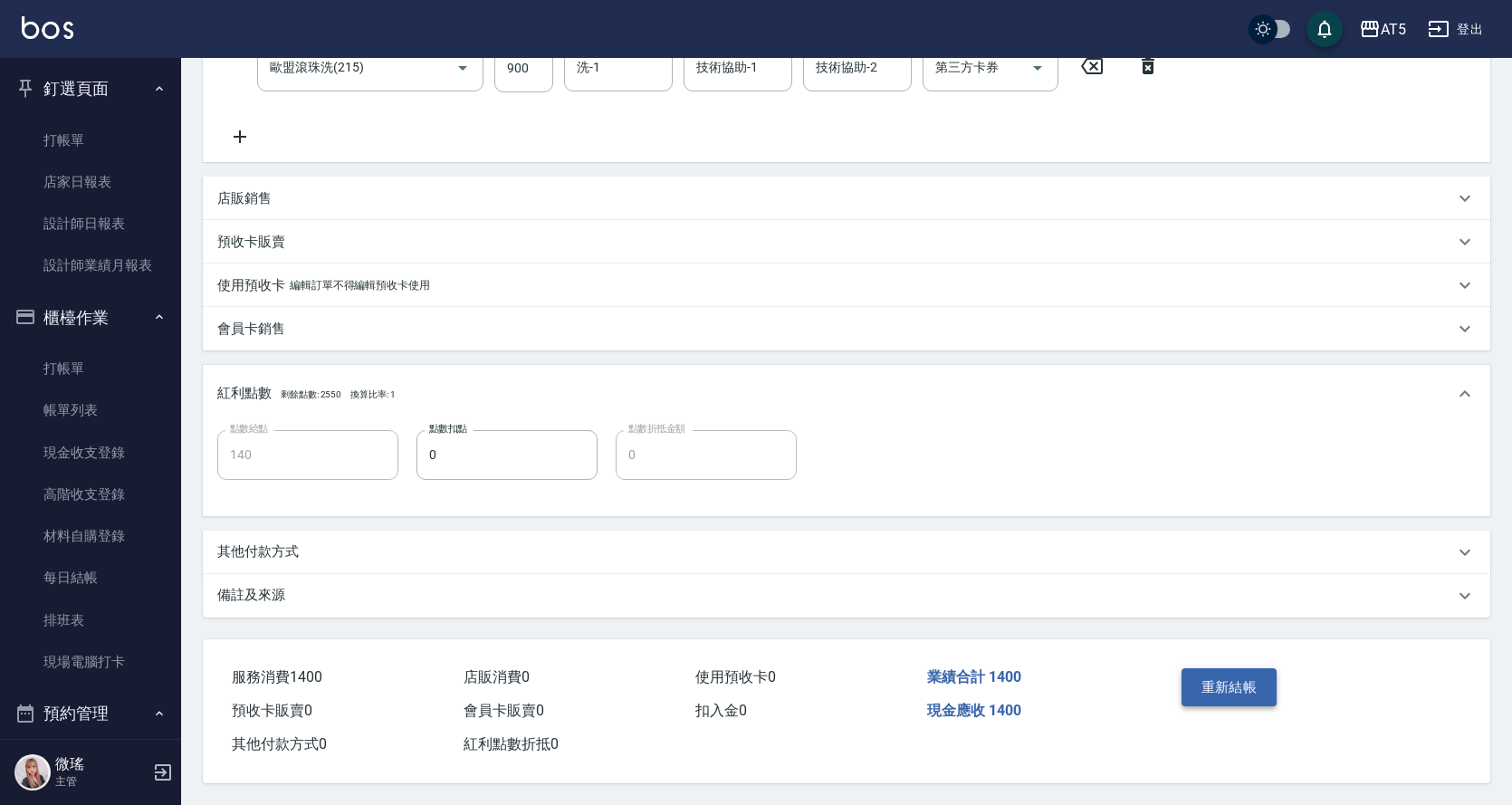
type input "500"
click at [1243, 679] on button "重新結帳" at bounding box center [1229, 687] width 96 height 38
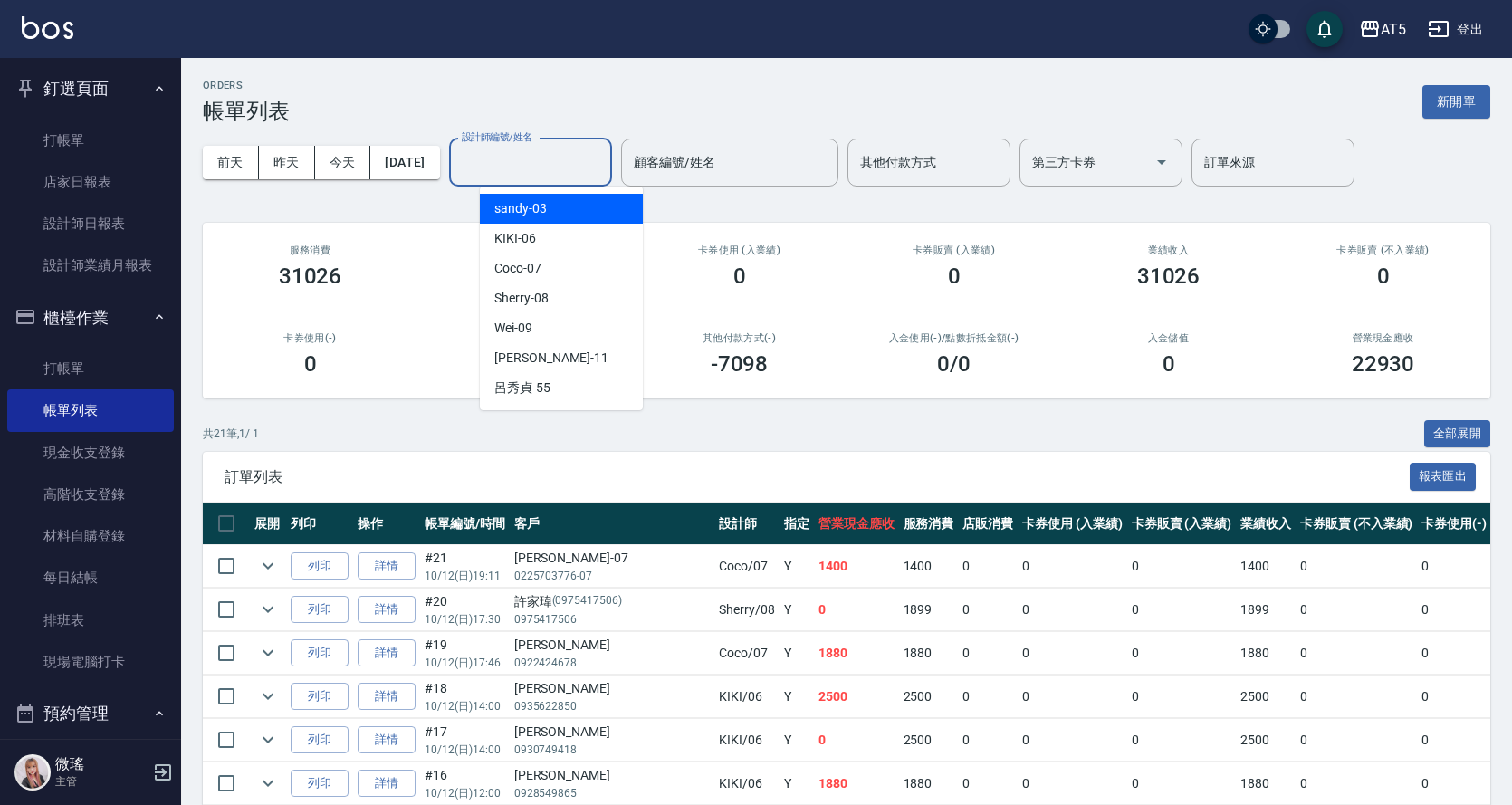
click at [546, 170] on input "設計師編號/姓名" at bounding box center [531, 163] width 147 height 32
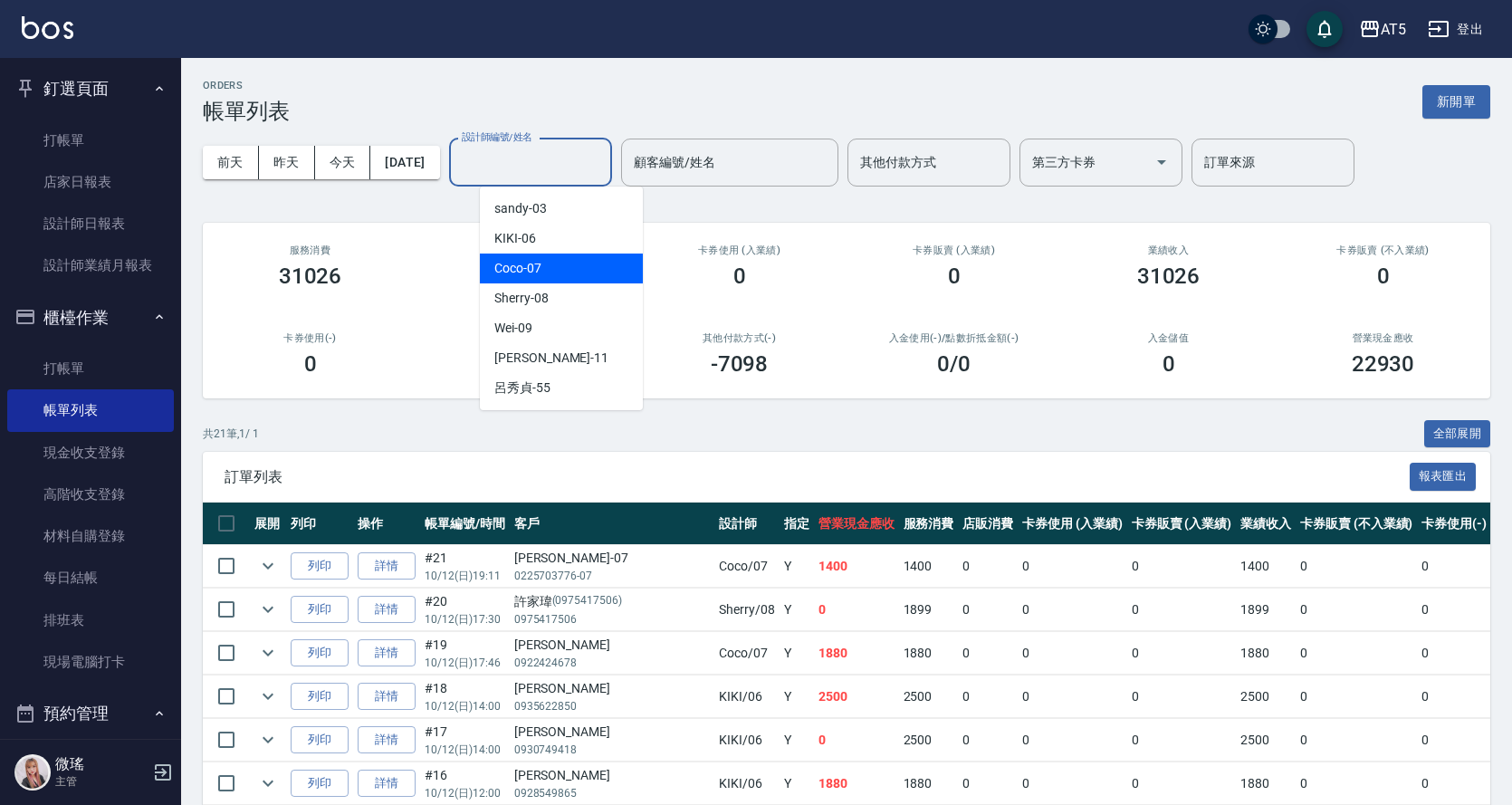
click at [585, 269] on div "Coco -07" at bounding box center [561, 268] width 163 height 30
type input "Coco-07"
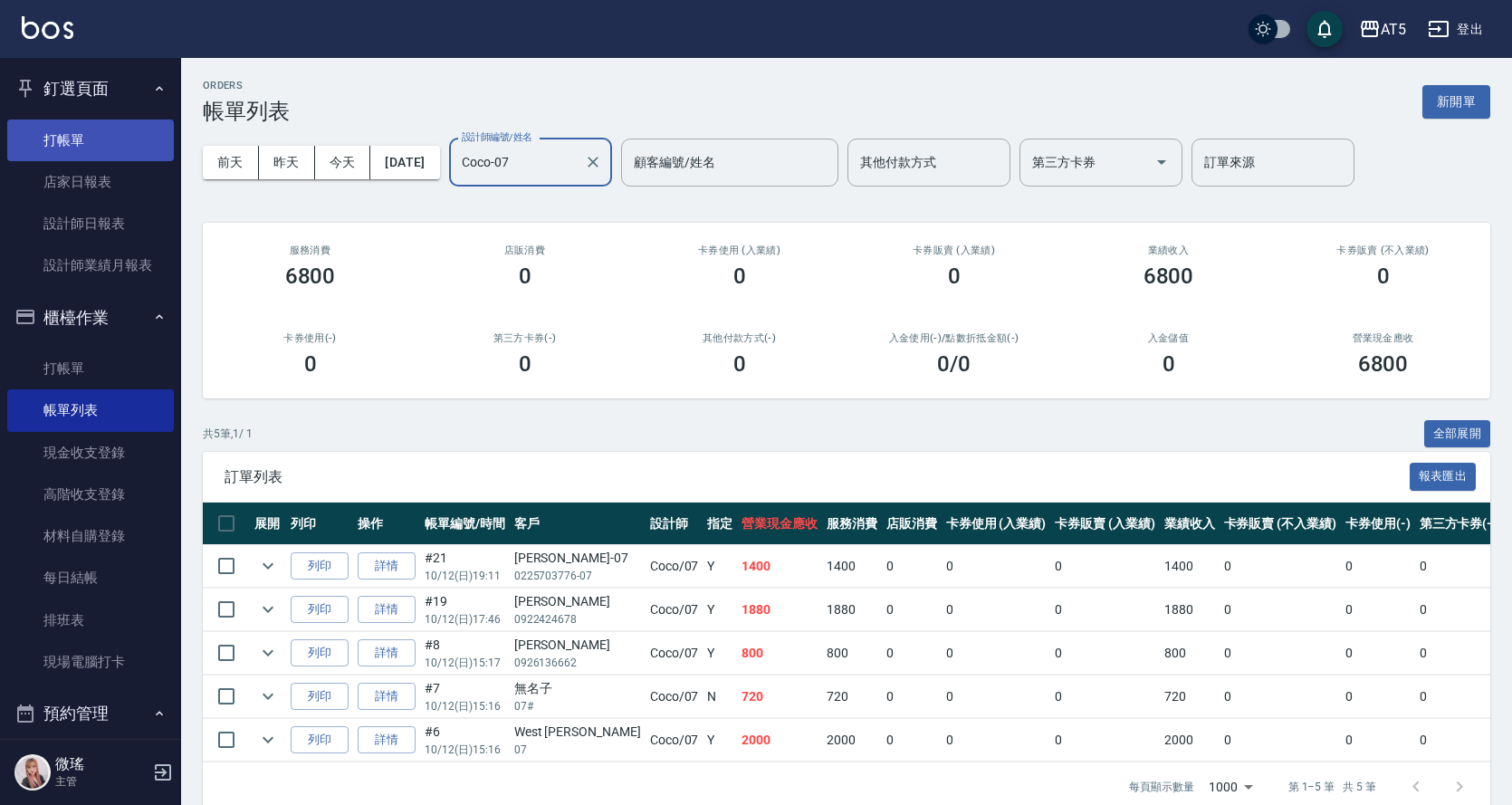
click at [50, 150] on link "打帳單" at bounding box center [90, 140] width 167 height 42
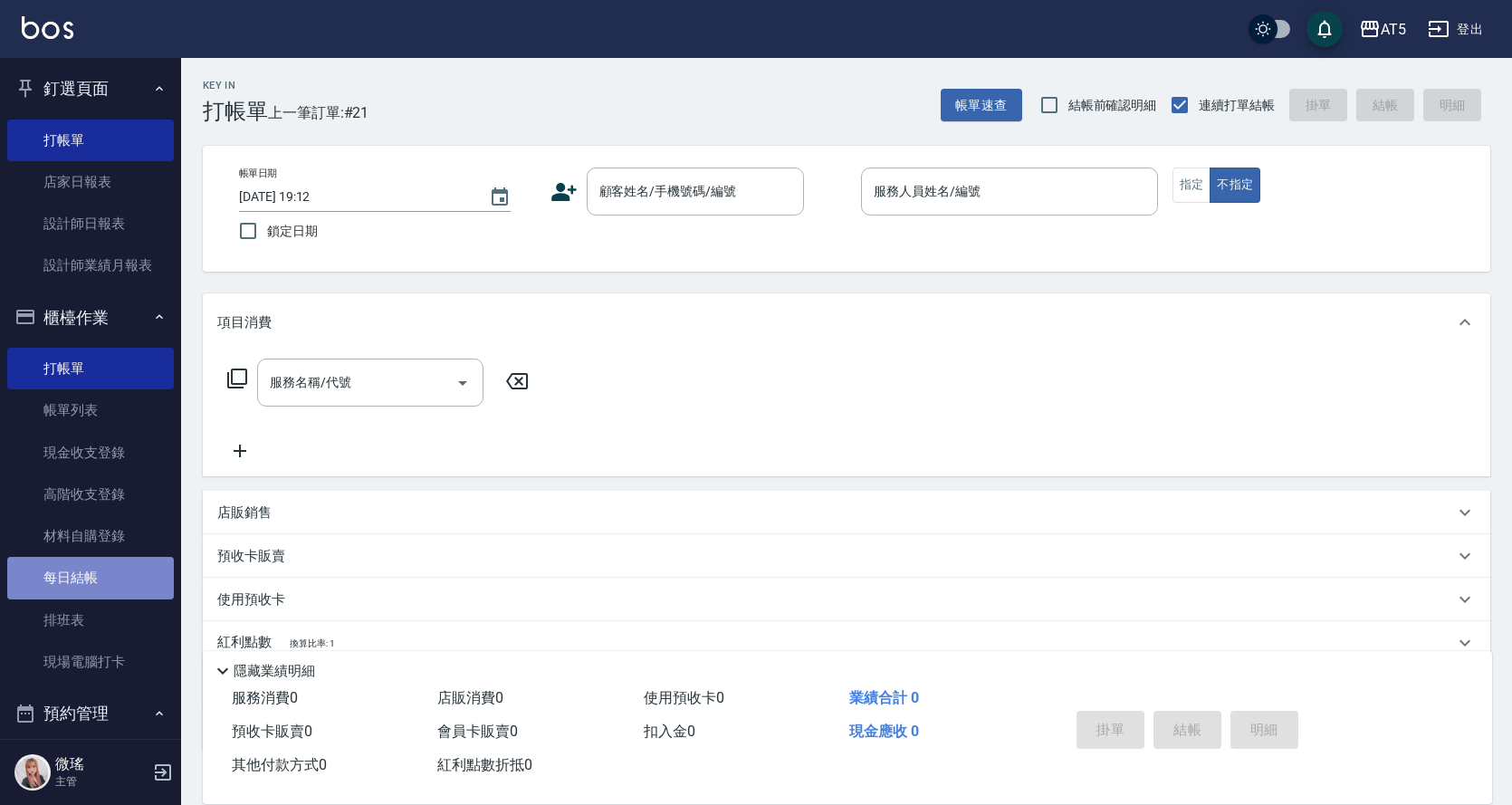
click at [94, 580] on link "每日結帳" at bounding box center [90, 578] width 167 height 42
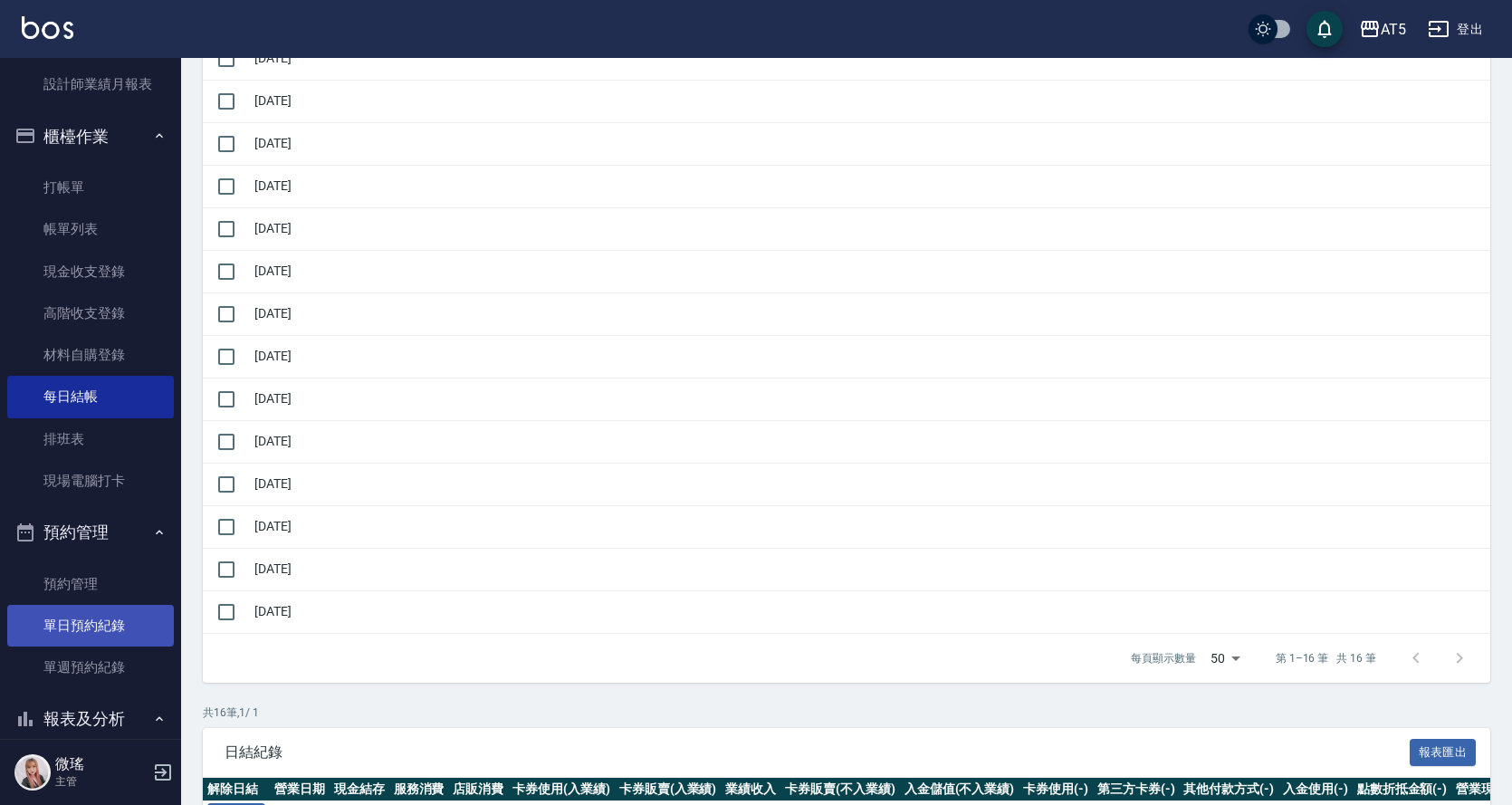
scroll to position [543, 0]
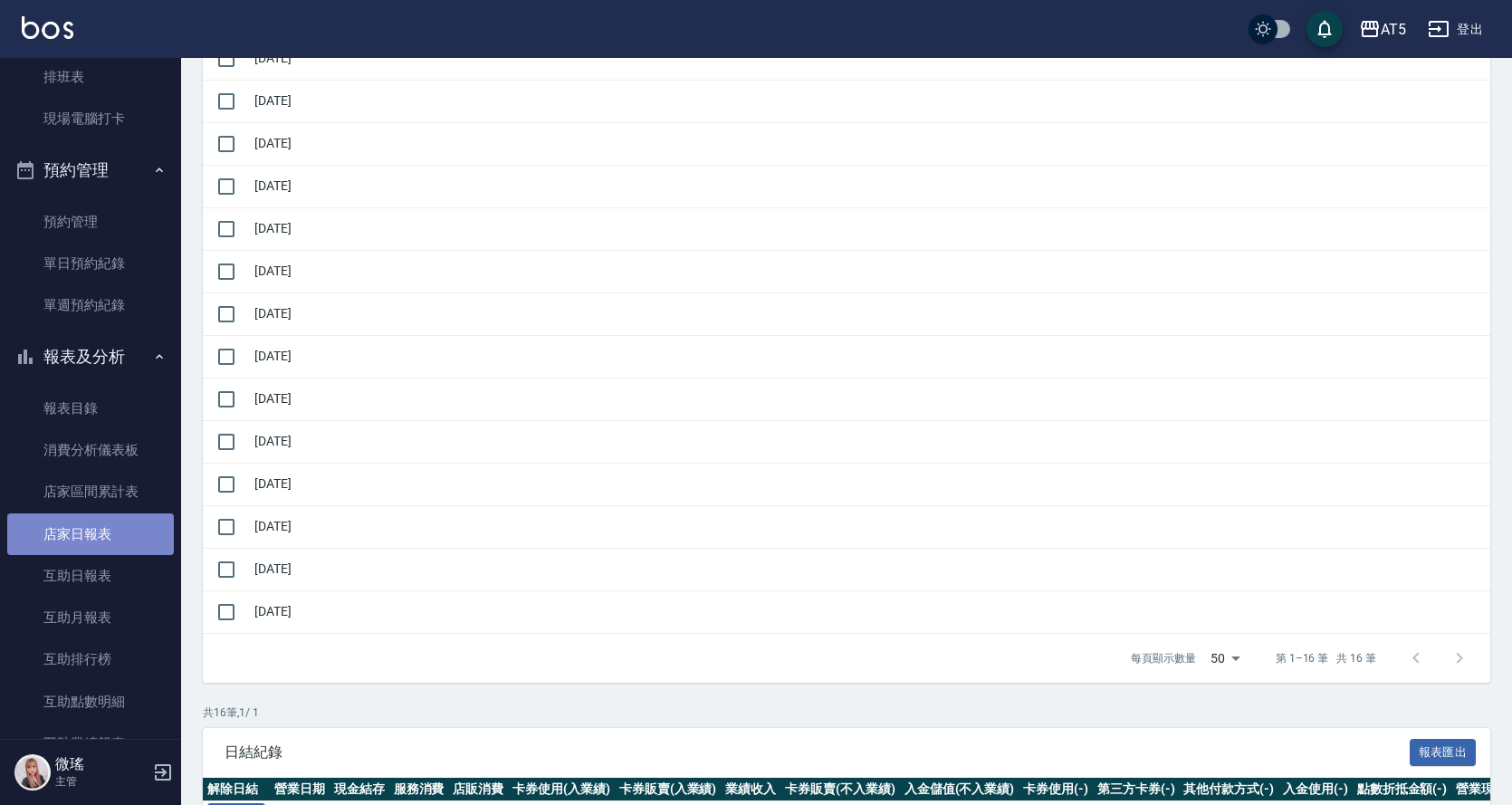
click at [95, 552] on link "店家日報表" at bounding box center [90, 534] width 167 height 42
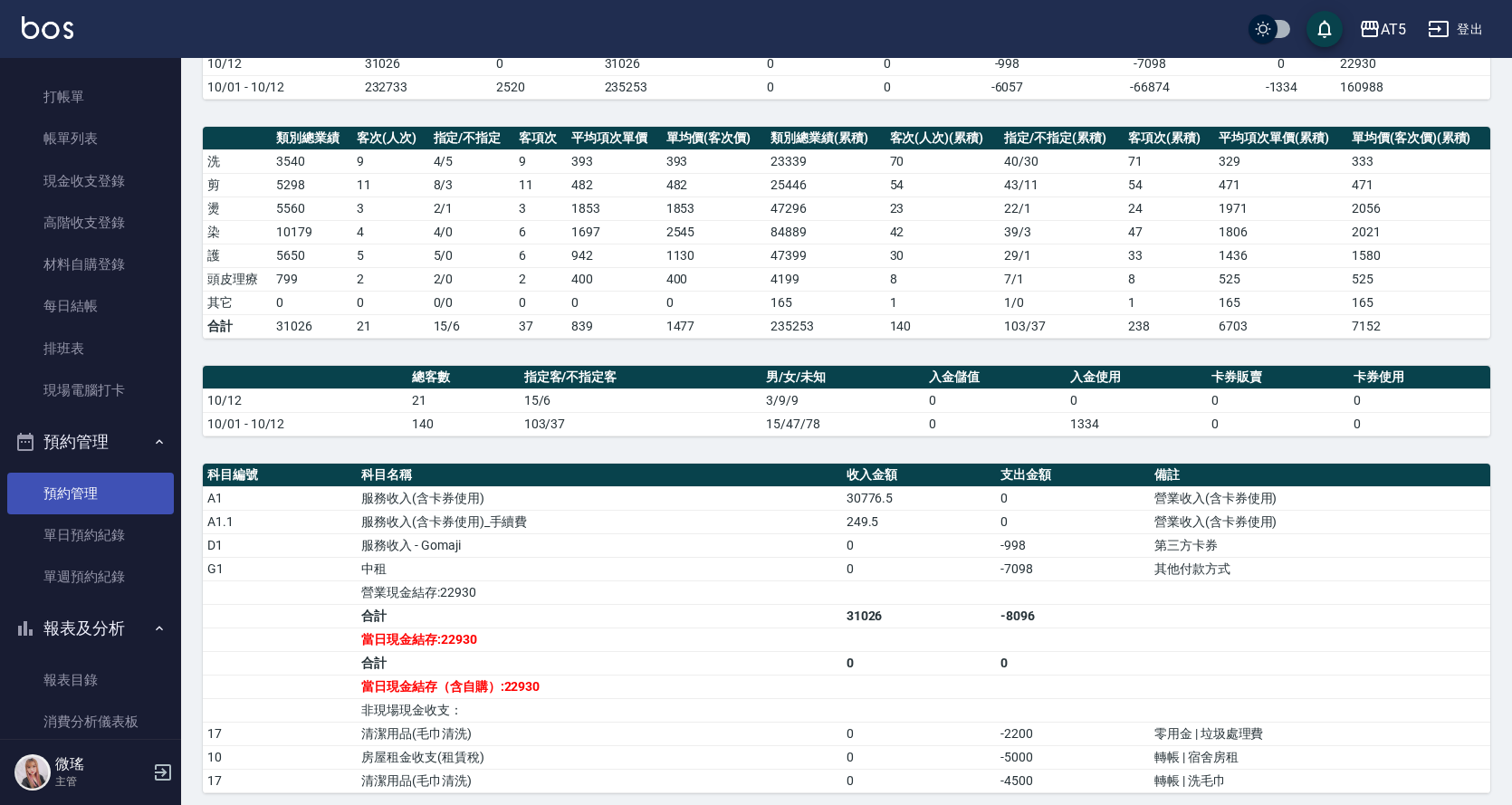
scroll to position [90, 0]
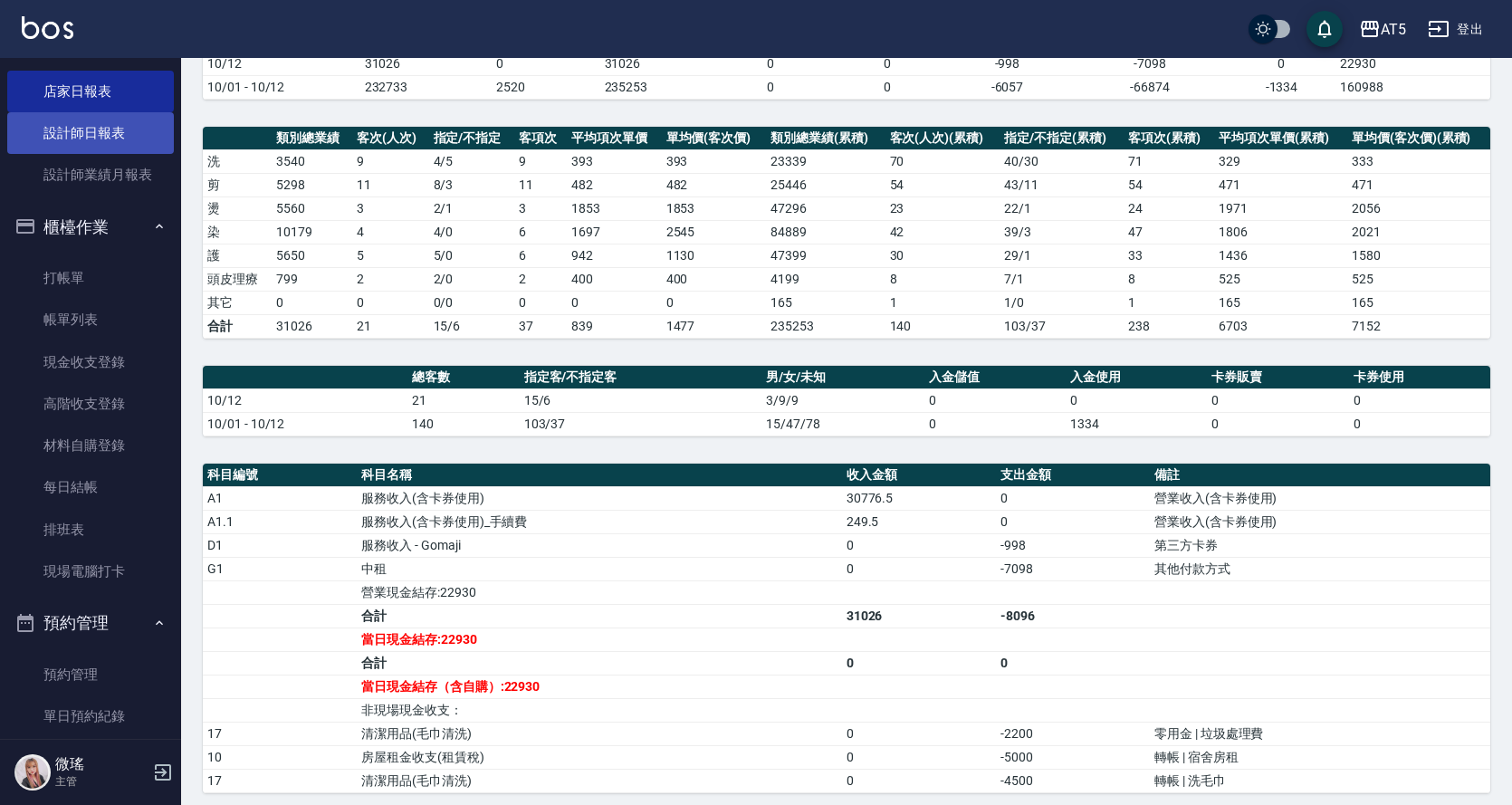
click at [109, 139] on link "設計師日報表" at bounding box center [90, 133] width 167 height 42
click at [110, 138] on link "設計師日報表" at bounding box center [90, 133] width 167 height 42
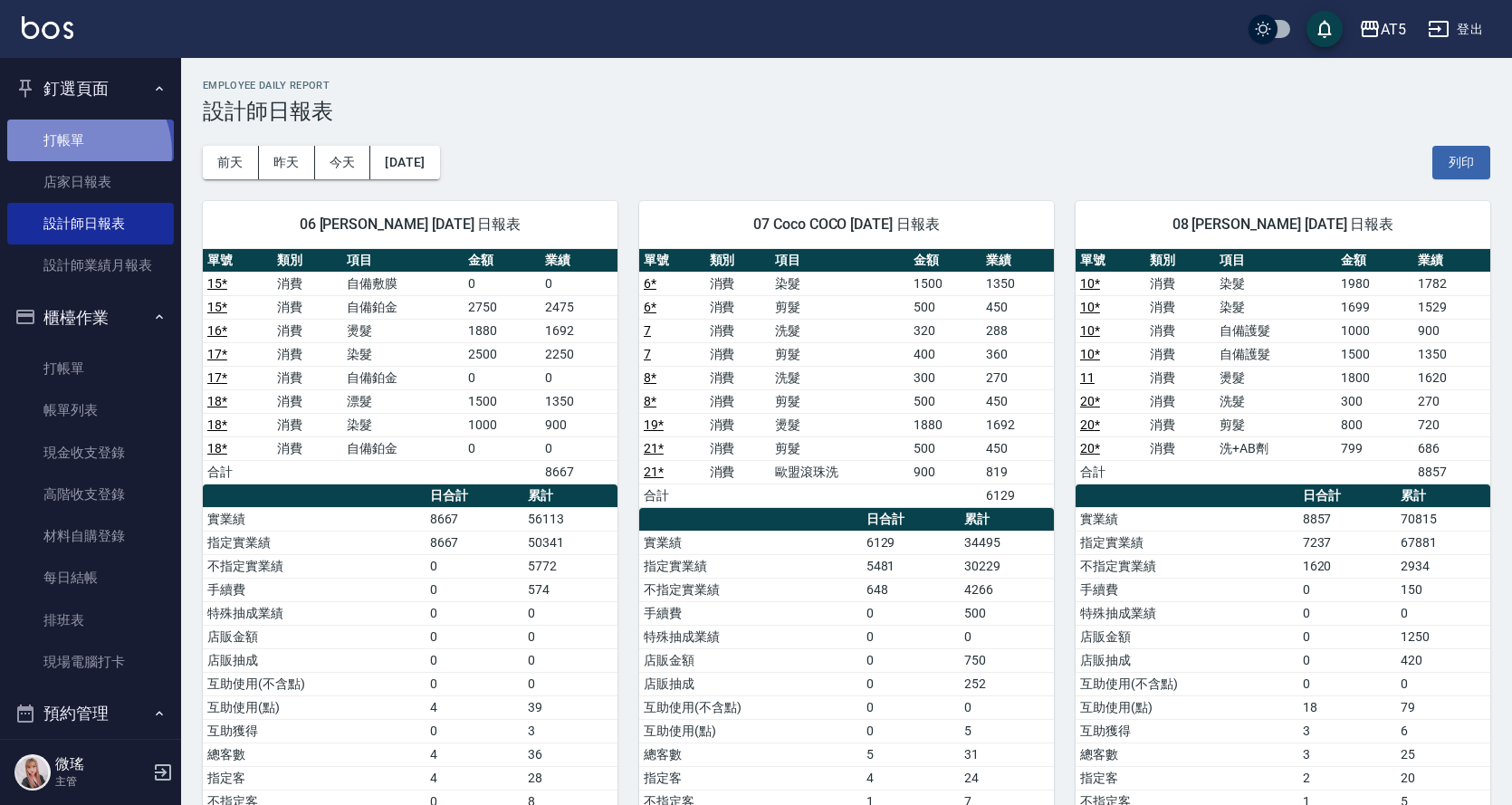
click at [77, 152] on link "打帳單" at bounding box center [90, 140] width 167 height 42
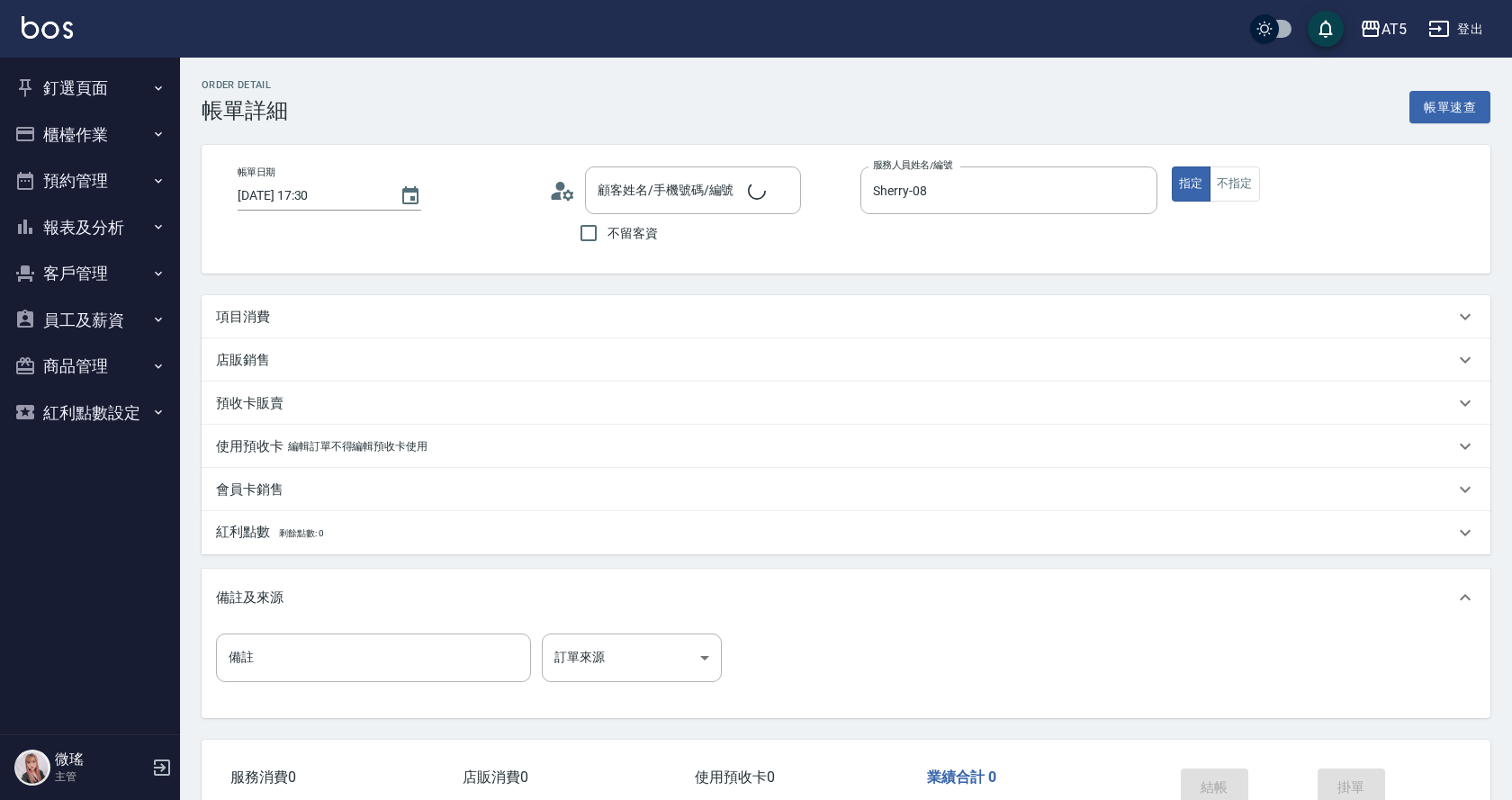
type input "[DATE] 17:30"
type input "Sherry-08"
click at [523, 316] on div "項目消費" at bounding box center [830, 317] width 1229 height 19
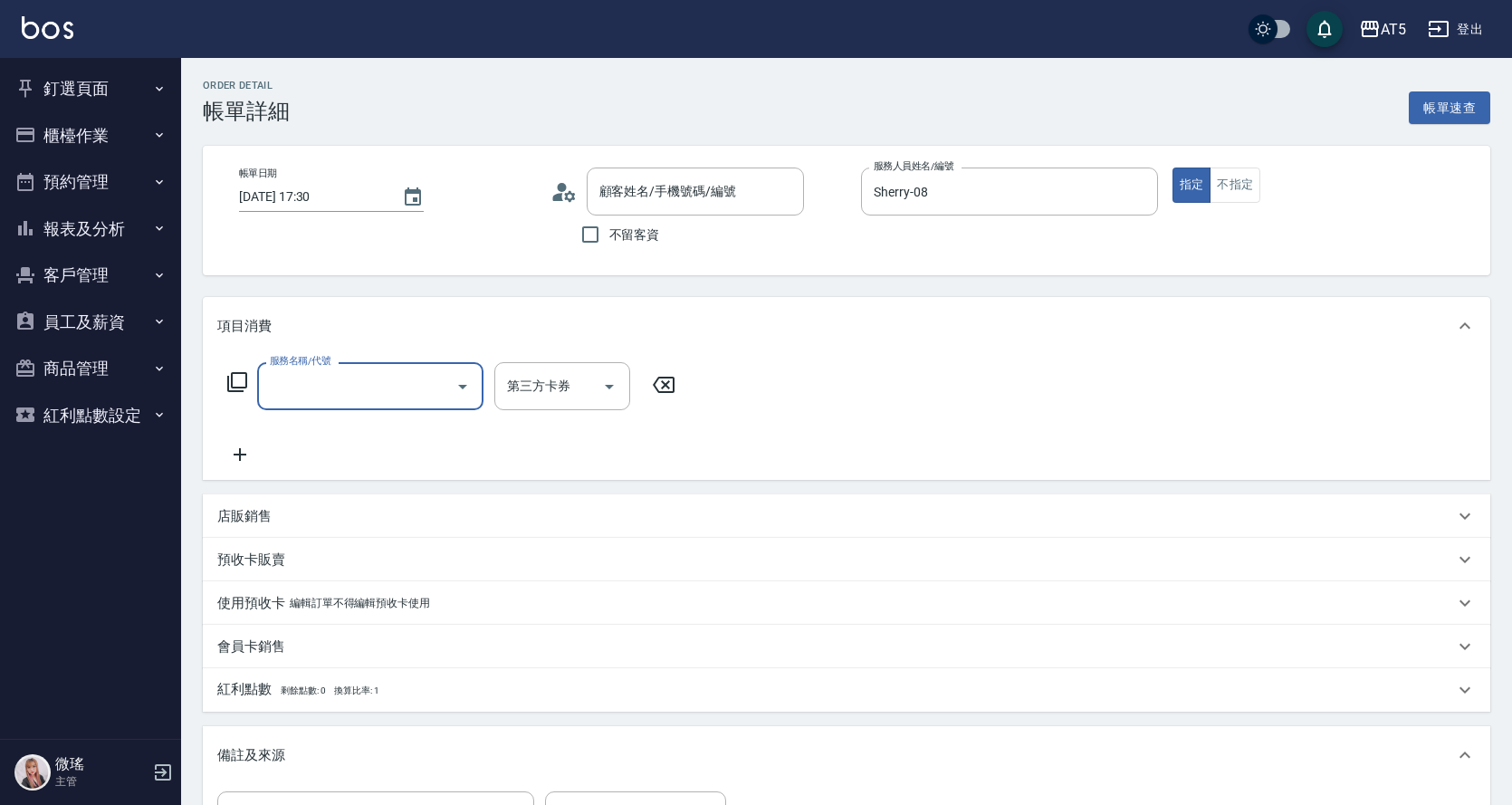
scroll to position [1, 0]
type input "[PERSON_NAME]/0975417506/0975417506"
type input "201"
type input "30"
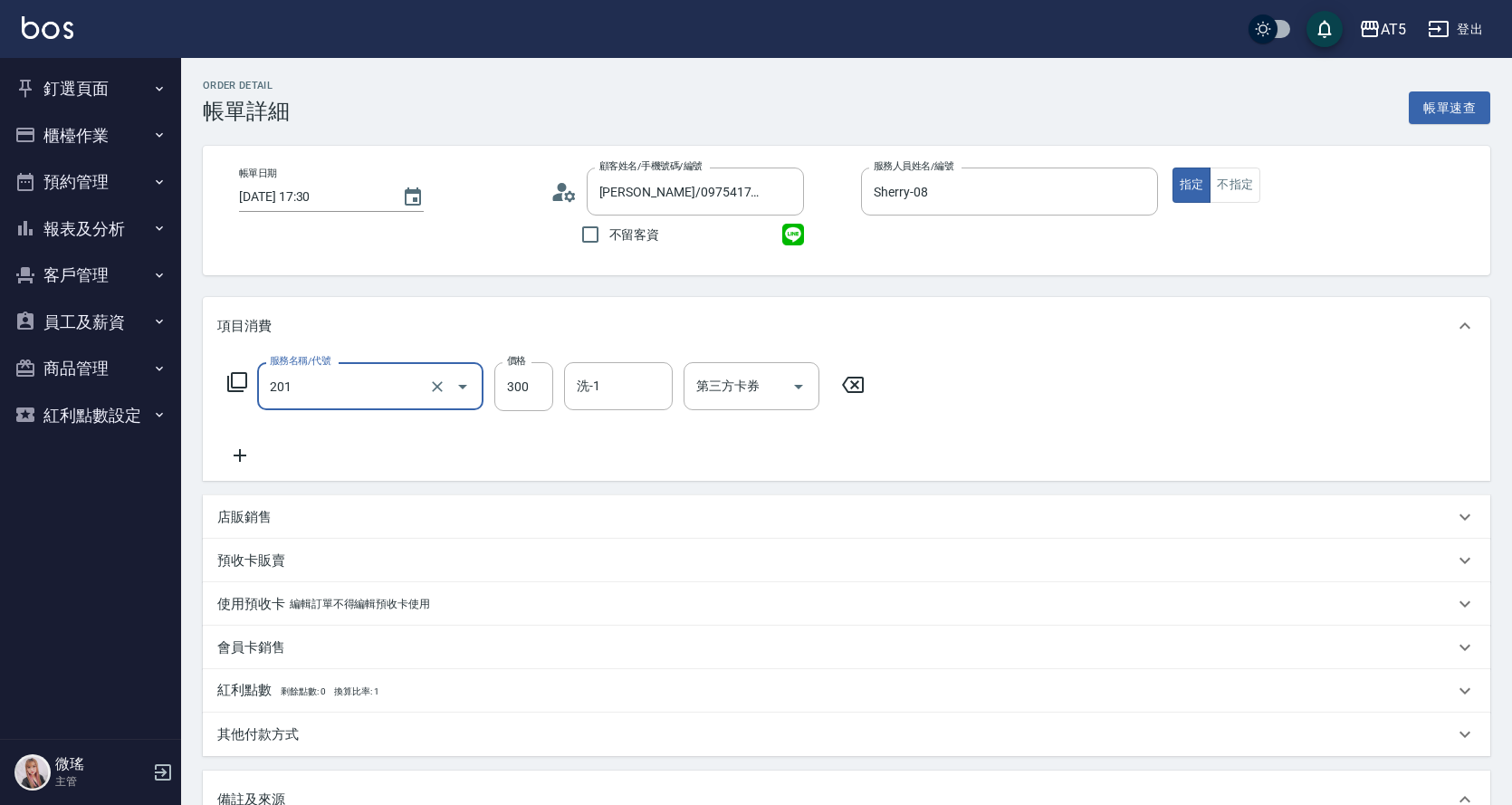
type input "洗髮(201)"
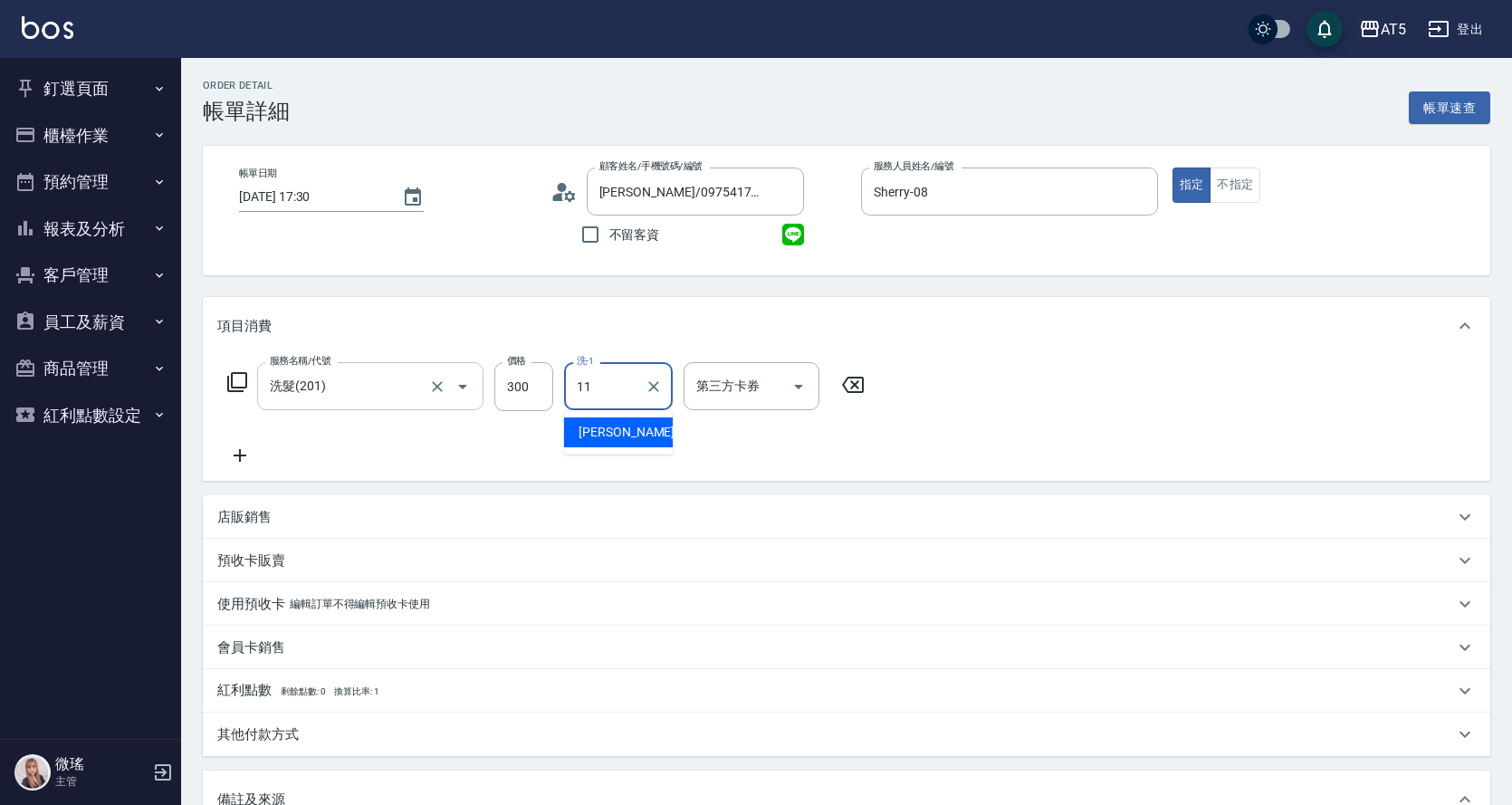
type input "[PERSON_NAME]-11"
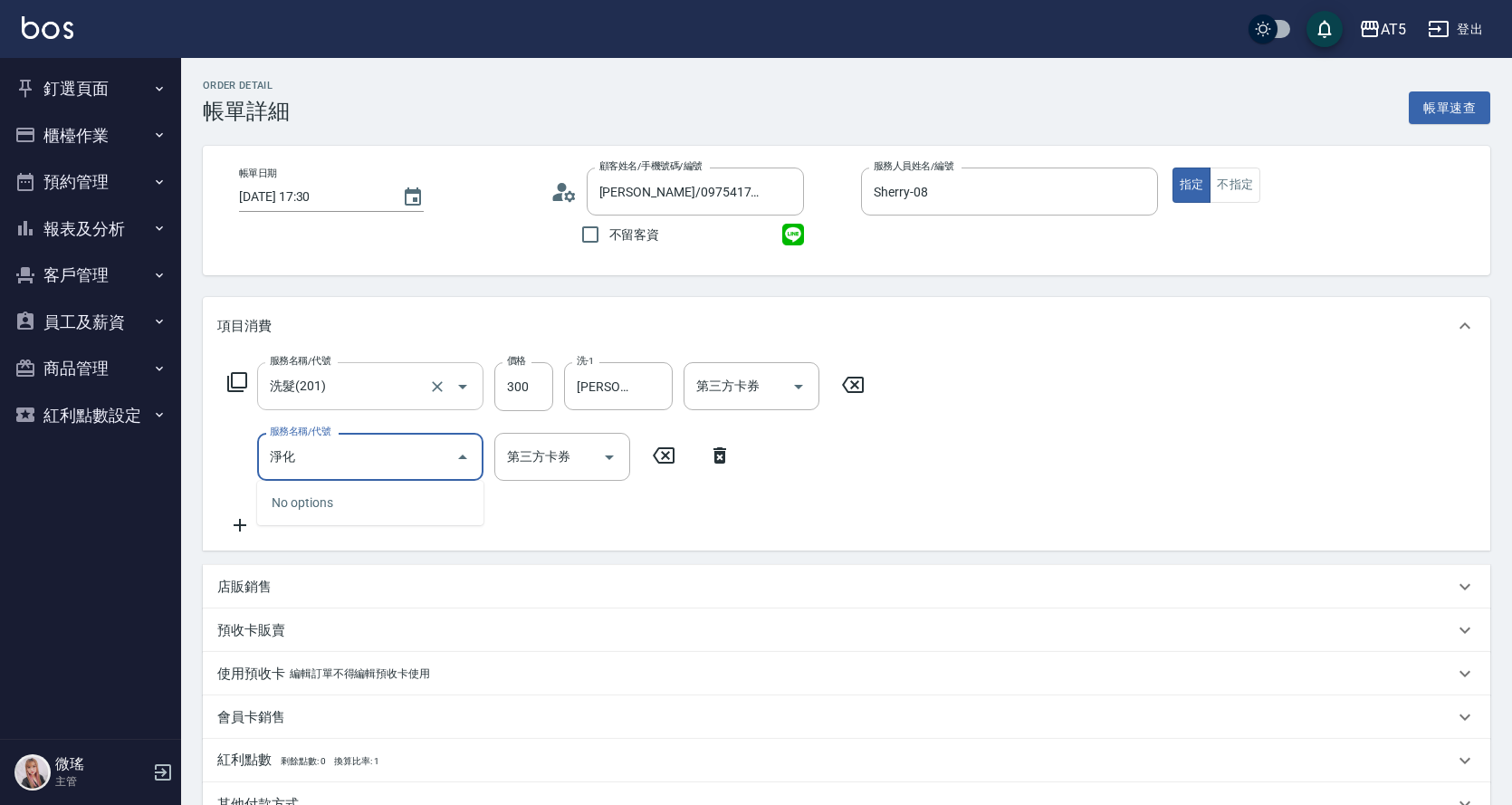
type input "淨"
click at [242, 375] on icon at bounding box center [237, 382] width 22 height 22
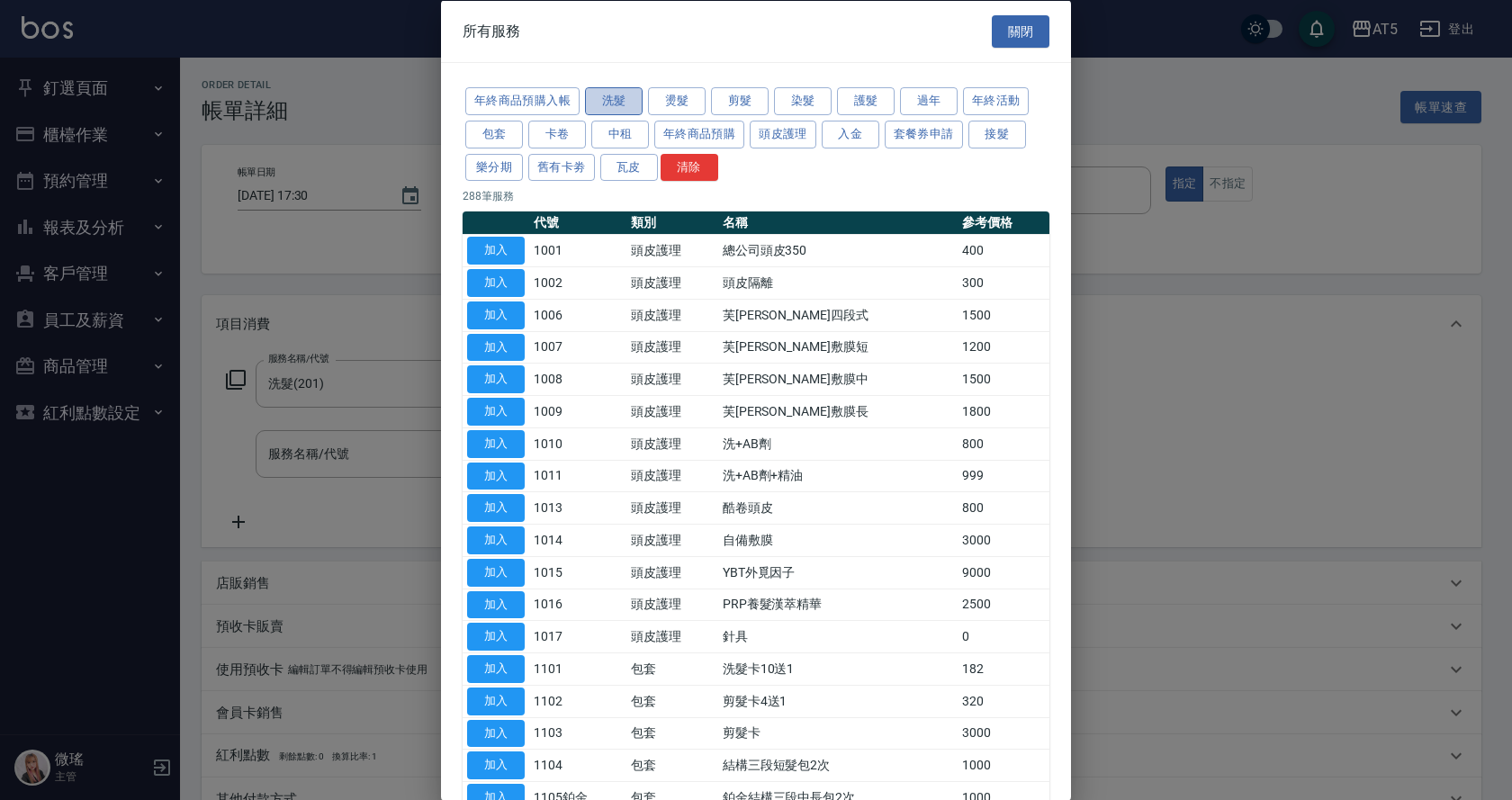
click at [607, 108] on button "洗髮" at bounding box center [613, 101] width 57 height 28
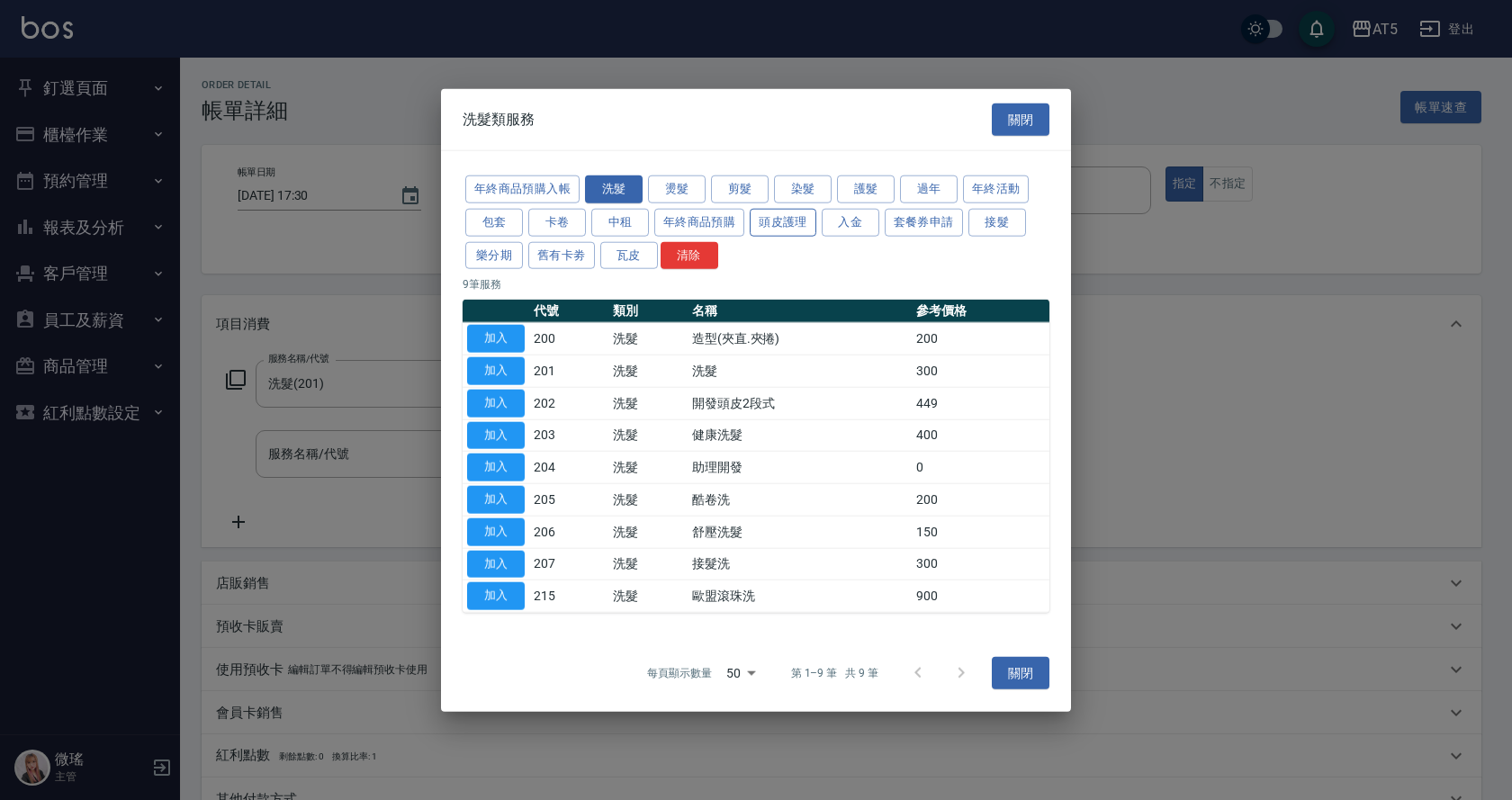
click at [797, 228] on button "頭皮護理" at bounding box center [783, 222] width 67 height 28
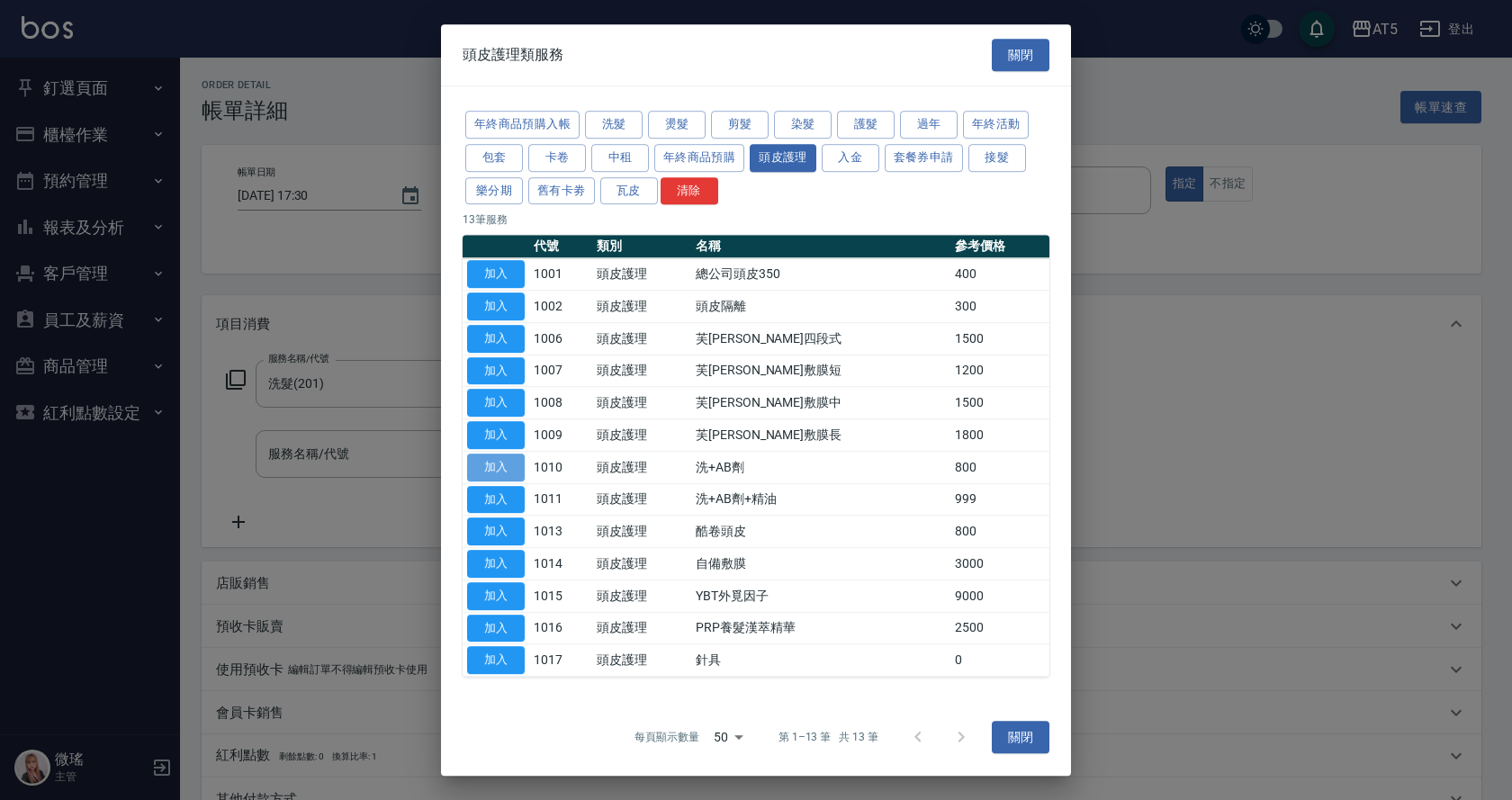
click at [518, 462] on button "加入" at bounding box center [495, 468] width 57 height 28
type input "110"
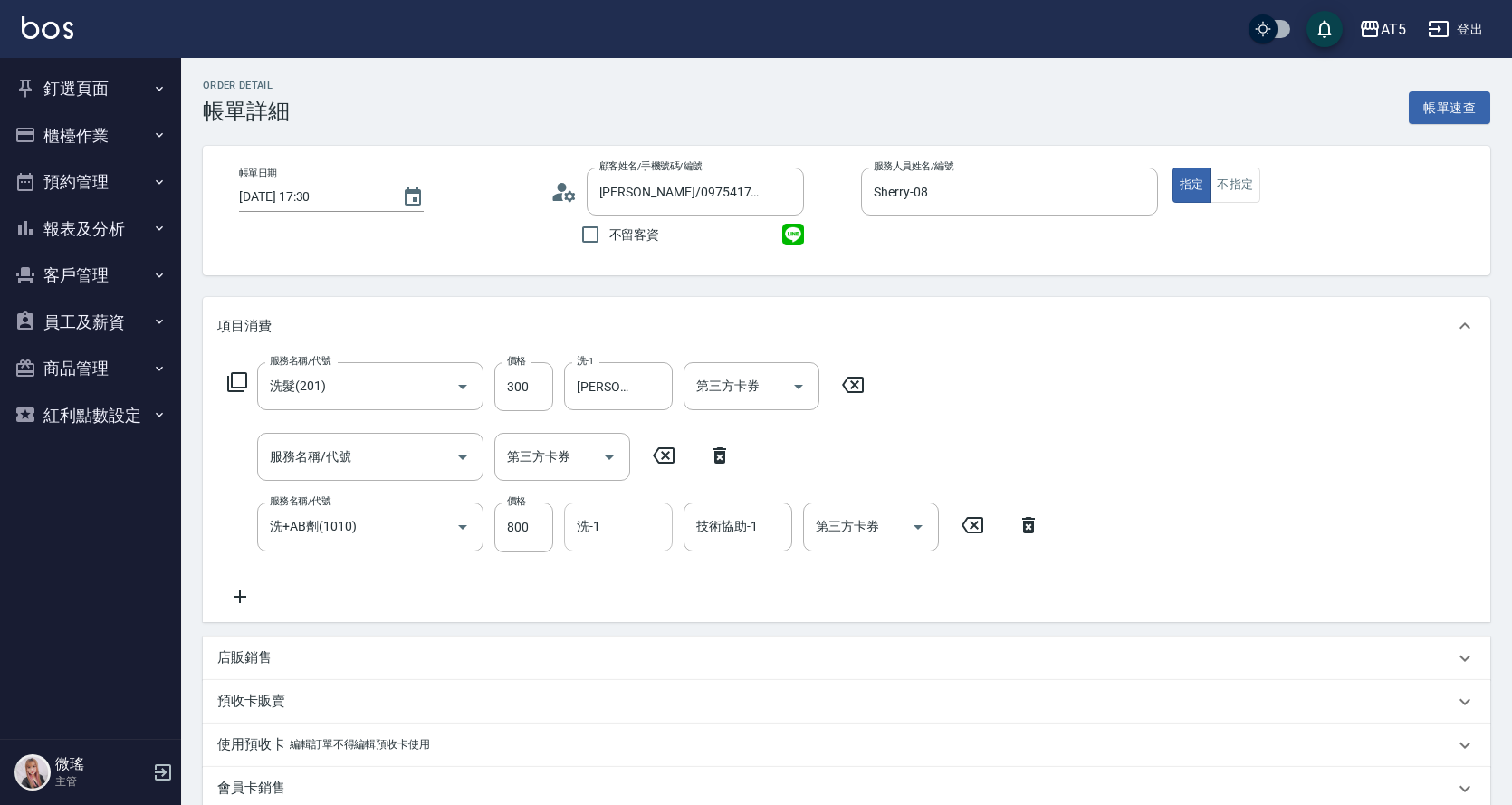
click at [634, 521] on input "洗-1" at bounding box center [619, 526] width 92 height 32
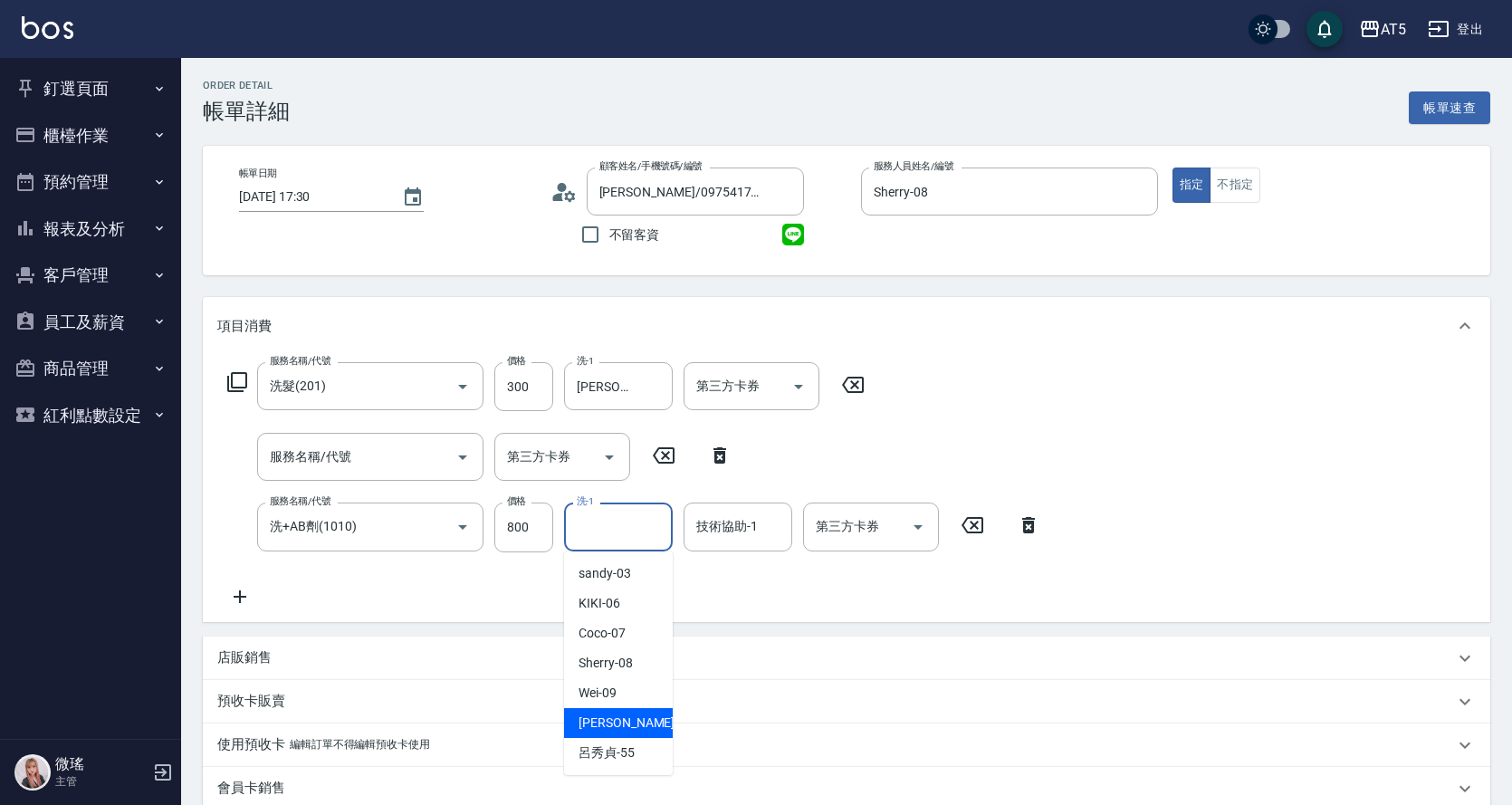
click at [636, 713] on div "[PERSON_NAME] -11" at bounding box center [618, 723] width 108 height 30
type input "[PERSON_NAME]-11"
click at [444, 448] on input "服務名稱/代號" at bounding box center [356, 457] width 183 height 32
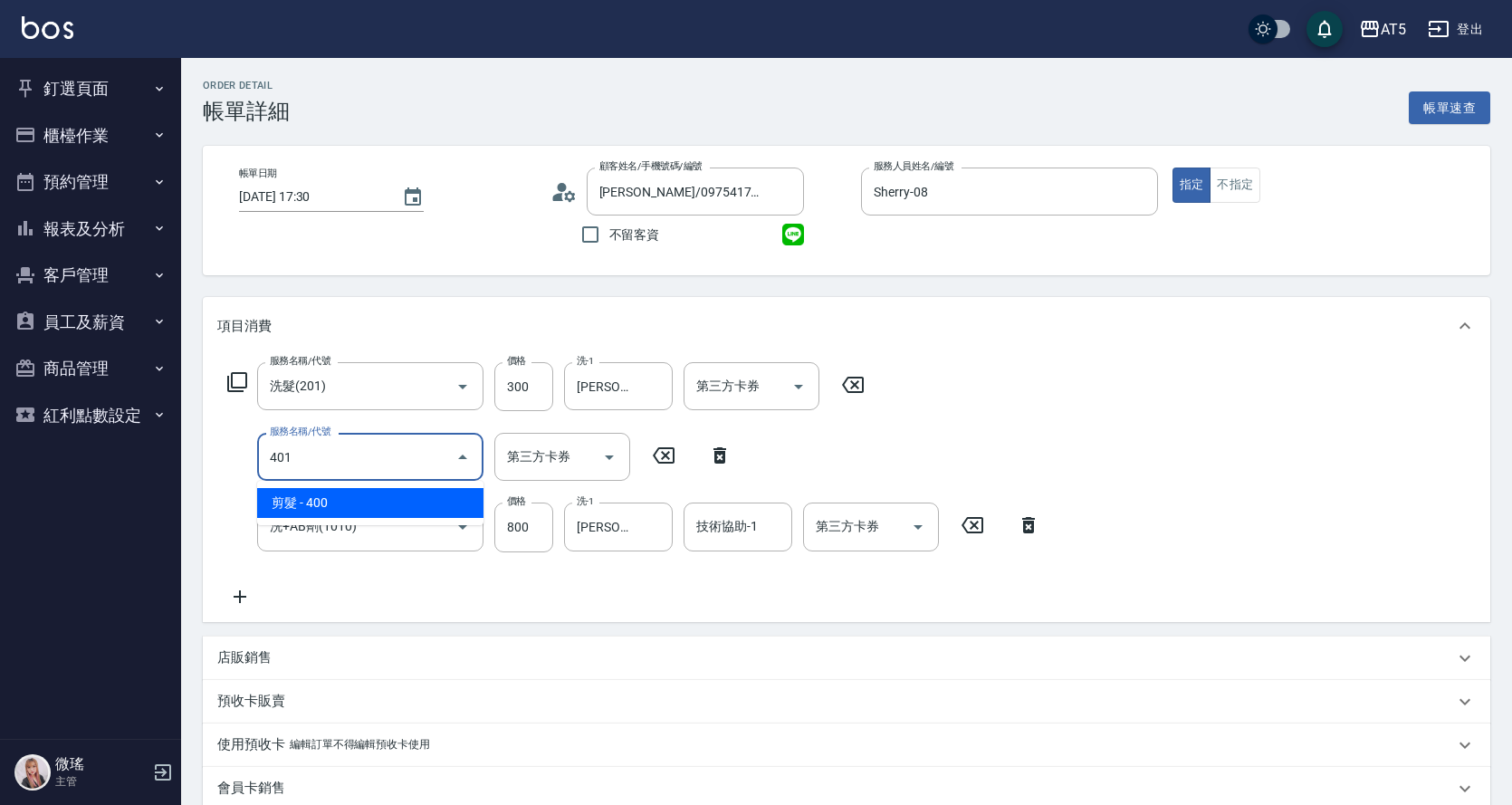
type input "401"
type input "150"
type input "剪髮(401)"
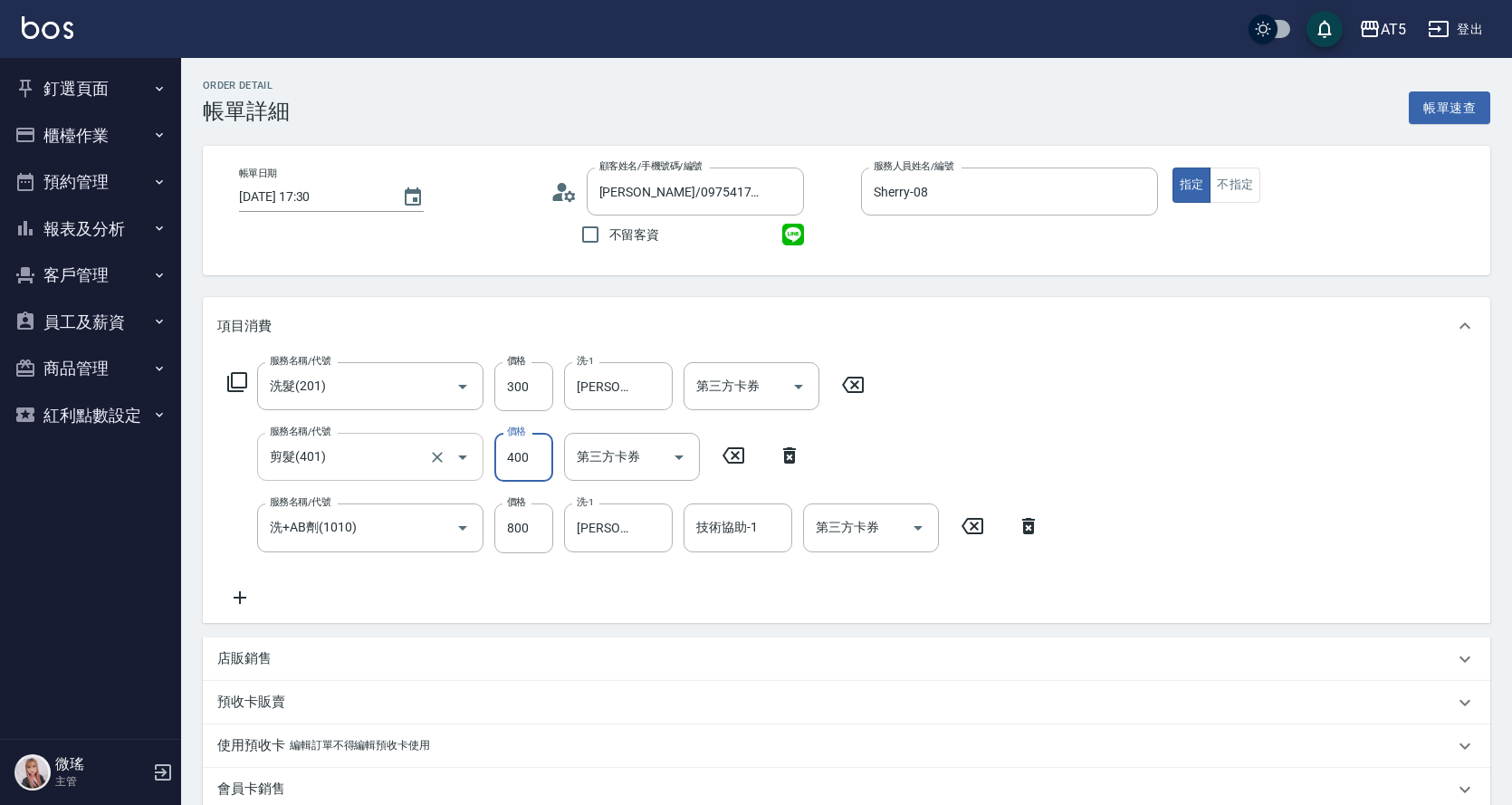
type input "110"
type input "80"
type input "190"
type input "800"
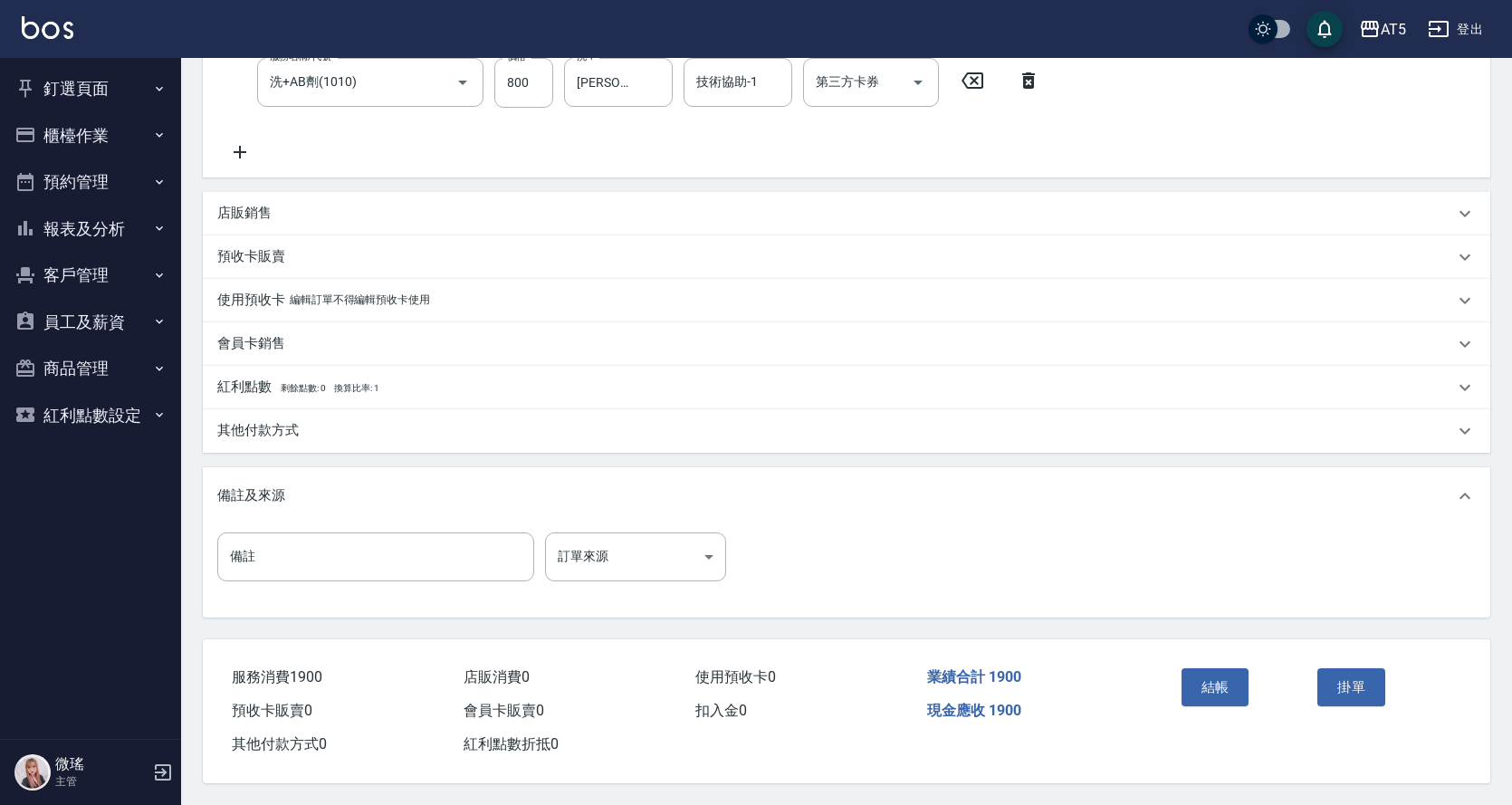
scroll to position [182, 0]
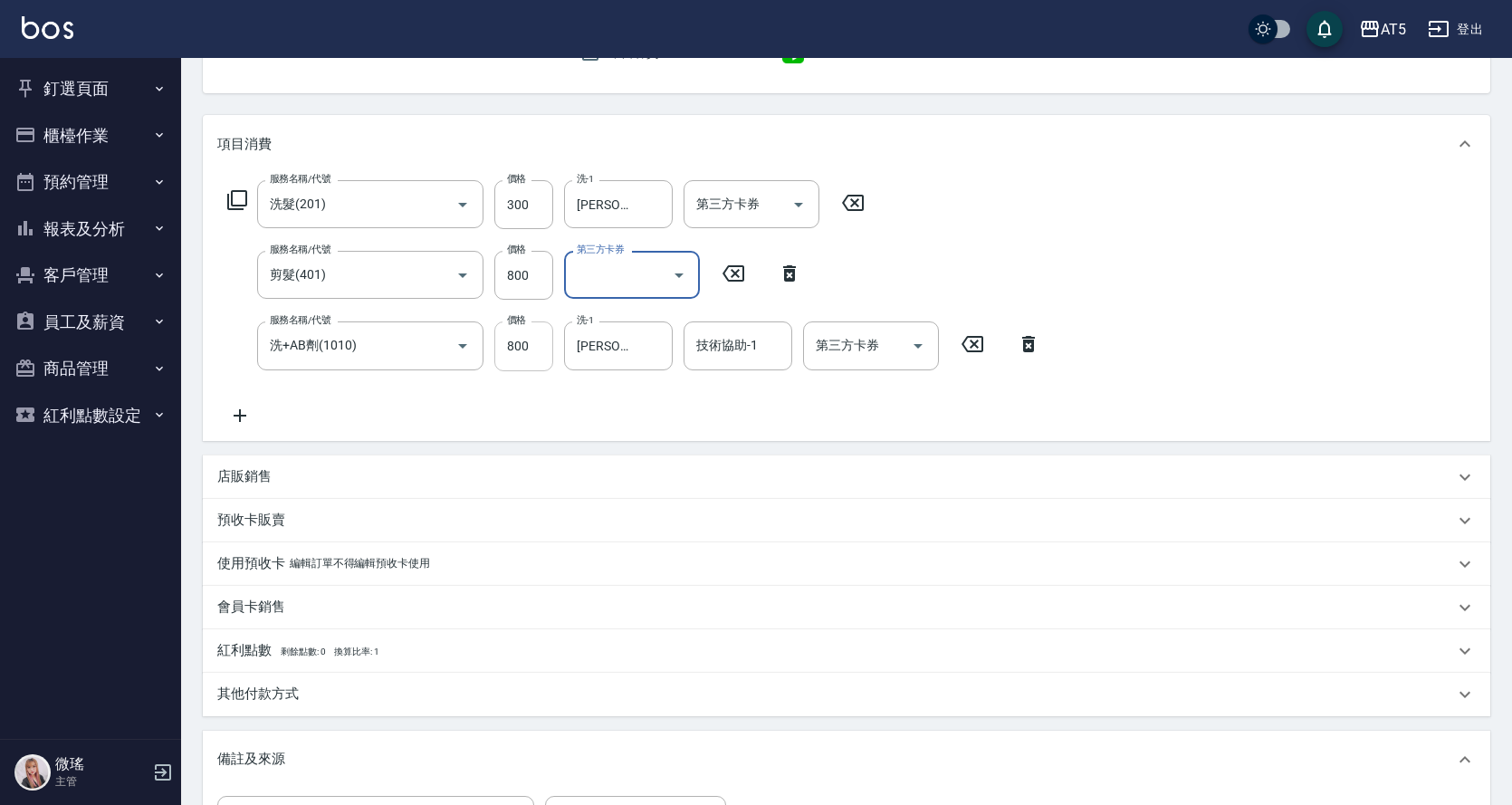
click at [527, 359] on input "800" at bounding box center [523, 345] width 59 height 49
type input "7"
type input "110"
type input "799"
type input "180"
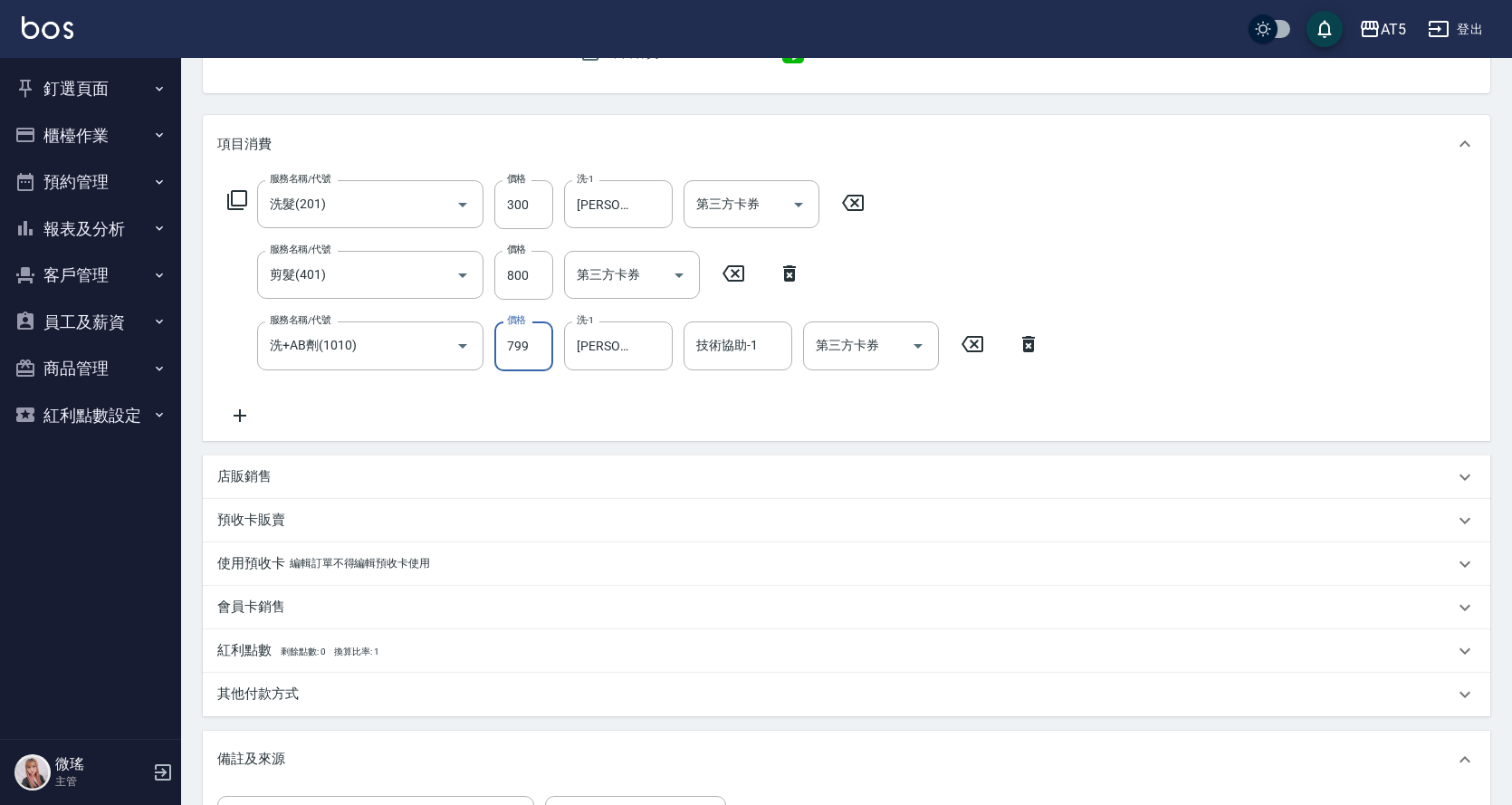
scroll to position [363, 0]
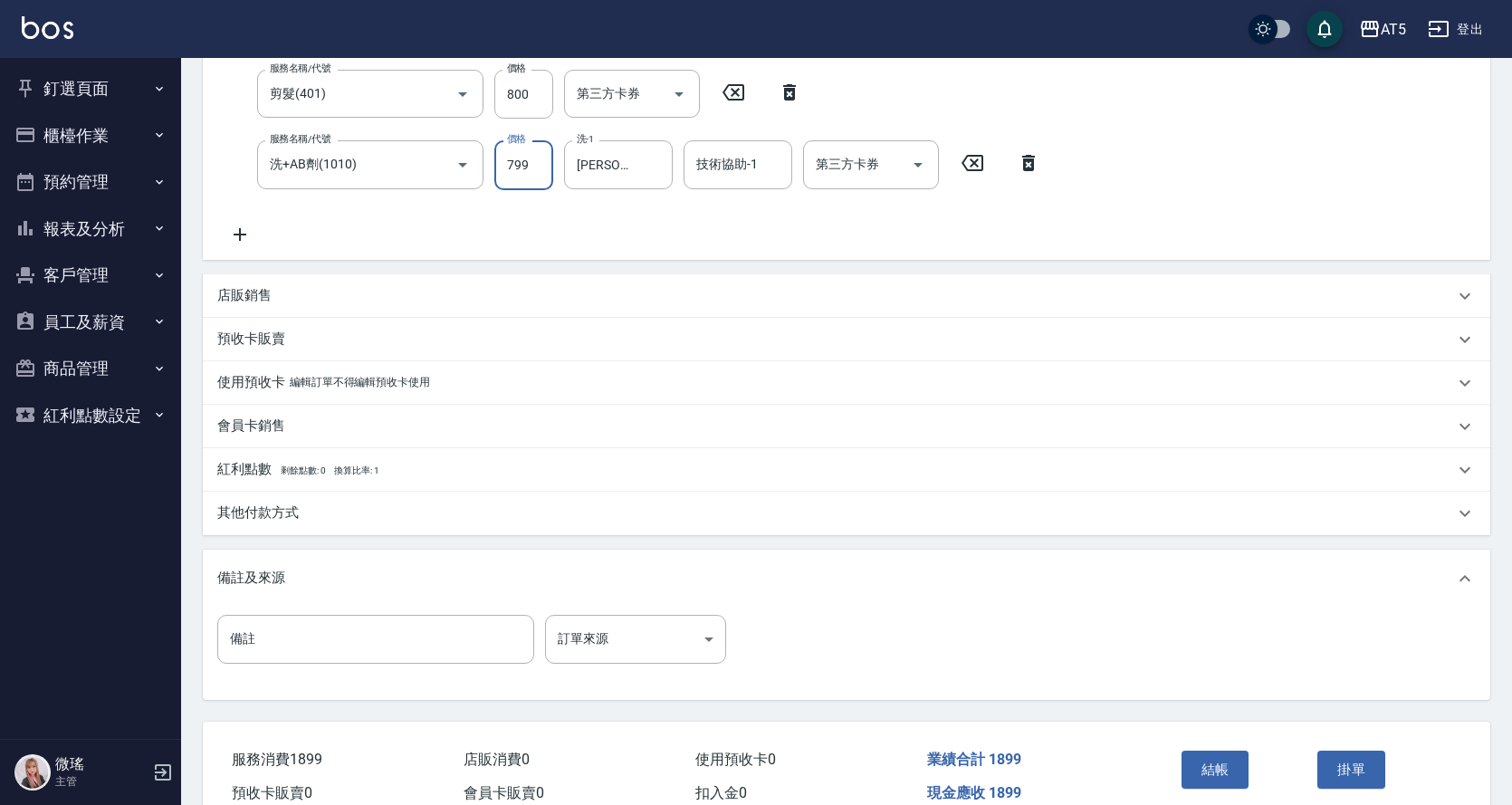
type input "799"
click at [394, 518] on div "其他付款方式" at bounding box center [836, 512] width 1237 height 19
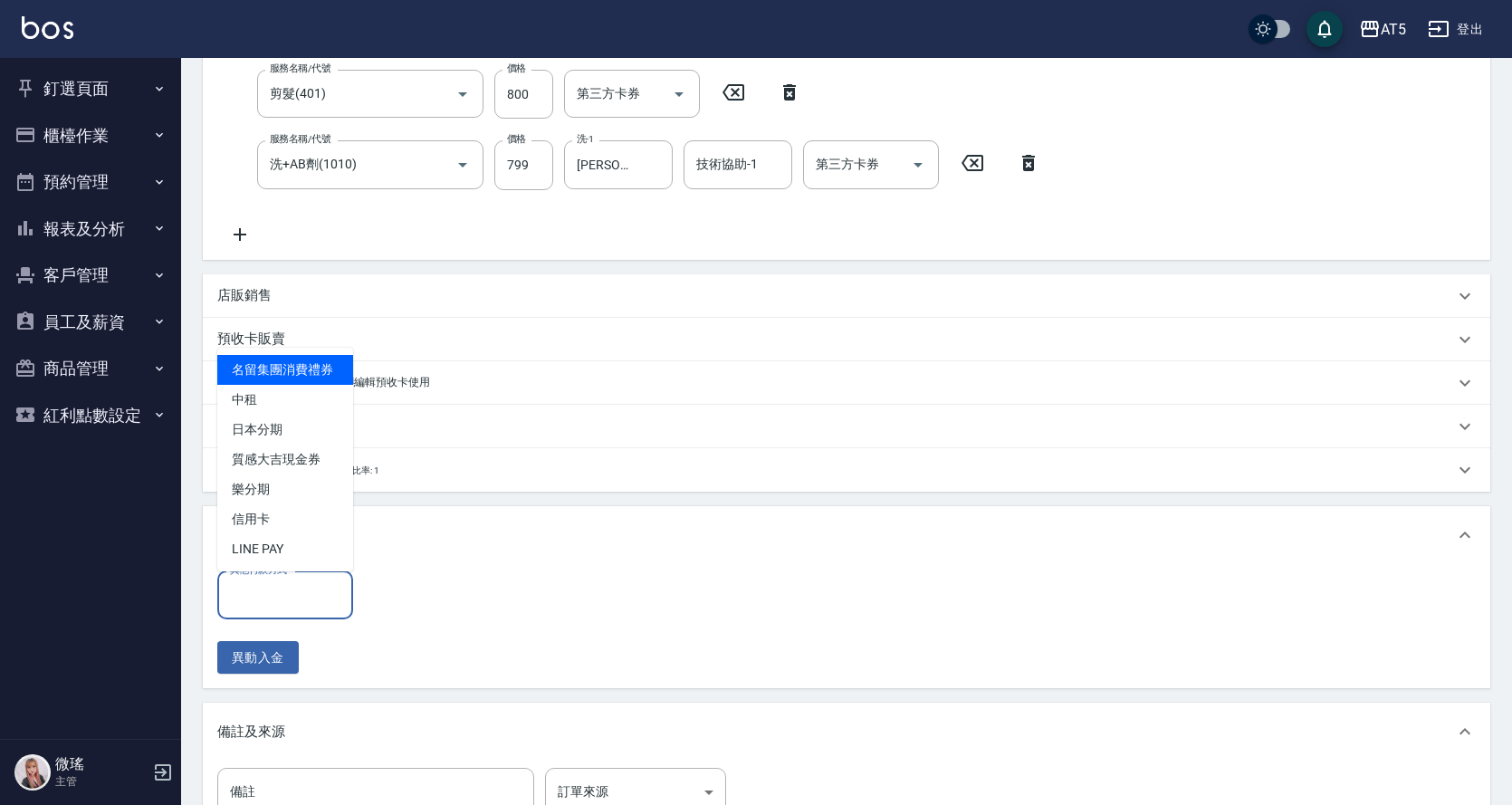
click at [318, 594] on input "其他付款方式" at bounding box center [285, 596] width 119 height 32
click at [272, 408] on span "中租" at bounding box center [285, 400] width 136 height 30
type input "中租"
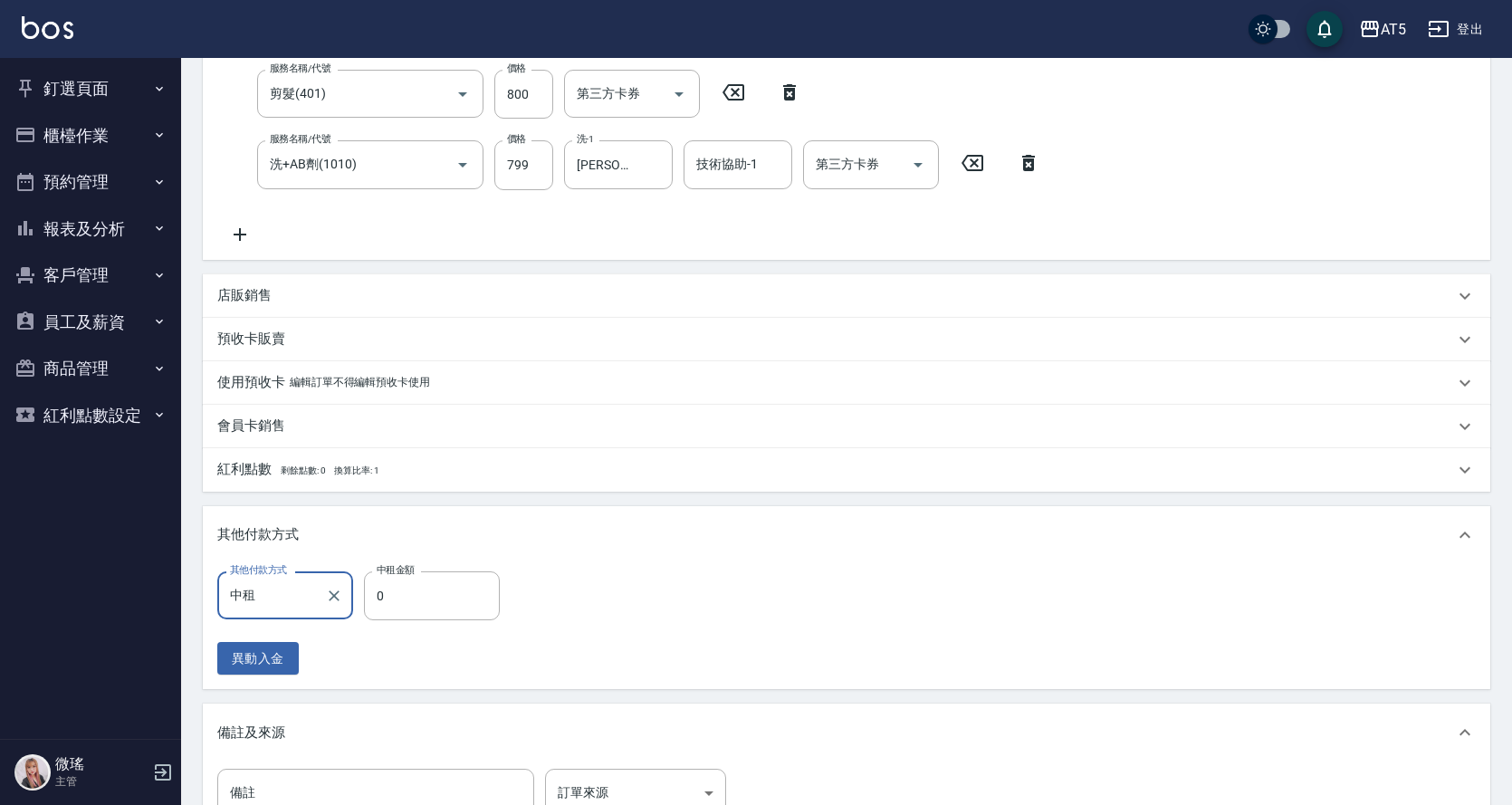
scroll to position [607, 0]
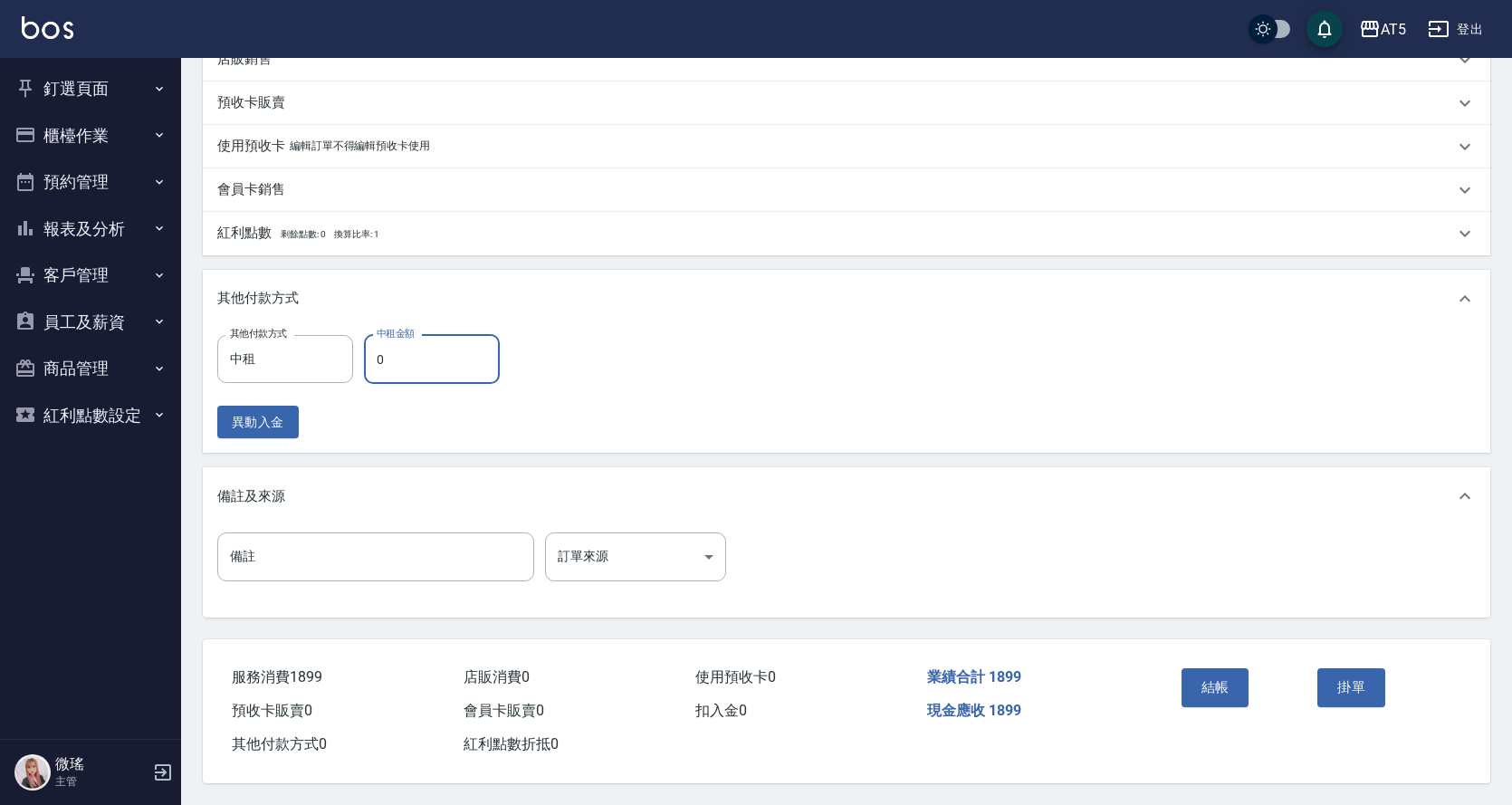
click at [429, 364] on input "0" at bounding box center [432, 359] width 136 height 49
type input "189"
type input "170"
type input "1899"
type input "0"
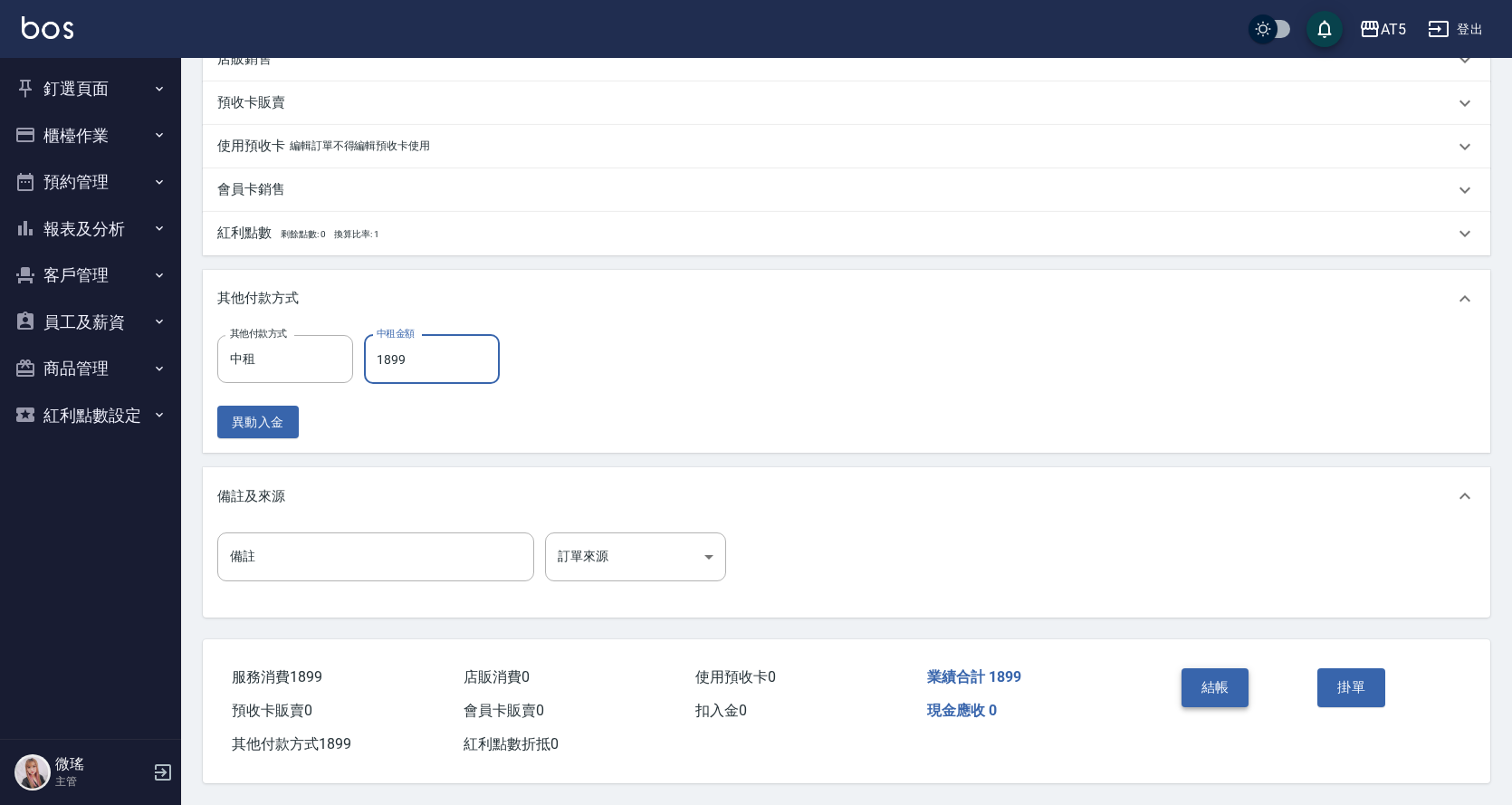
type input "1899"
click at [1191, 669] on button "結帳" at bounding box center [1215, 687] width 68 height 38
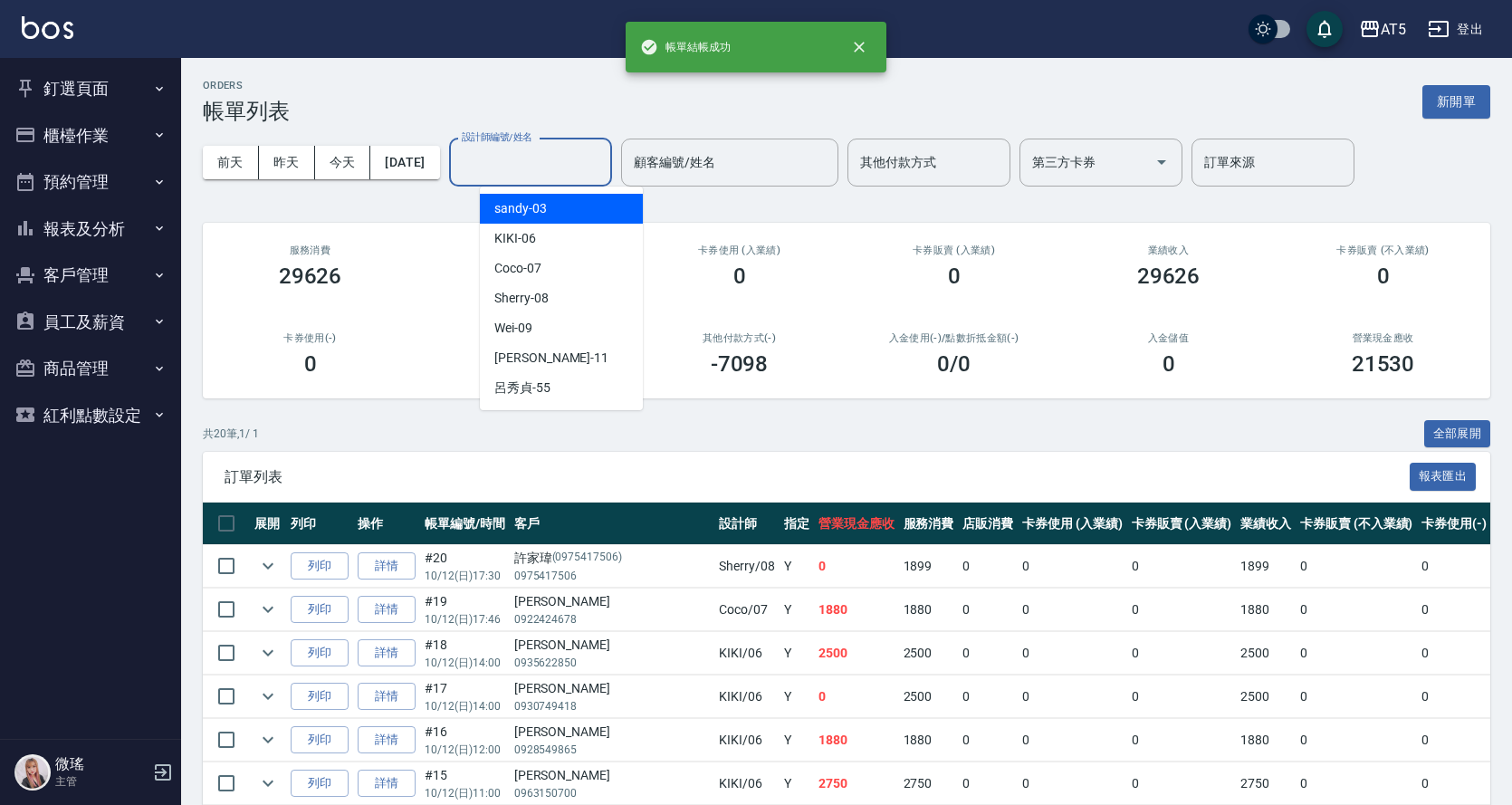
click at [526, 163] on input "設計師編號/姓名" at bounding box center [531, 163] width 147 height 32
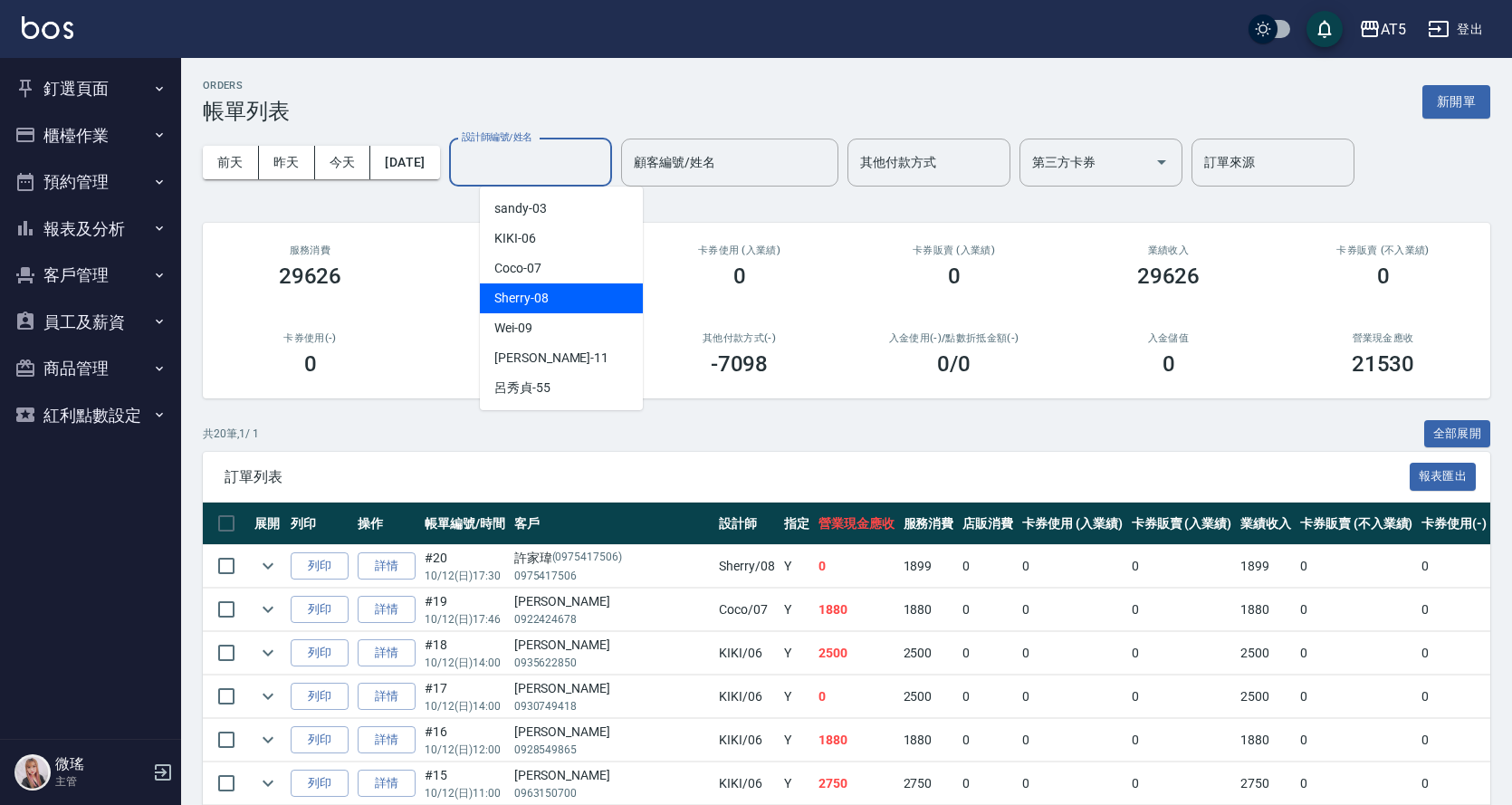
click at [555, 287] on div "Sherry -08" at bounding box center [561, 299] width 163 height 30
type input "Sherry-08"
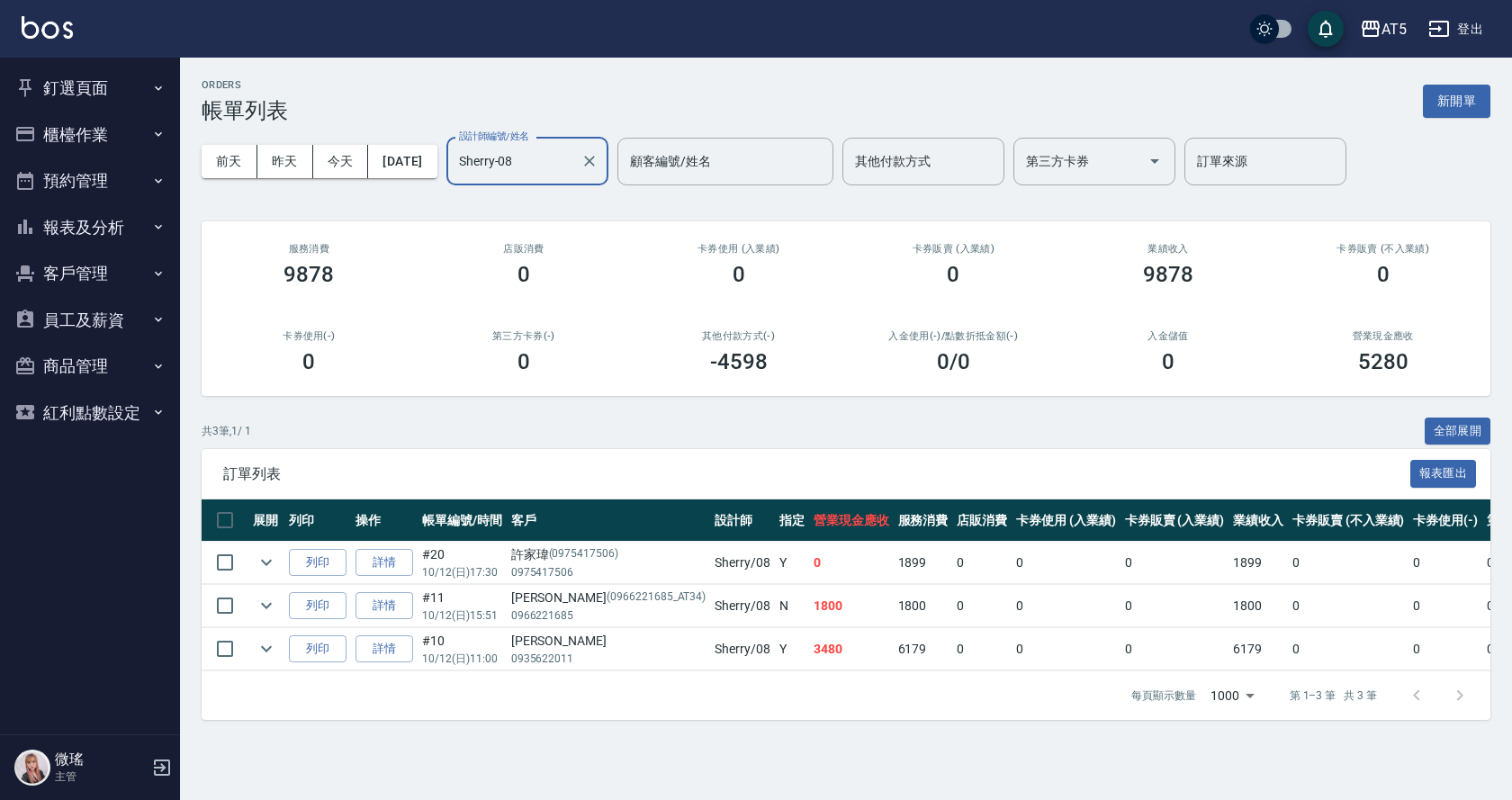
click at [599, 162] on icon "Clear" at bounding box center [589, 161] width 18 height 18
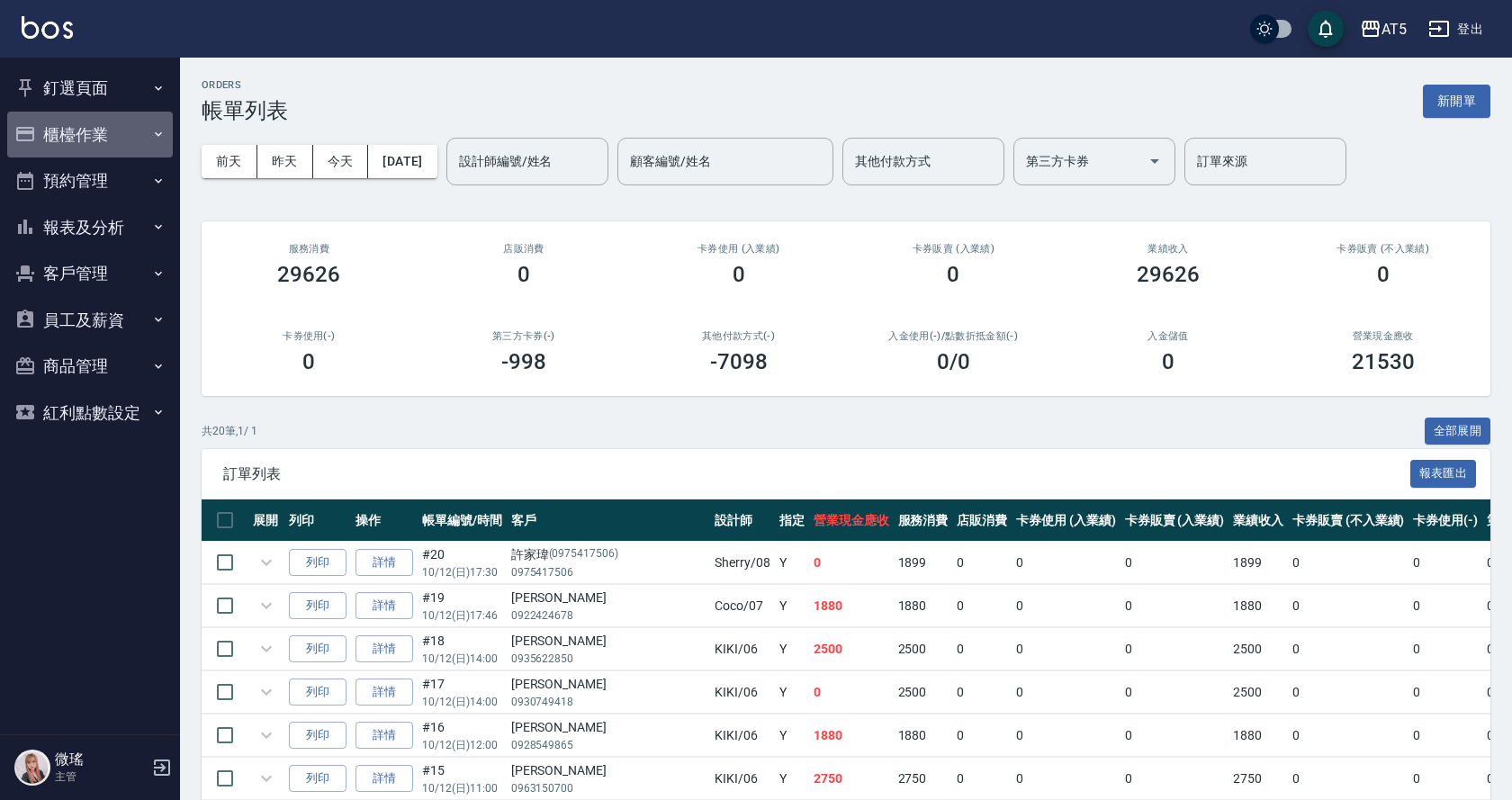
click at [73, 113] on button "櫃檯作業" at bounding box center [90, 134] width 166 height 46
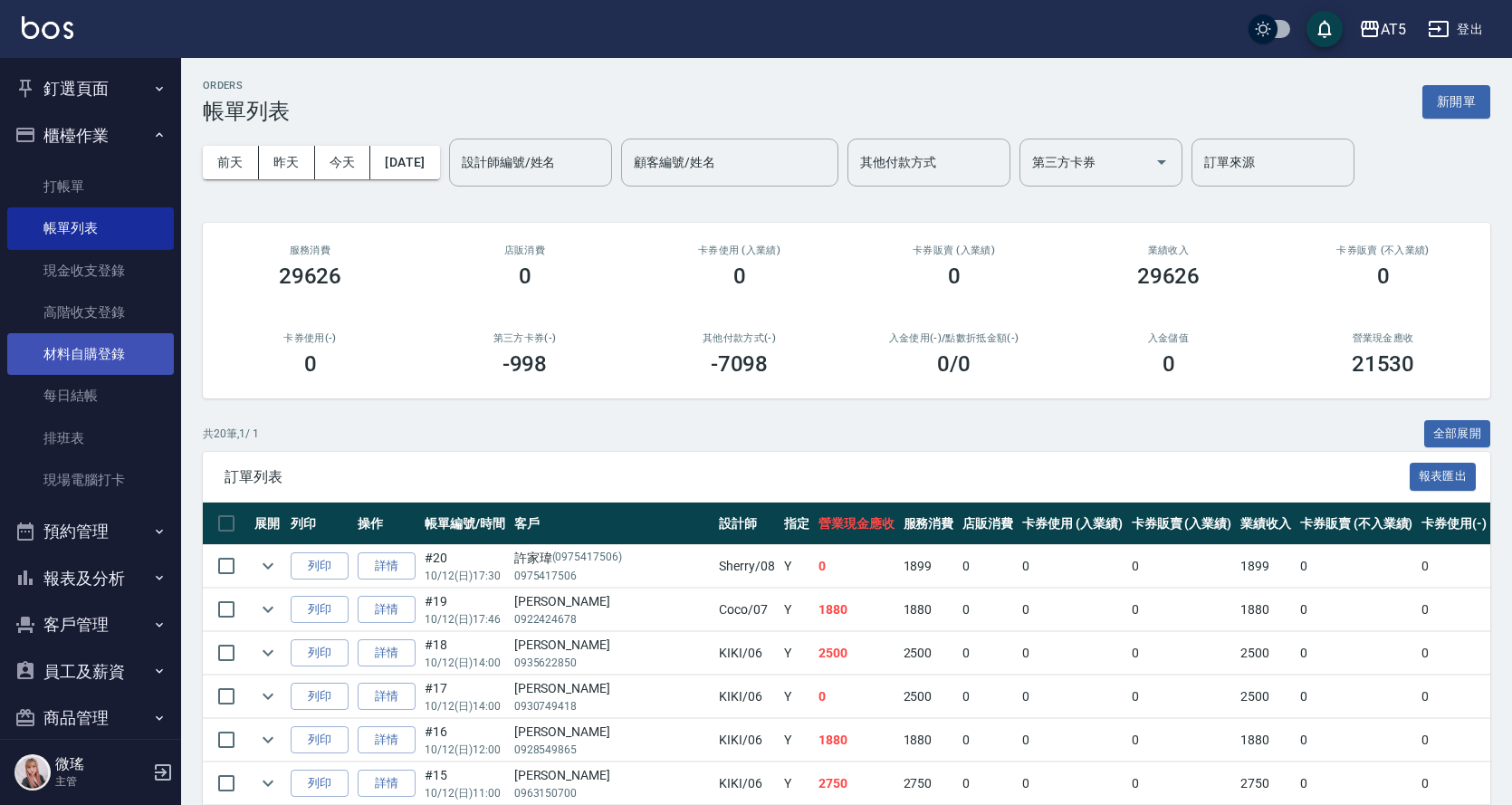
scroll to position [70, 0]
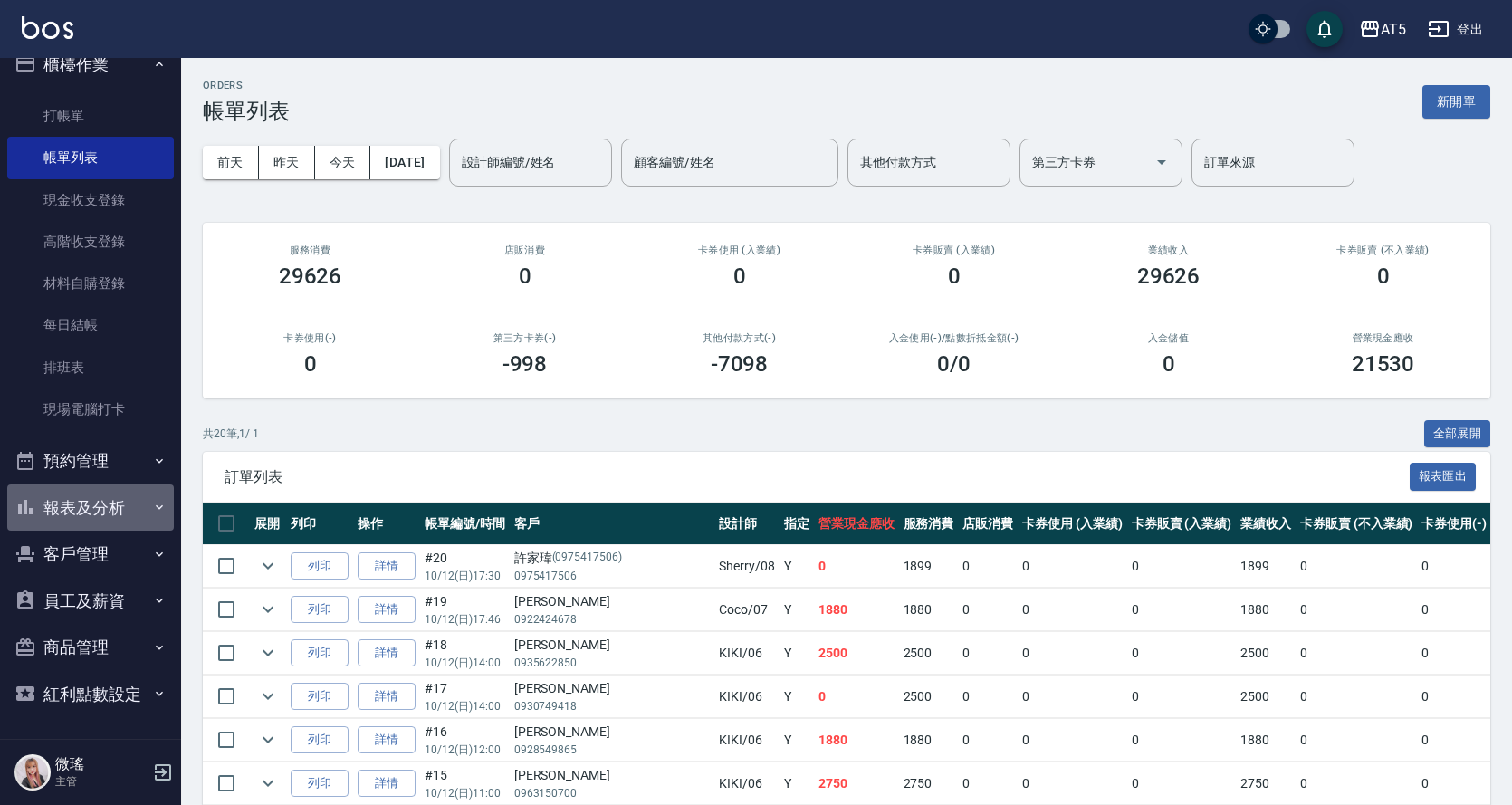
click at [119, 528] on button "報表及分析" at bounding box center [90, 507] width 167 height 47
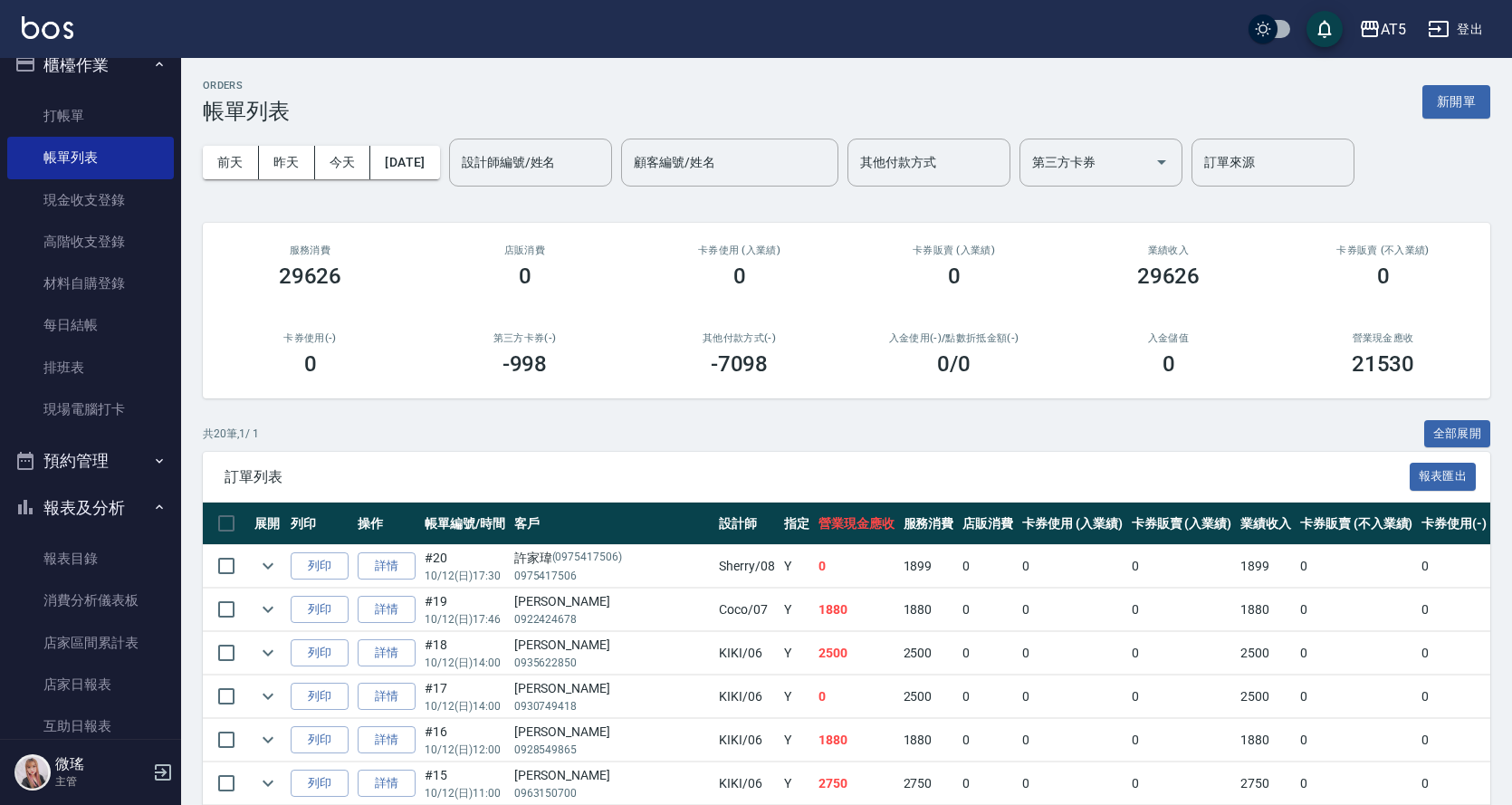
scroll to position [705, 0]
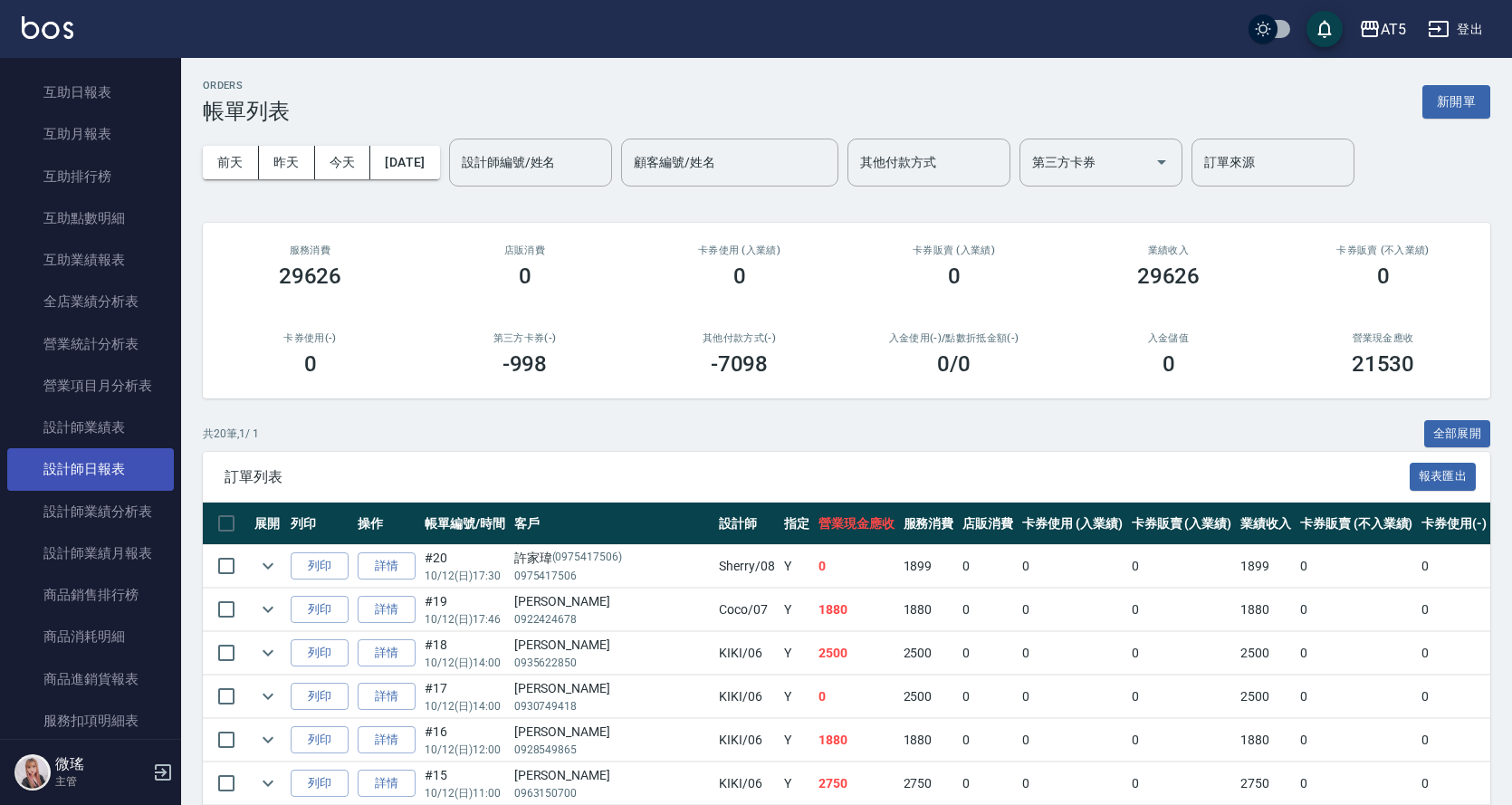
click at [99, 467] on link "設計師日報表" at bounding box center [90, 470] width 167 height 42
